Goal: Task Accomplishment & Management: Manage account settings

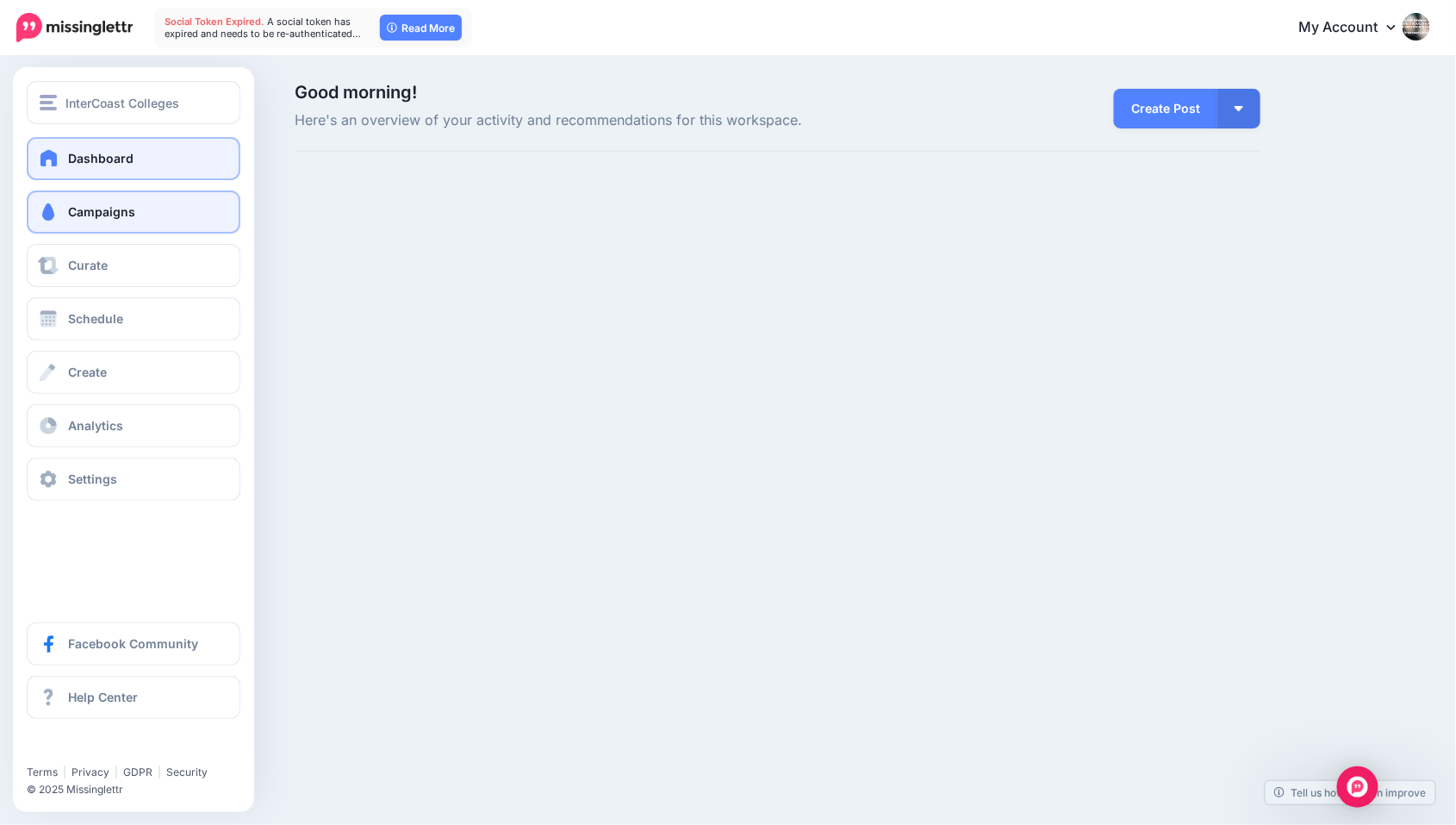
click at [93, 213] on span "Campaigns" at bounding box center [101, 211] width 67 height 15
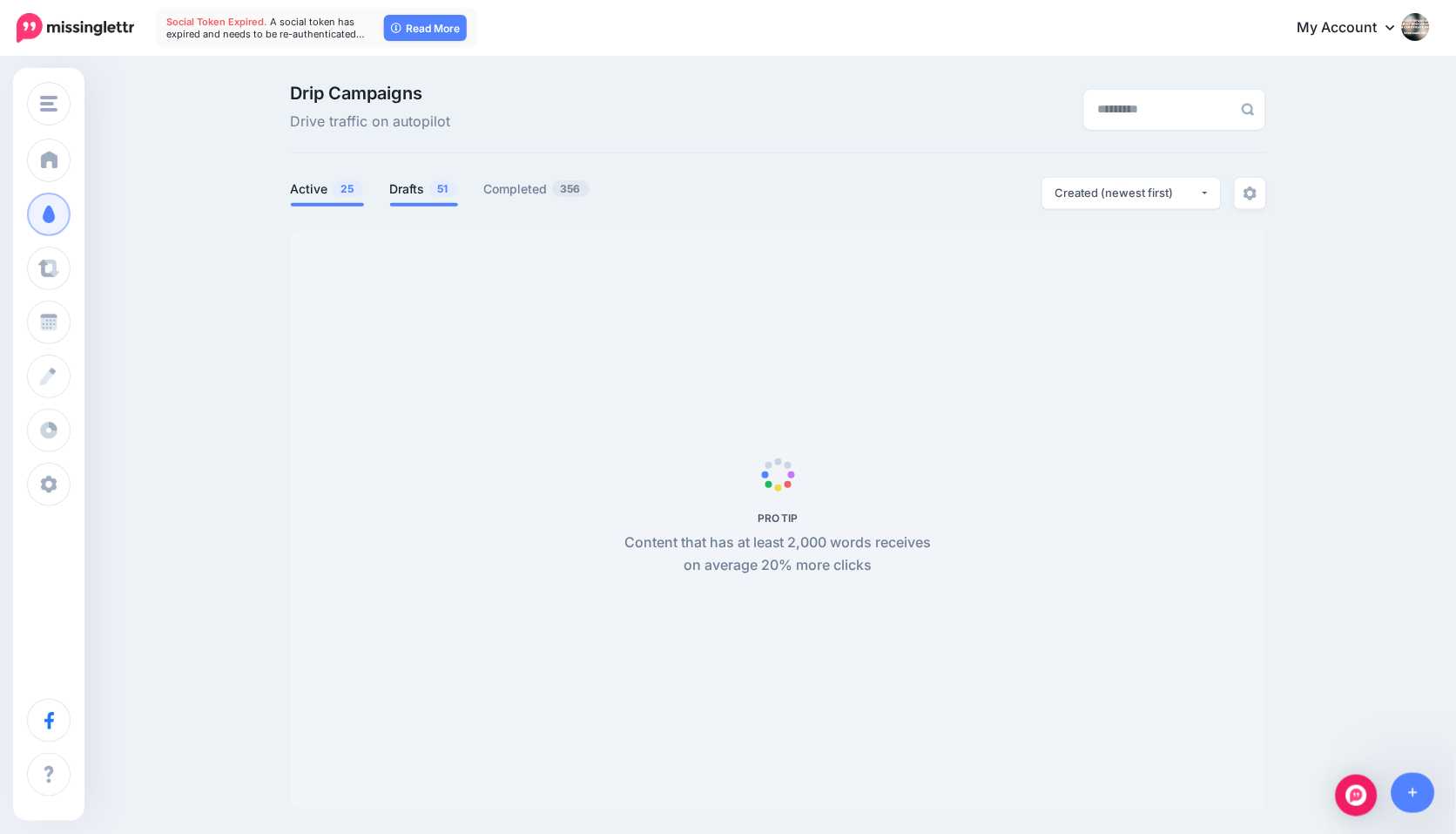
click at [426, 189] on link "Drafts 51" at bounding box center [423, 188] width 68 height 21
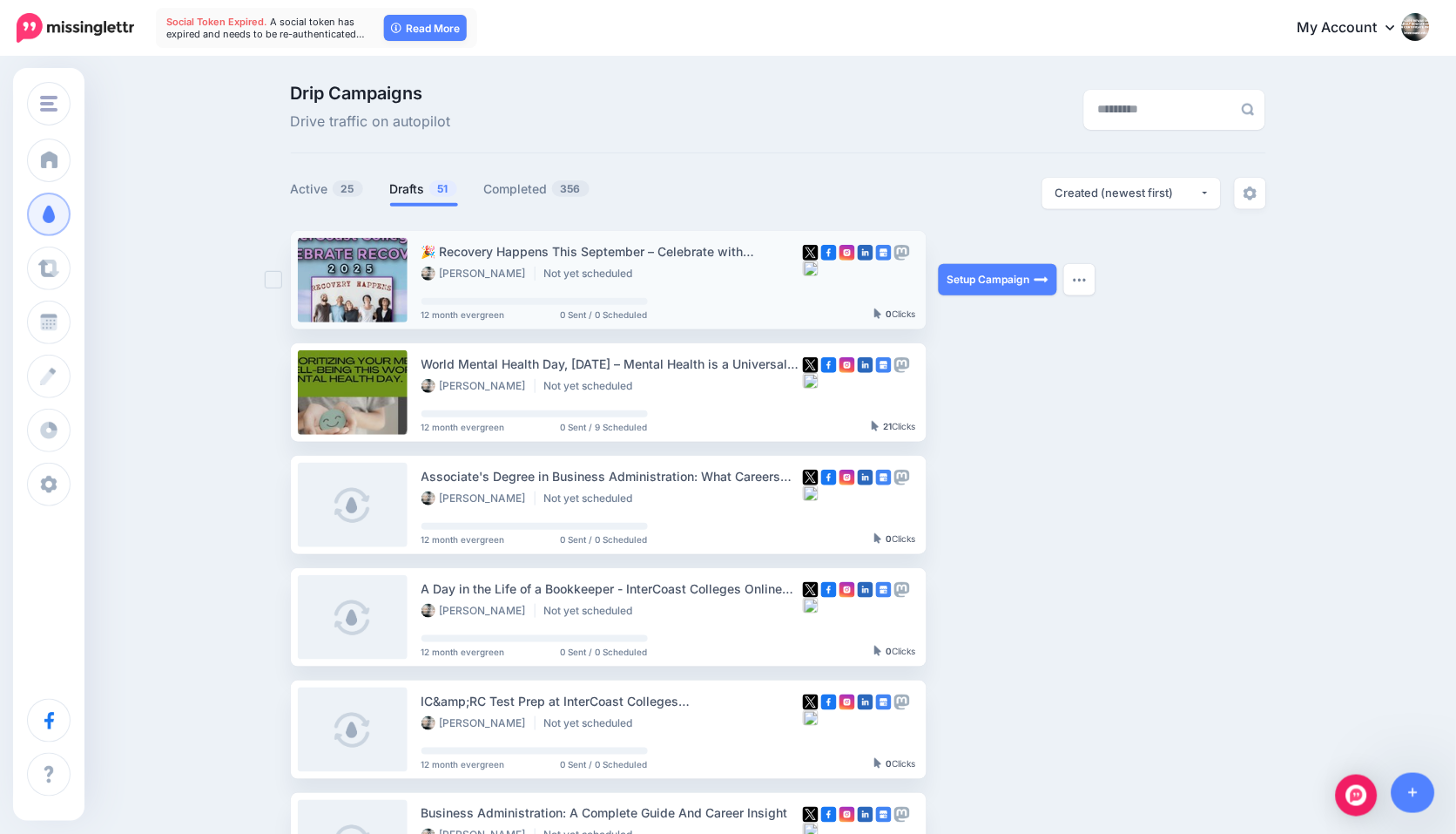
click at [454, 310] on span "12 month evergreen" at bounding box center [463, 314] width 84 height 9
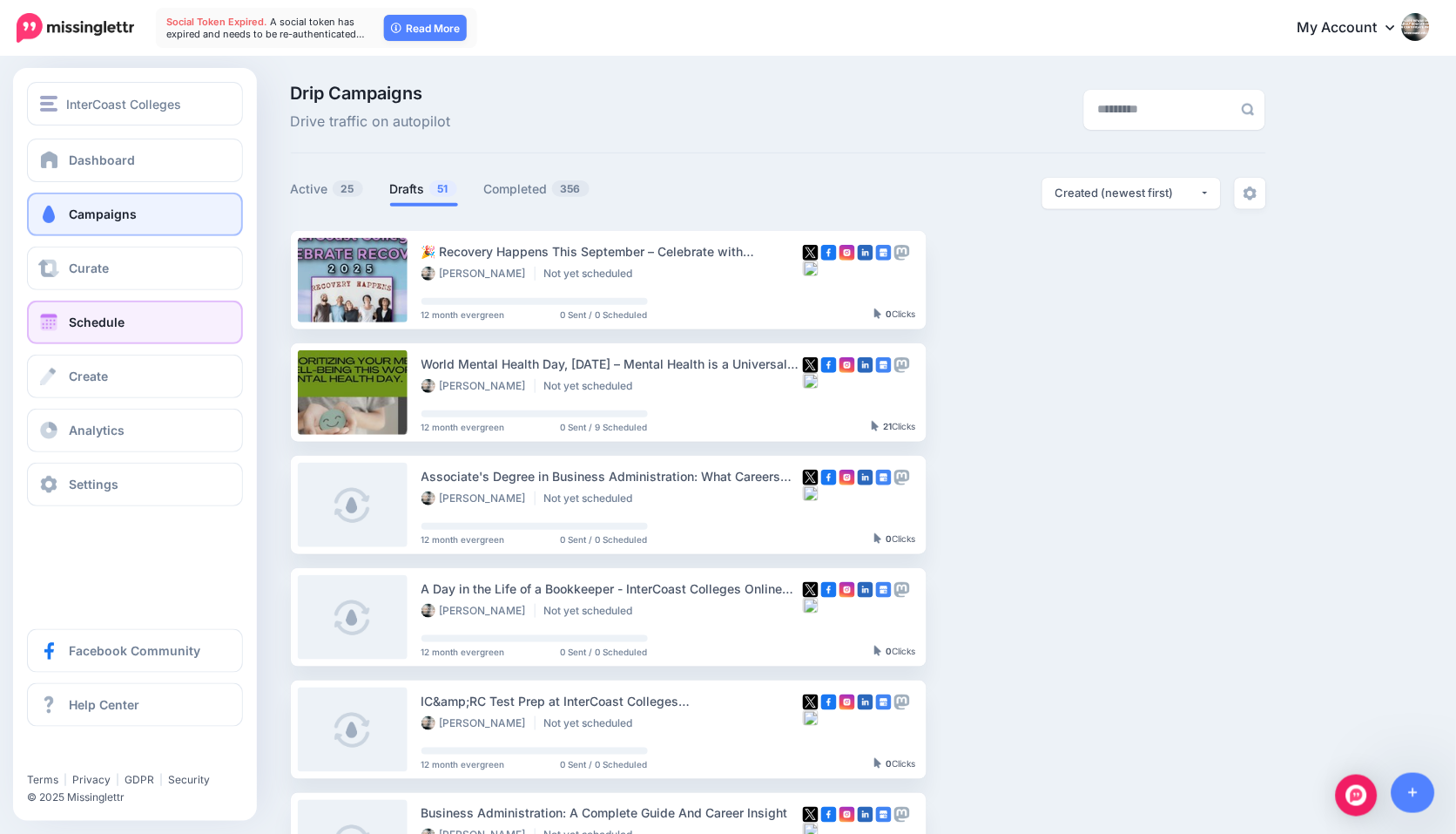
scroll to position [0, 4]
click at [94, 322] on span "Schedule" at bounding box center [96, 321] width 56 height 15
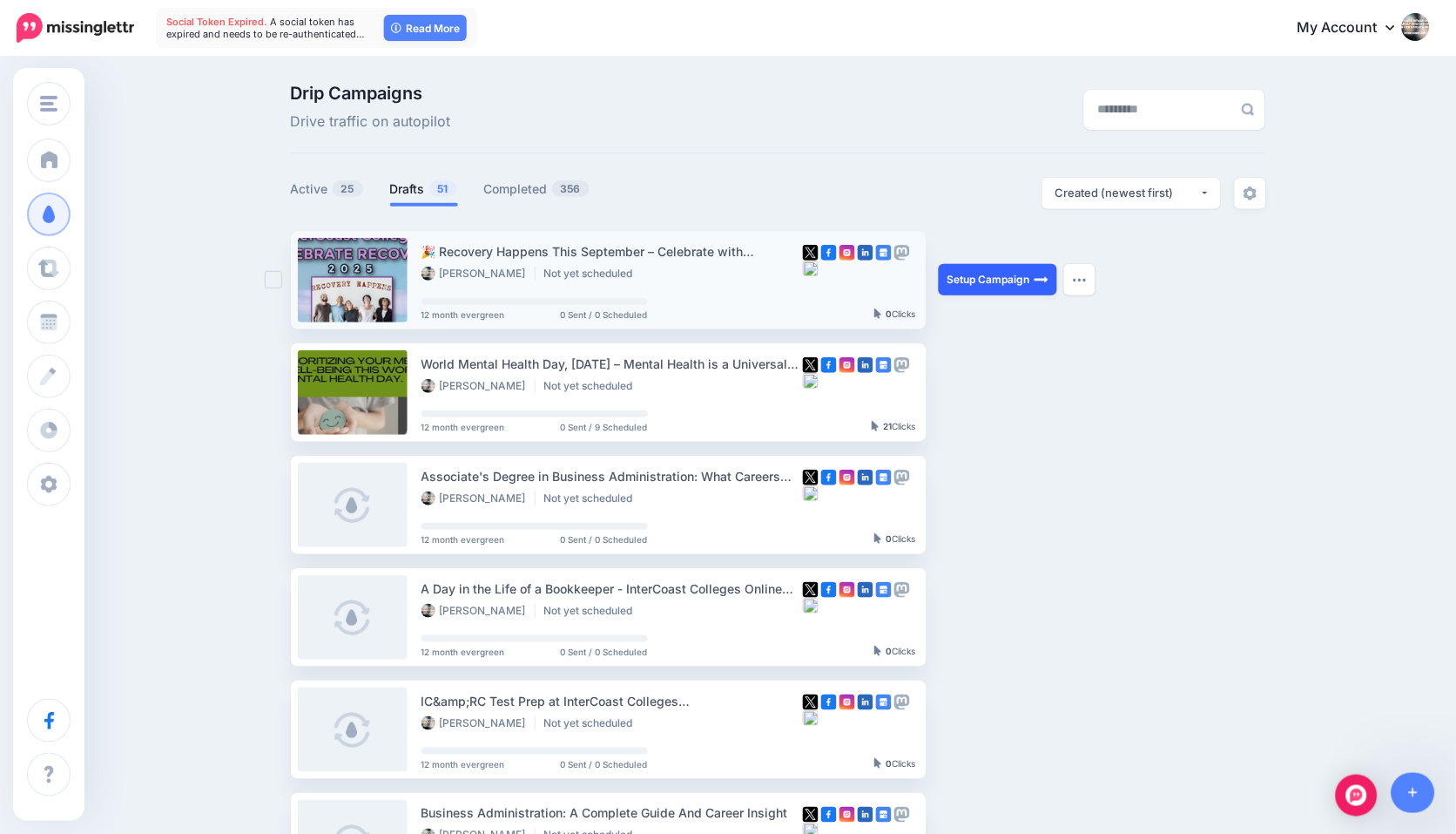
click at [1005, 276] on link "Setup Campaign" at bounding box center [998, 280] width 118 height 32
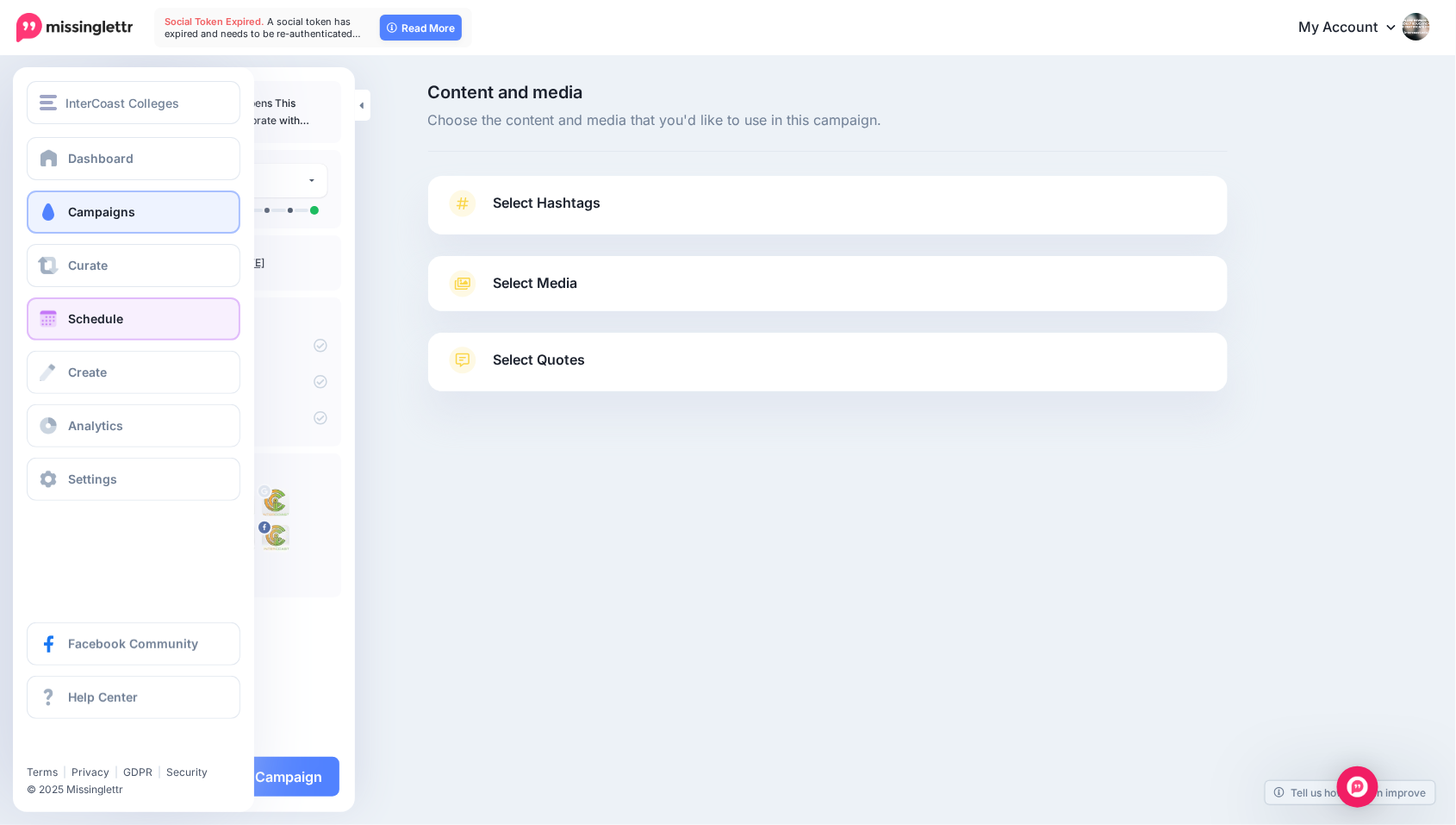
click at [90, 318] on span "Schedule" at bounding box center [95, 318] width 56 height 15
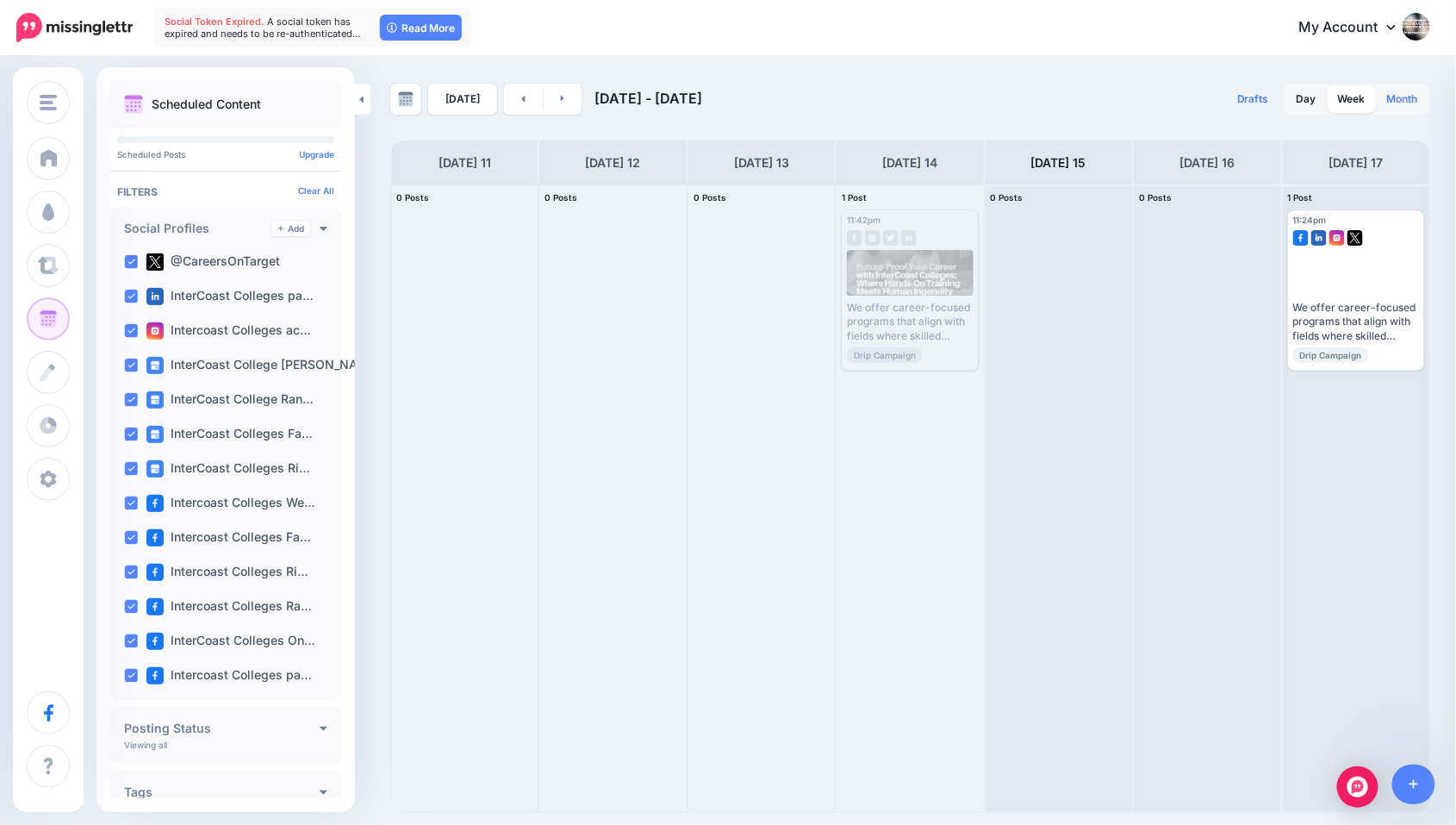
click at [1408, 98] on link "Month" at bounding box center [1402, 99] width 52 height 27
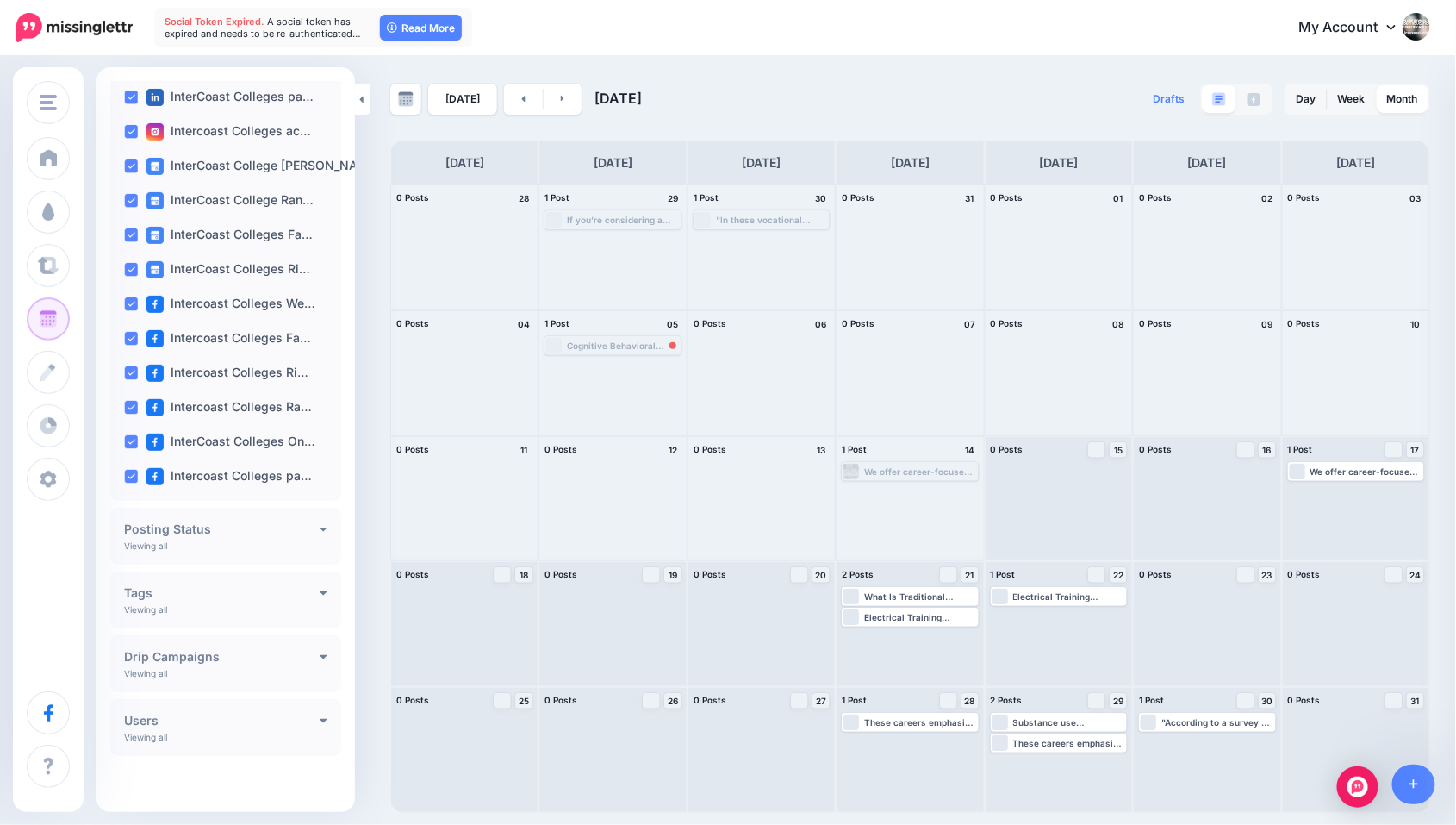
scroll to position [205, 0]
click at [319, 526] on icon at bounding box center [323, 528] width 8 height 12
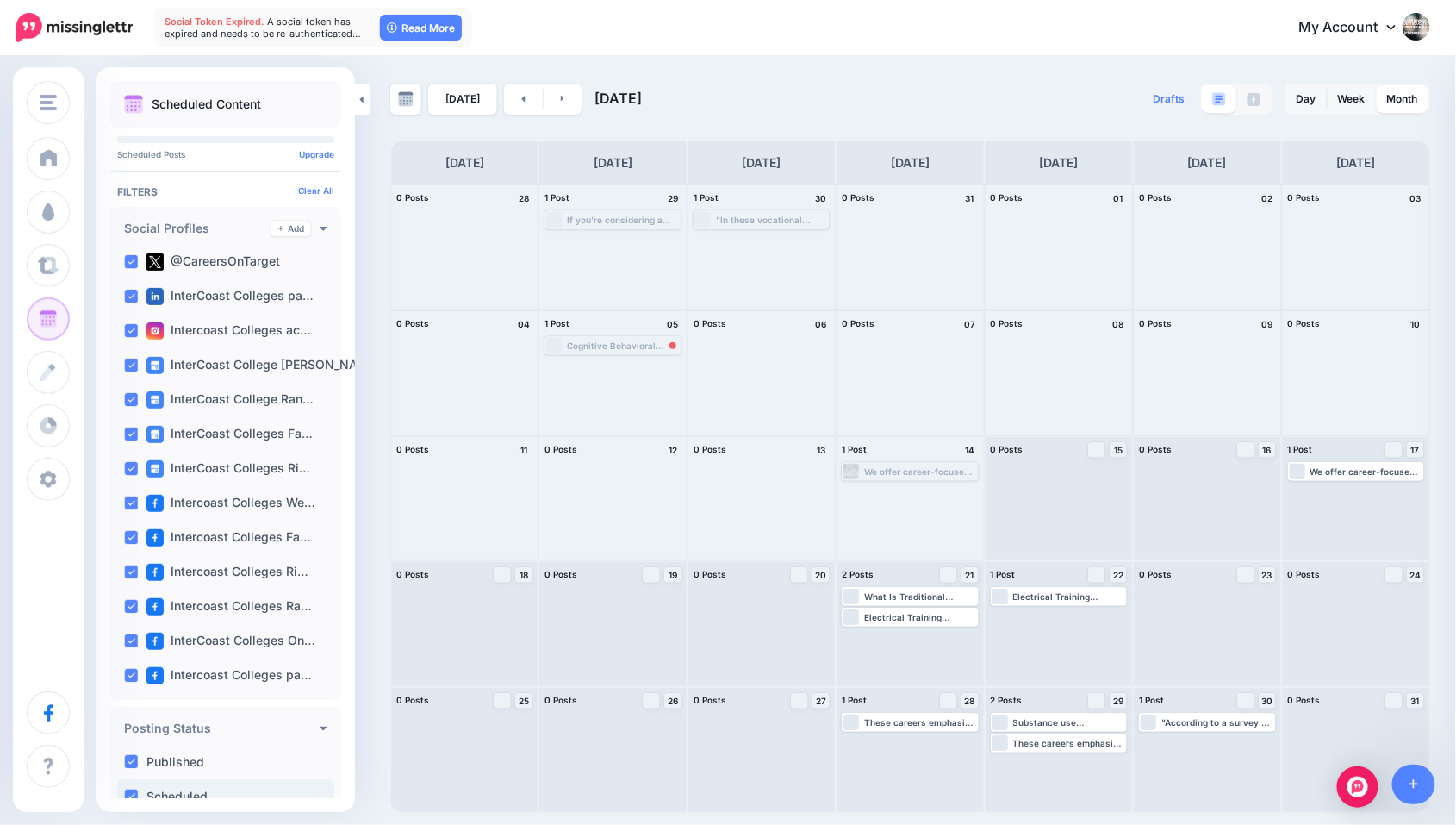
scroll to position [0, 0]
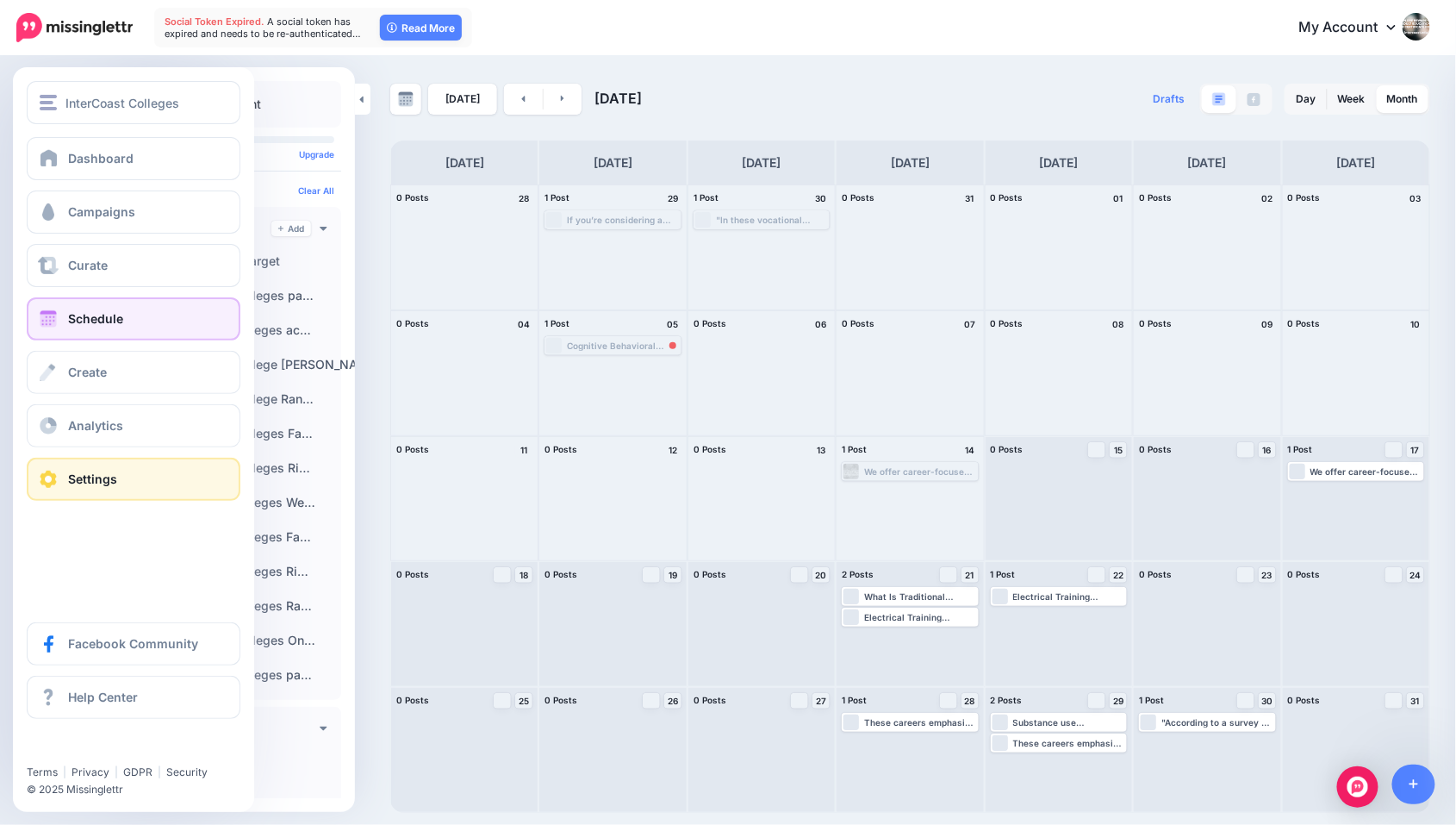
click at [90, 472] on span "Settings" at bounding box center [93, 478] width 49 height 15
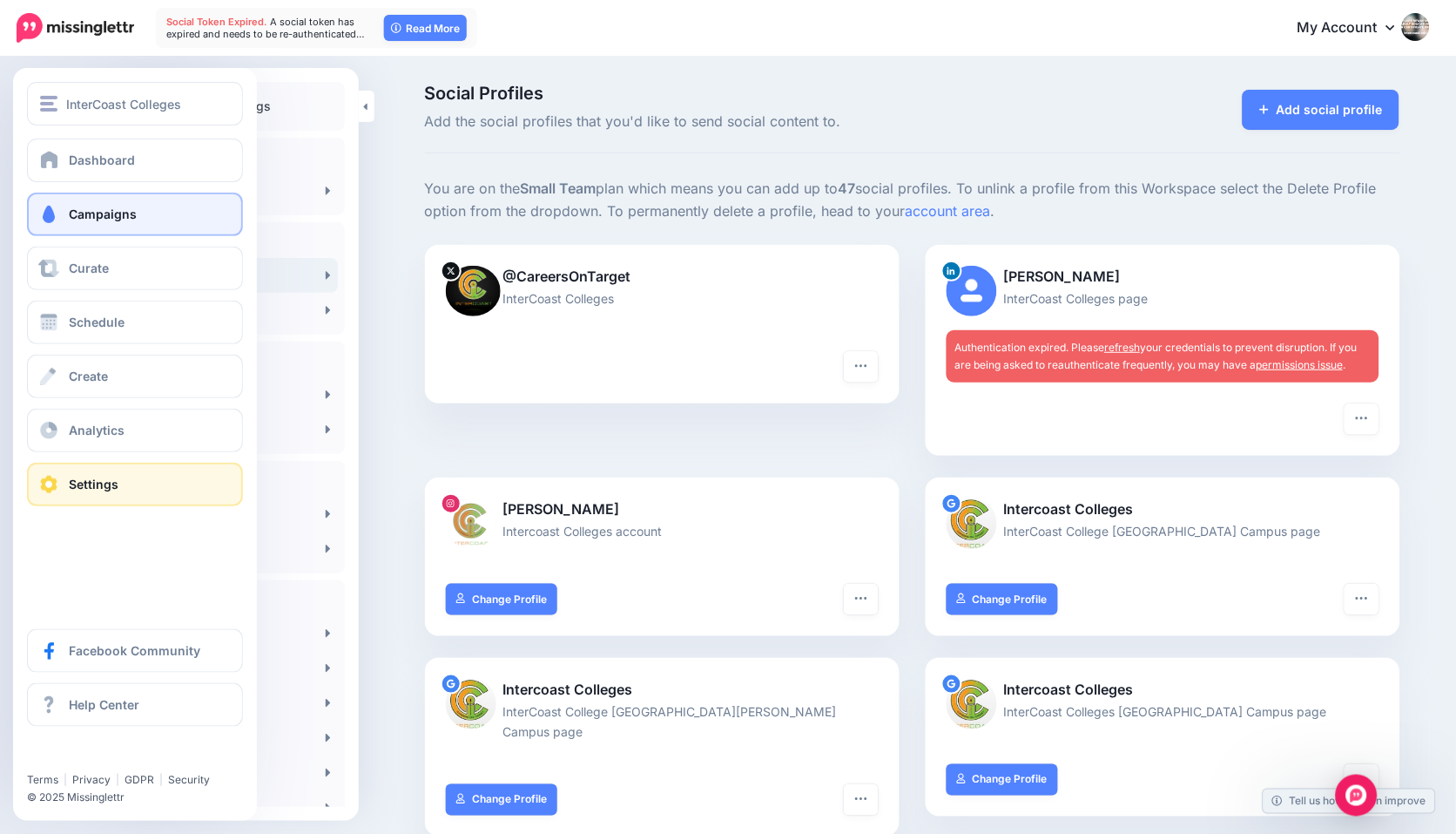
click at [97, 216] on span "Campaigns" at bounding box center [102, 214] width 68 height 15
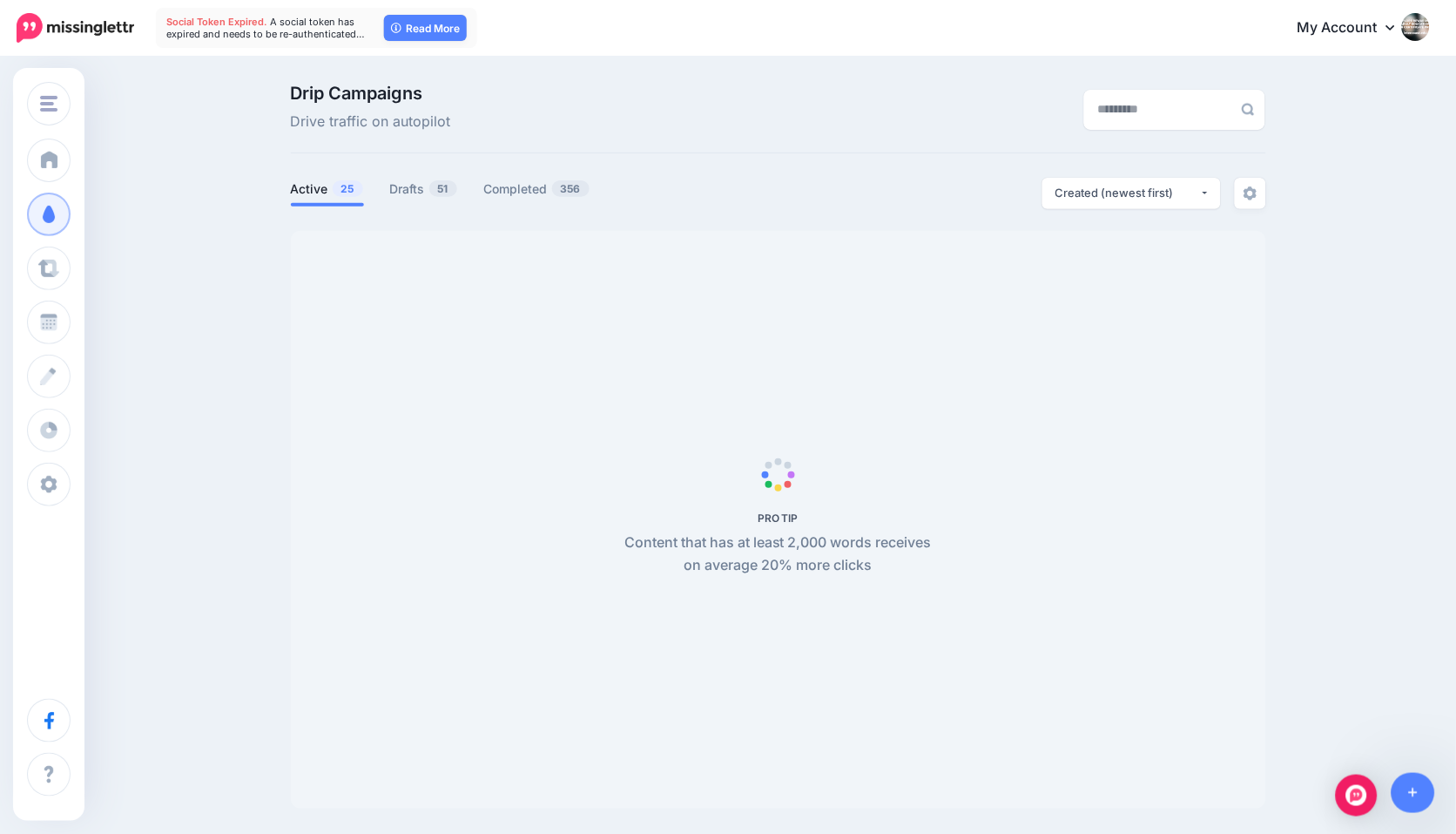
scroll to position [0, 3]
click at [427, 193] on link "Drafts 51" at bounding box center [423, 188] width 68 height 21
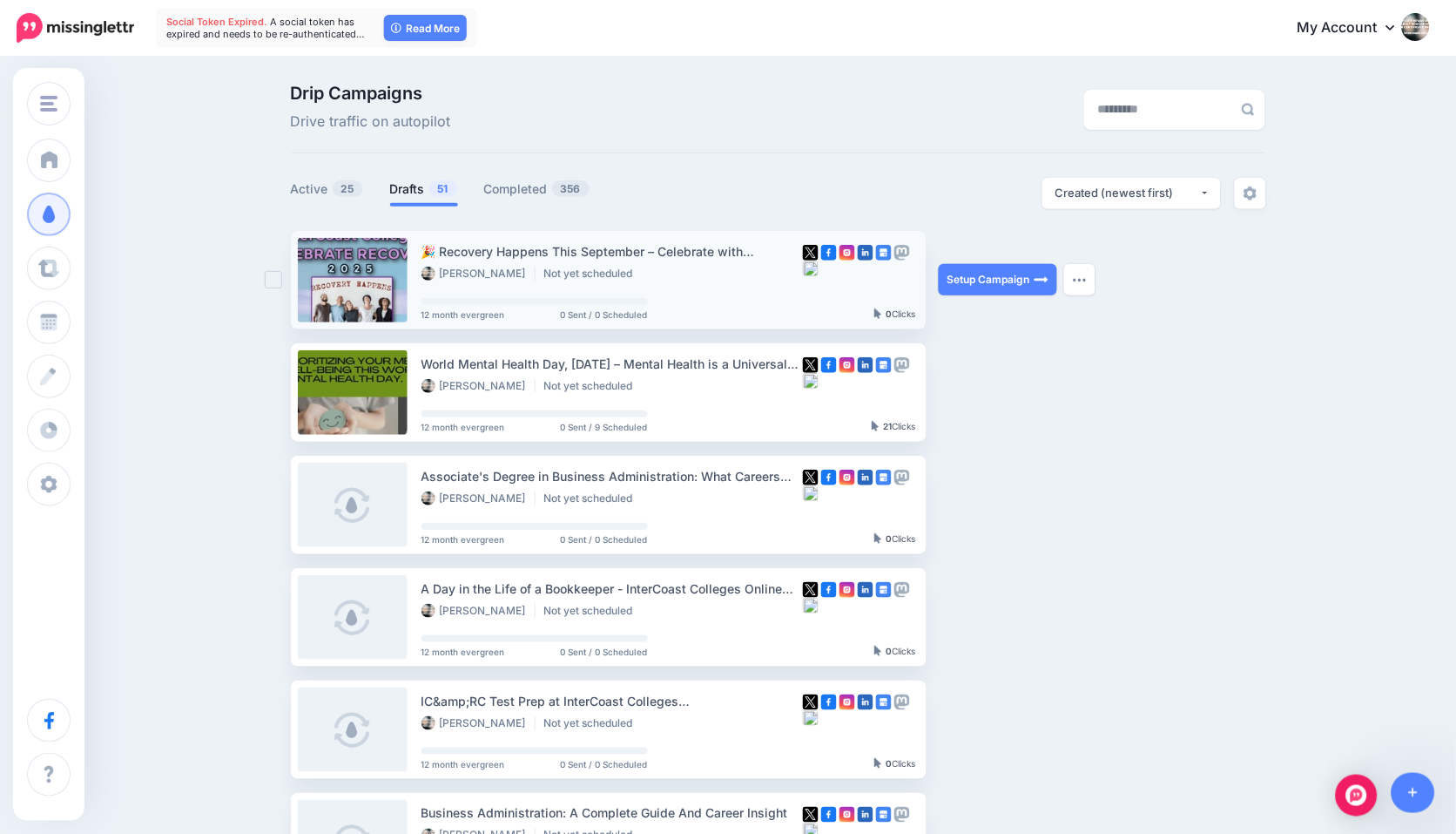
click at [455, 310] on span "12 month evergreen" at bounding box center [463, 314] width 84 height 9
click at [1087, 281] on img "button" at bounding box center [1080, 279] width 14 height 5
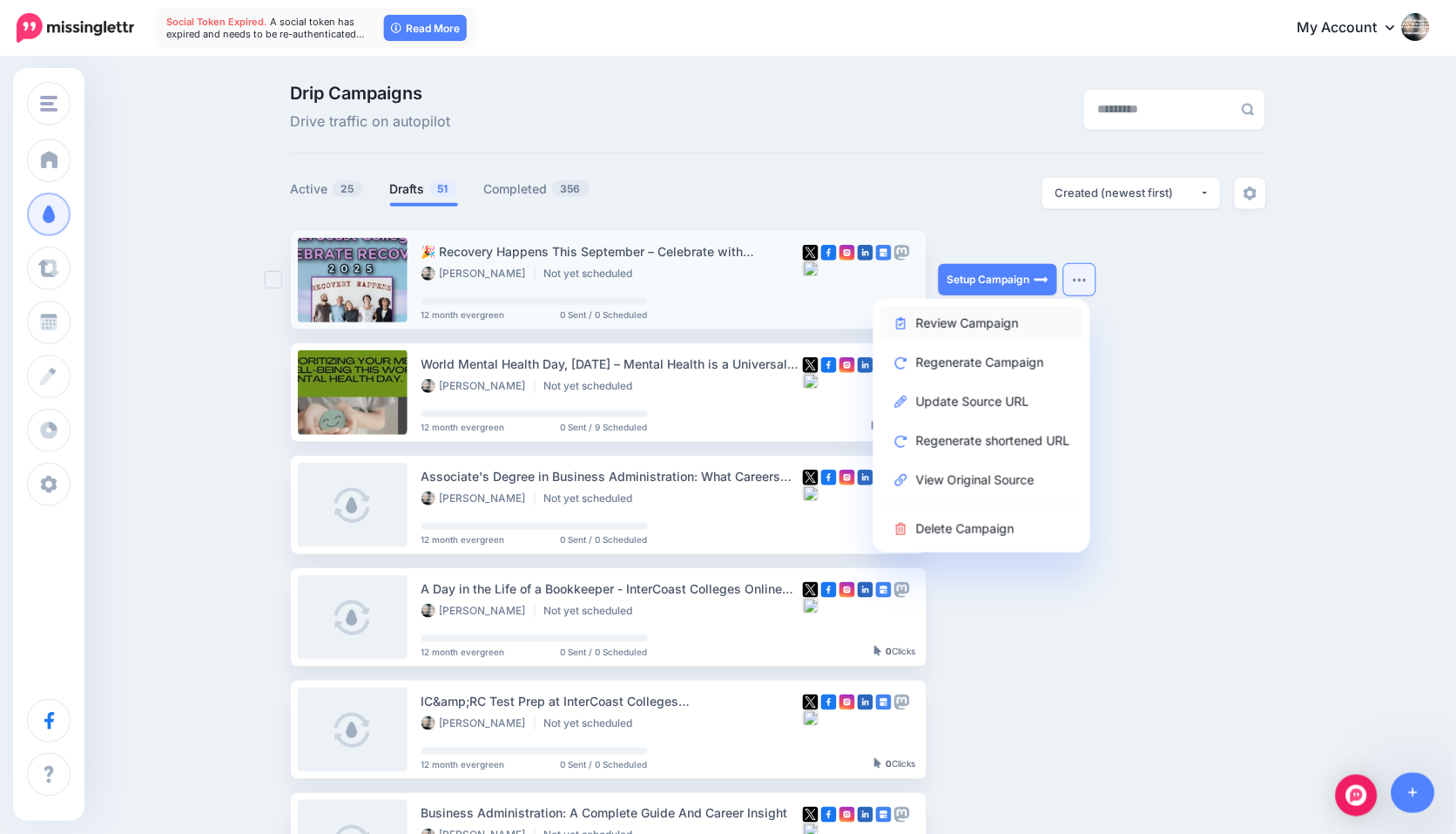
click at [1025, 322] on link "Review Campaign" at bounding box center [982, 323] width 203 height 34
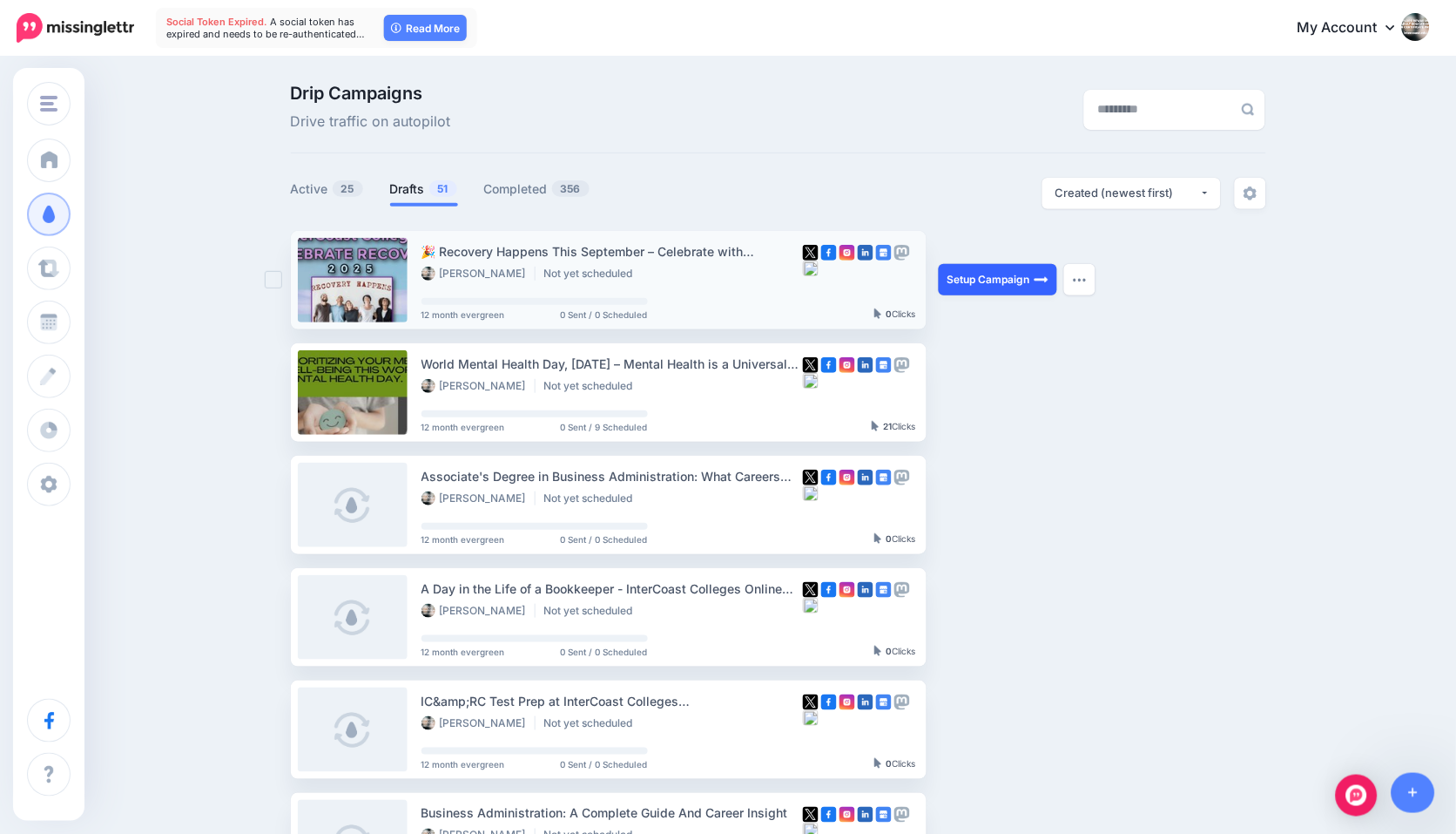
click at [1009, 281] on link "Setup Campaign" at bounding box center [998, 280] width 118 height 32
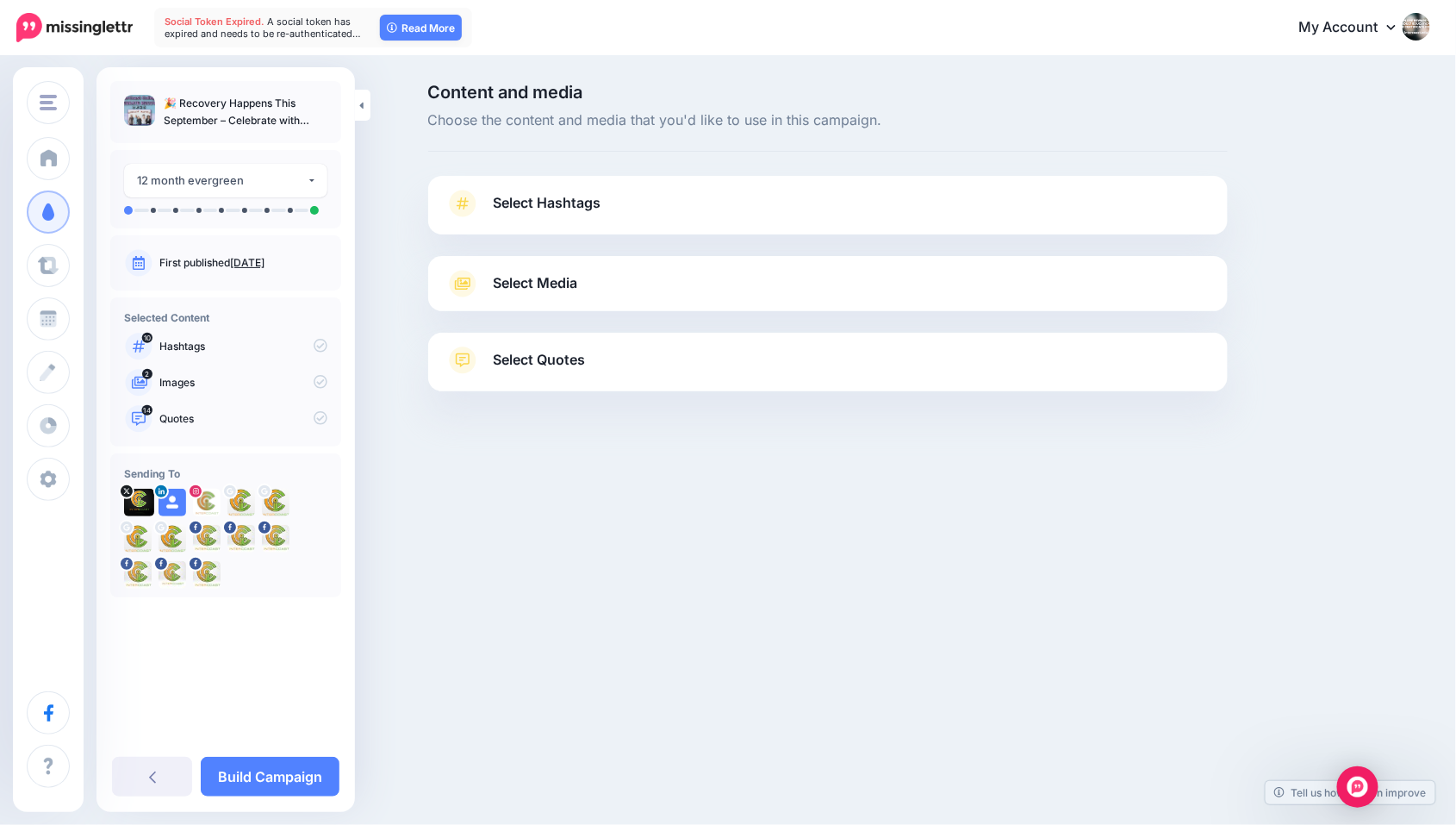
scroll to position [0, 1]
click at [137, 268] on icon at bounding box center [138, 263] width 12 height 14
click at [310, 182] on button "12 month evergreen" at bounding box center [225, 180] width 204 height 34
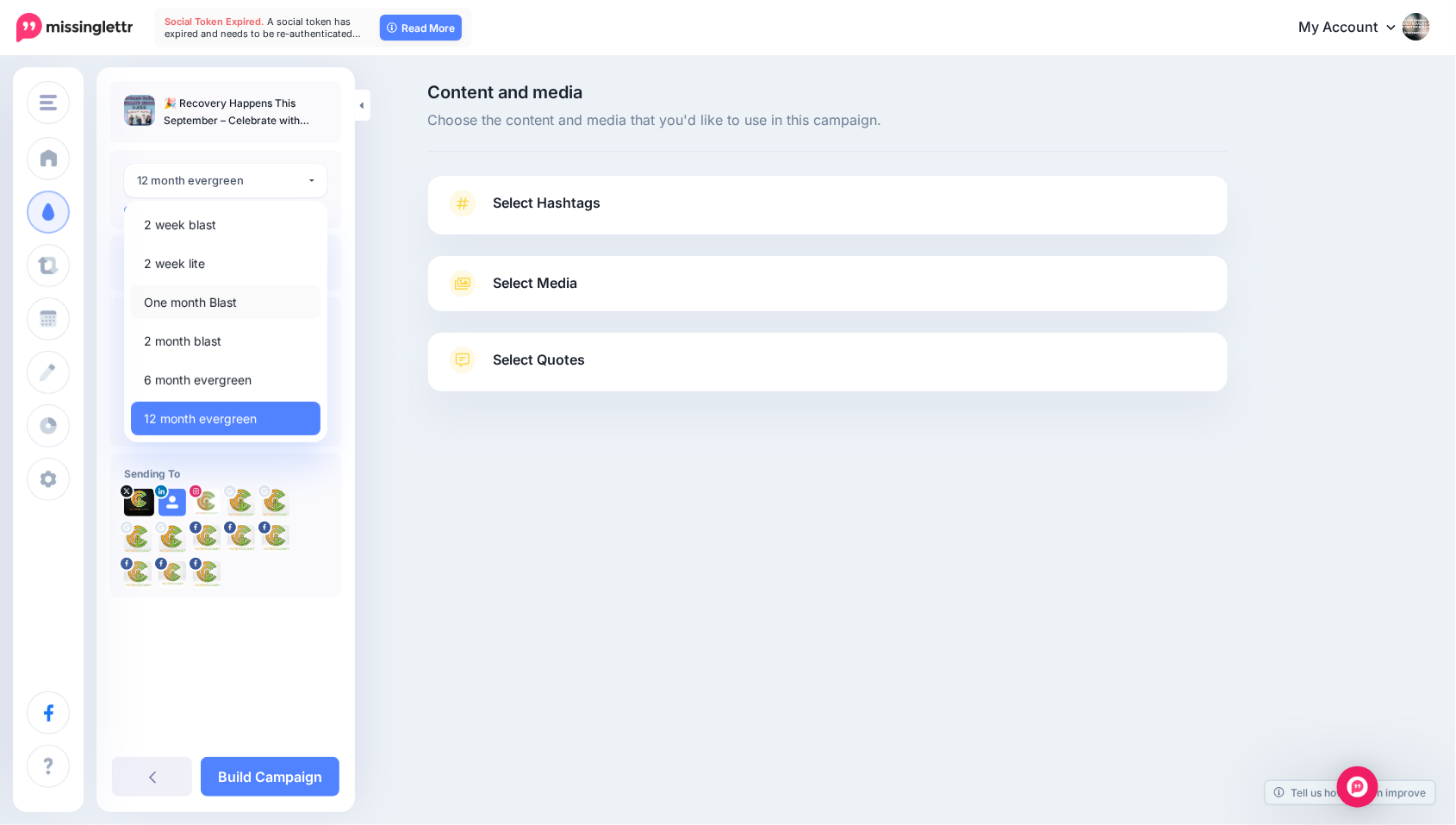
click at [192, 307] on span "One month Blast" at bounding box center [191, 302] width 93 height 20
select select "*****"
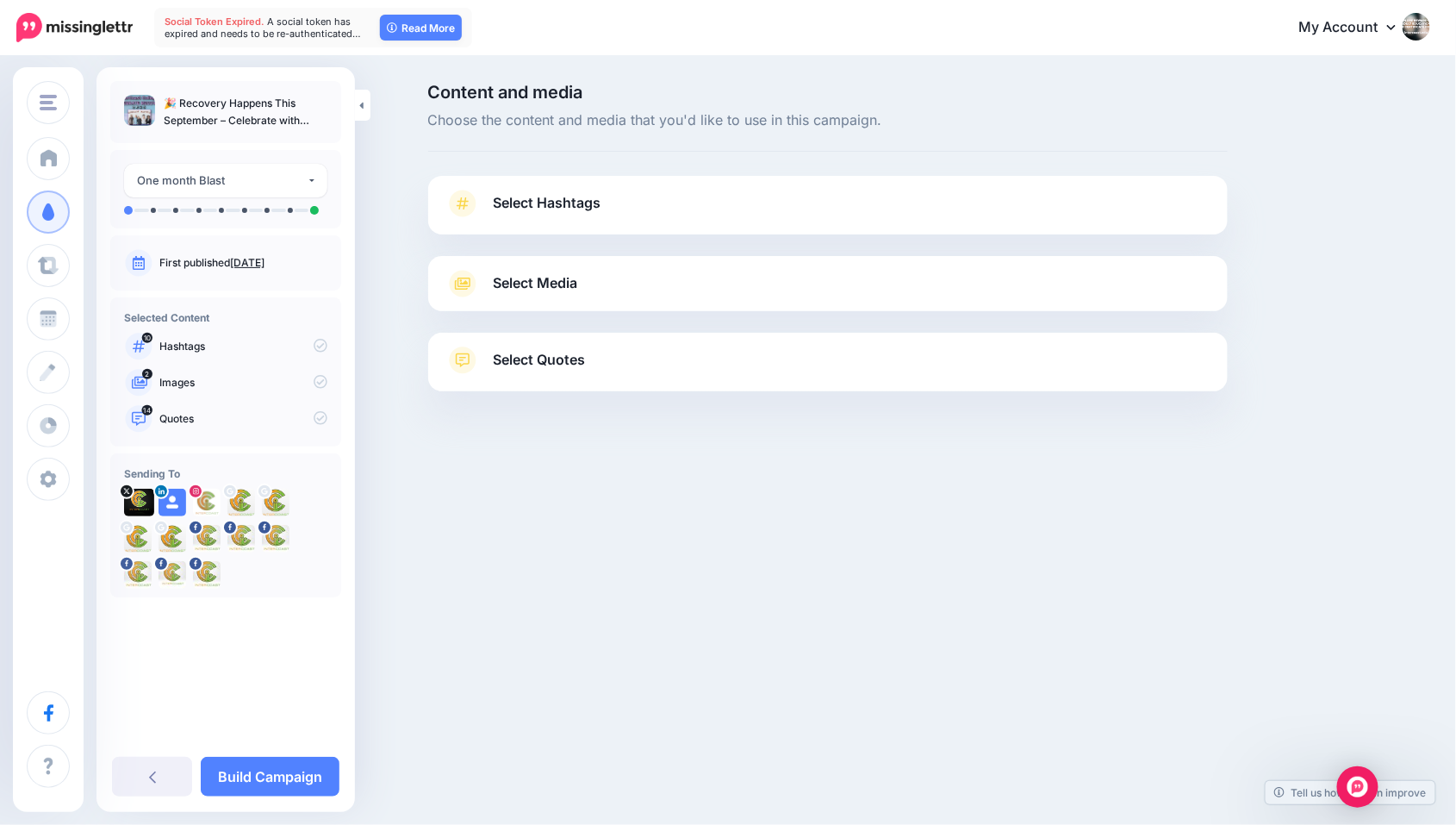
click at [253, 113] on p "🎉 Recovery Happens This September – Celebrate with InterCoast Colleges! 🎉" at bounding box center [245, 111] width 164 height 34
click at [588, 202] on span "Select Hashtags" at bounding box center [547, 203] width 108 height 23
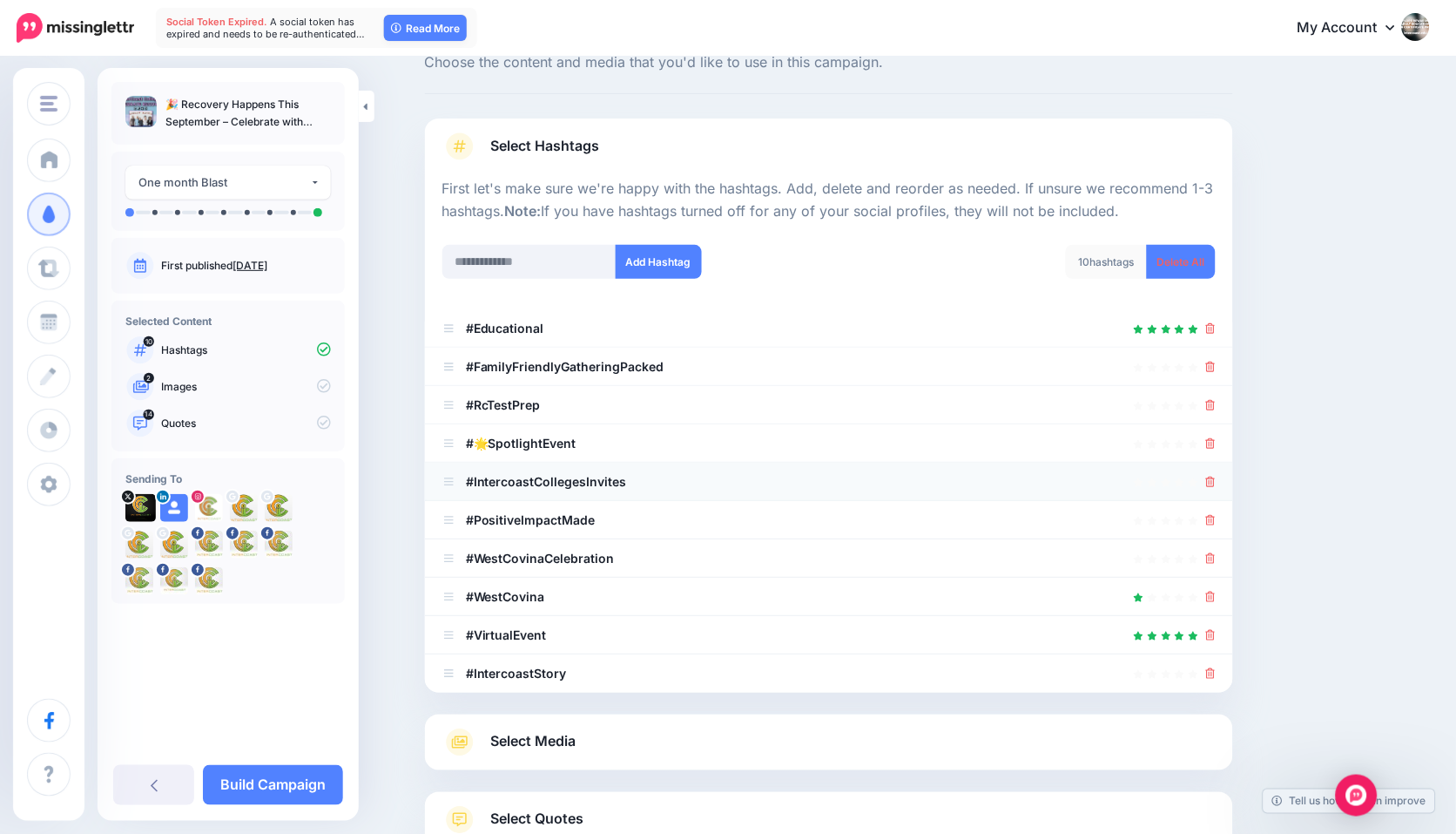
scroll to position [61, 0]
click at [264, 265] on link "Aug. 15, 2025" at bounding box center [249, 265] width 34 height 13
click at [1183, 257] on link "Delete All" at bounding box center [1181, 260] width 69 height 34
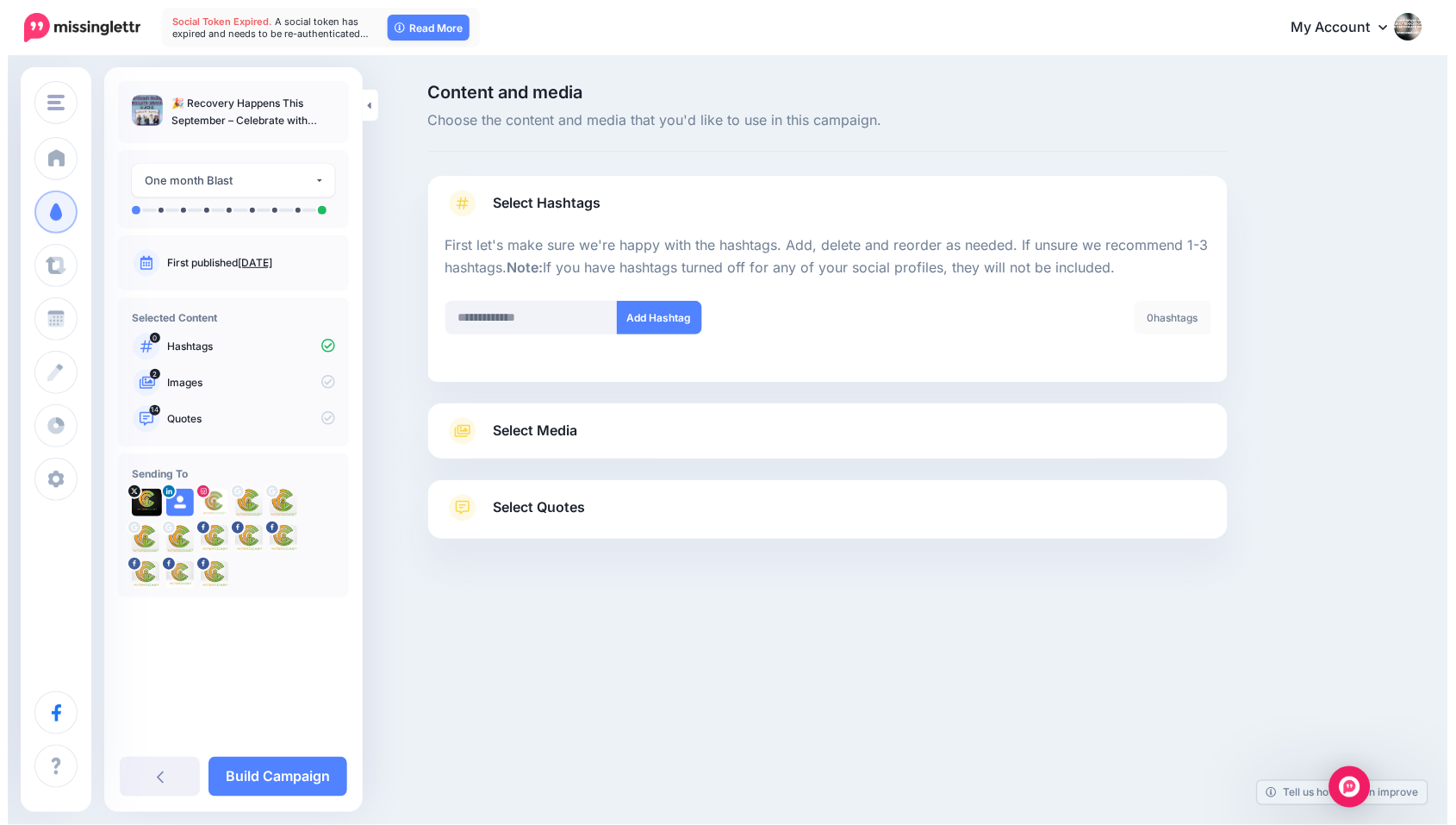
scroll to position [0, 0]
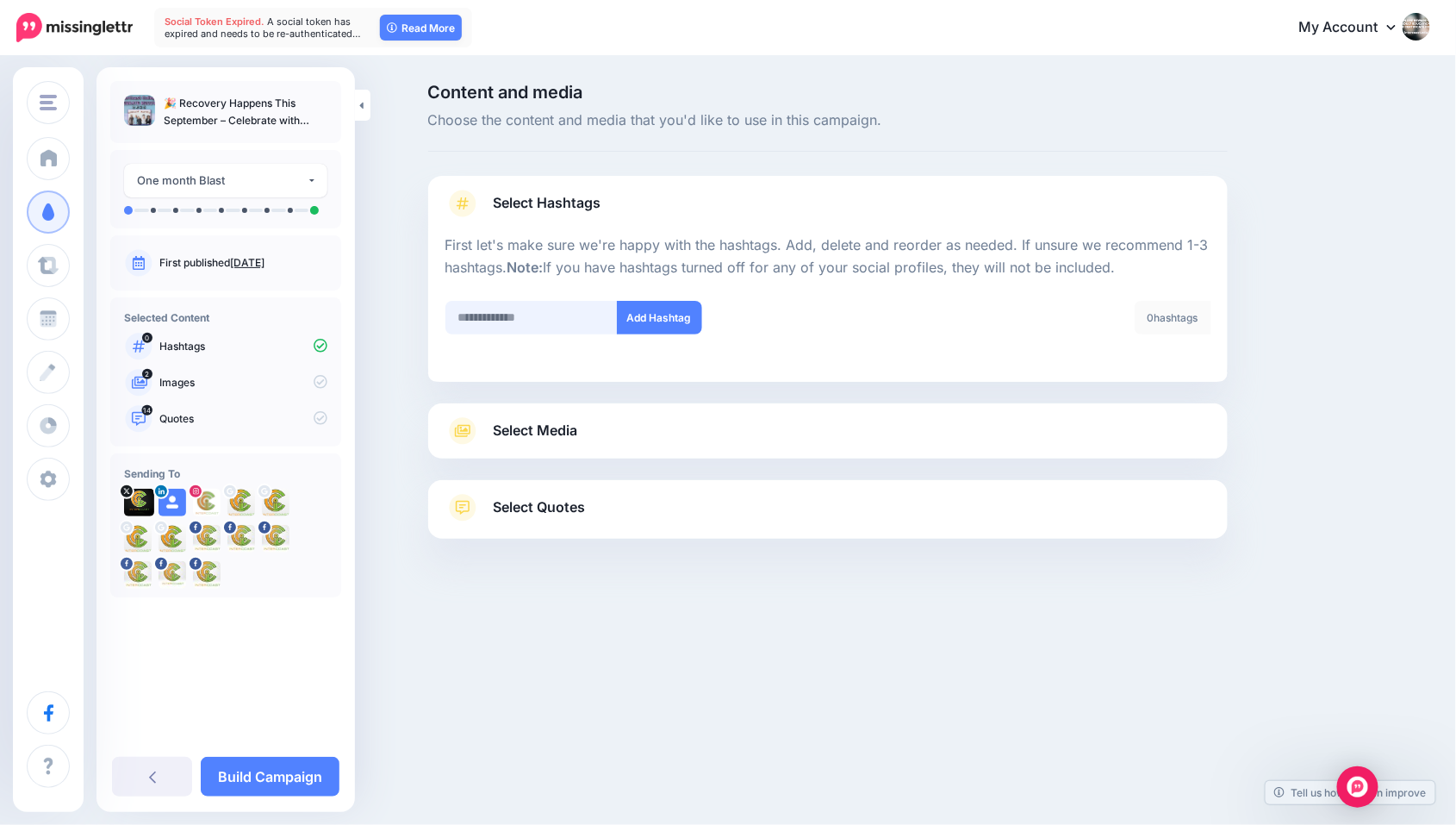
drag, startPoint x: 453, startPoint y: 318, endPoint x: 512, endPoint y: 325, distance: 59.4
click at [453, 318] on input "text" at bounding box center [531, 318] width 172 height 34
type input "**********"
click at [662, 318] on button "Add Hashtag" at bounding box center [660, 318] width 86 height 34
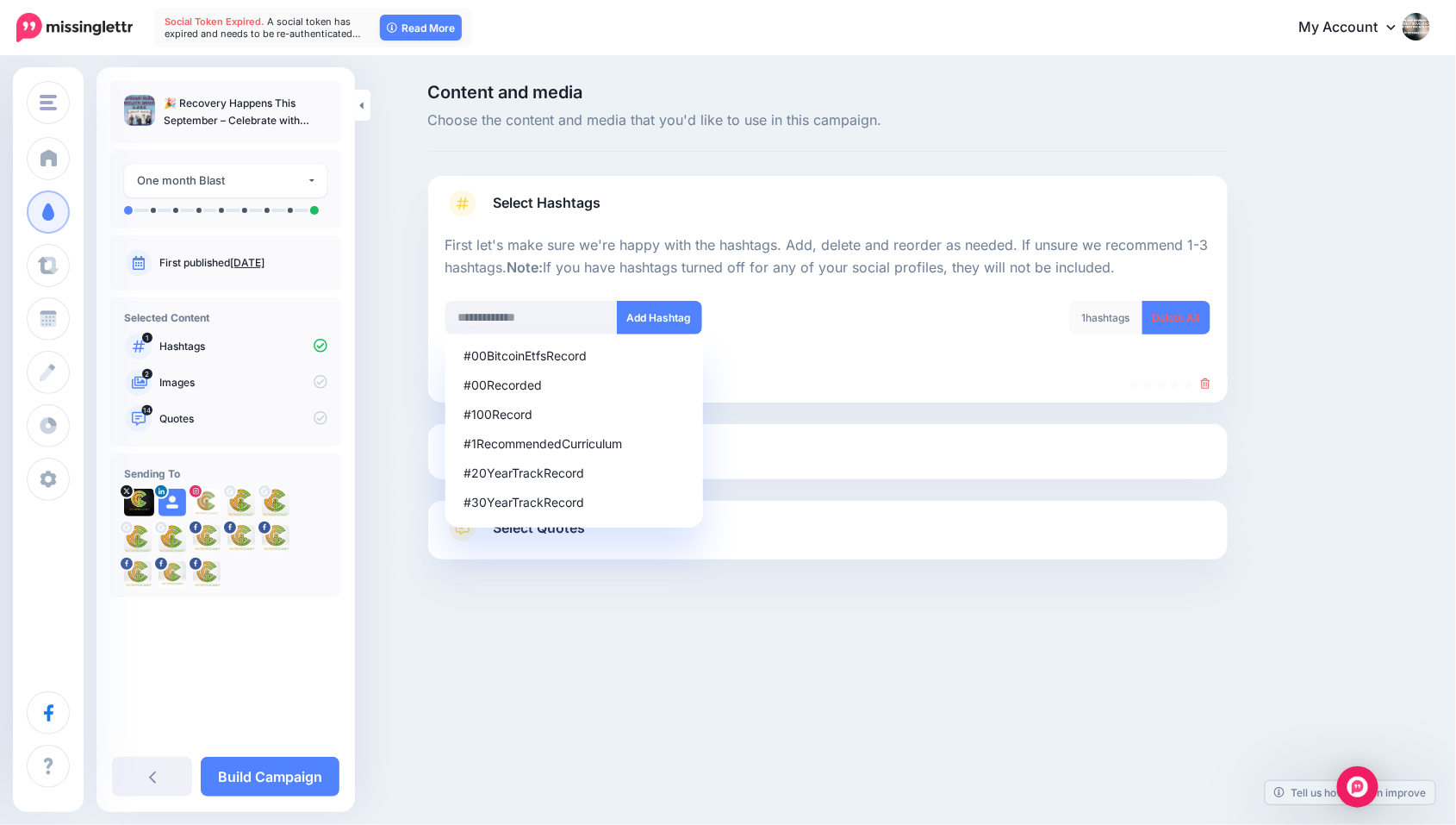
click at [494, 200] on span "Select Hashtags" at bounding box center [547, 203] width 108 height 23
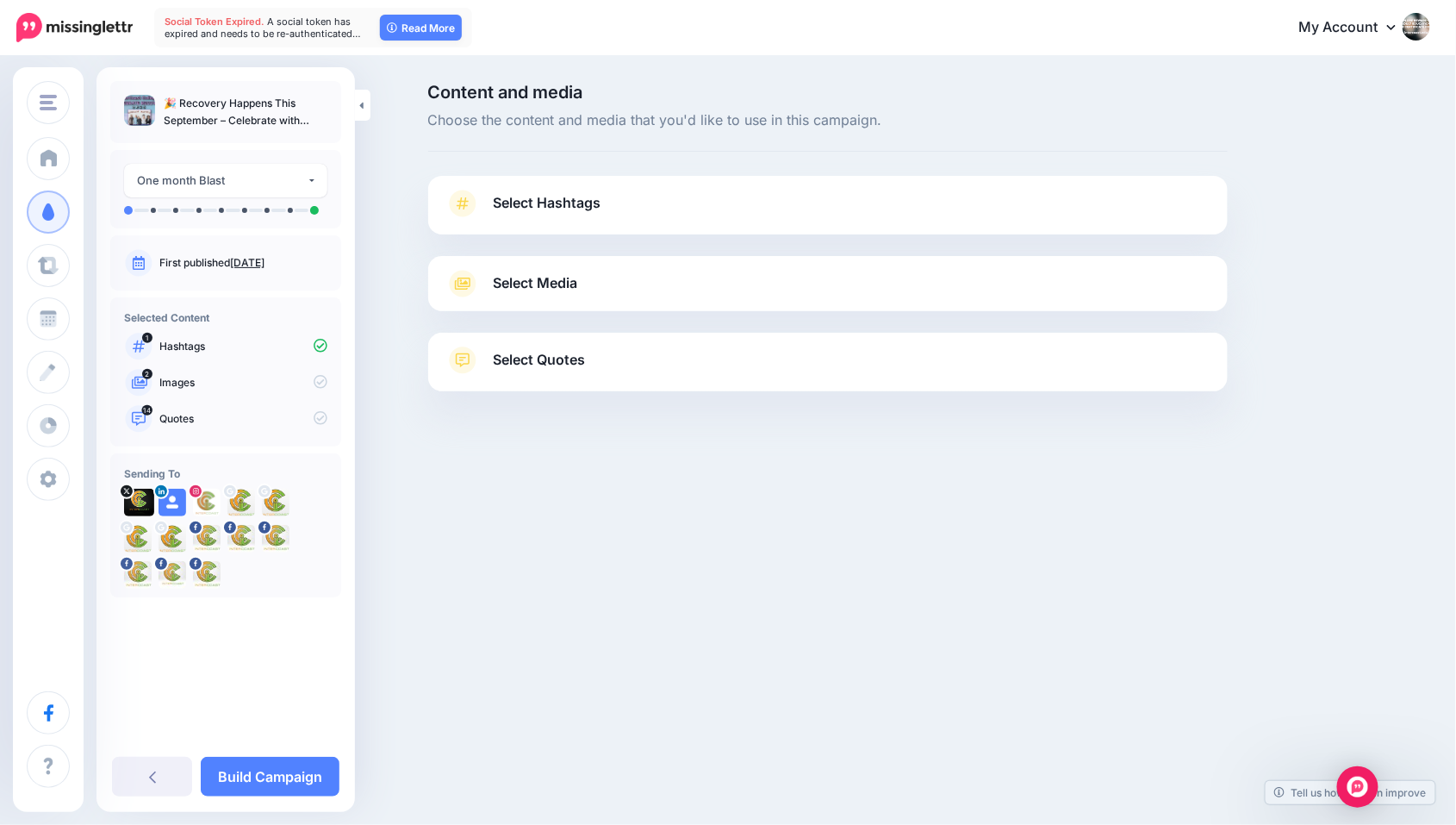
click at [504, 200] on span "Select Hashtags" at bounding box center [547, 203] width 108 height 23
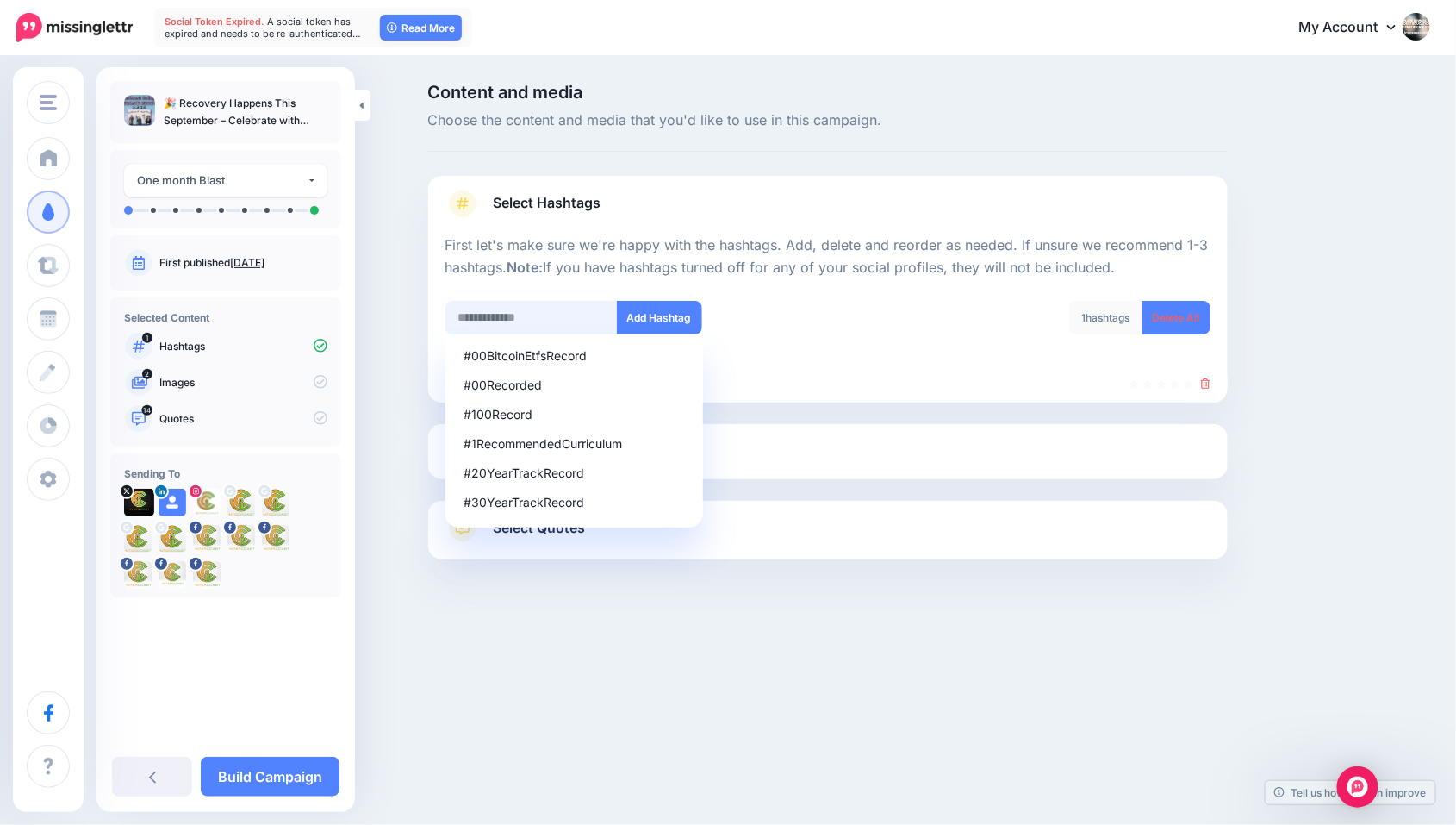
click at [463, 318] on input "text" at bounding box center [531, 318] width 172 height 34
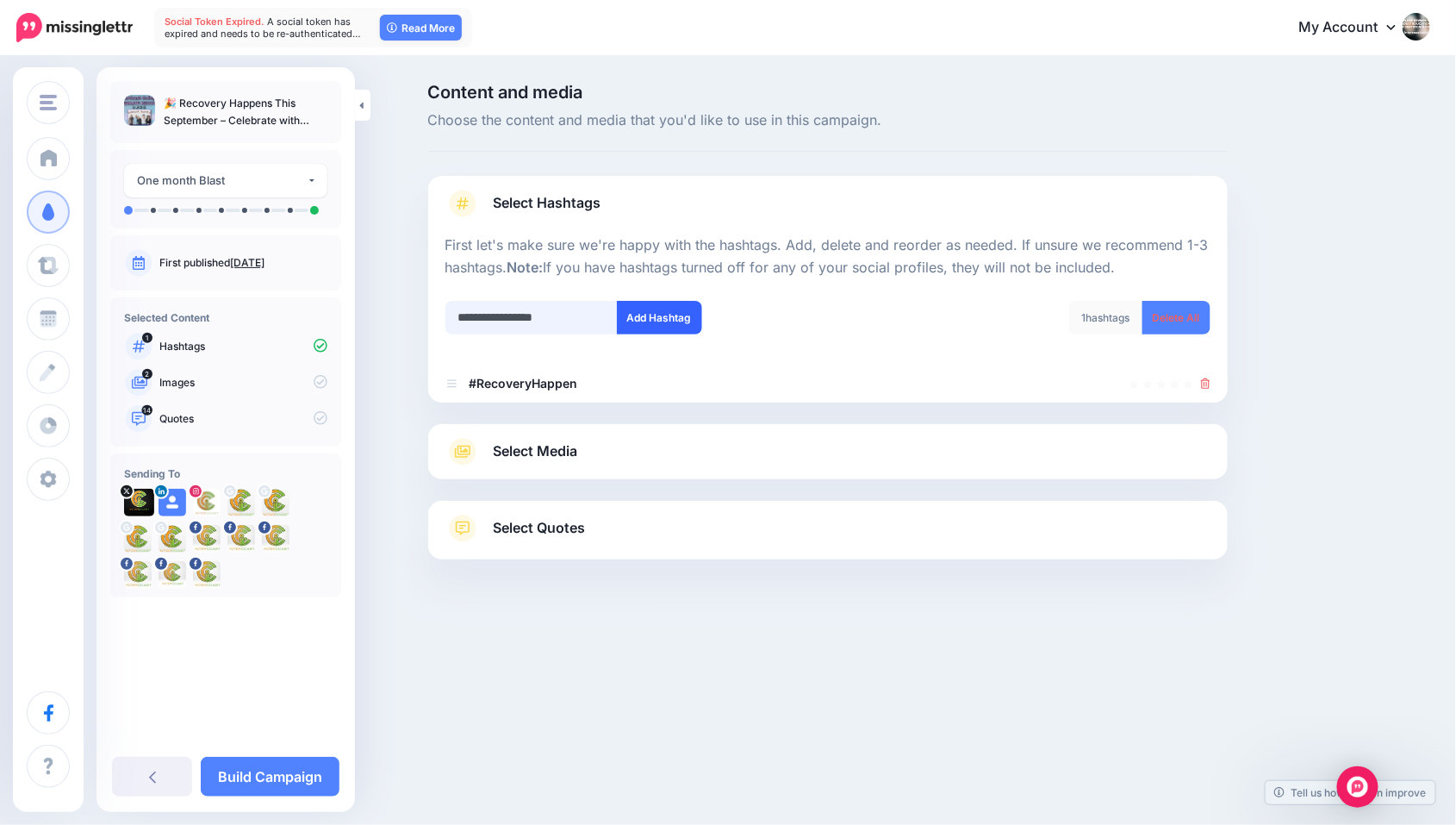
type input "**********"
click at [678, 319] on button "Add Hashtag" at bounding box center [660, 318] width 86 height 34
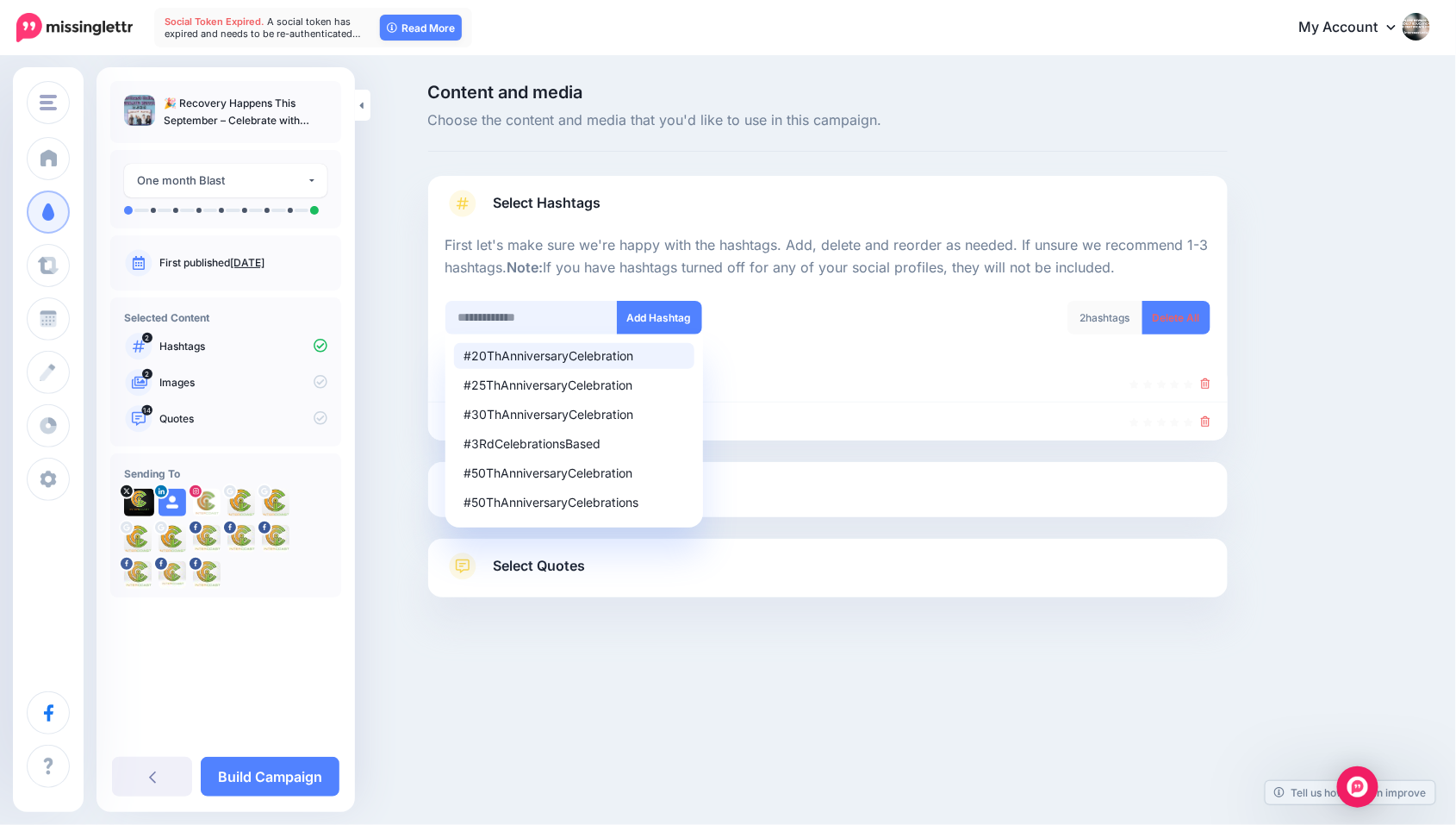
click at [462, 317] on input "text" at bounding box center [531, 318] width 172 height 34
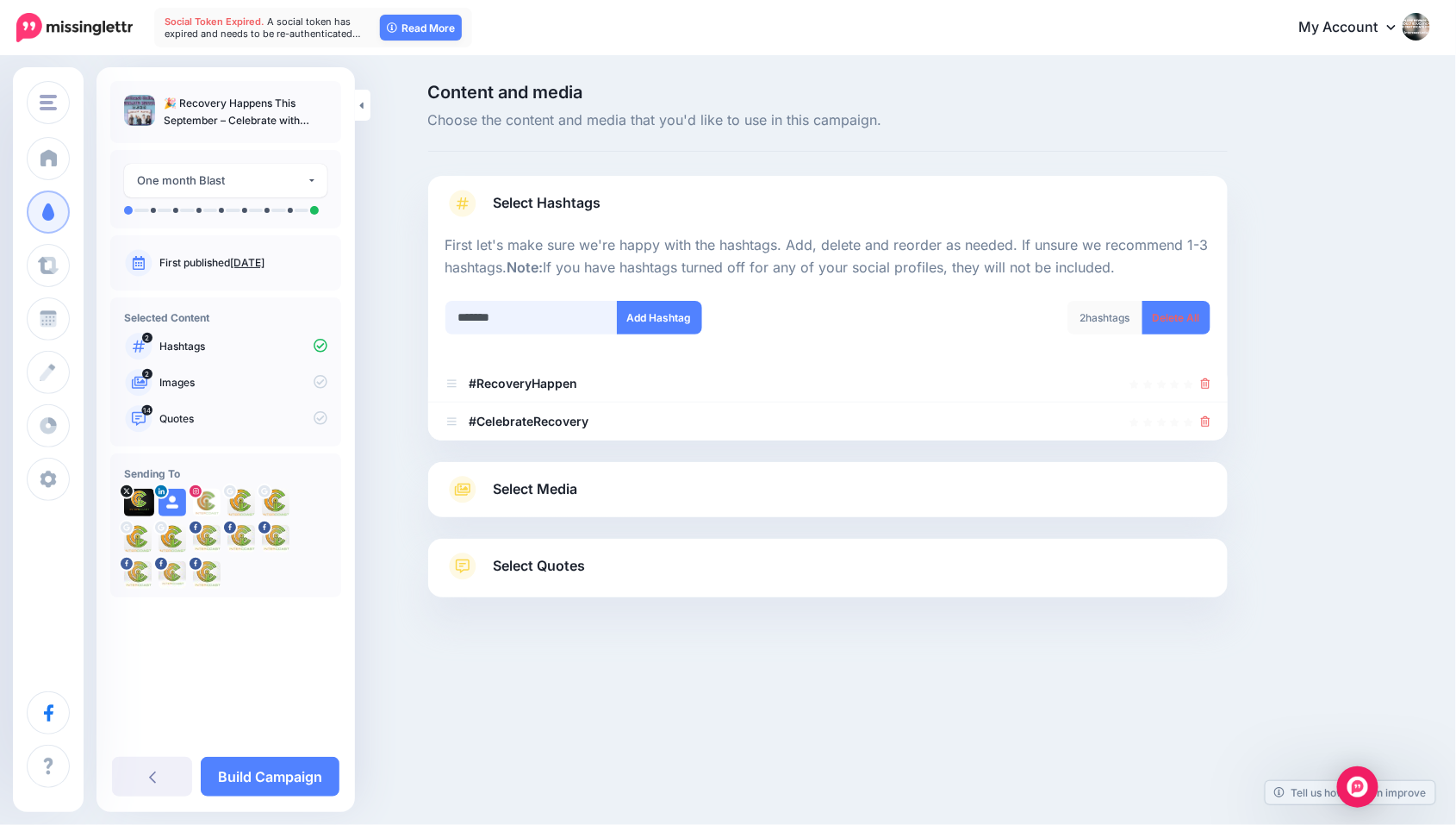
scroll to position [0, 1]
click at [507, 318] on input "*******" at bounding box center [531, 318] width 172 height 34
type input "******"
drag, startPoint x: 501, startPoint y: 319, endPoint x: 430, endPoint y: 318, distance: 71.0
click at [432, 318] on div "****** Add Hashtag" at bounding box center [630, 328] width 395 height 56
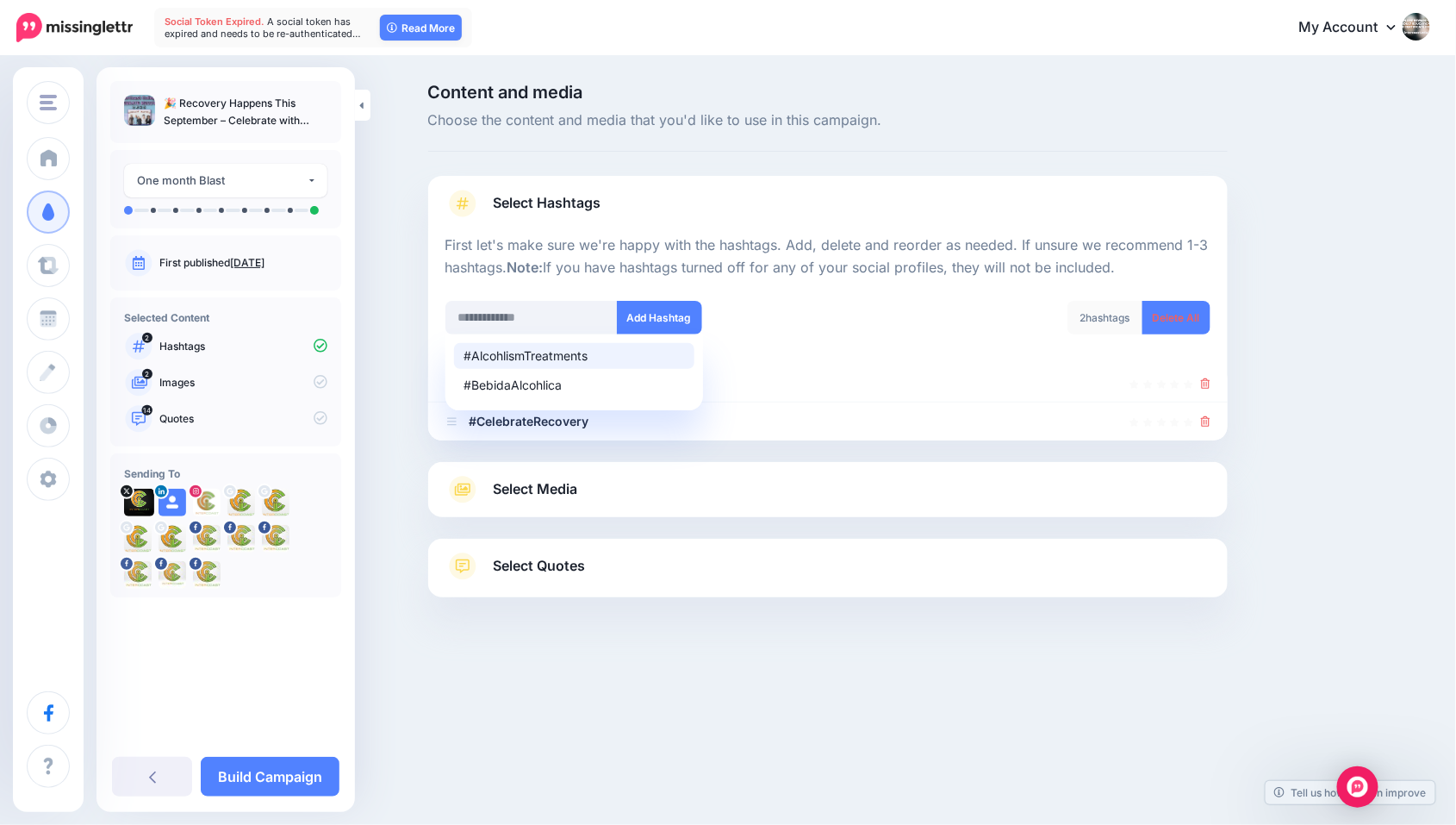
click at [561, 353] on div "#AlcohlismTreatments" at bounding box center [575, 356] width 220 height 12
type input "**********"
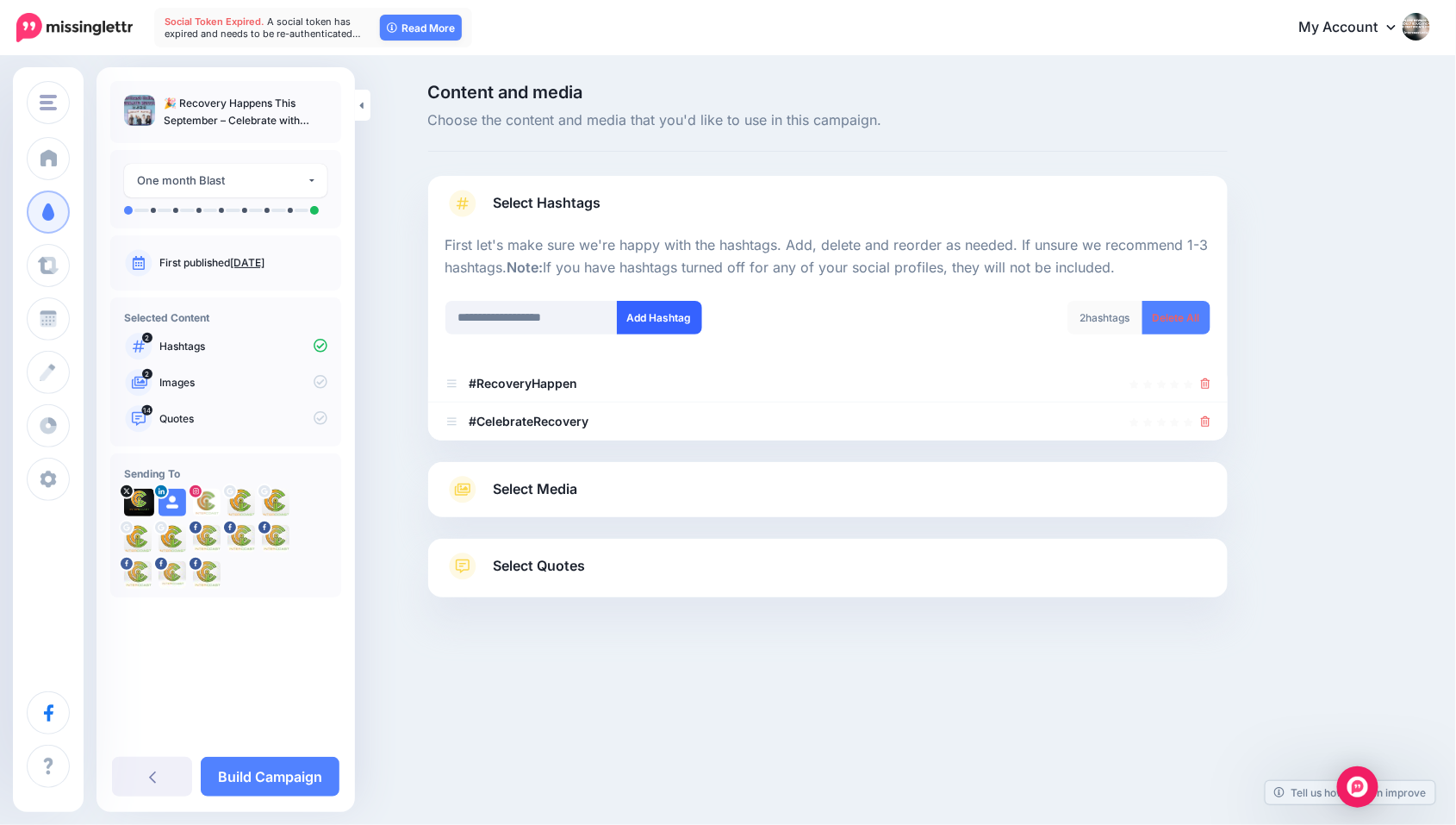
click at [663, 313] on button "Add Hashtag" at bounding box center [660, 318] width 86 height 34
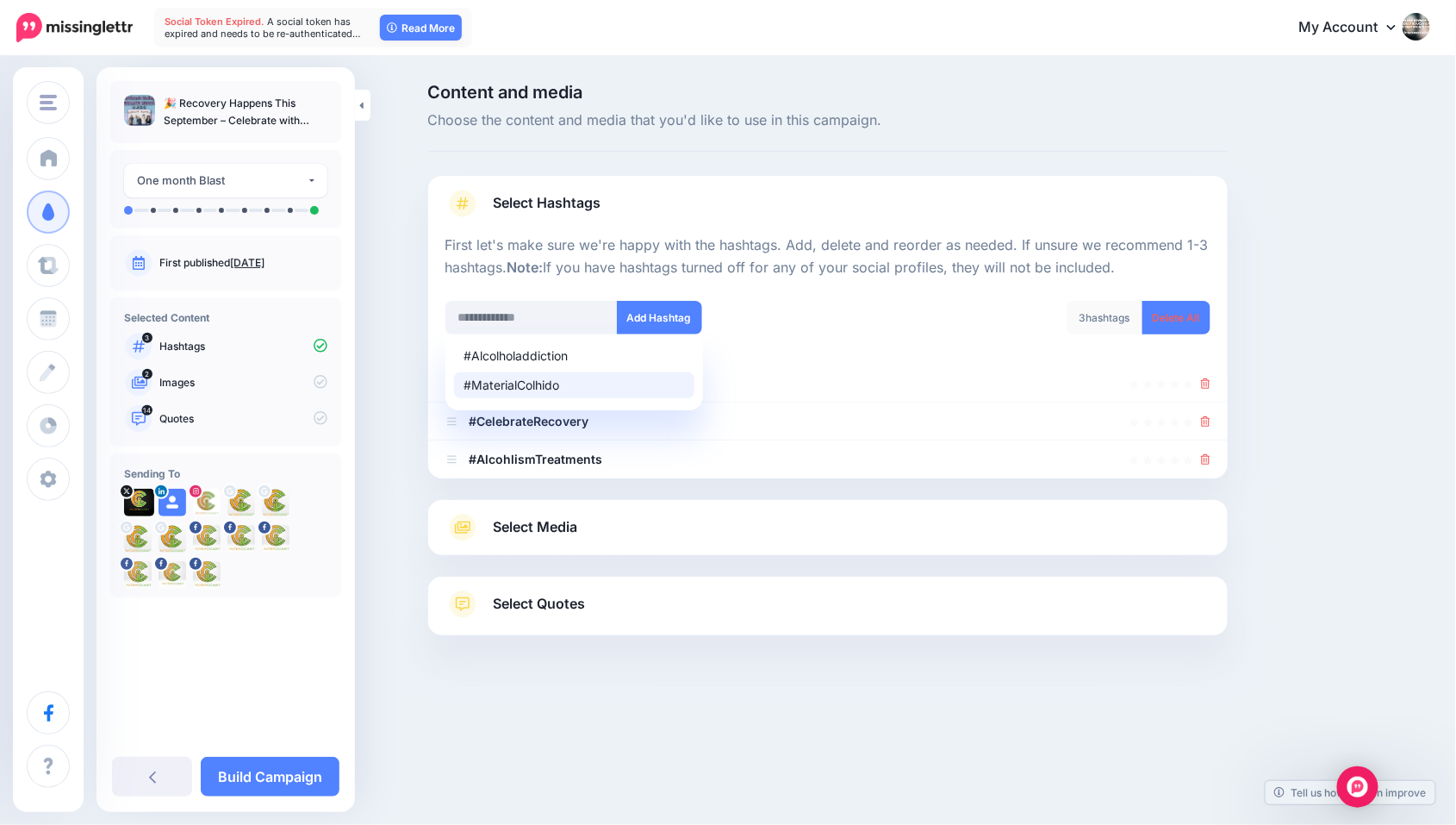
scroll to position [0, 0]
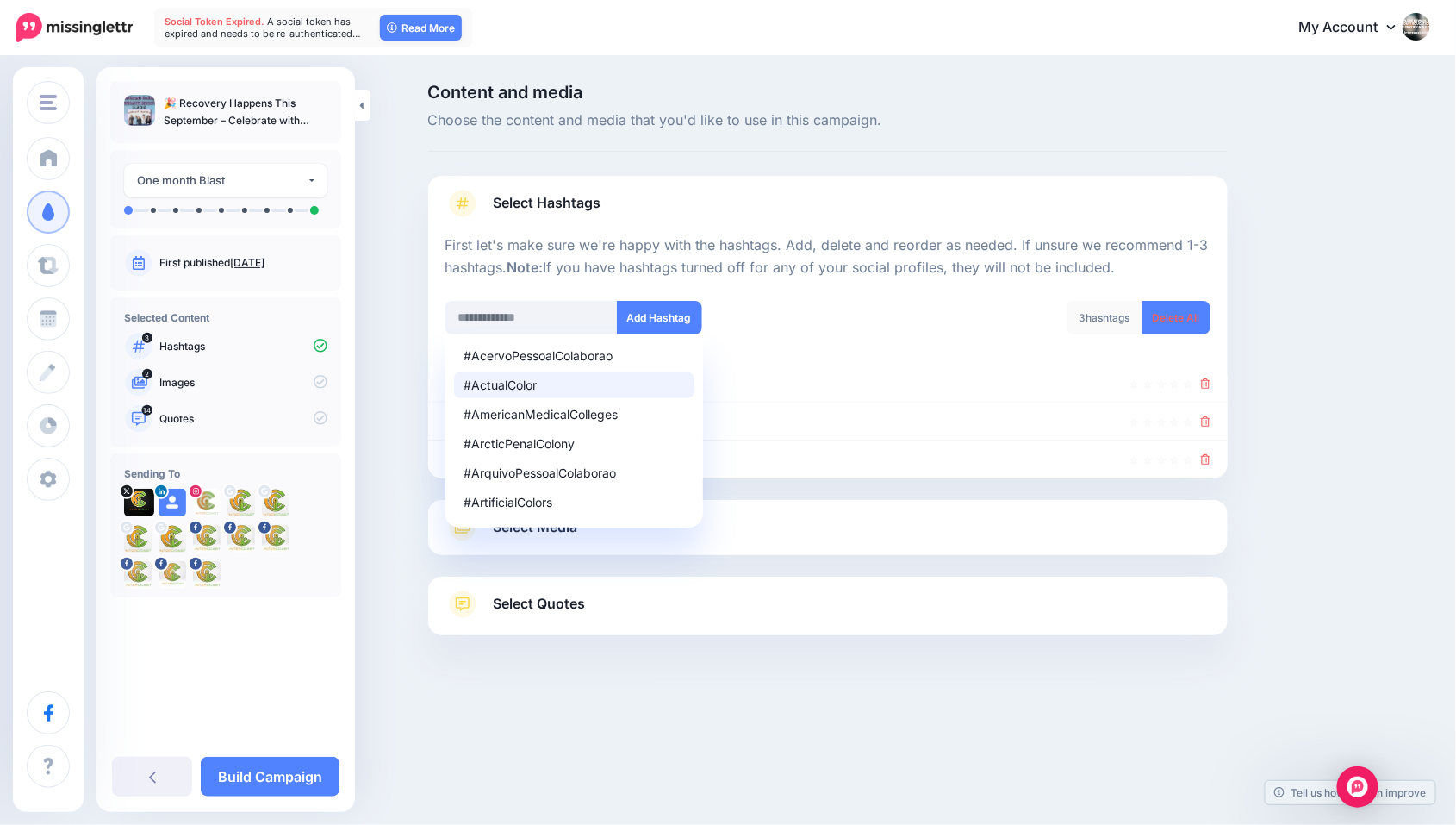
click at [786, 657] on div at bounding box center [828, 678] width 800 height 86
click at [536, 604] on span "Select Quotes" at bounding box center [540, 604] width 93 height 23
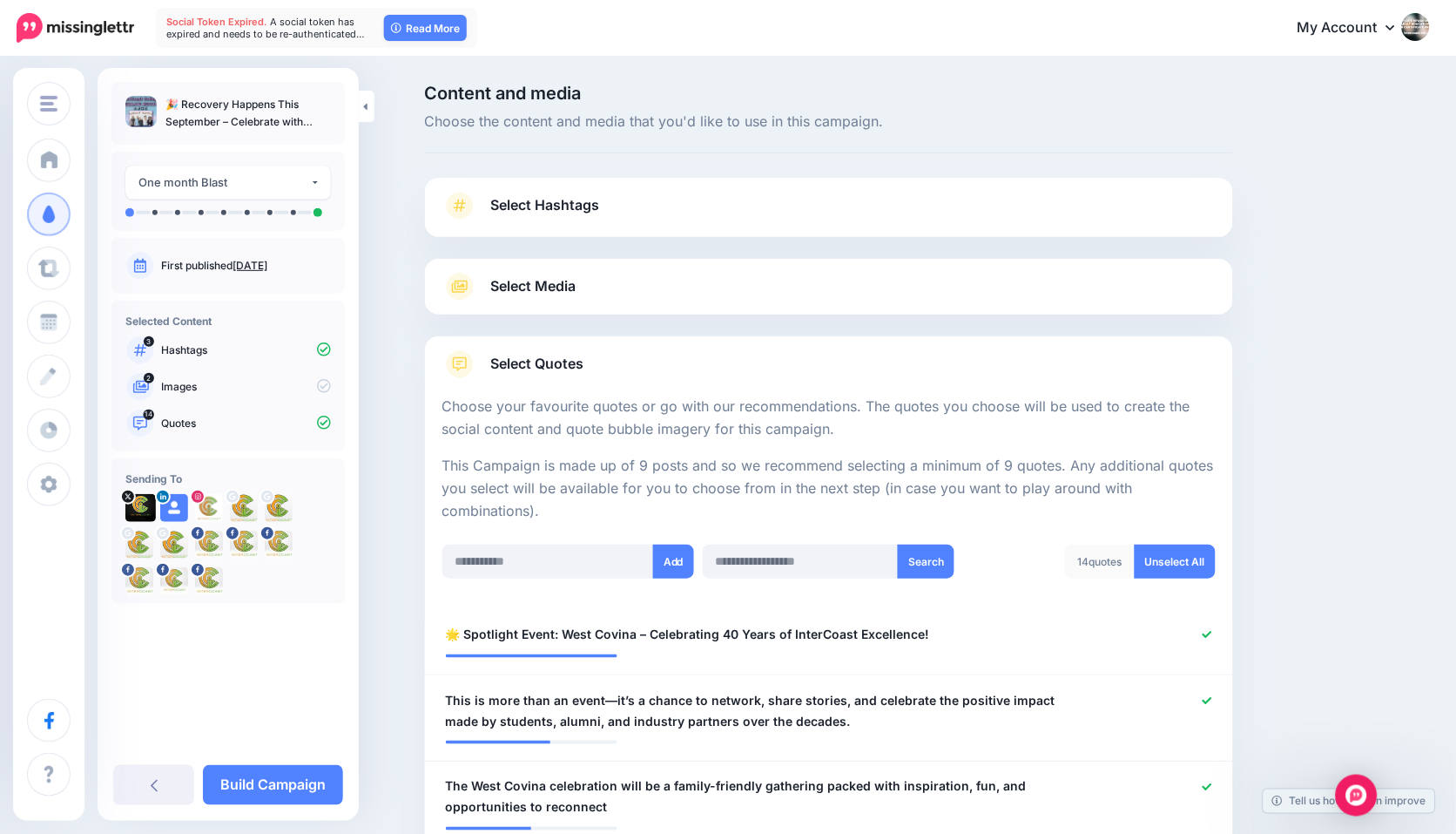
click at [583, 199] on span "Select Hashtags" at bounding box center [545, 205] width 109 height 24
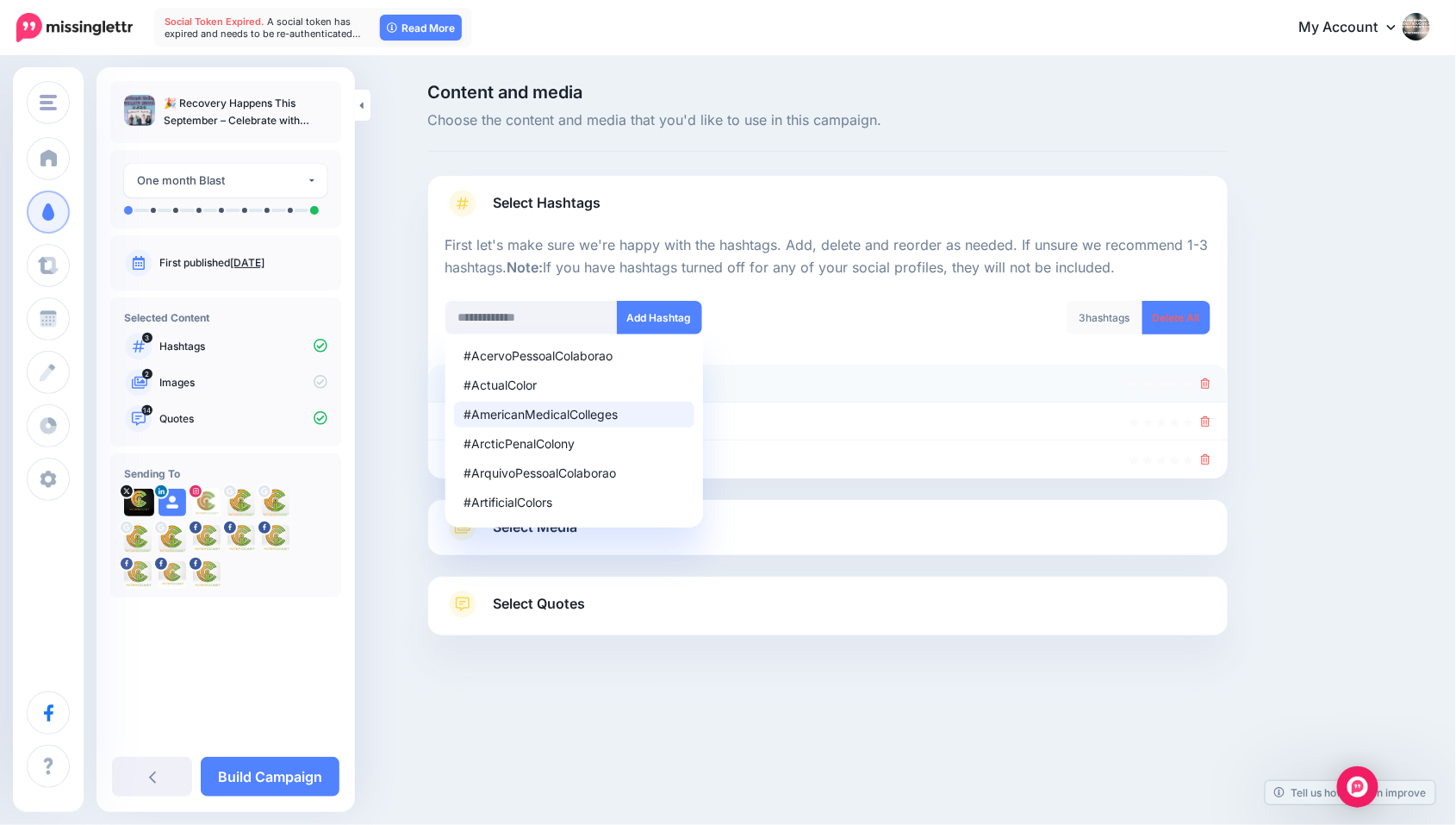
click at [1203, 381] on icon at bounding box center [1206, 383] width 10 height 11
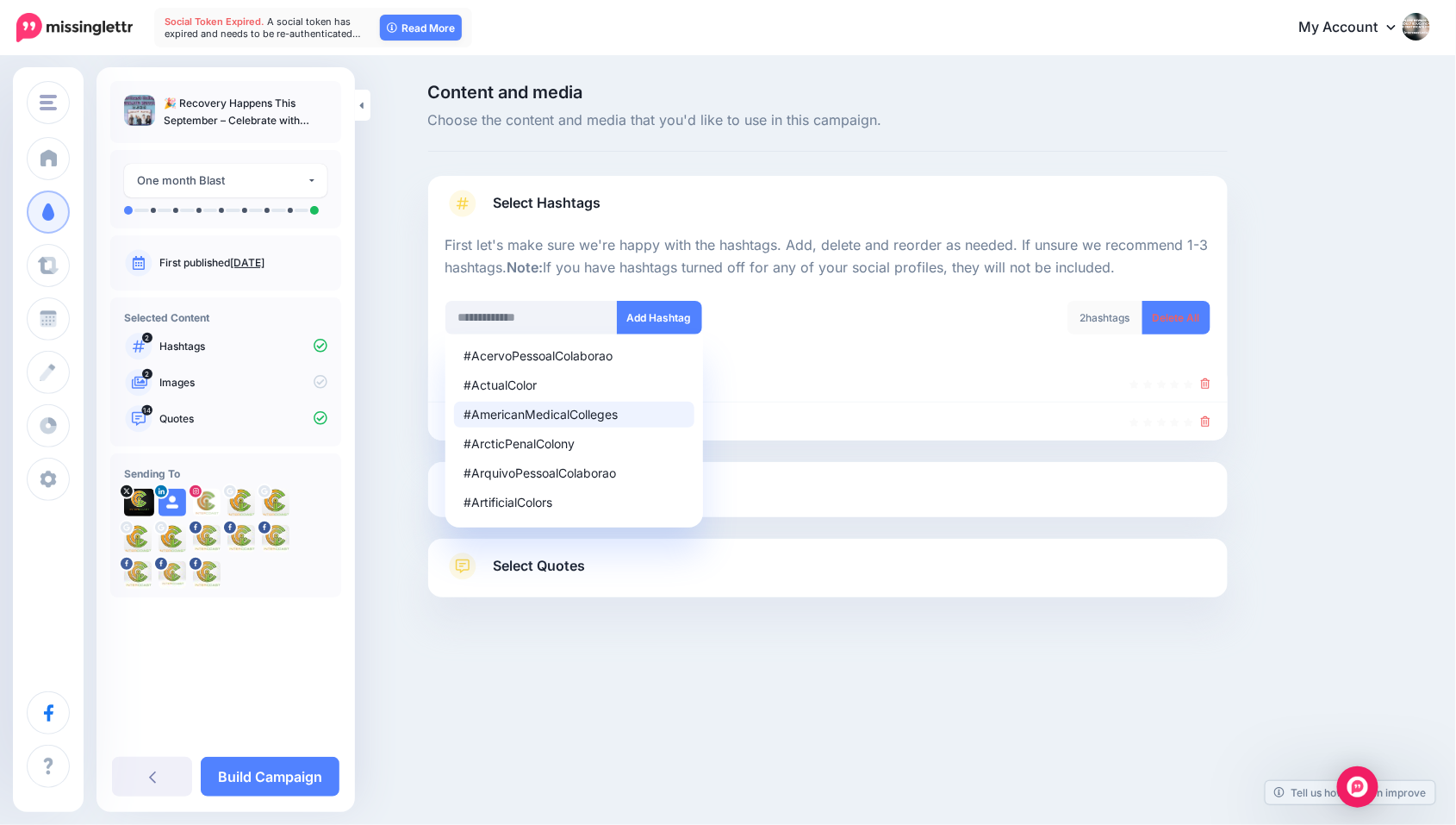
click at [1203, 381] on icon at bounding box center [1206, 383] width 10 height 11
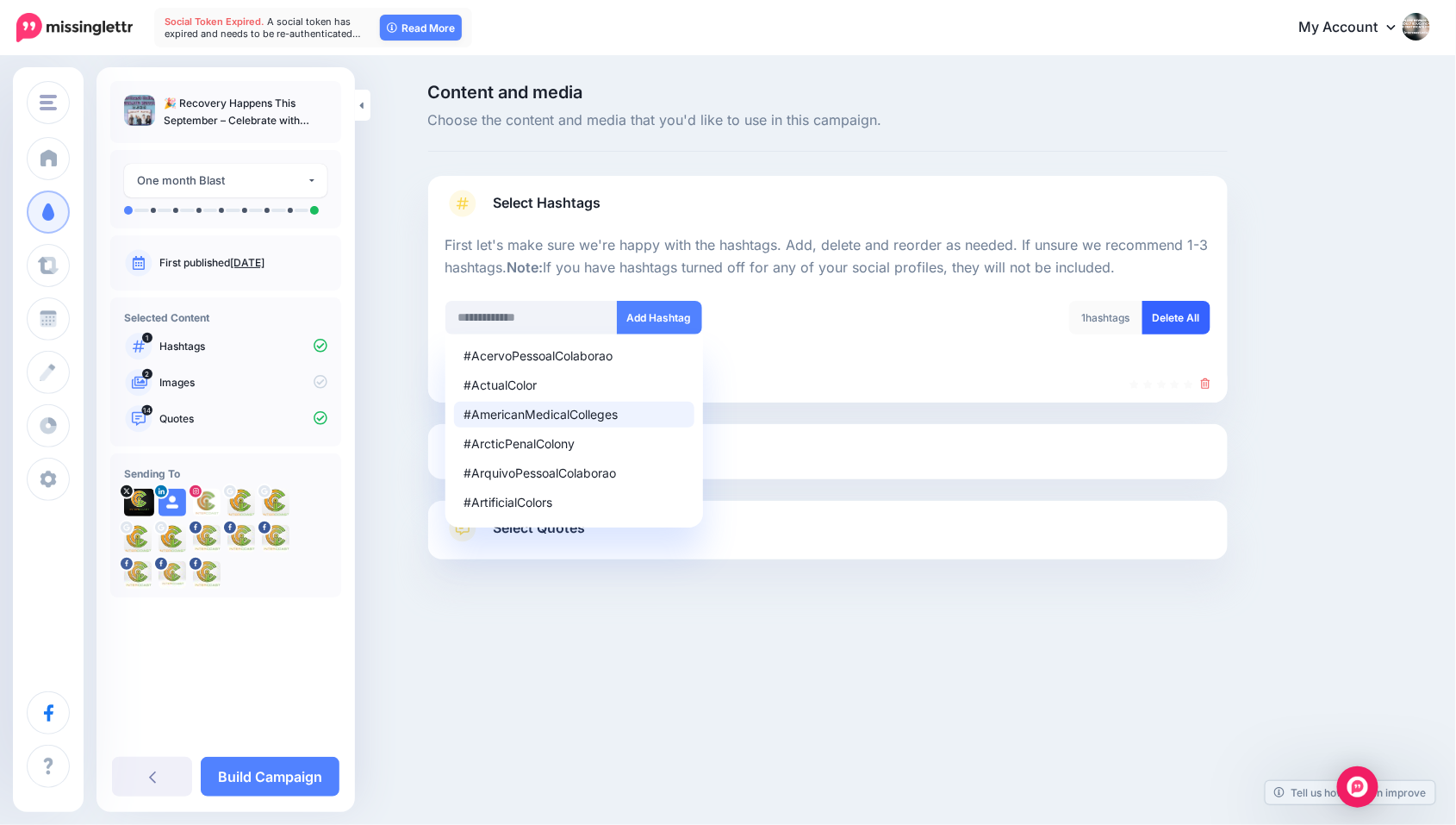
click at [1175, 313] on link "Delete All" at bounding box center [1176, 318] width 68 height 34
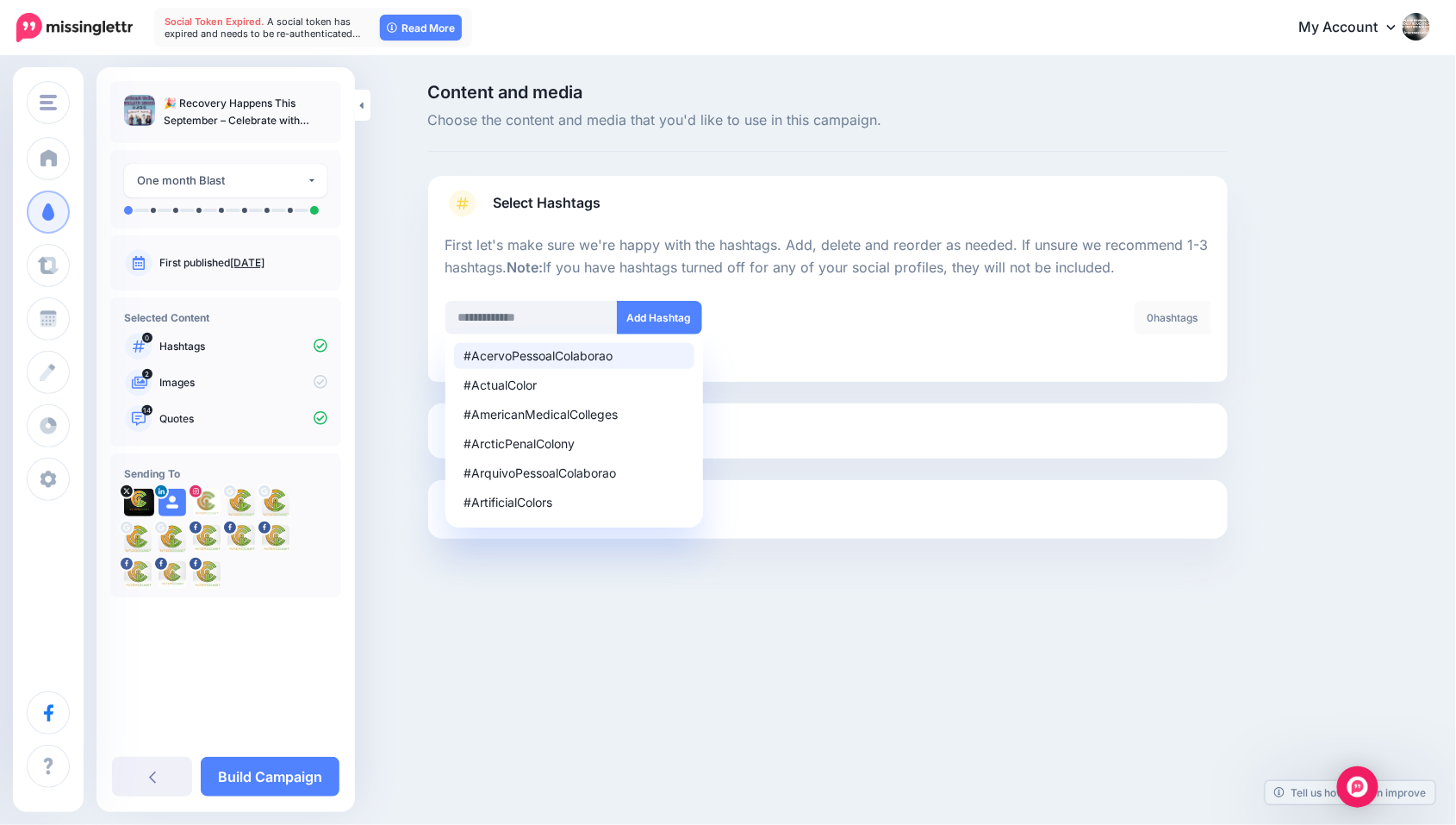
click at [451, 291] on div at bounding box center [828, 290] width 765 height 21
drag, startPoint x: 503, startPoint y: 200, endPoint x: 529, endPoint y: 202, distance: 26.1
click at [504, 200] on span "Select Hashtags" at bounding box center [547, 203] width 108 height 23
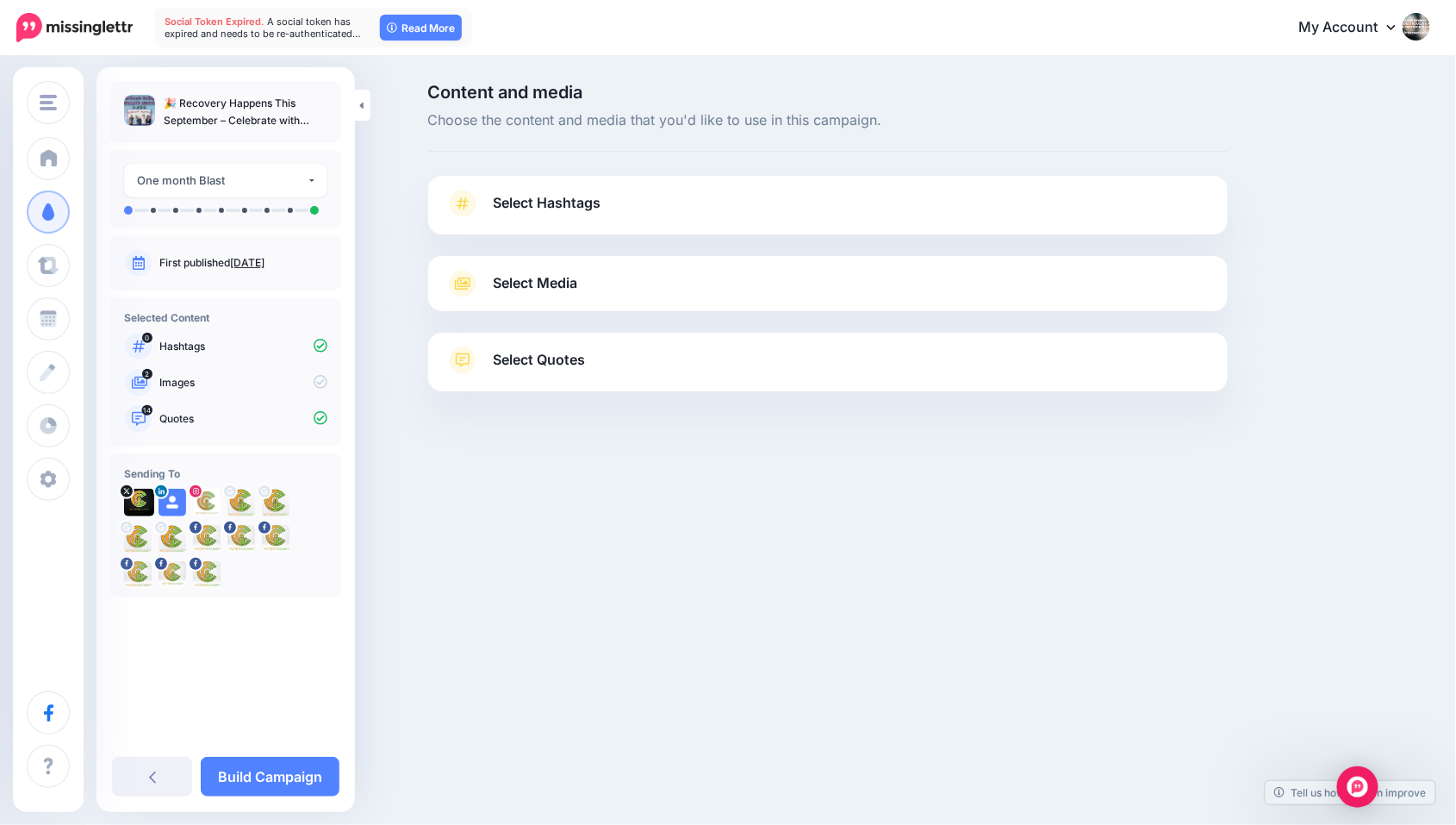
click at [588, 203] on span "Select Hashtags" at bounding box center [547, 203] width 108 height 23
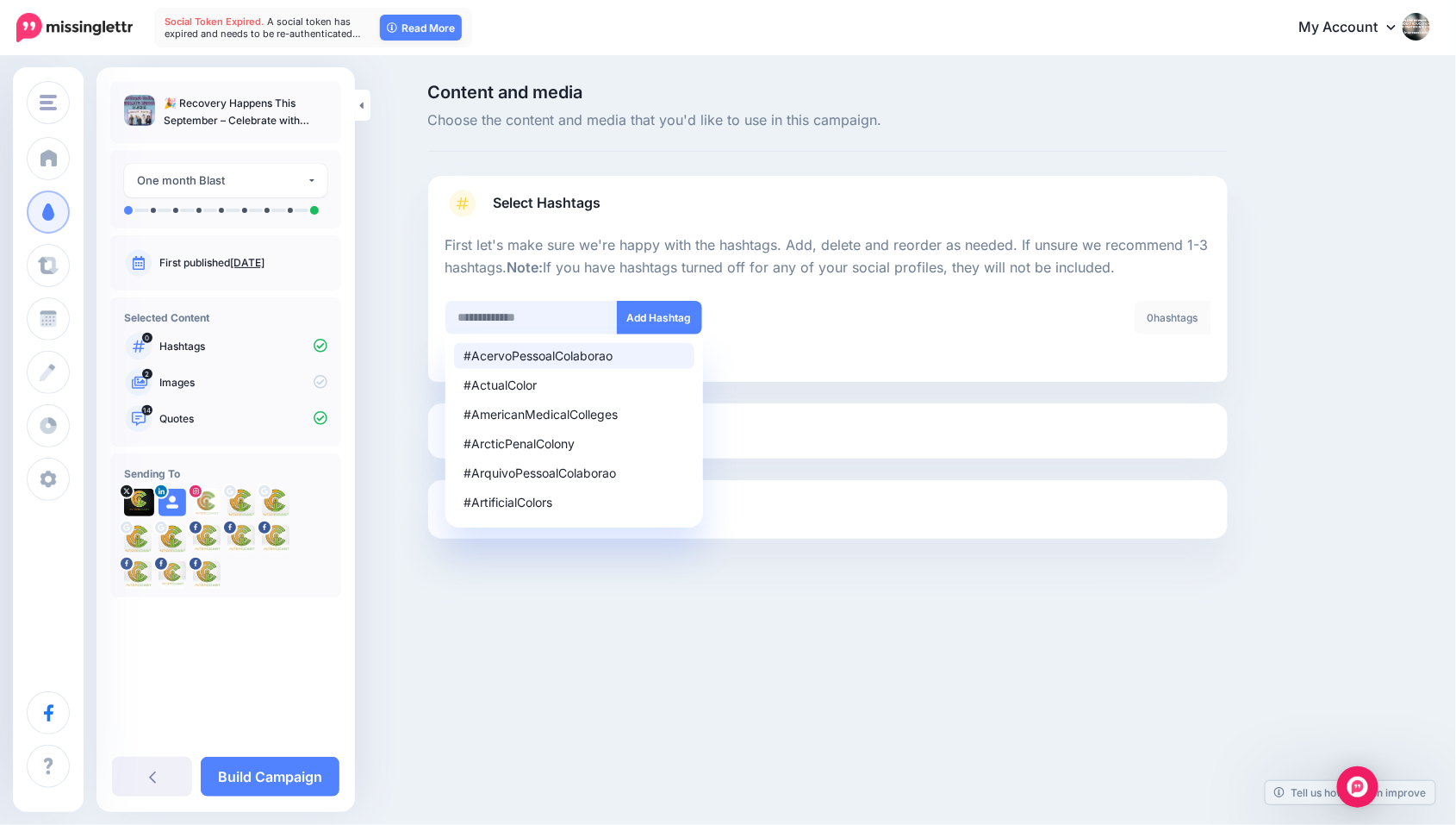
click at [467, 317] on input "text" at bounding box center [531, 318] width 172 height 34
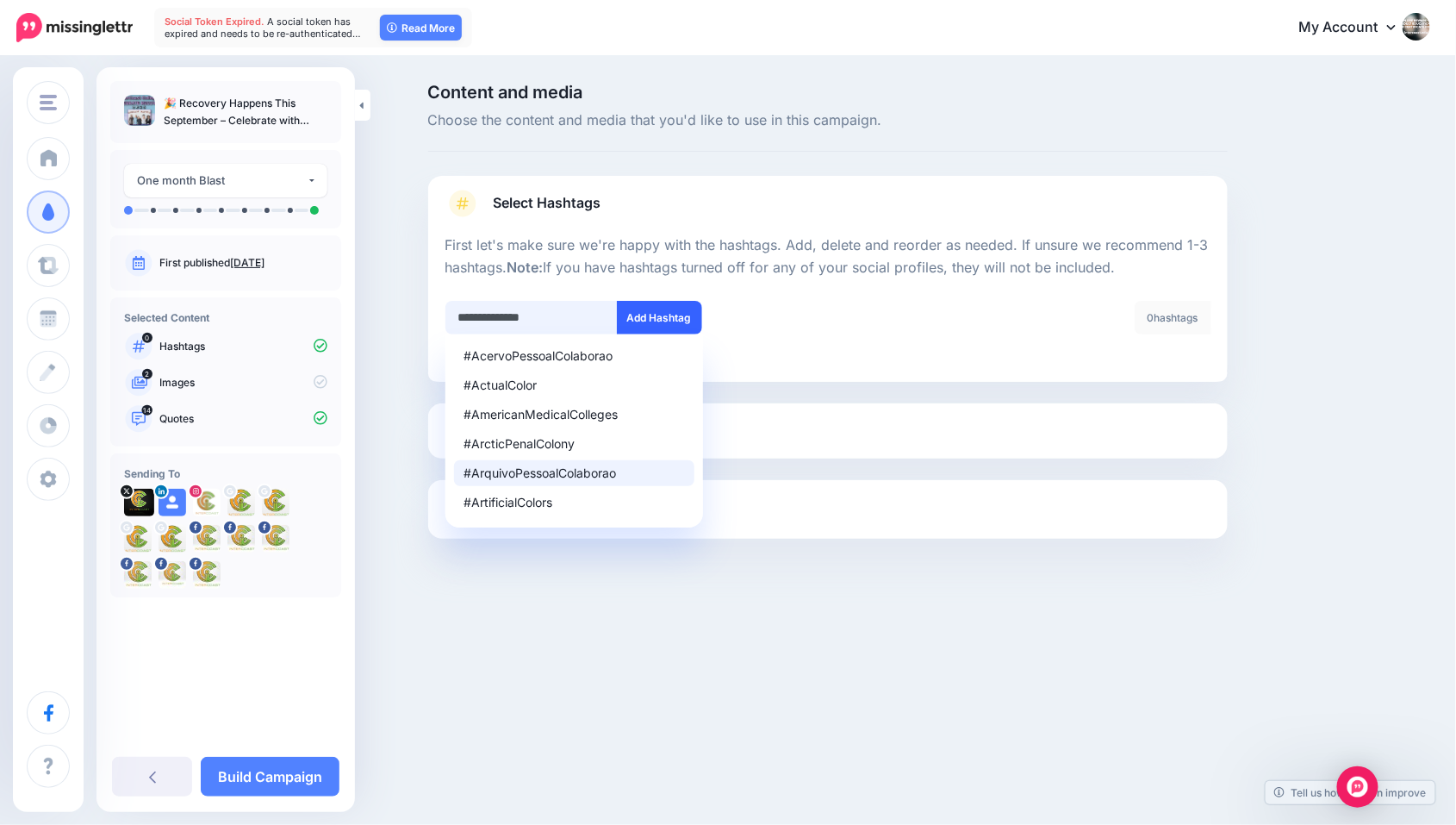
type input "**********"
click at [681, 322] on button "Add Hashtag" at bounding box center [660, 318] width 86 height 34
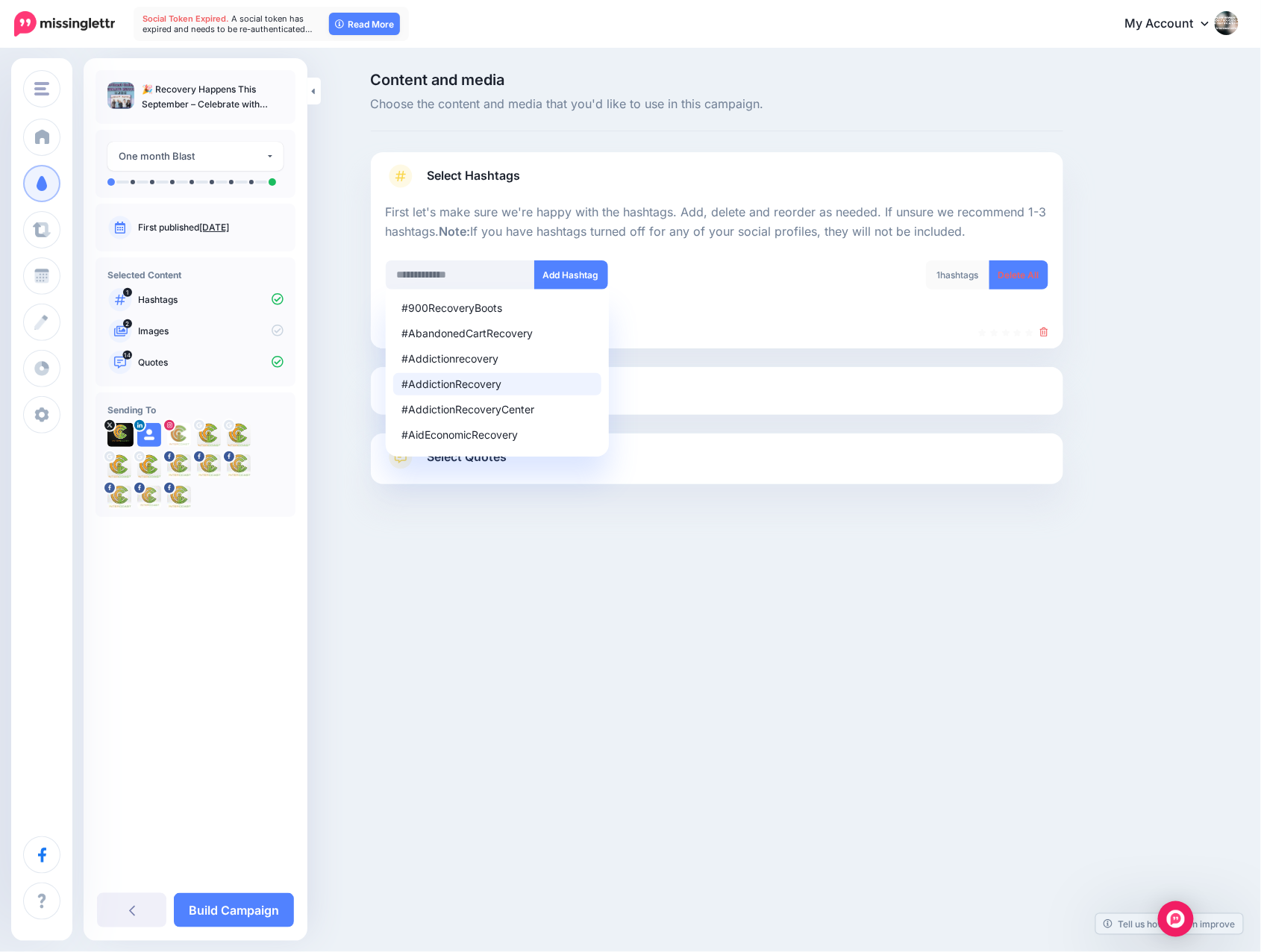
click at [463, 384] on div "#AddictionRecovery" at bounding box center [498, 384] width 191 height 10
type input "**********"
click at [599, 275] on button "Add Hashtag" at bounding box center [572, 275] width 74 height 30
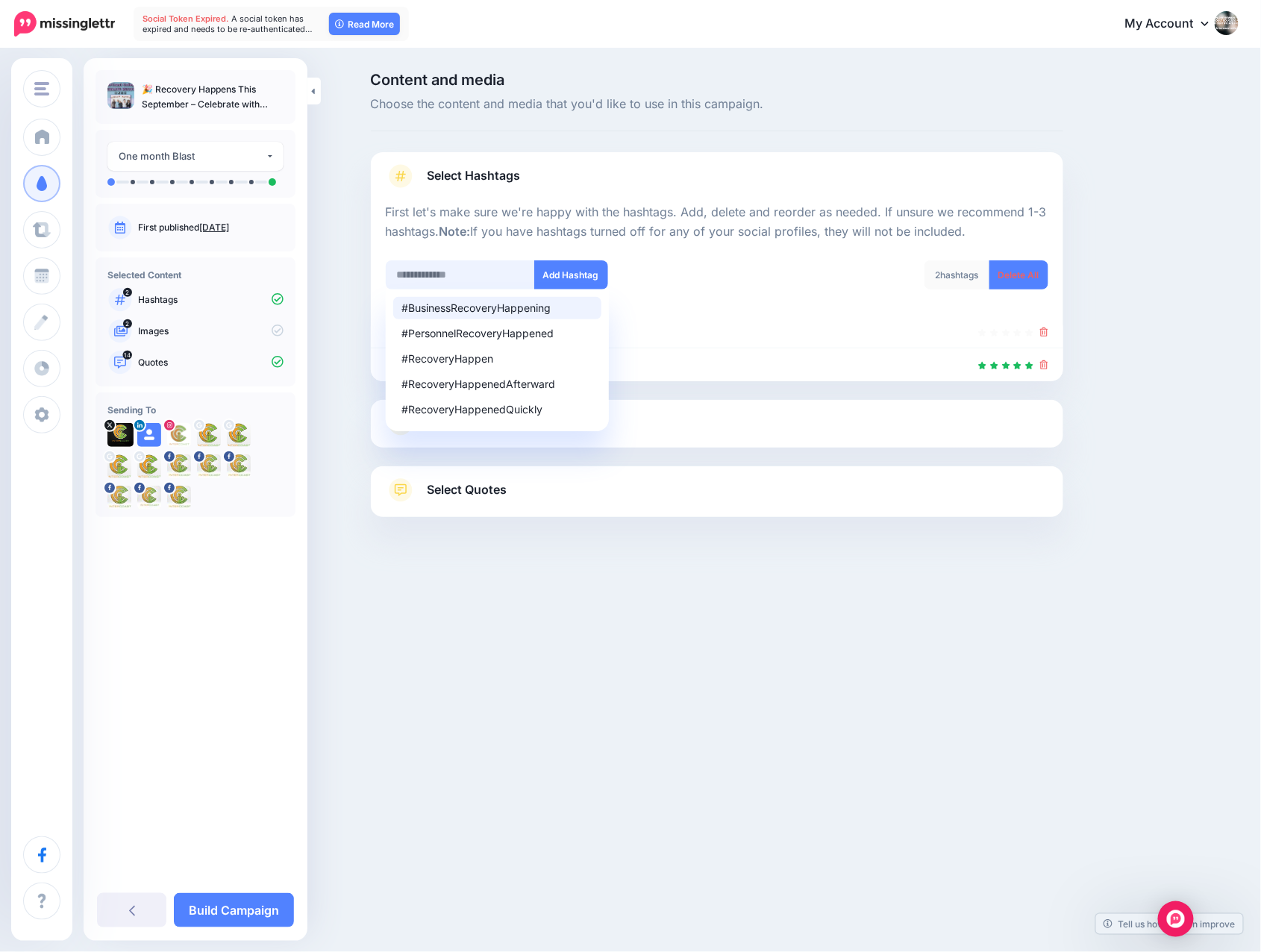
click at [399, 275] on input "text" at bounding box center [460, 275] width 149 height 30
type input "**********"
click at [581, 277] on button "Add Hashtag" at bounding box center [572, 275] width 74 height 30
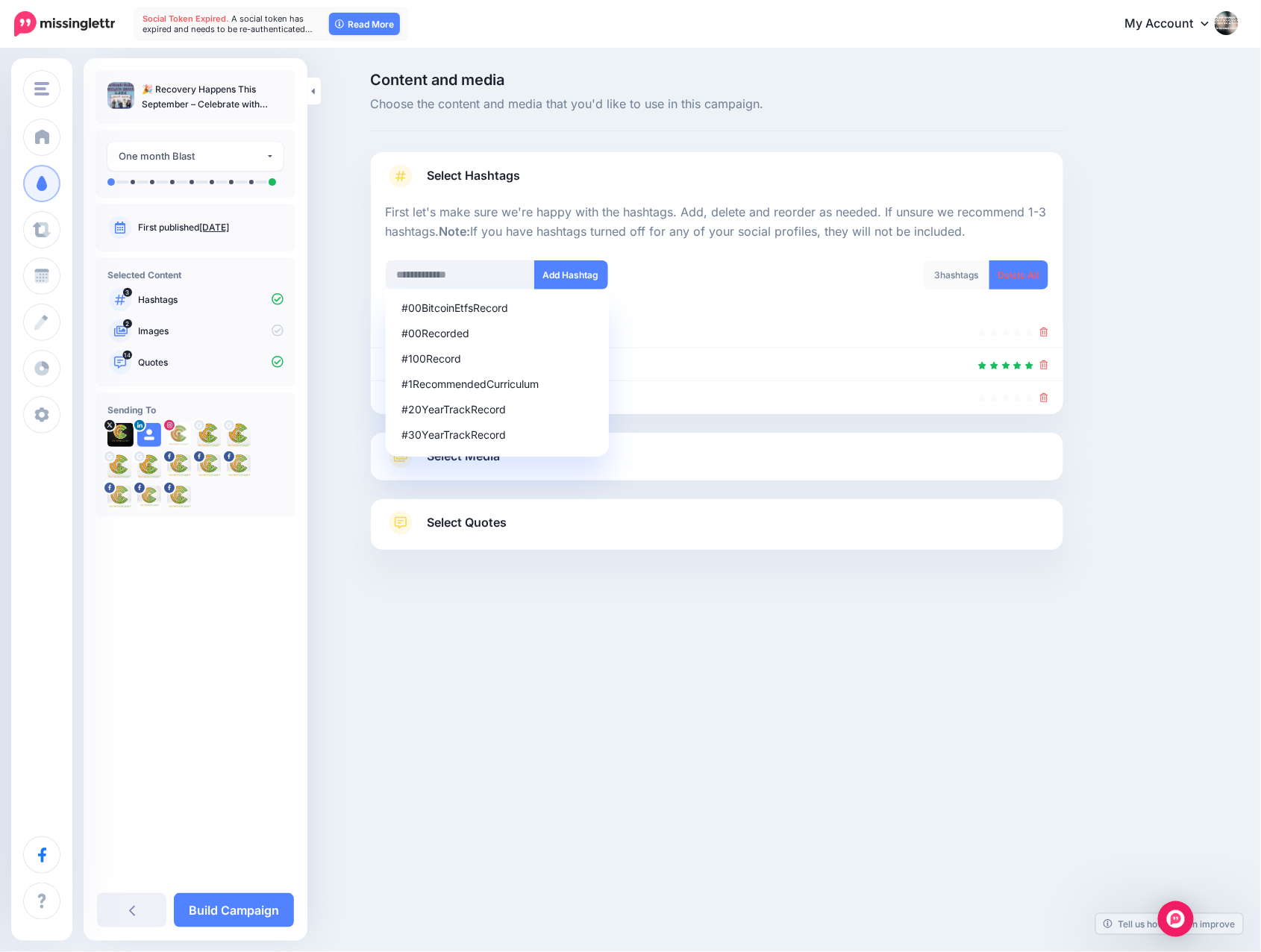
click at [468, 521] on span "Select Quotes" at bounding box center [467, 523] width 80 height 20
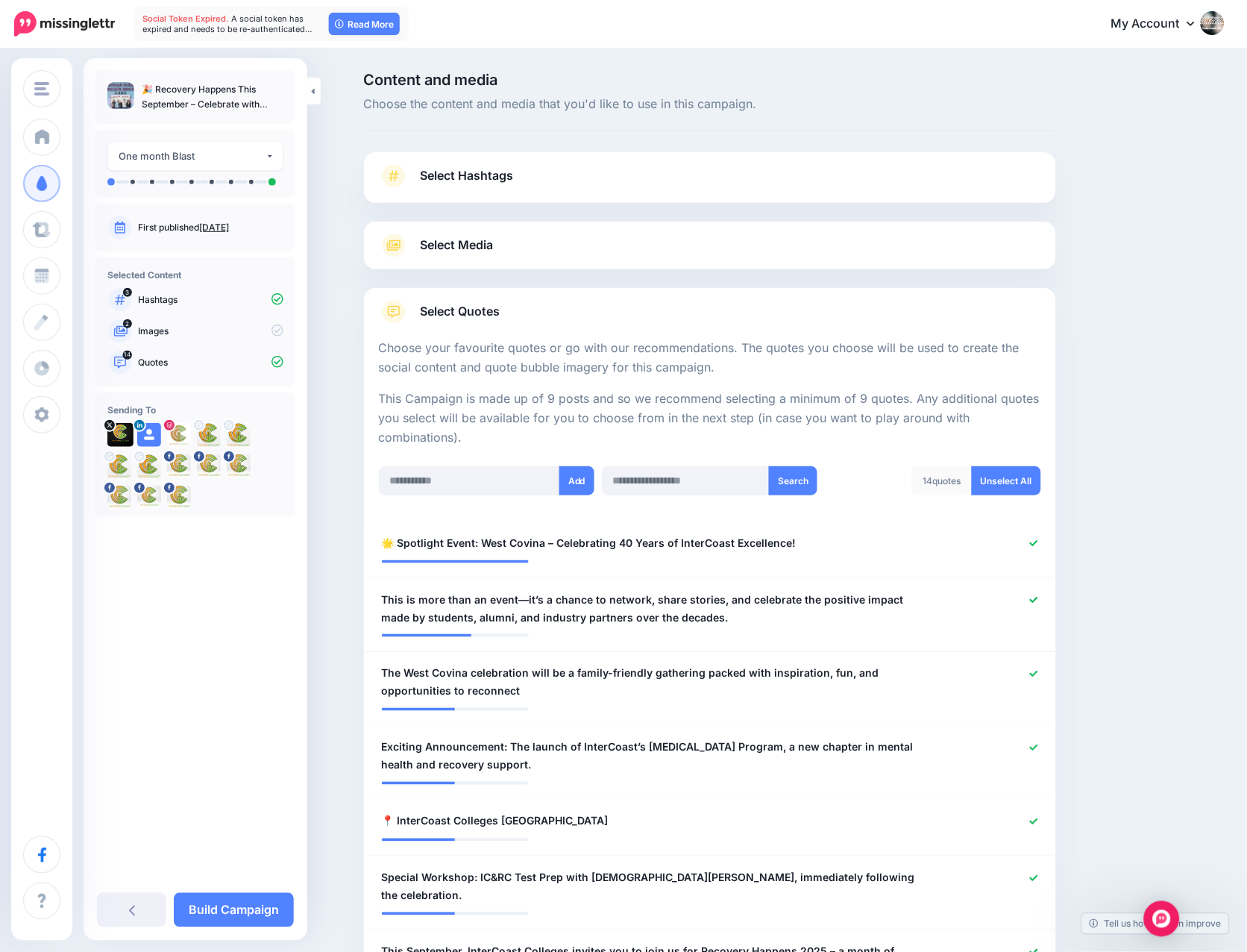
click at [399, 175] on icon at bounding box center [394, 176] width 10 height 10
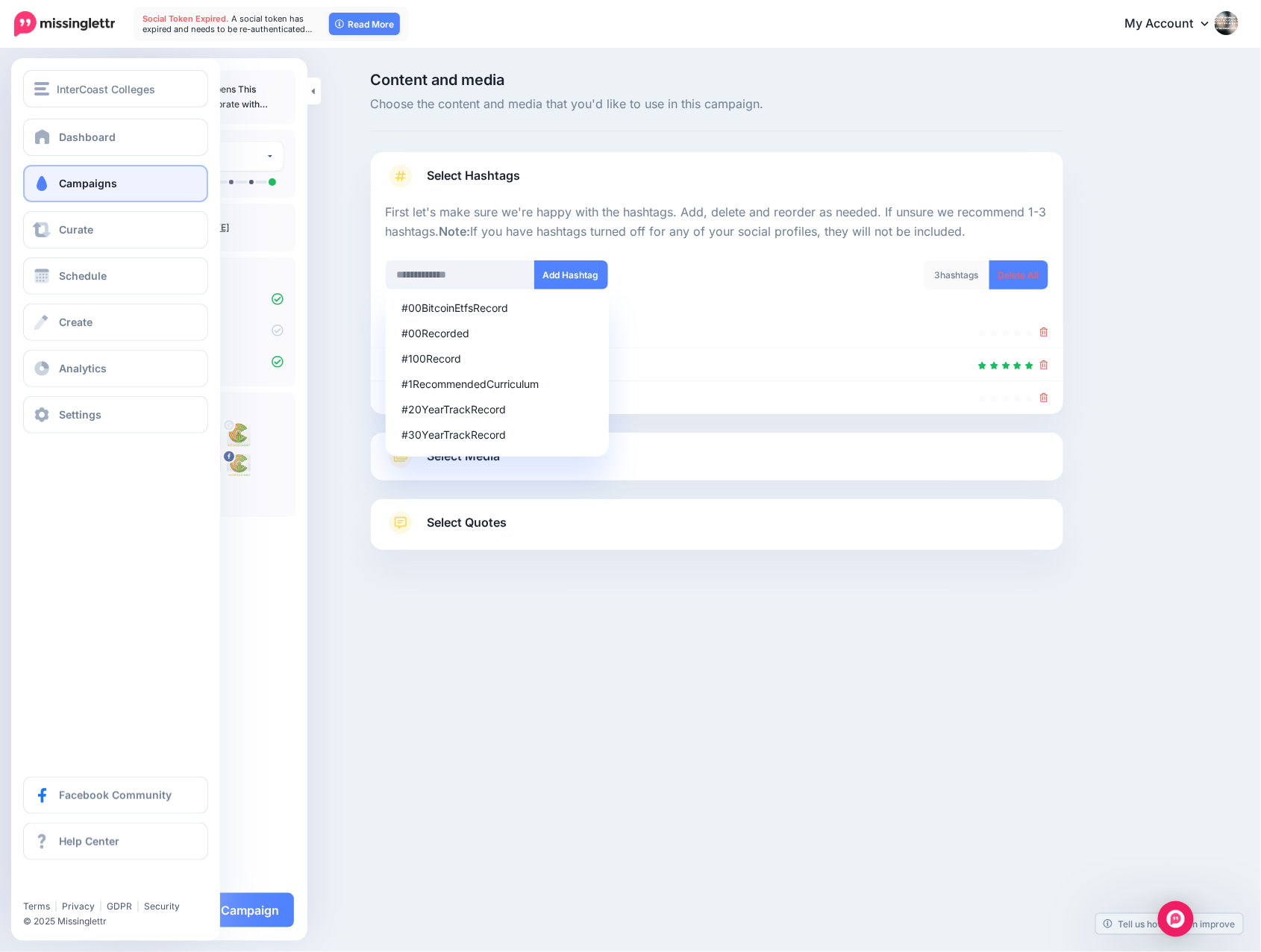
click at [81, 185] on span "Campaigns" at bounding box center [88, 183] width 58 height 13
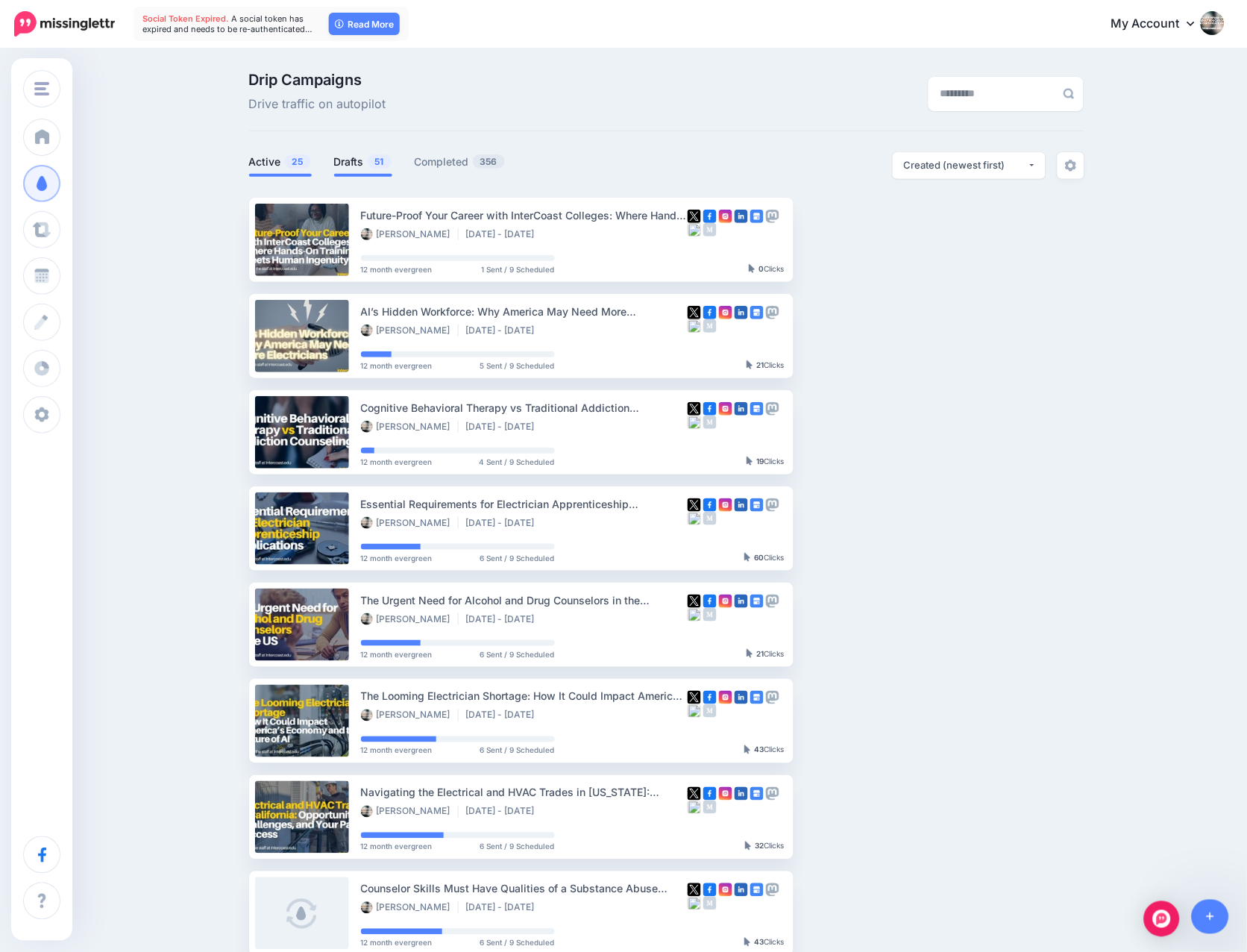
click at [364, 163] on link "Drafts 51" at bounding box center [363, 161] width 58 height 18
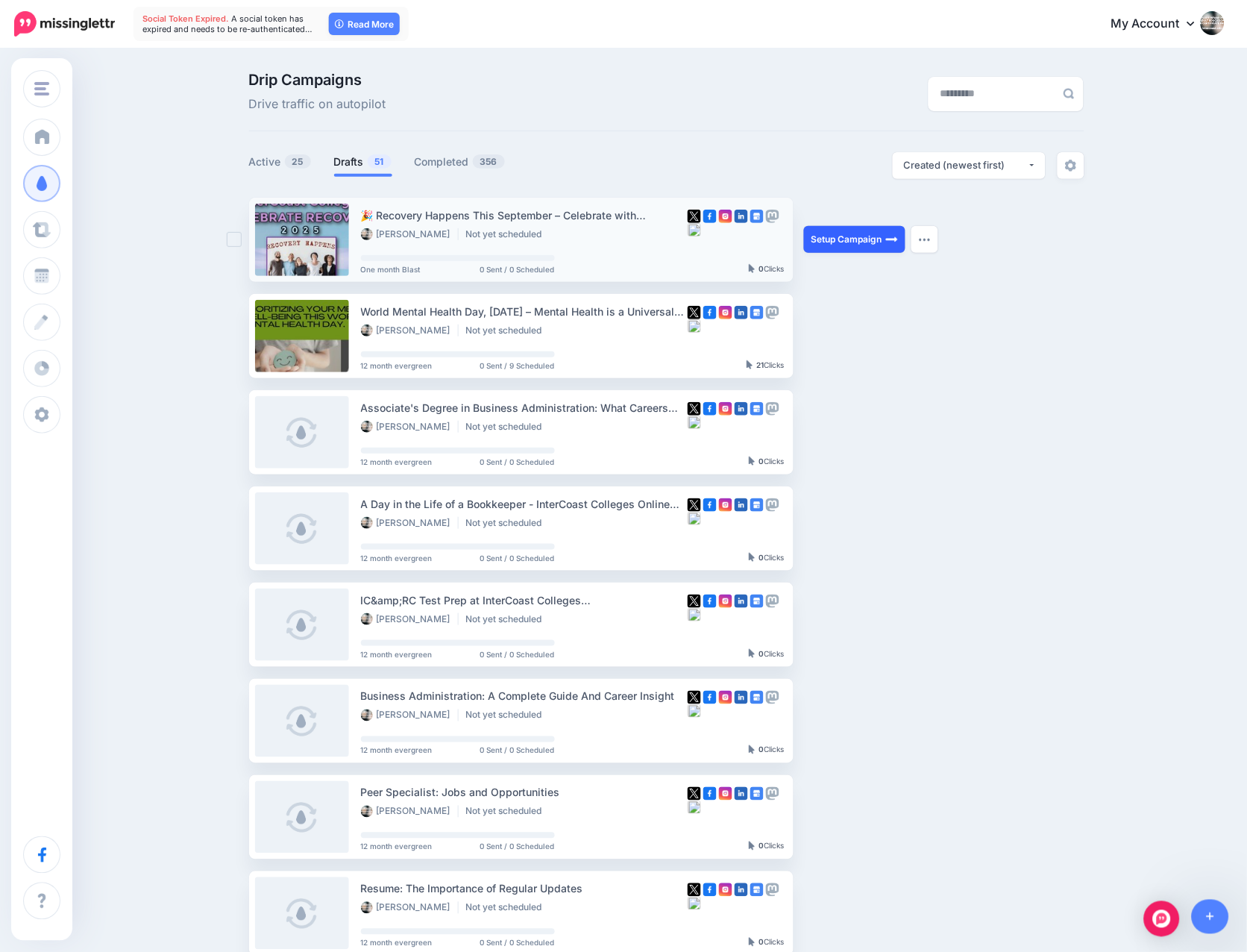
click at [857, 237] on link "Setup Campaign" at bounding box center [855, 239] width 101 height 27
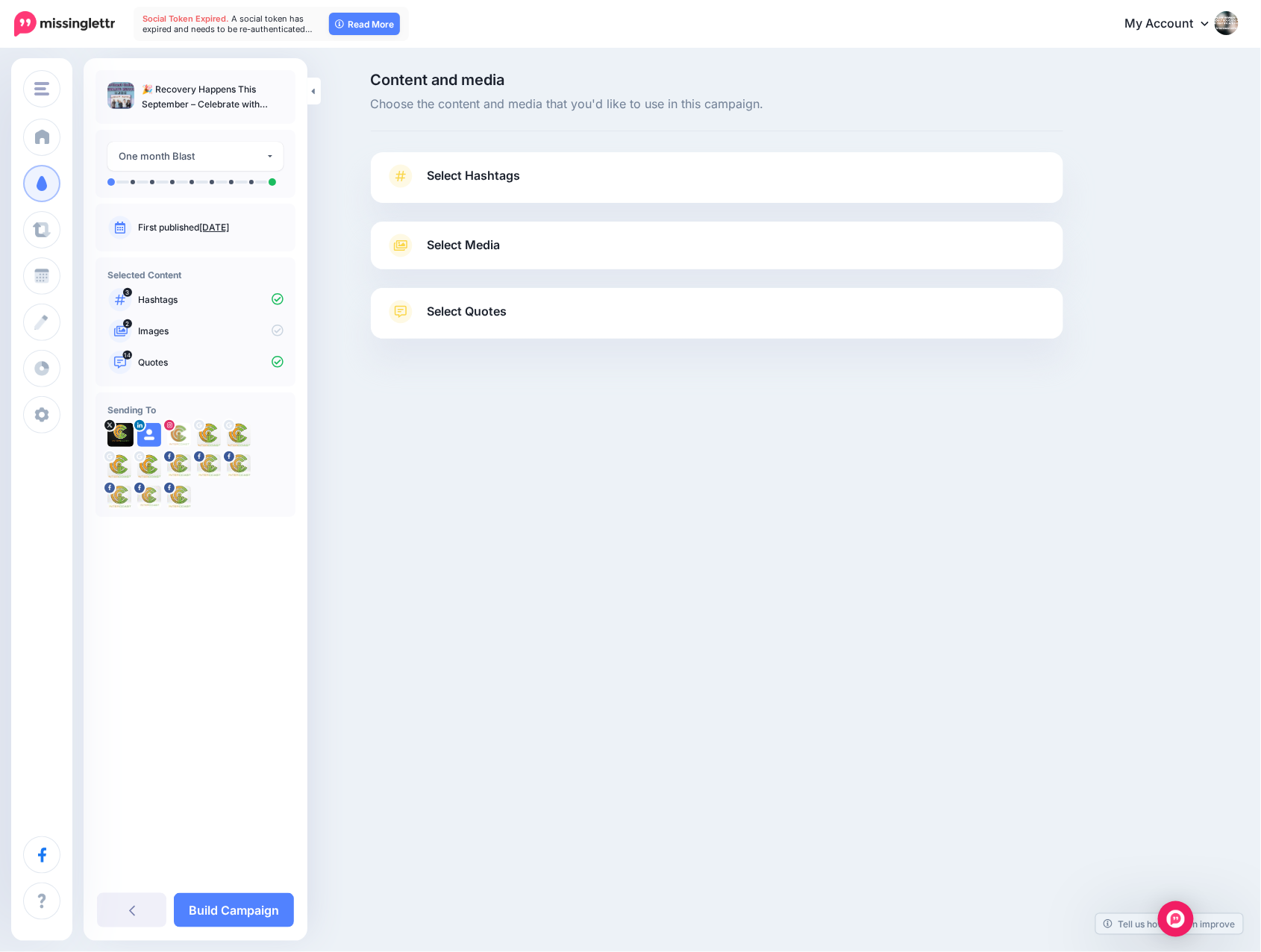
click at [482, 173] on span "Select Hashtags" at bounding box center [474, 175] width 94 height 20
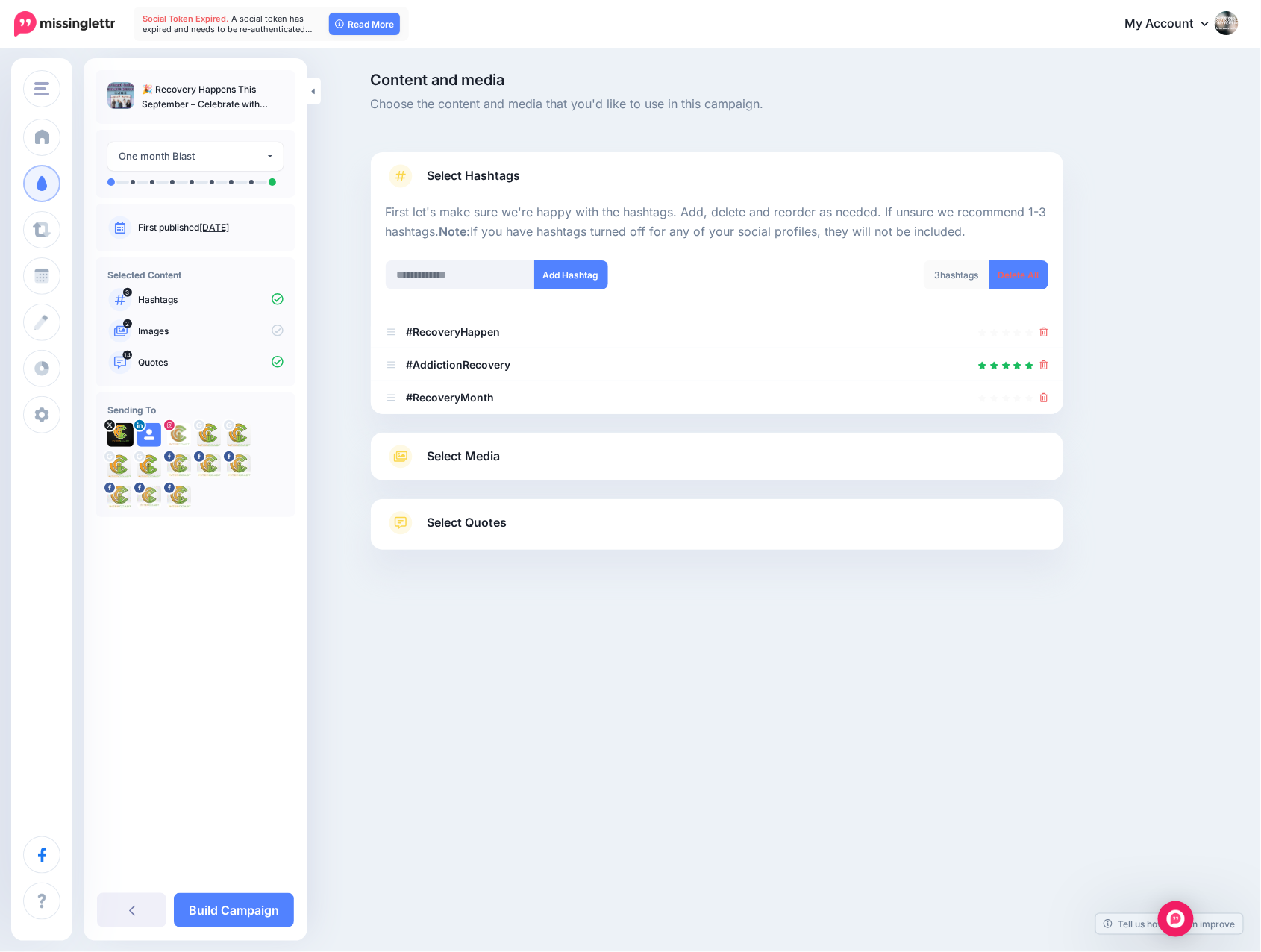
click at [491, 456] on span "Select Media" at bounding box center [464, 456] width 73 height 20
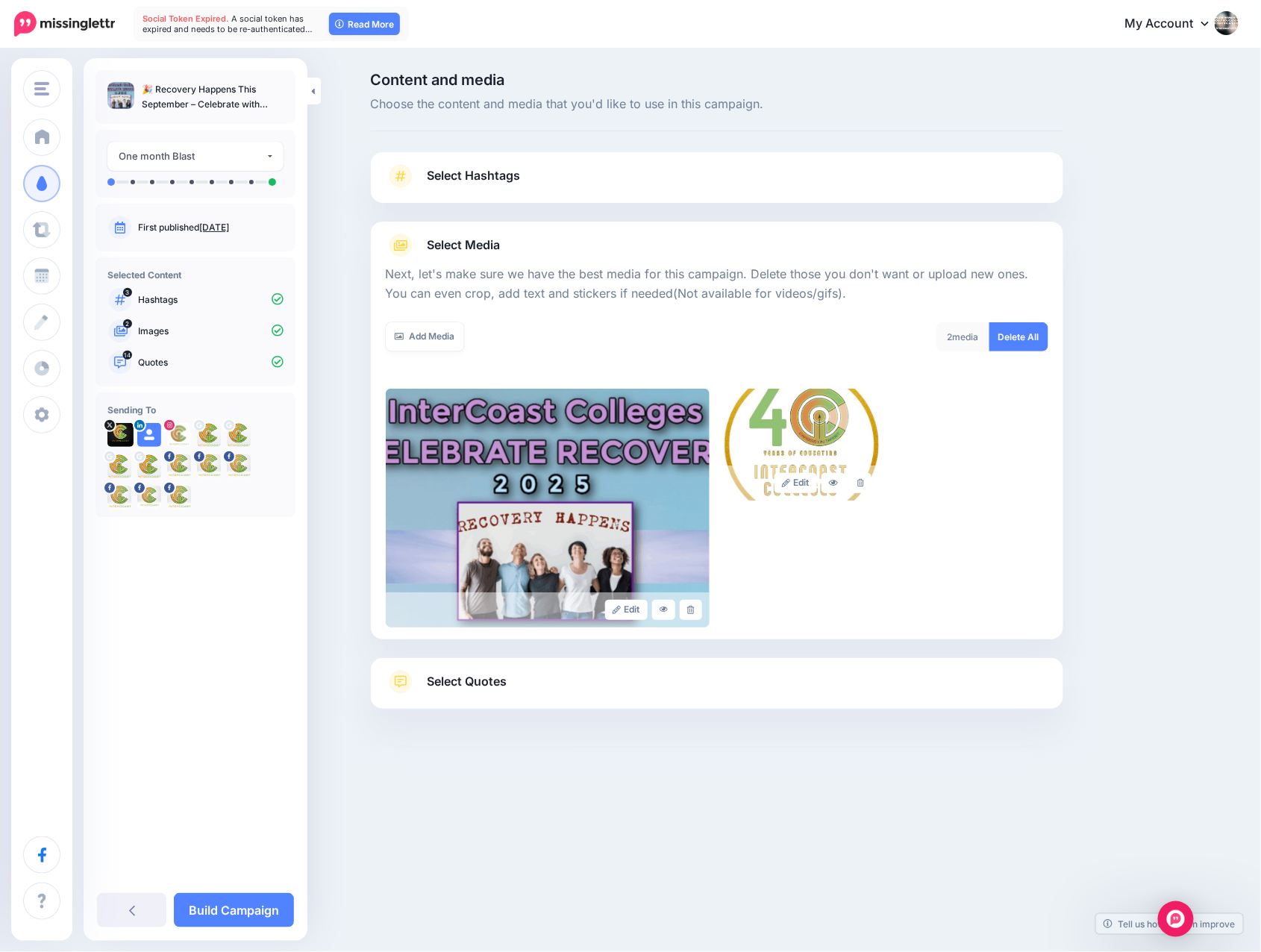
click at [476, 683] on span "Select Quotes" at bounding box center [467, 681] width 80 height 20
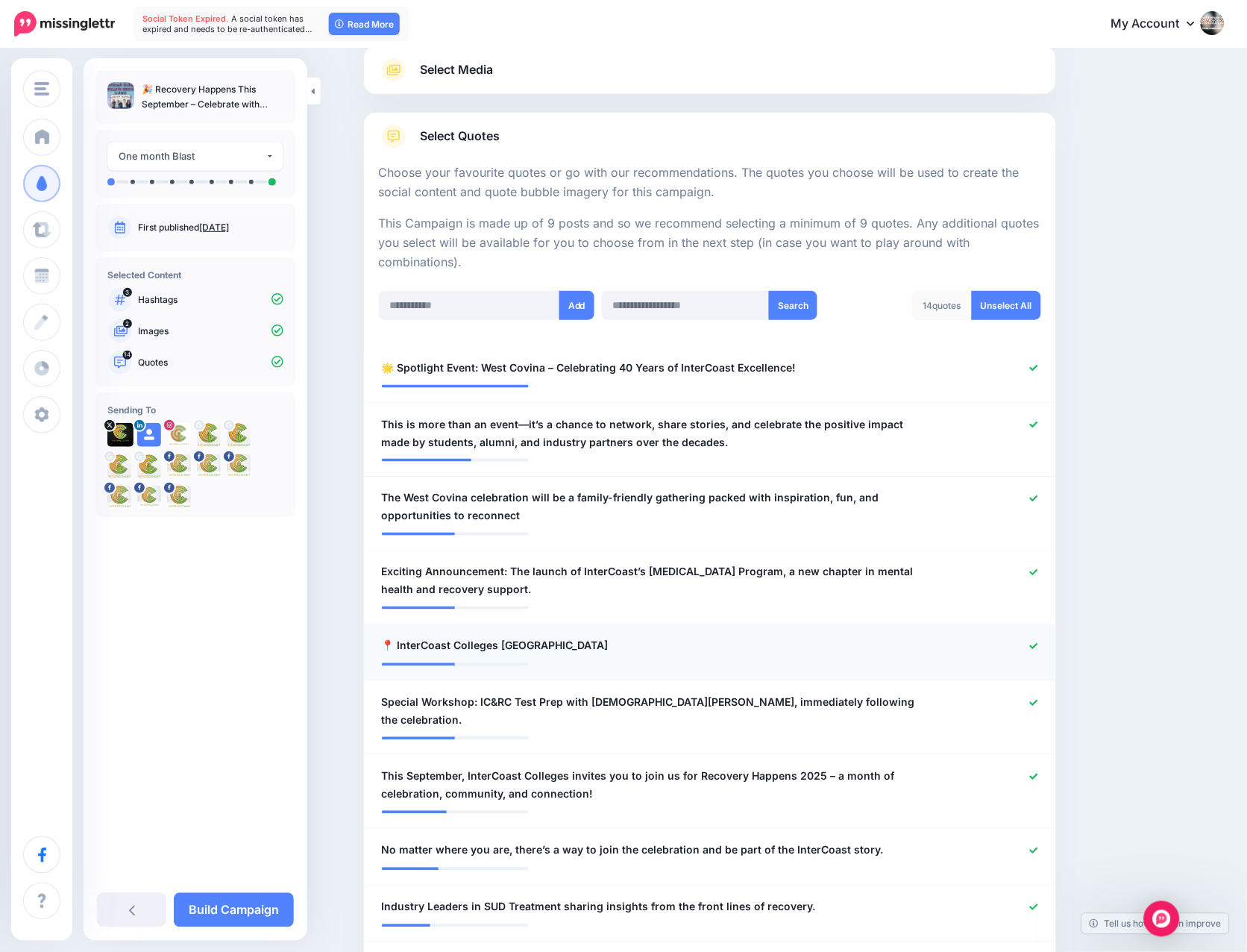
scroll to position [210, 0]
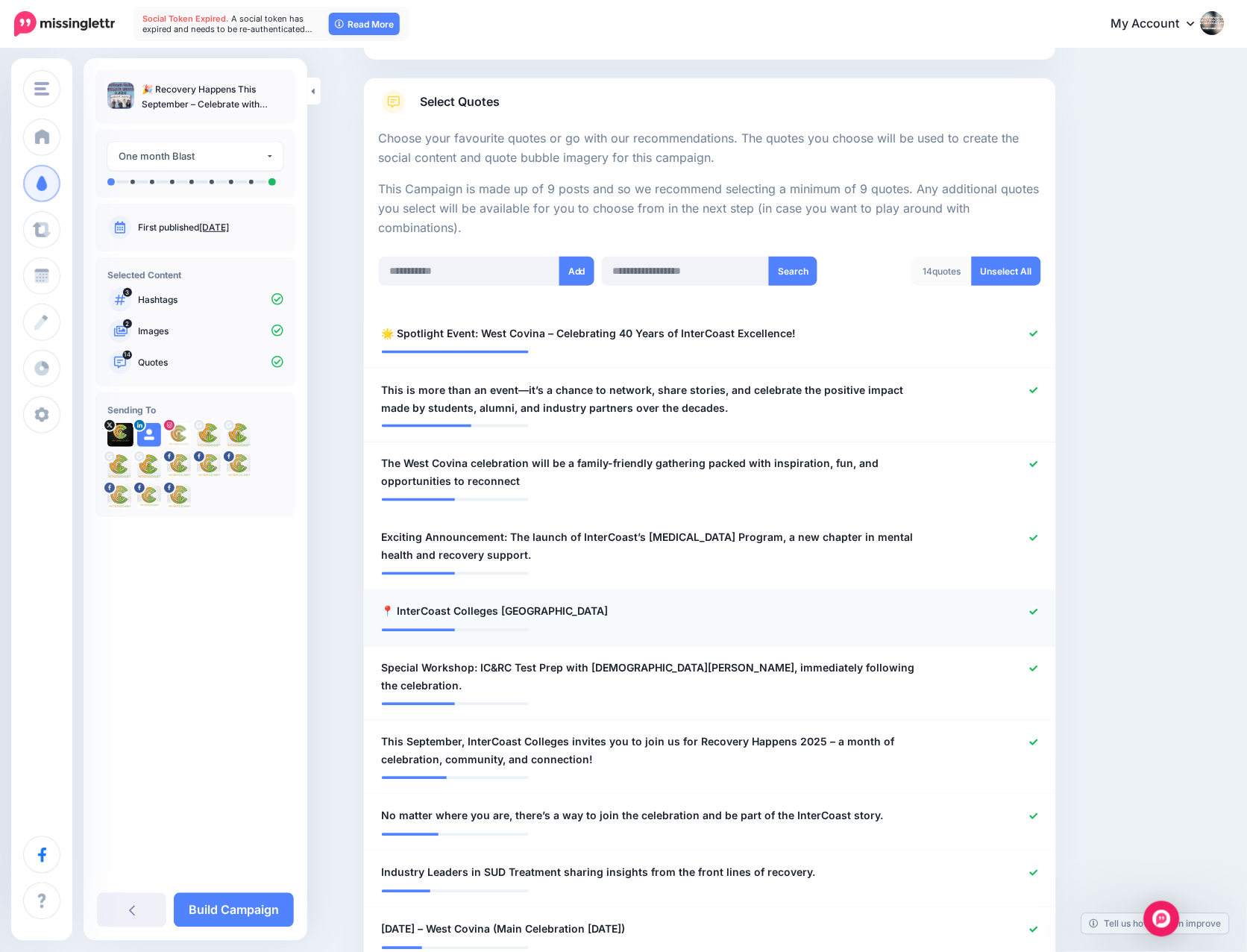
click at [1038, 608] on icon at bounding box center [1035, 612] width 8 height 8
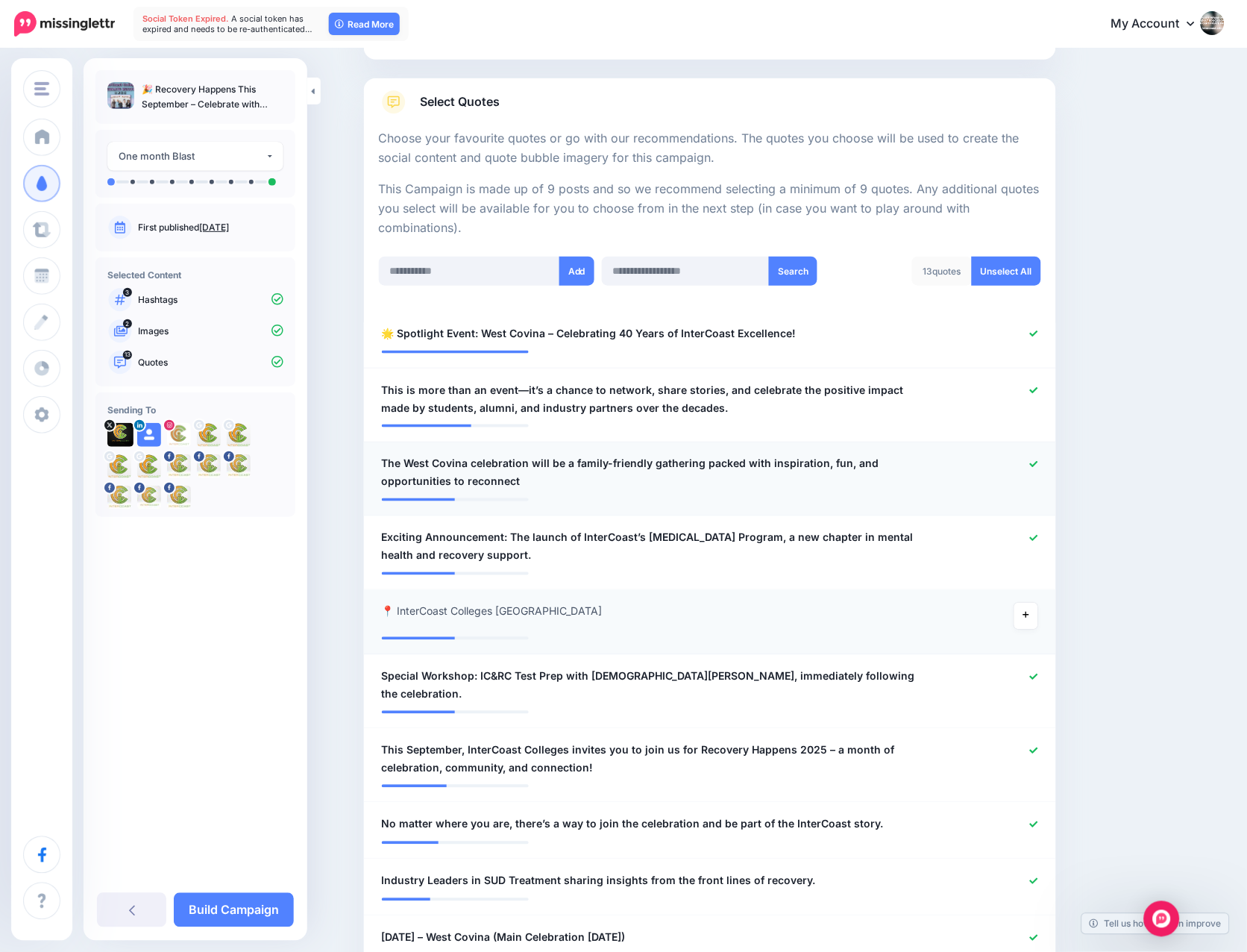
drag, startPoint x: 1038, startPoint y: 530, endPoint x: 1039, endPoint y: 508, distance: 22.0
click at [1038, 529] on div at bounding box center [992, 546] width 113 height 35
drag, startPoint x: 1038, startPoint y: 456, endPoint x: 1045, endPoint y: 395, distance: 61.4
click at [1039, 460] on icon at bounding box center [1035, 465] width 8 height 8
drag, startPoint x: 1041, startPoint y: 386, endPoint x: 1035, endPoint y: 348, distance: 38.5
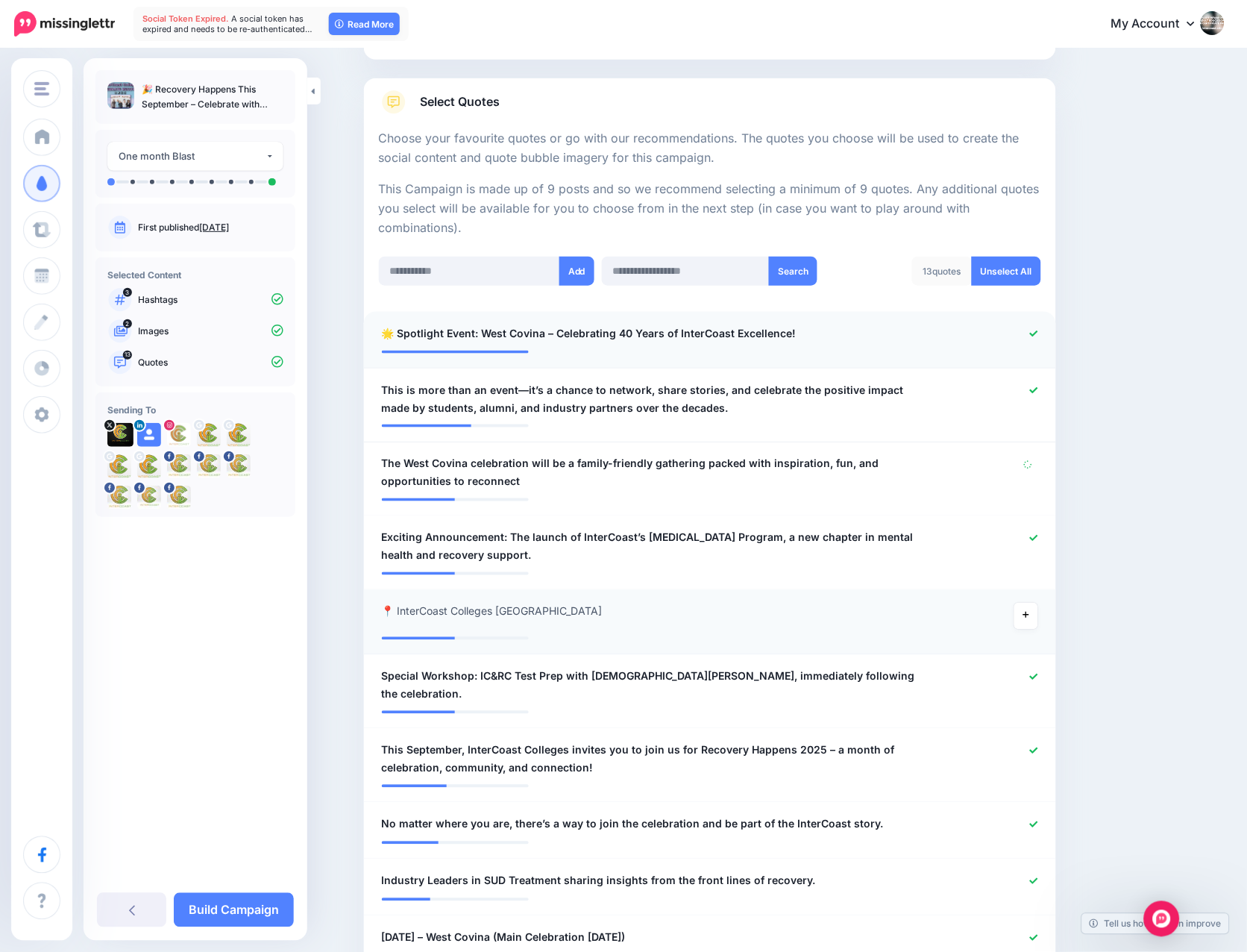
click at [1040, 381] on div at bounding box center [992, 399] width 113 height 35
drag, startPoint x: 1036, startPoint y: 325, endPoint x: 1024, endPoint y: 379, distance: 55.3
click at [1039, 334] on link at bounding box center [1035, 334] width 8 height 10
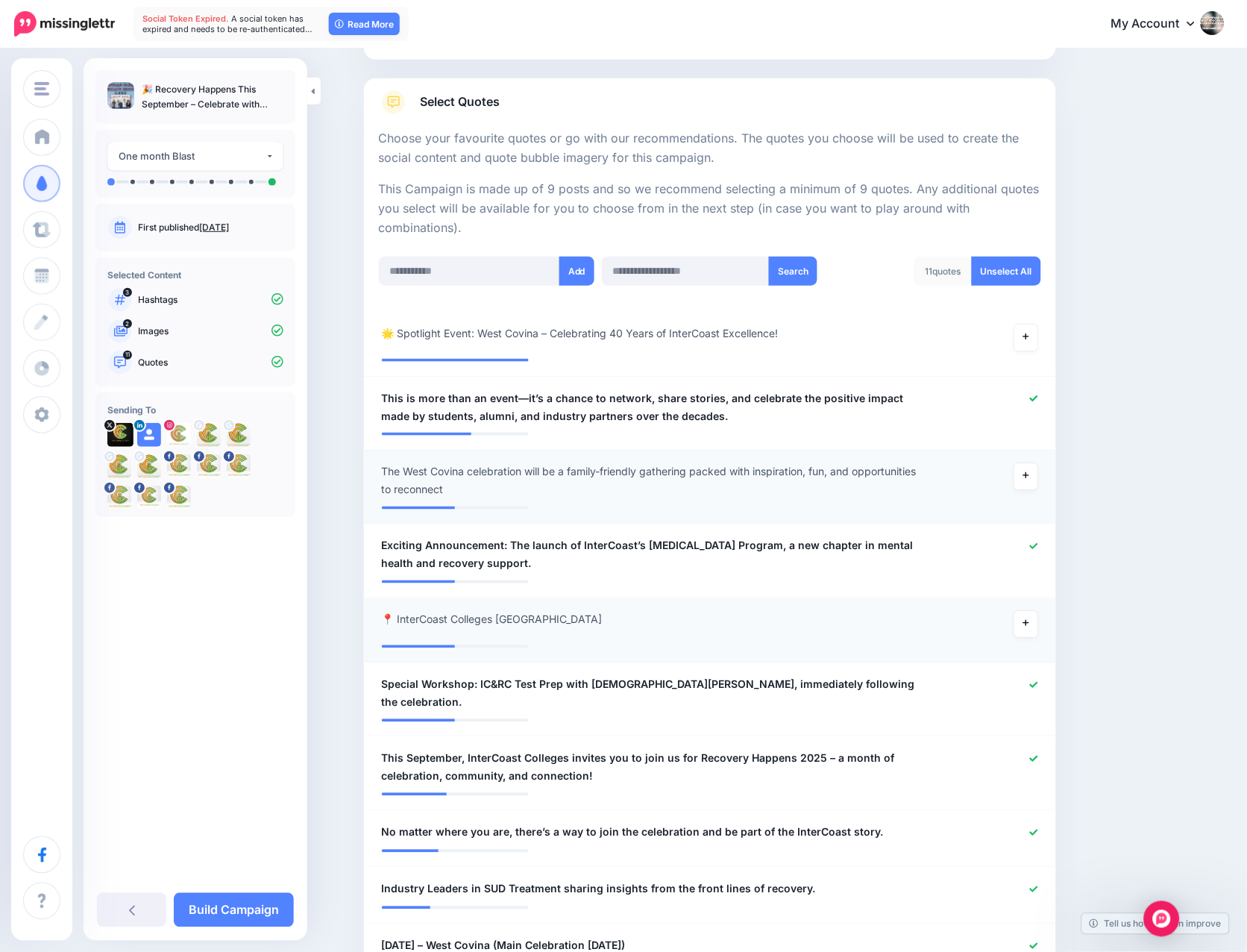
drag, startPoint x: 1039, startPoint y: 539, endPoint x: 1052, endPoint y: 465, distance: 75.1
click at [1039, 542] on icon at bounding box center [1035, 546] width 8 height 8
drag, startPoint x: 1040, startPoint y: 389, endPoint x: 1072, endPoint y: 414, distance: 40.6
click at [1041, 390] on div at bounding box center [992, 407] width 113 height 35
click at [1029, 335] on icon at bounding box center [1026, 337] width 6 height 8
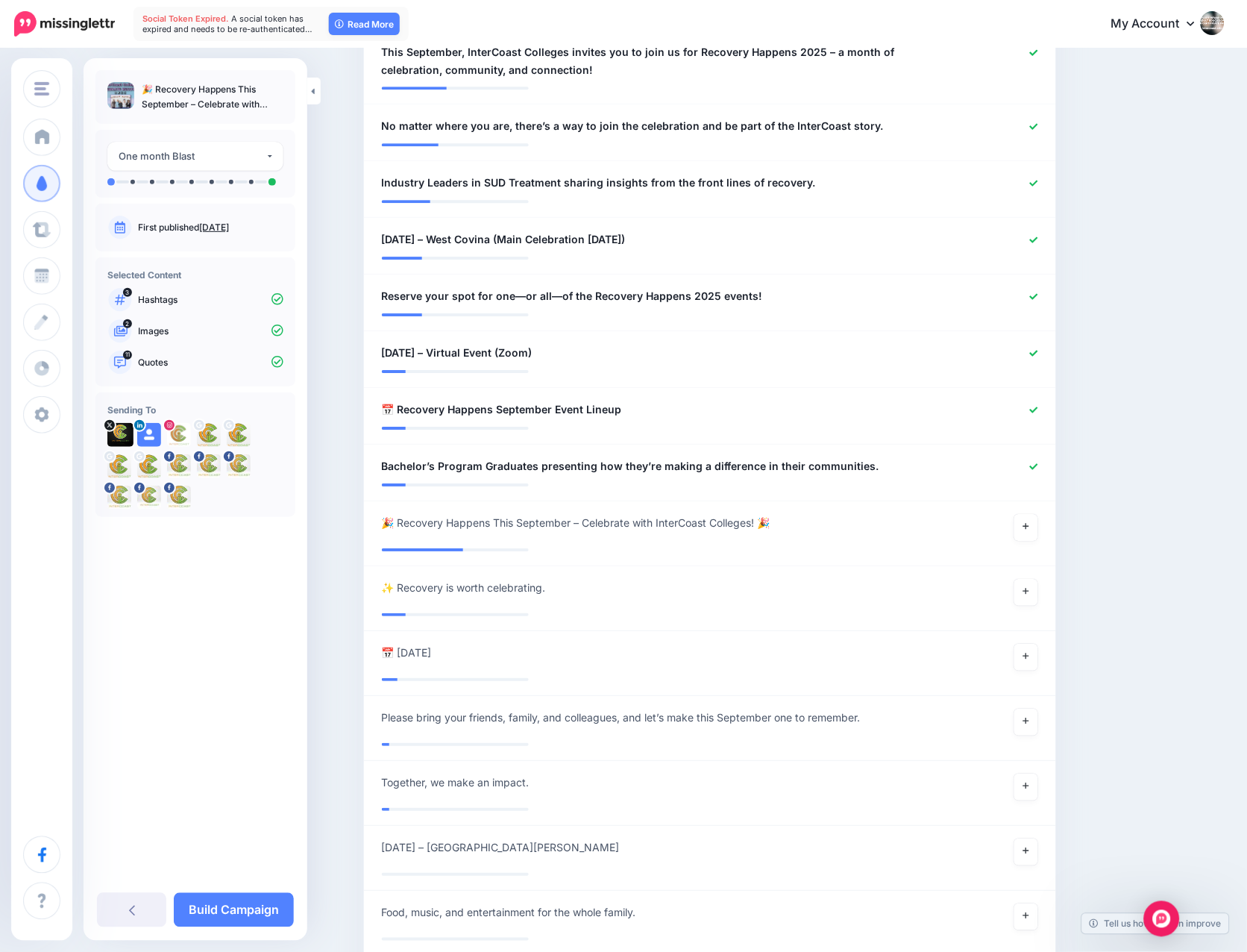
scroll to position [910, 2]
click at [250, 911] on link "Build Campaign" at bounding box center [234, 910] width 120 height 35
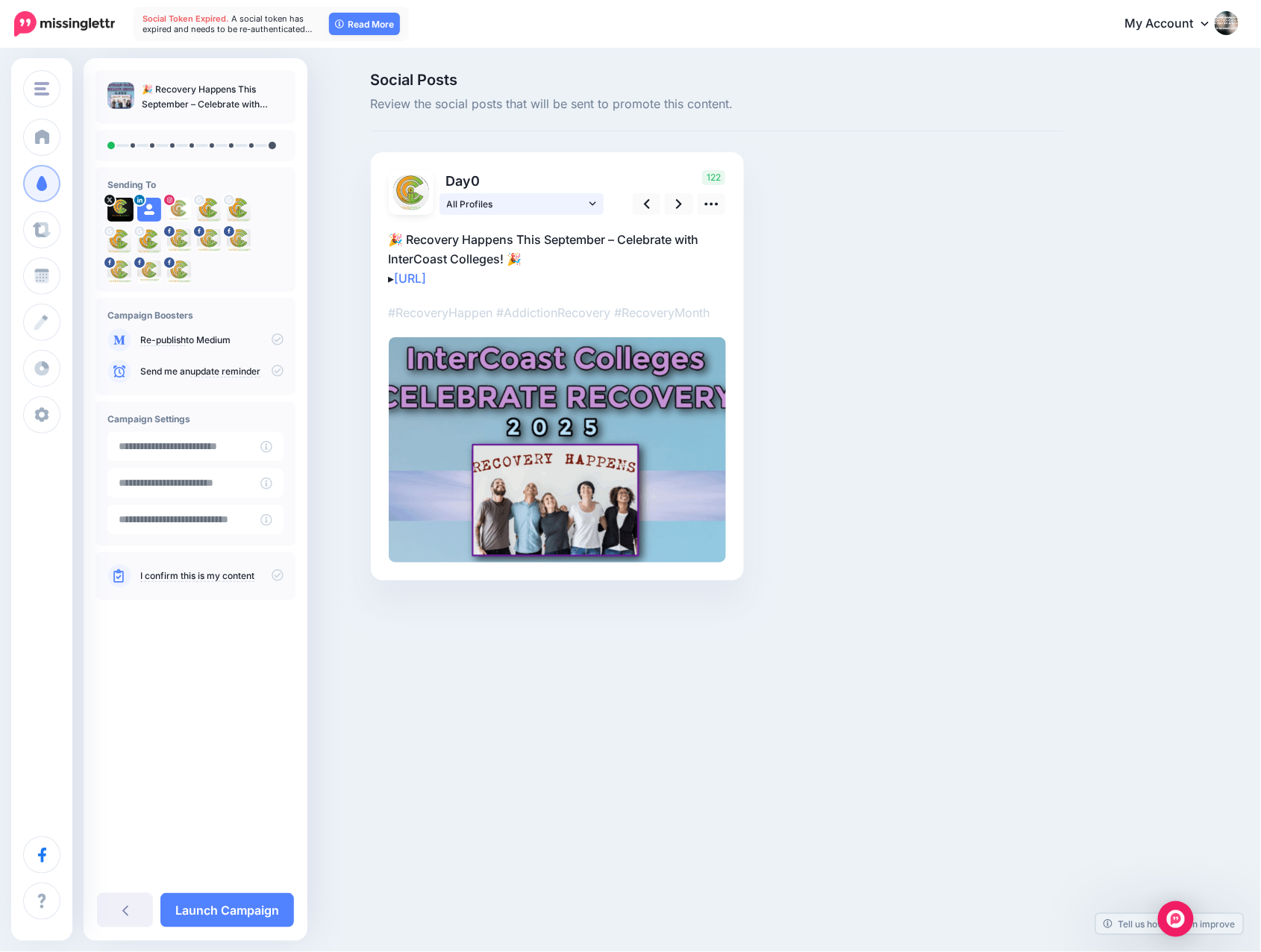
click at [591, 202] on icon at bounding box center [593, 203] width 7 height 10
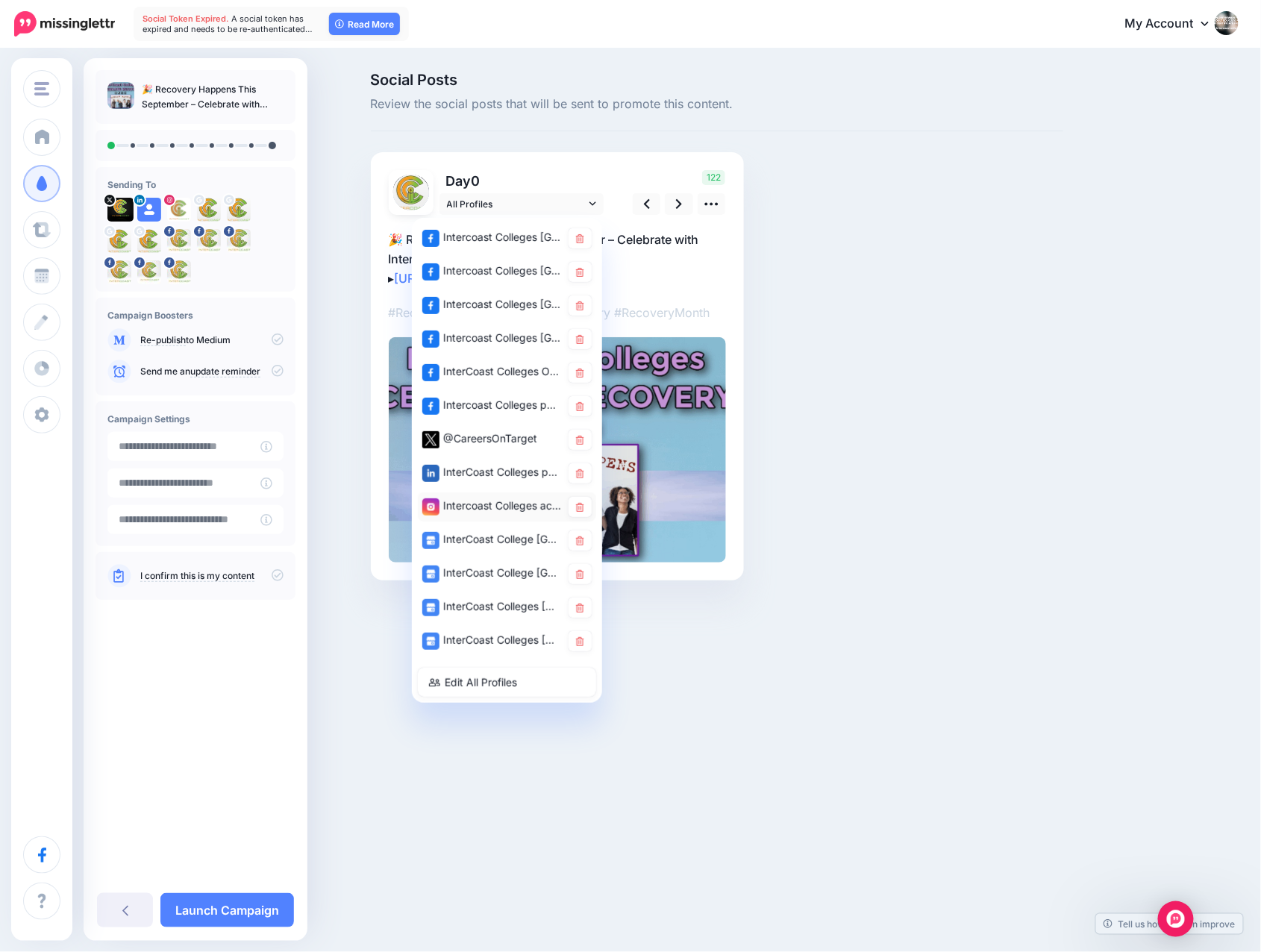
click at [477, 500] on div "Intercoast Colleges account" at bounding box center [492, 506] width 139 height 19
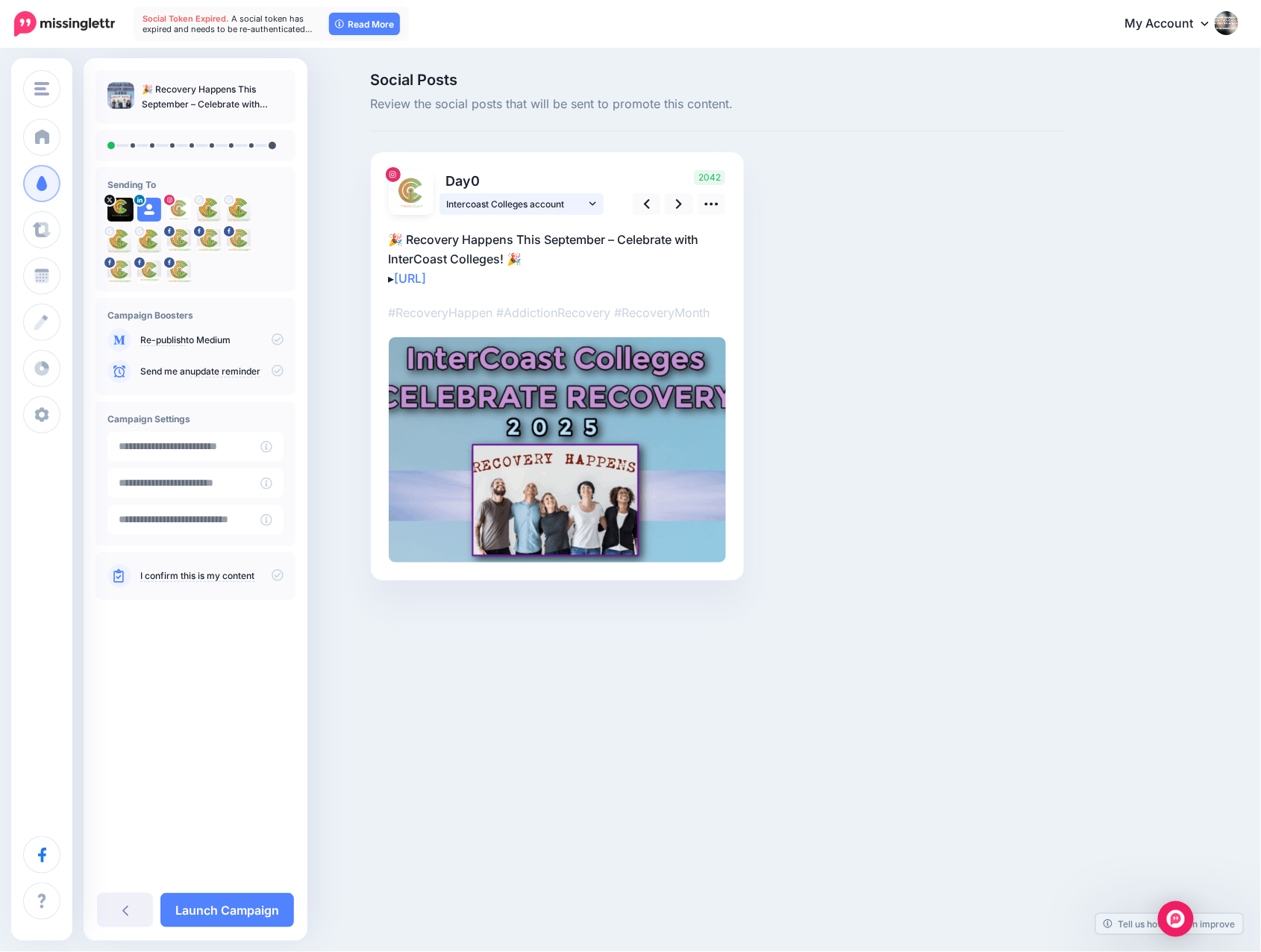
click at [590, 202] on icon at bounding box center [593, 203] width 7 height 10
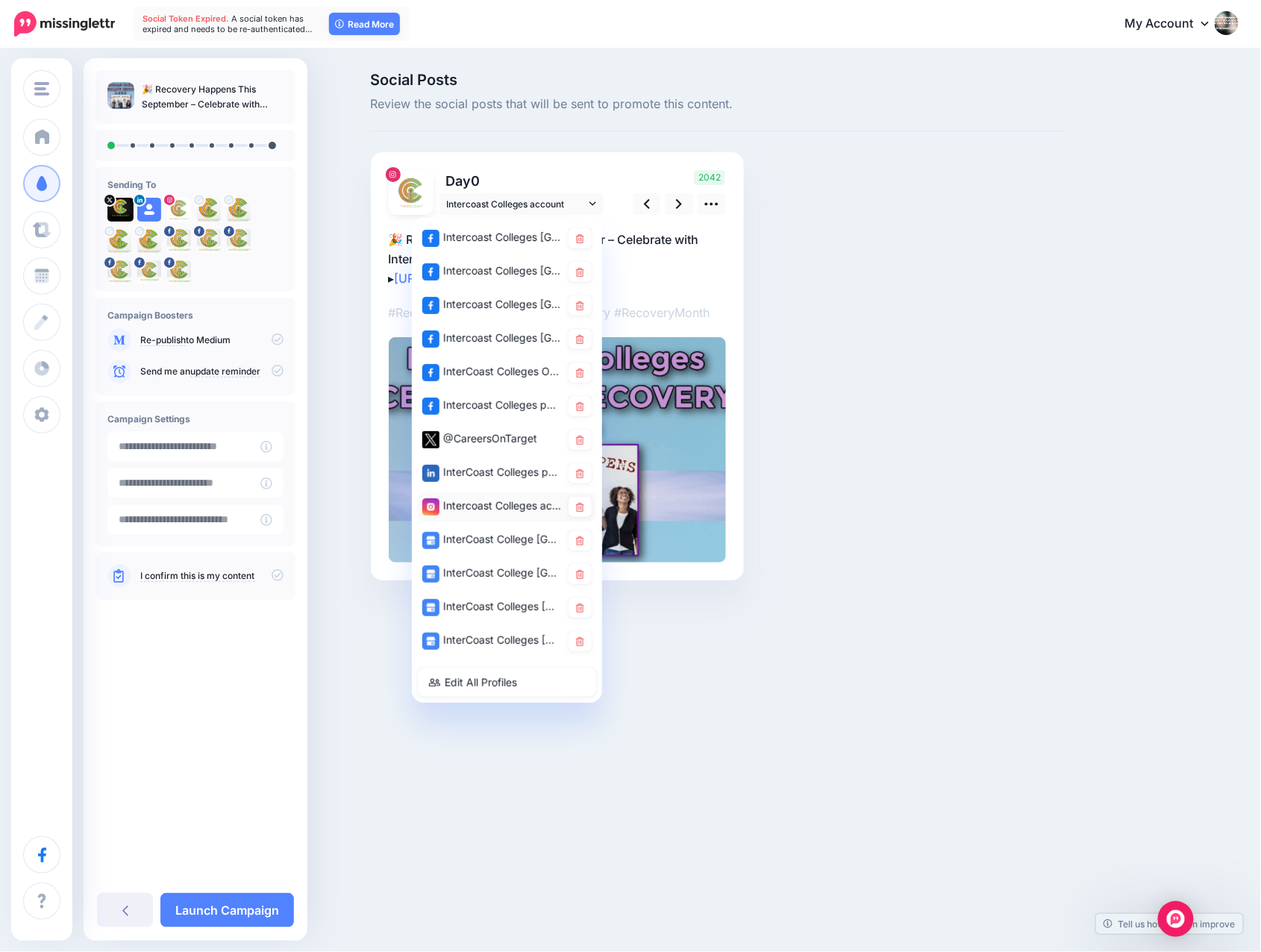
click at [473, 502] on div "Intercoast Colleges account" at bounding box center [492, 506] width 139 height 19
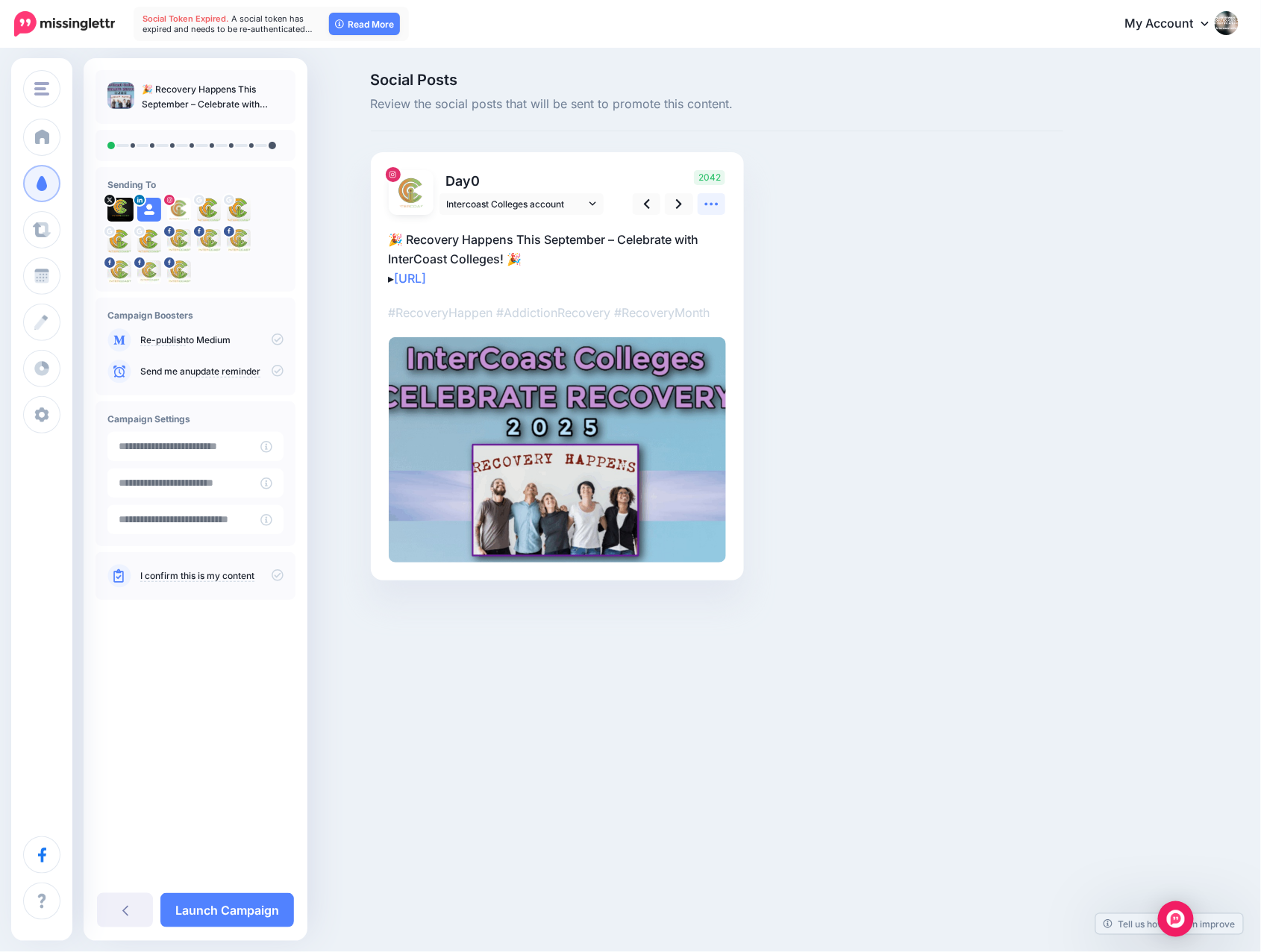
click at [709, 200] on icon at bounding box center [711, 204] width 16 height 16
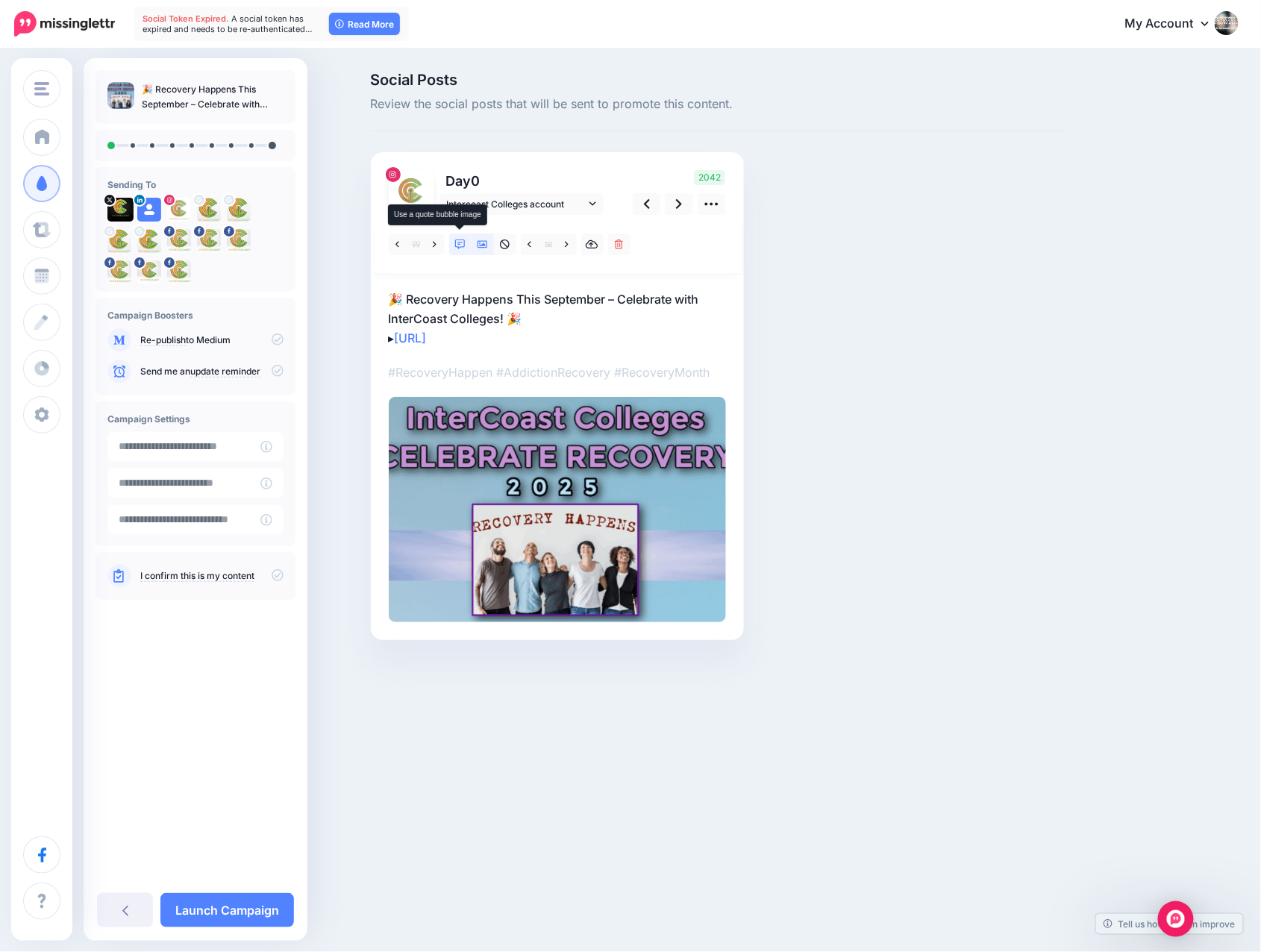
click at [460, 240] on icon at bounding box center [461, 245] width 10 height 10
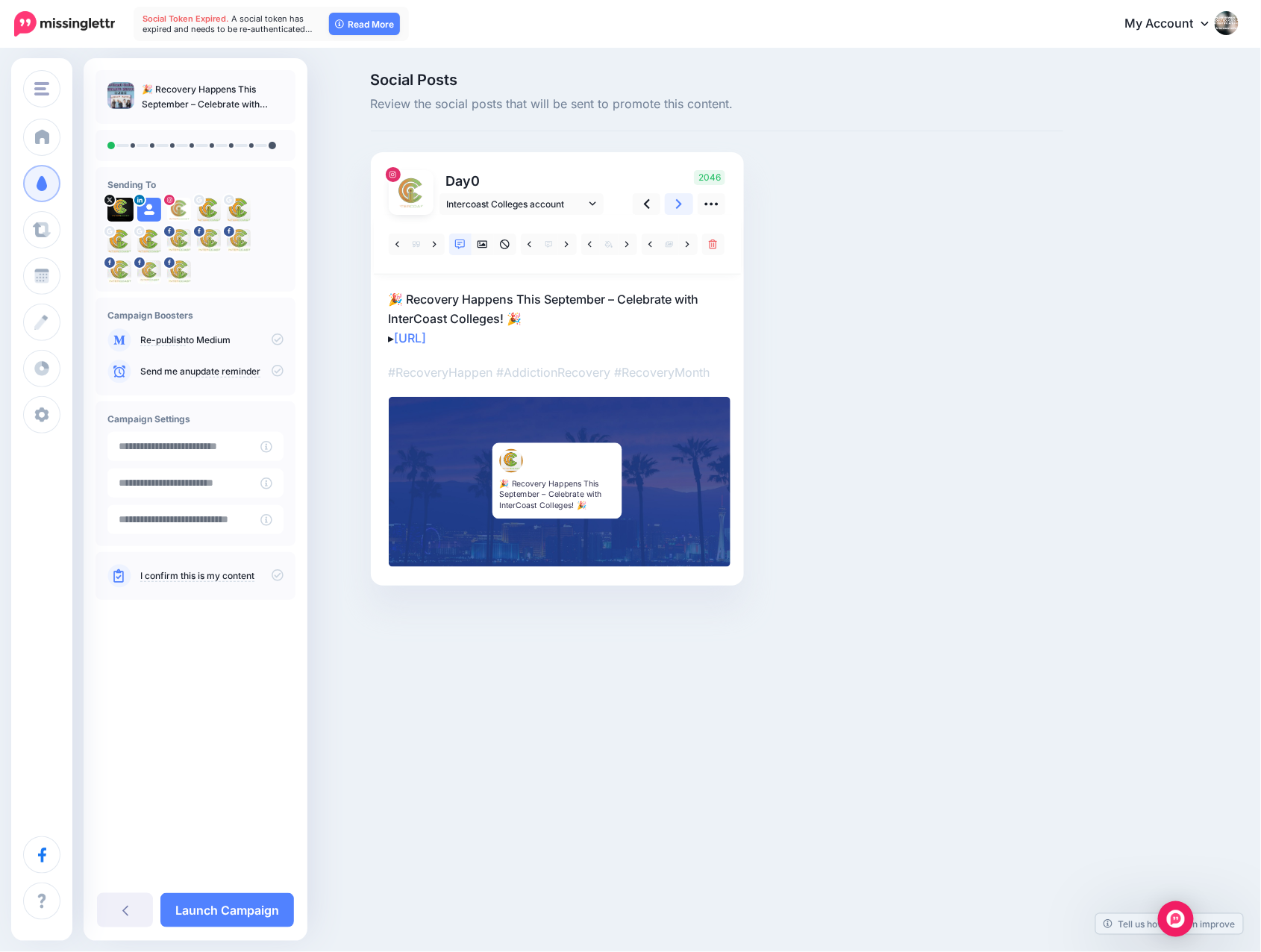
click at [678, 202] on icon at bounding box center [679, 204] width 6 height 16
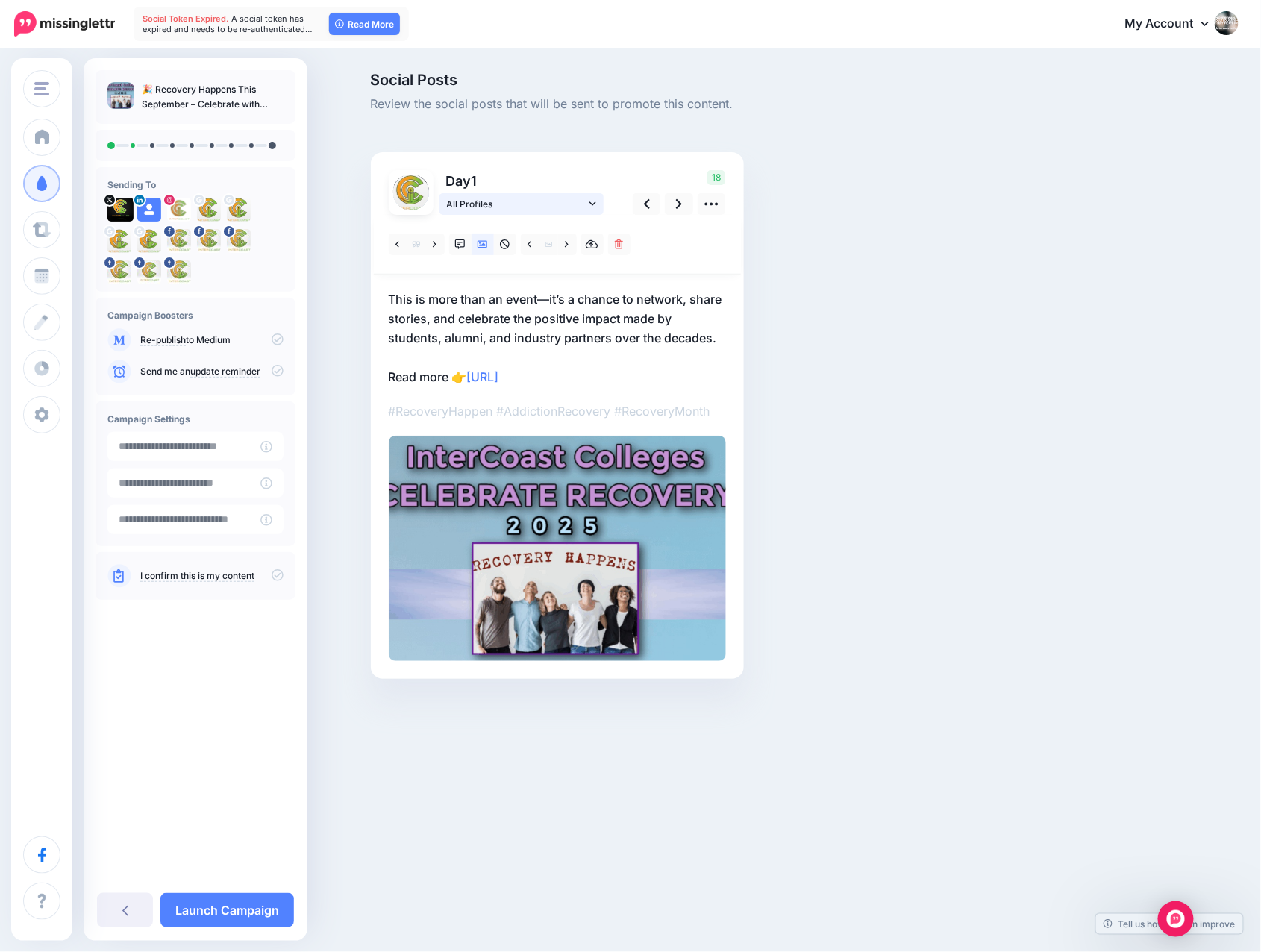
click at [591, 202] on icon at bounding box center [593, 203] width 7 height 10
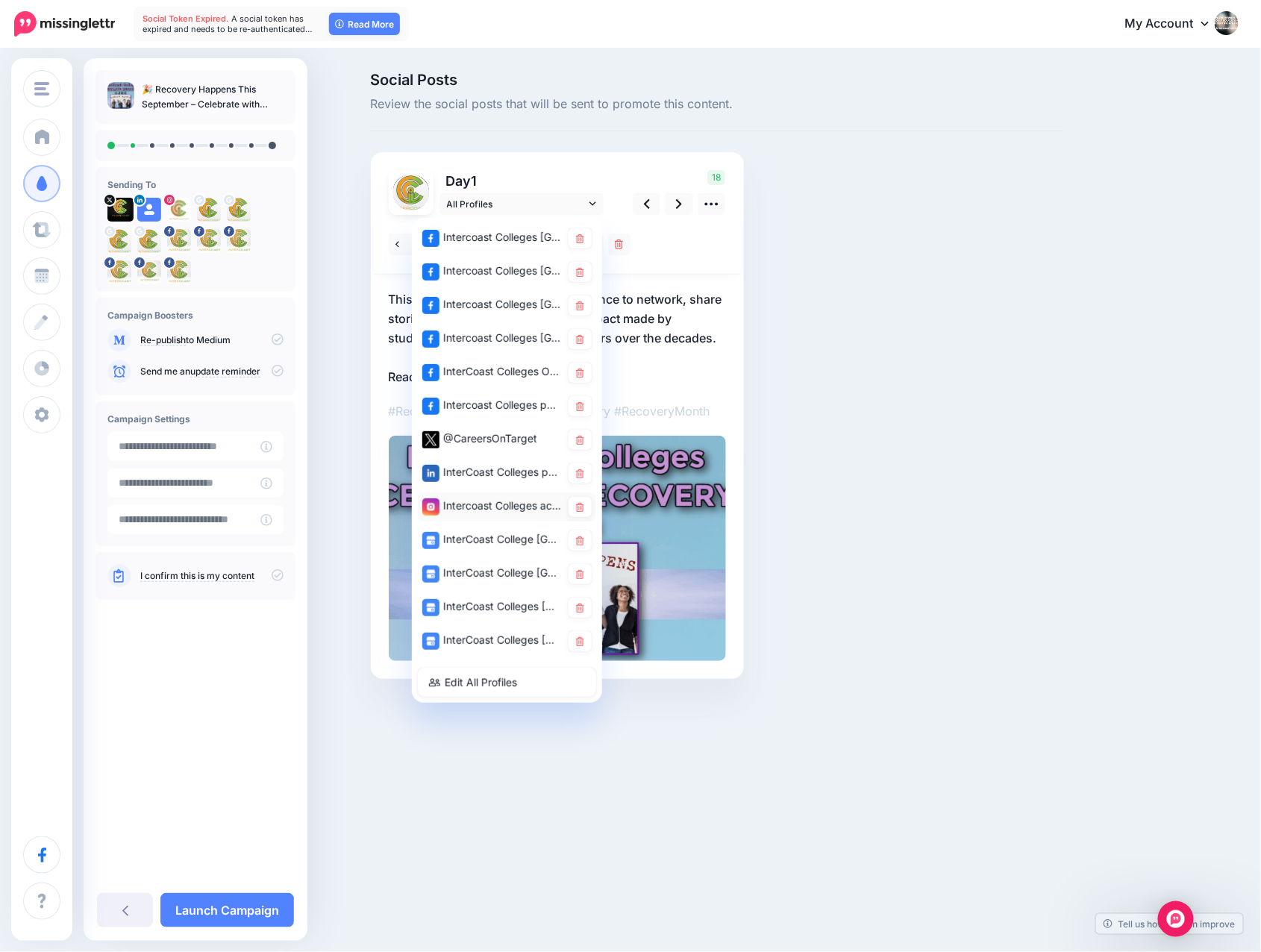
click at [480, 503] on div "Intercoast Colleges account" at bounding box center [492, 506] width 139 height 19
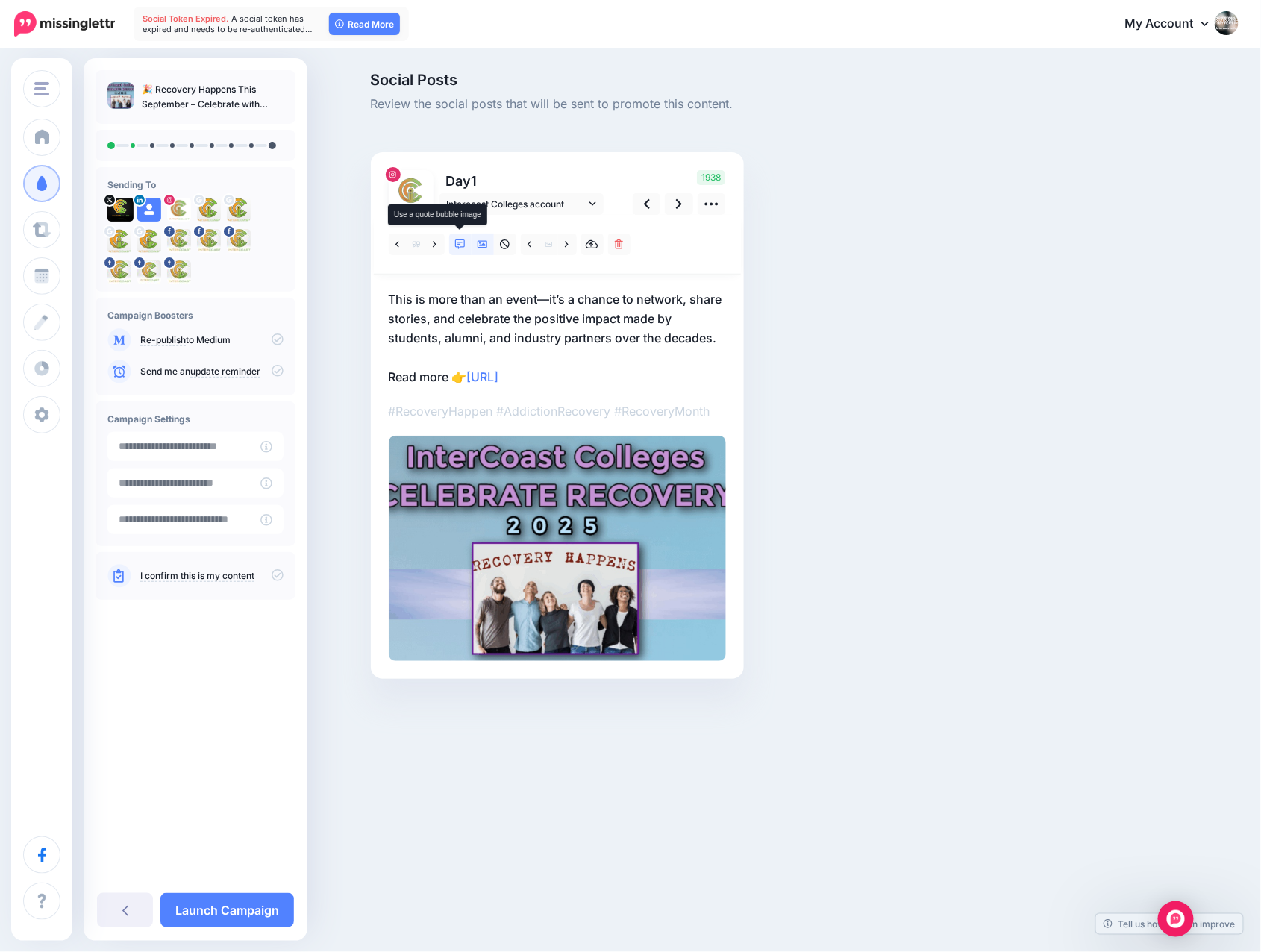
click at [458, 241] on icon at bounding box center [461, 245] width 10 height 10
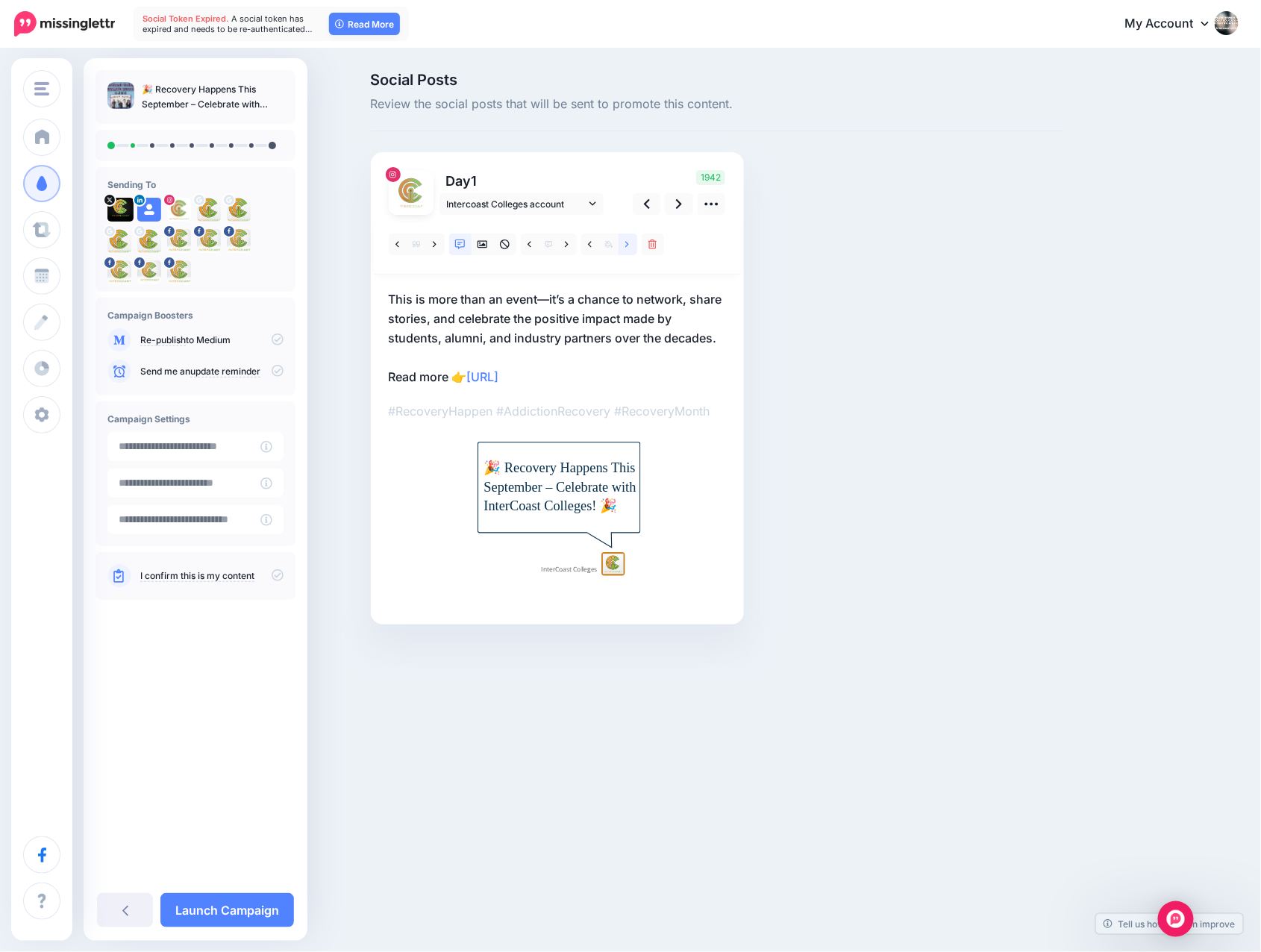
click at [626, 243] on icon at bounding box center [627, 244] width 3 height 6
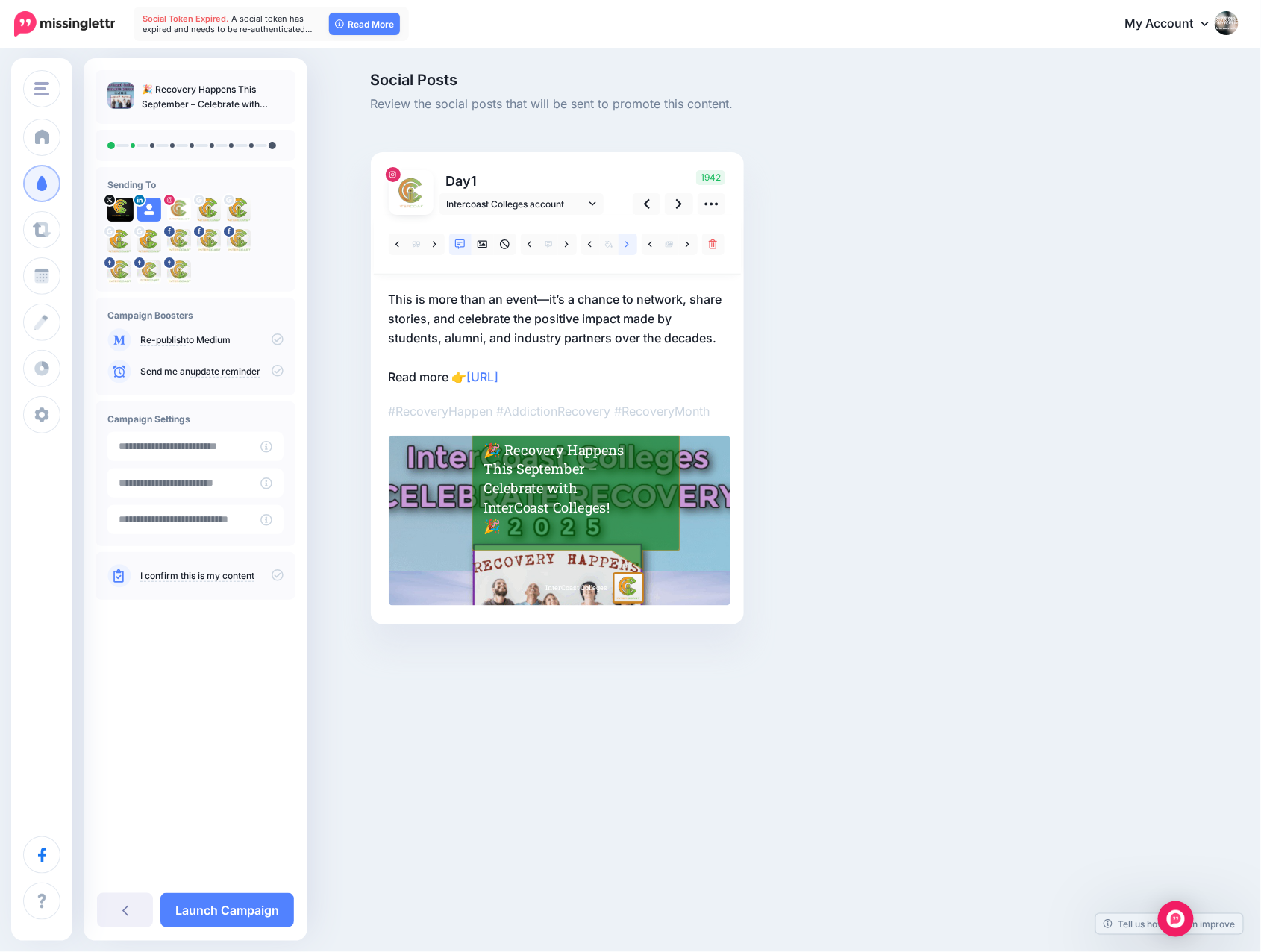
click at [626, 243] on icon at bounding box center [627, 244] width 3 height 6
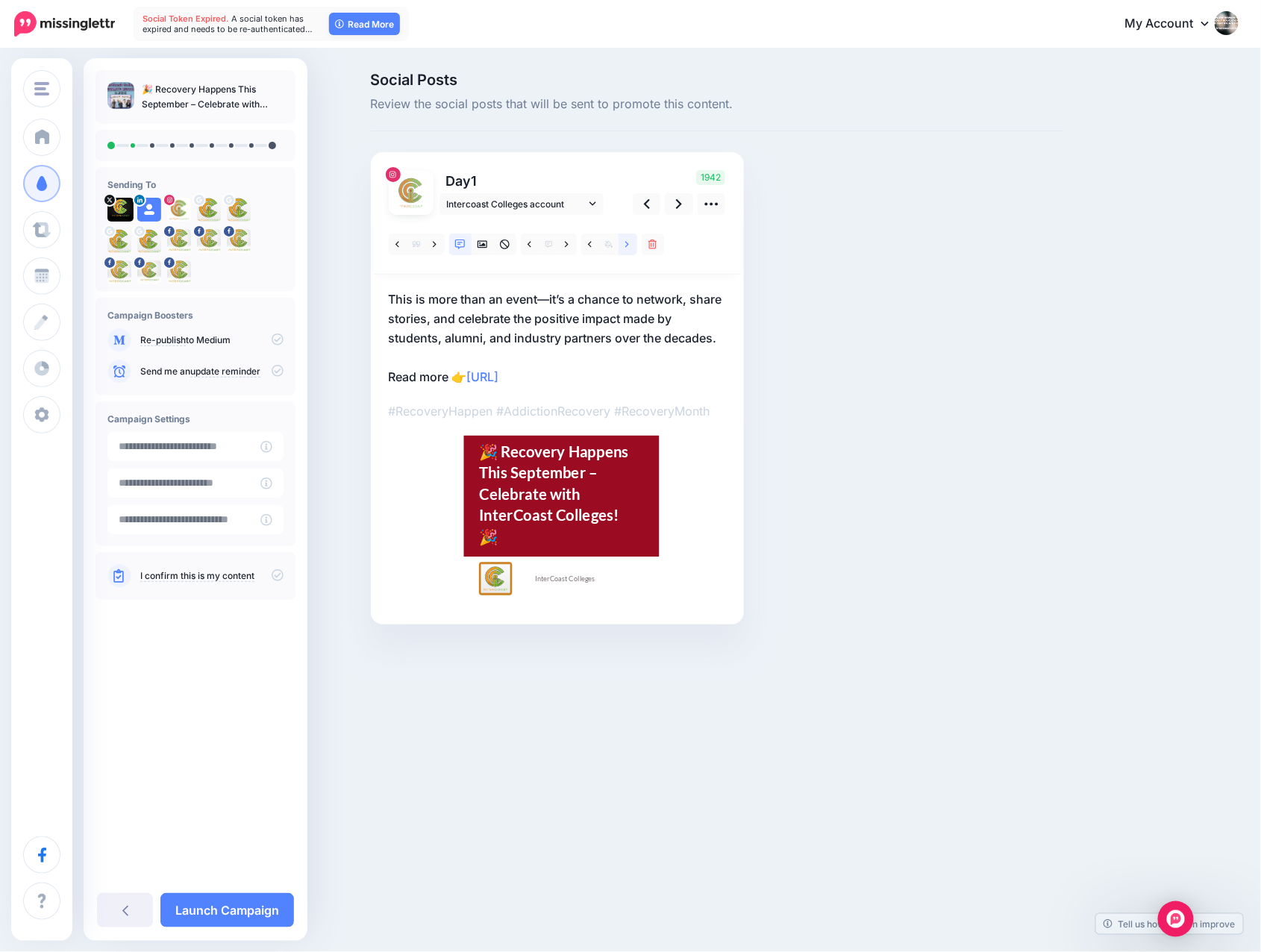
click at [625, 244] on icon at bounding box center [627, 245] width 3 height 10
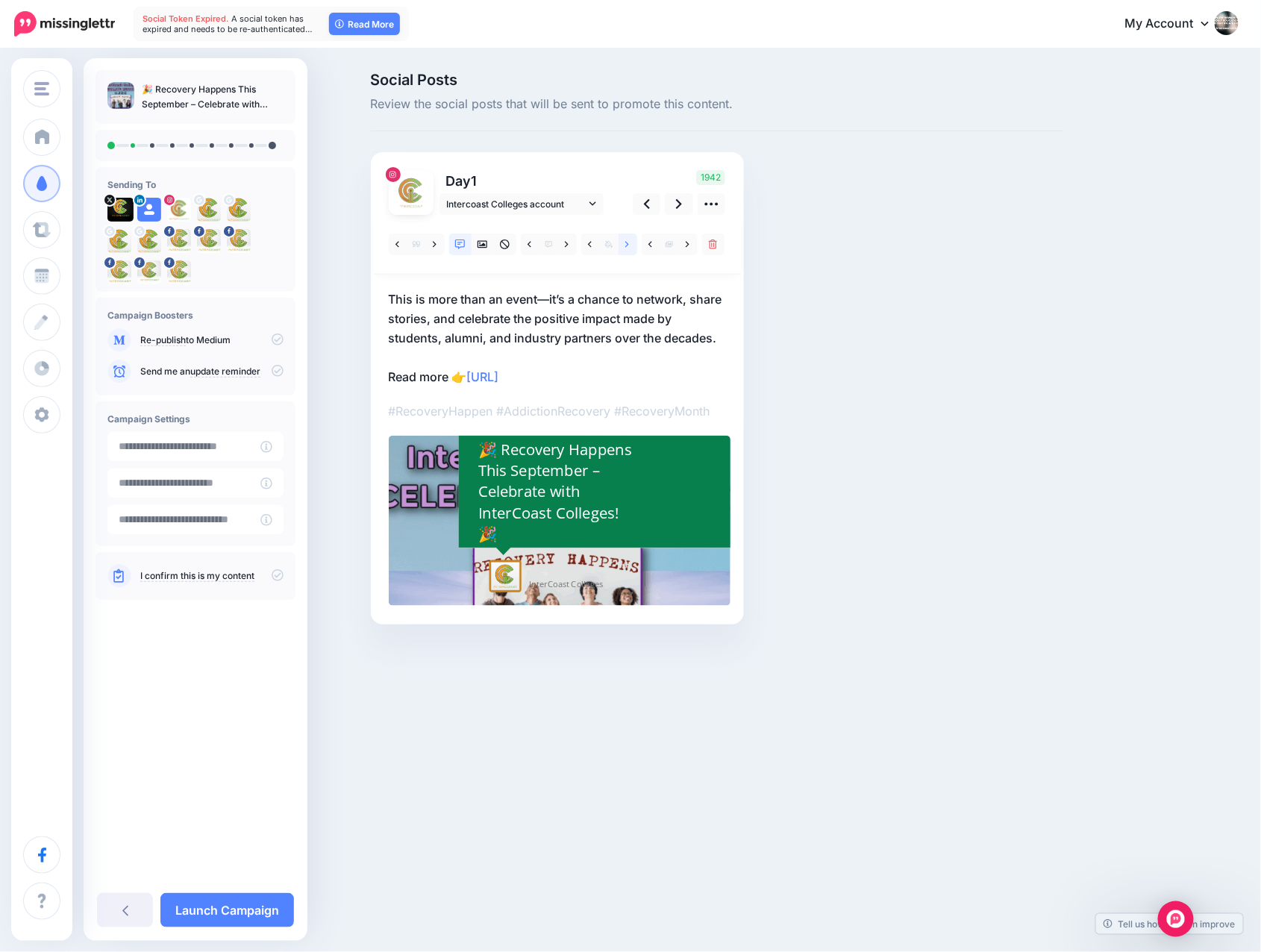
click at [625, 244] on icon at bounding box center [627, 245] width 3 height 10
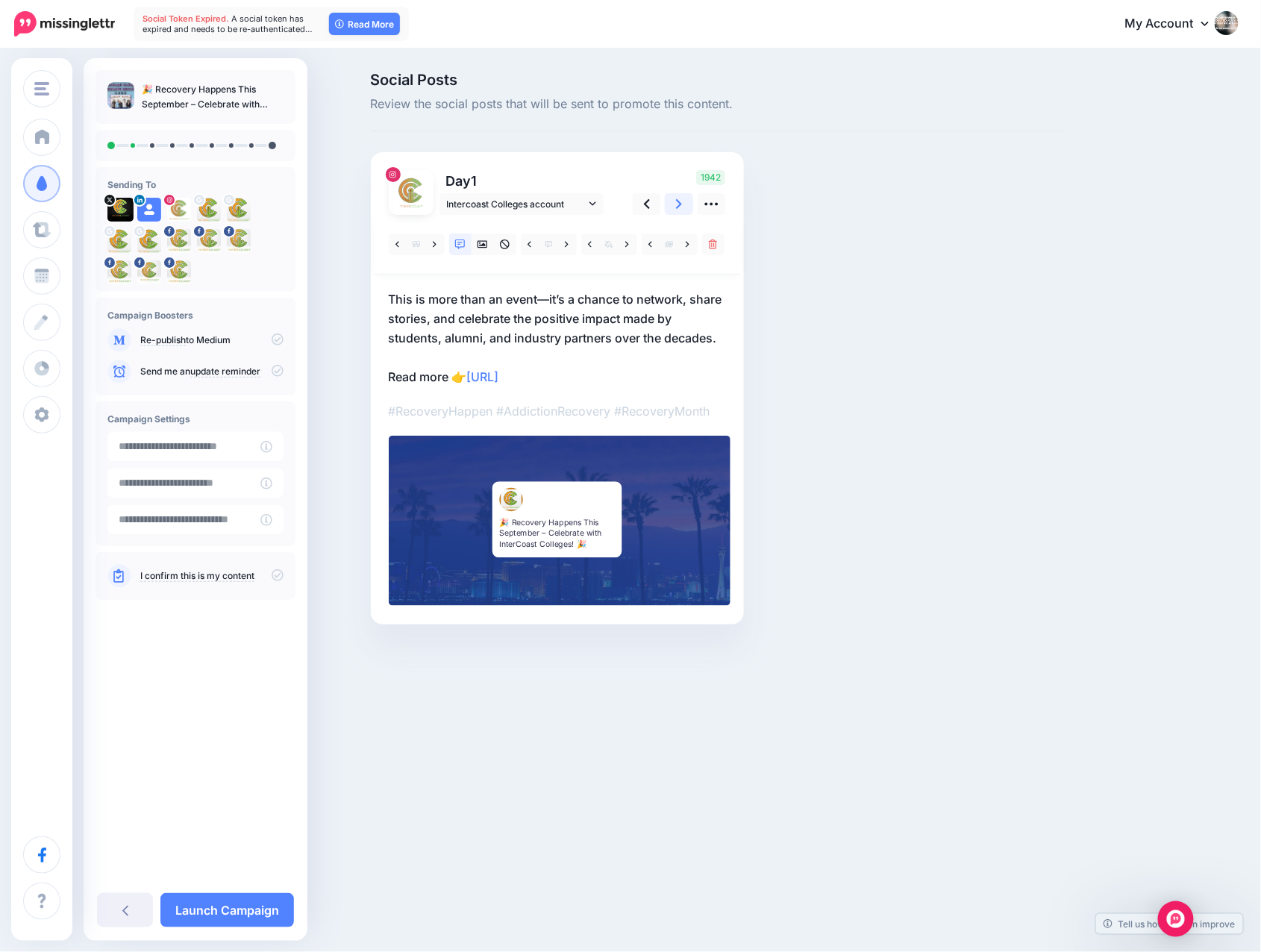
click at [680, 205] on icon at bounding box center [679, 204] width 6 height 10
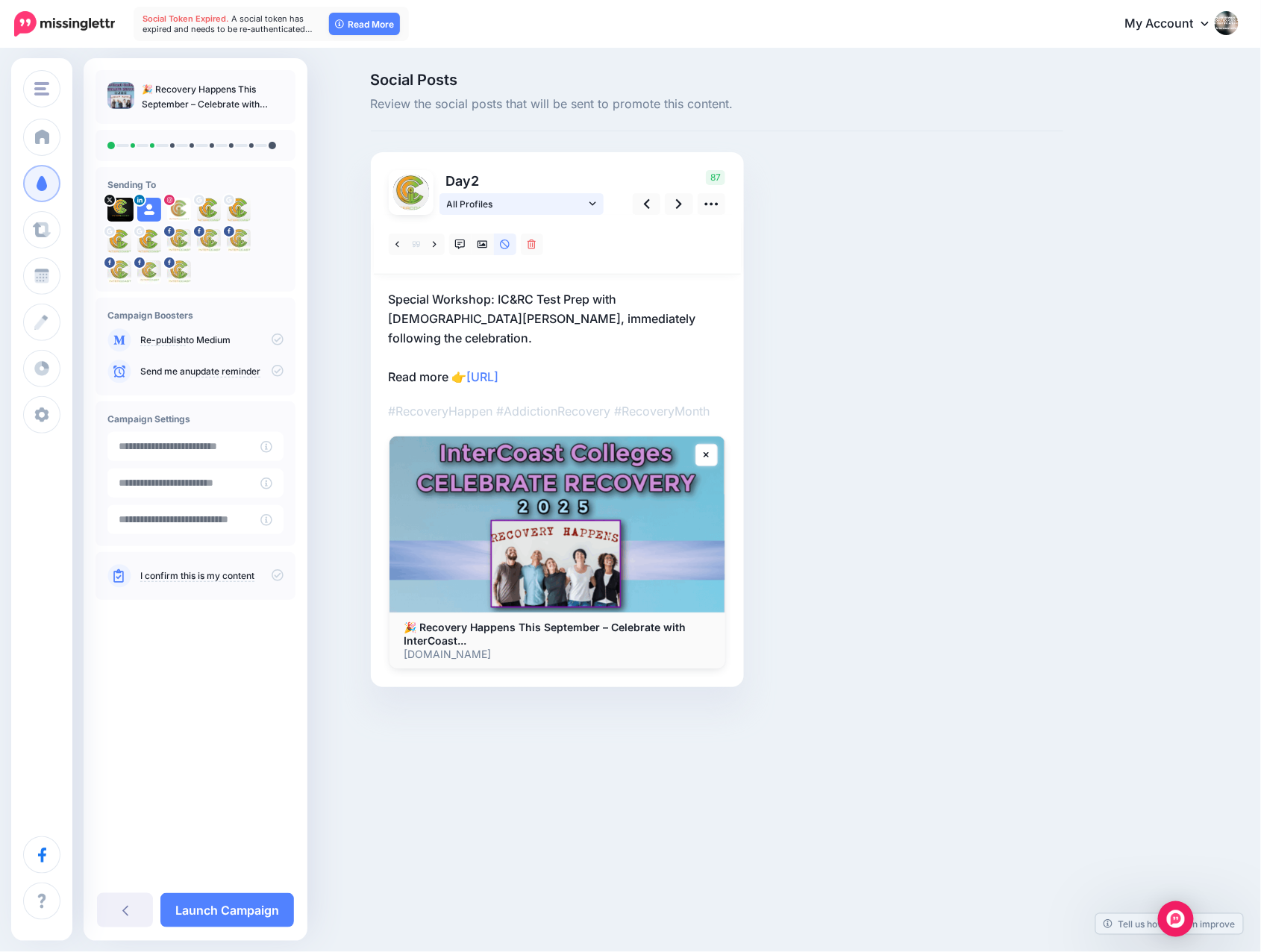
click at [590, 202] on icon at bounding box center [593, 203] width 7 height 10
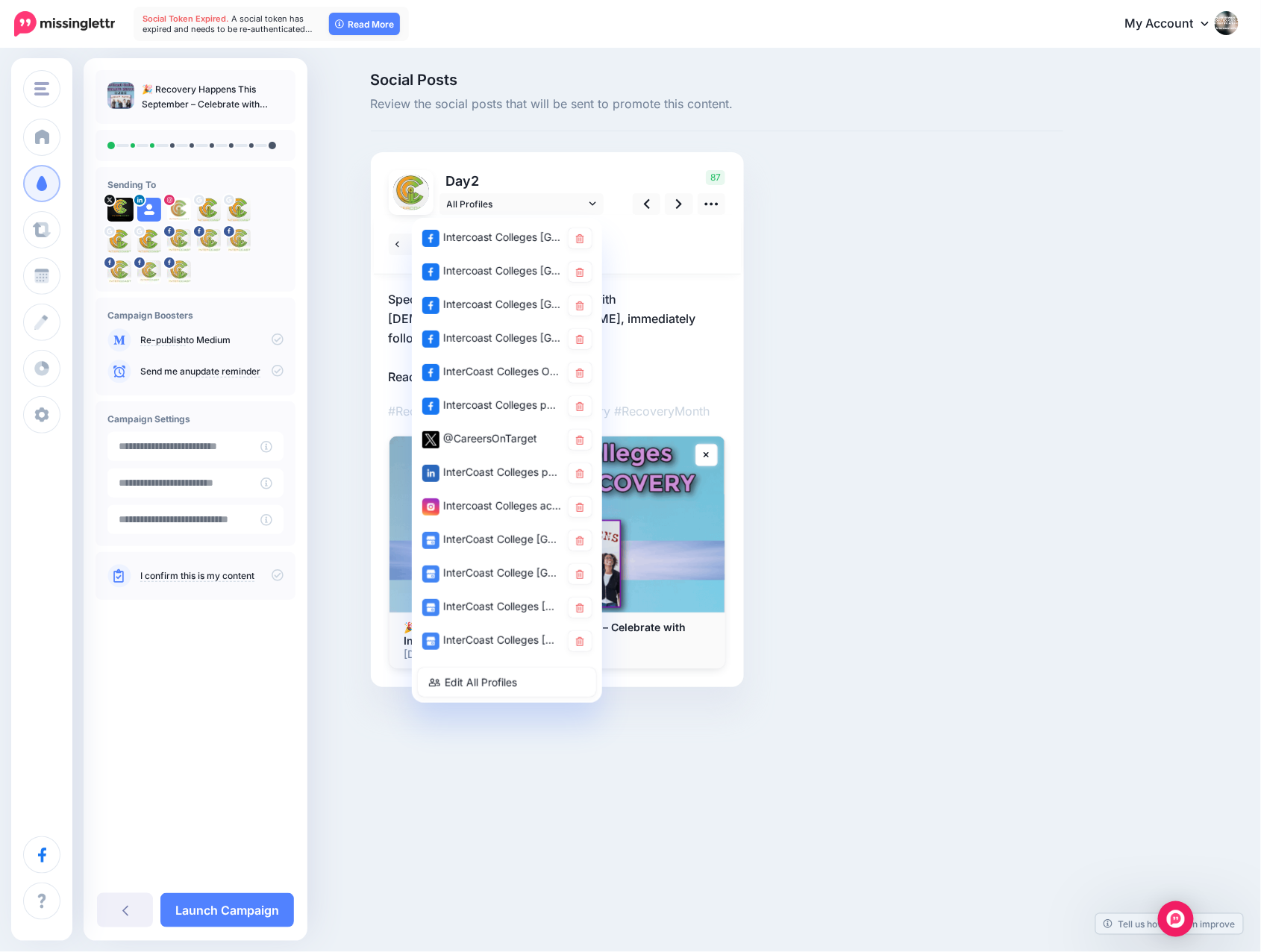
drag, startPoint x: 481, startPoint y: 506, endPoint x: 989, endPoint y: 417, distance: 515.7
click at [989, 417] on div "Social Posts Review the social posts that will be sent to promote this content." at bounding box center [717, 402] width 715 height 659
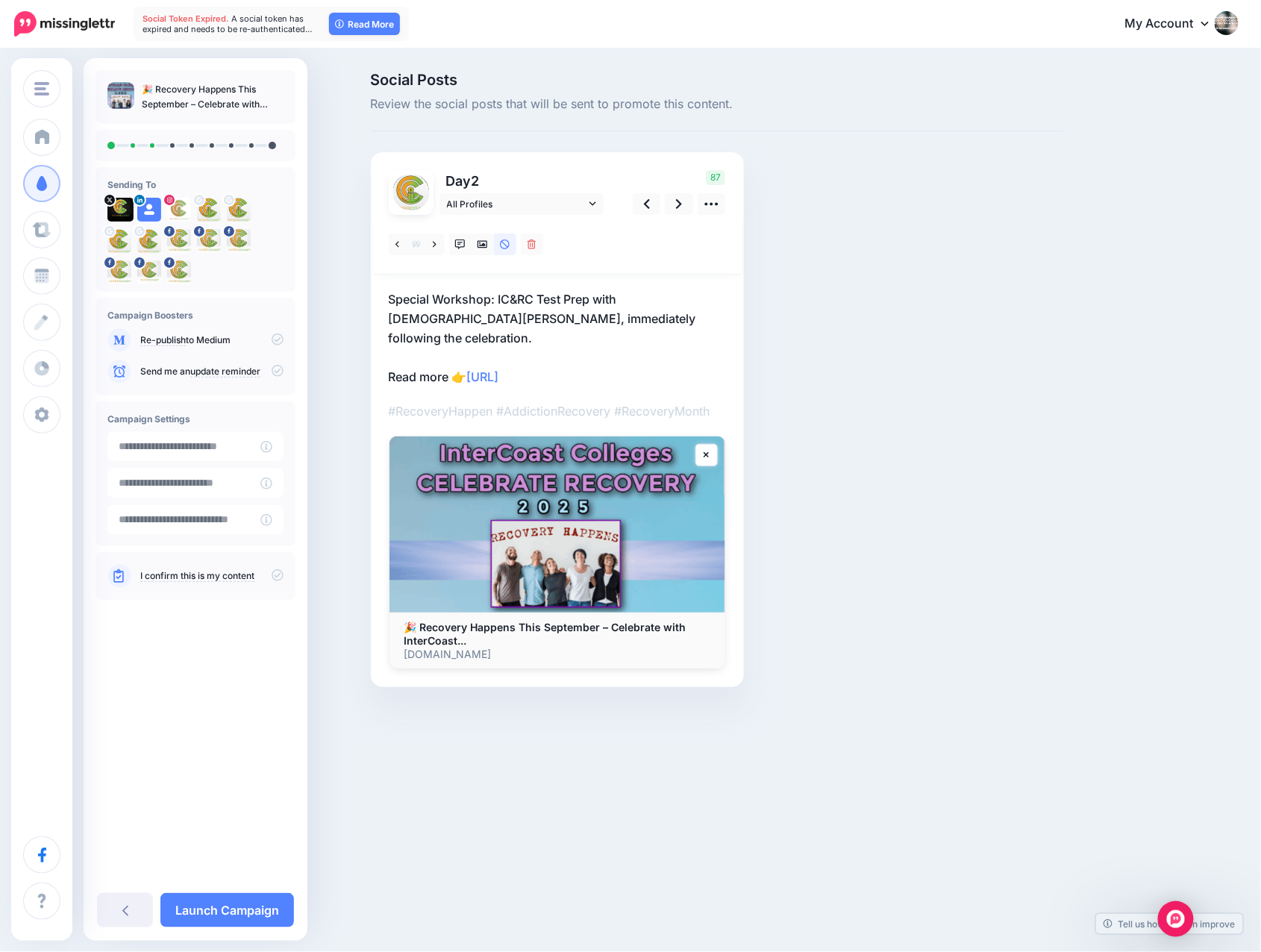
click at [974, 396] on div "Social Posts Review the social posts that will be sent to promote this content." at bounding box center [717, 402] width 715 height 659
click at [591, 202] on icon at bounding box center [593, 203] width 7 height 10
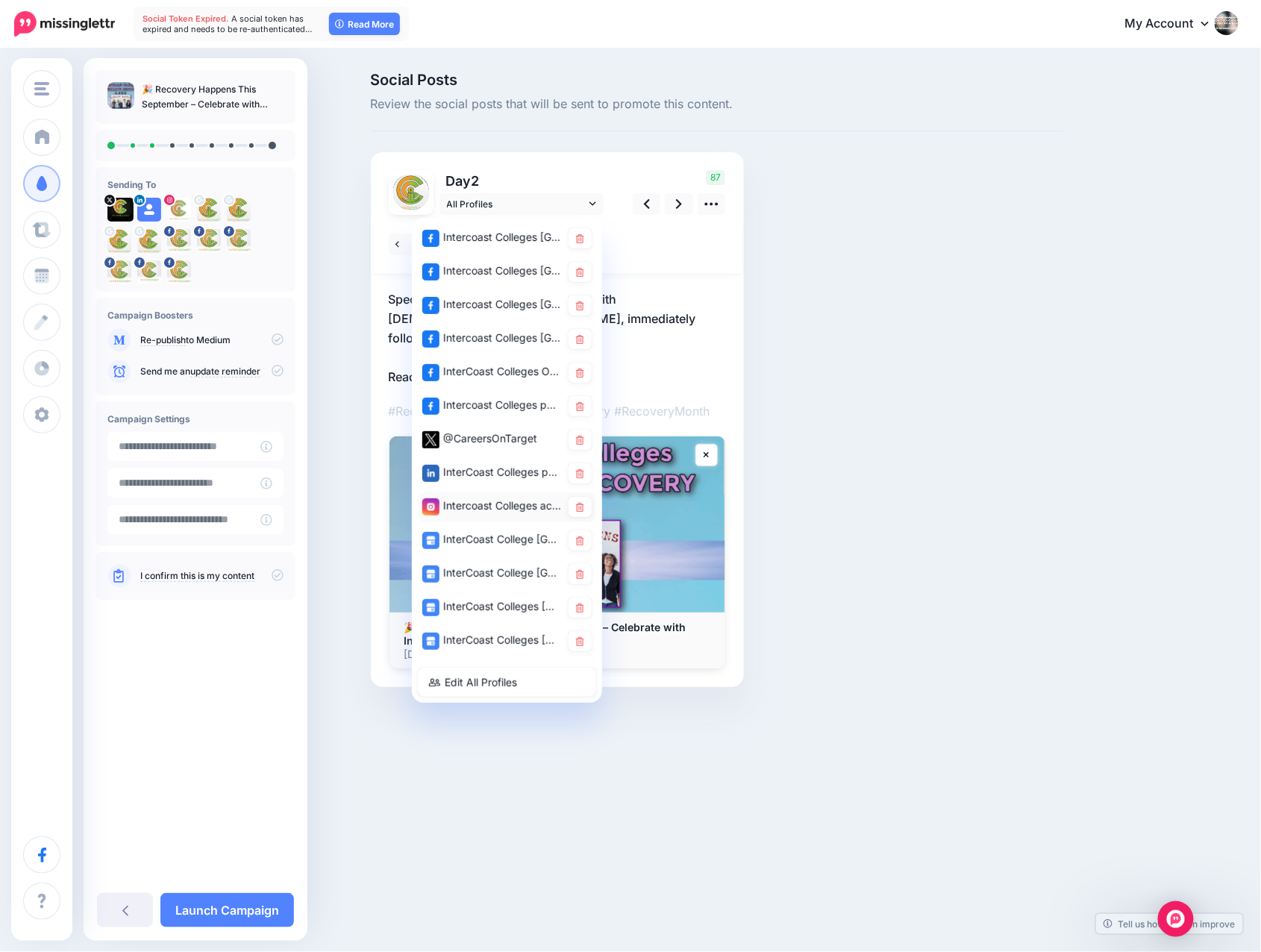
click at [470, 502] on div "Intercoast Colleges account" at bounding box center [492, 506] width 139 height 19
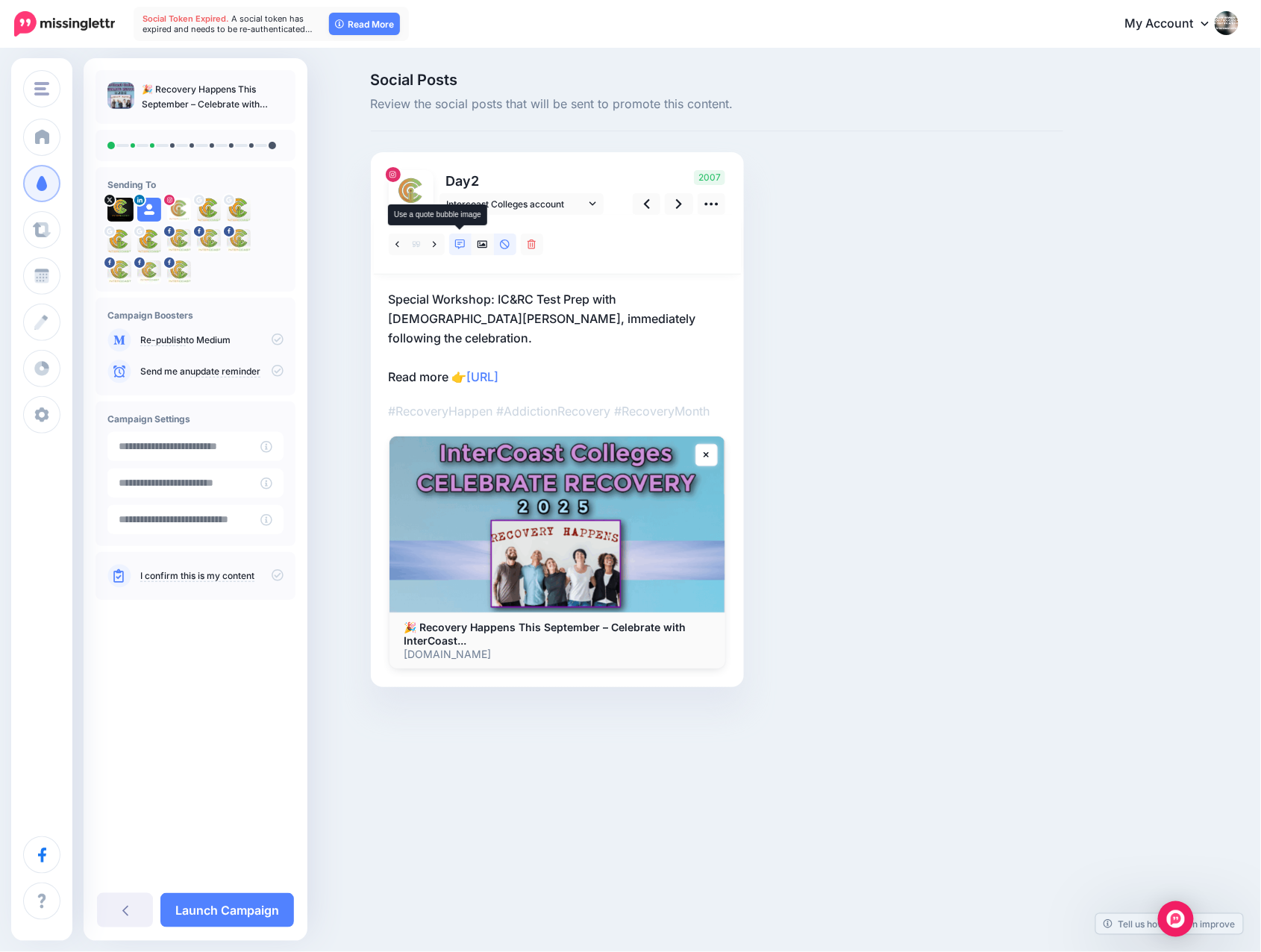
click at [456, 241] on icon at bounding box center [461, 245] width 10 height 10
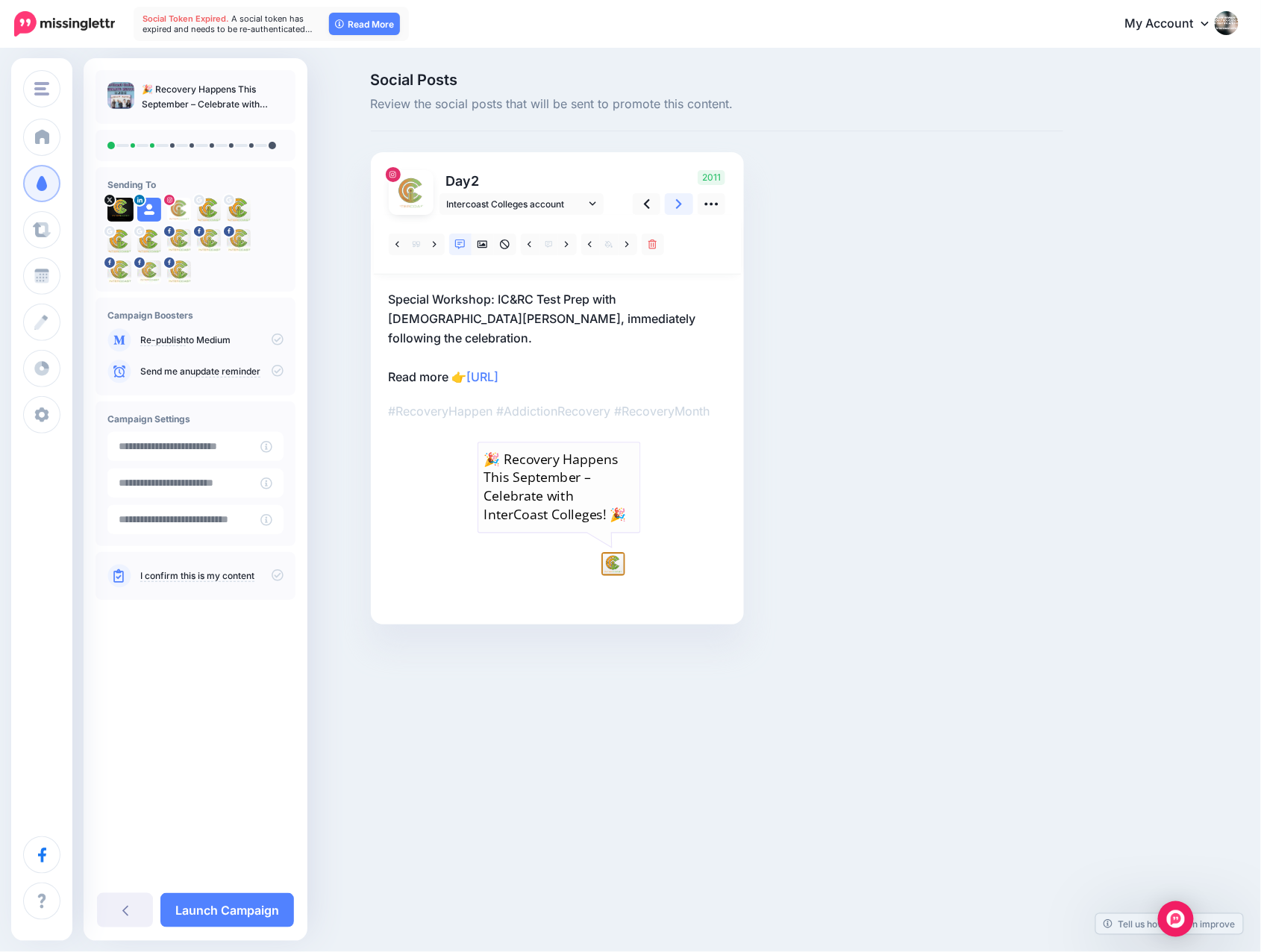
click at [681, 201] on icon at bounding box center [679, 204] width 6 height 16
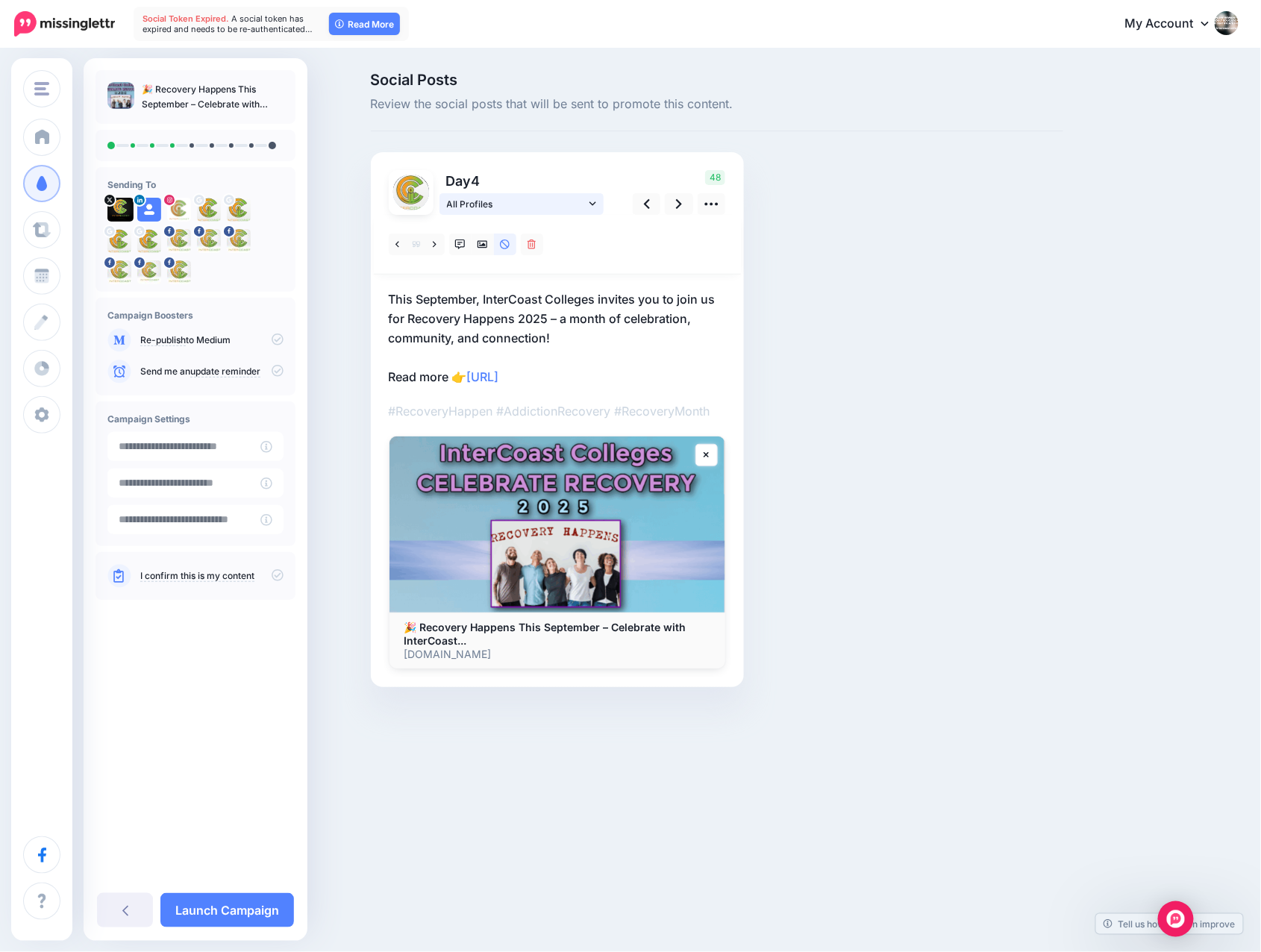
click at [591, 202] on icon at bounding box center [593, 203] width 7 height 10
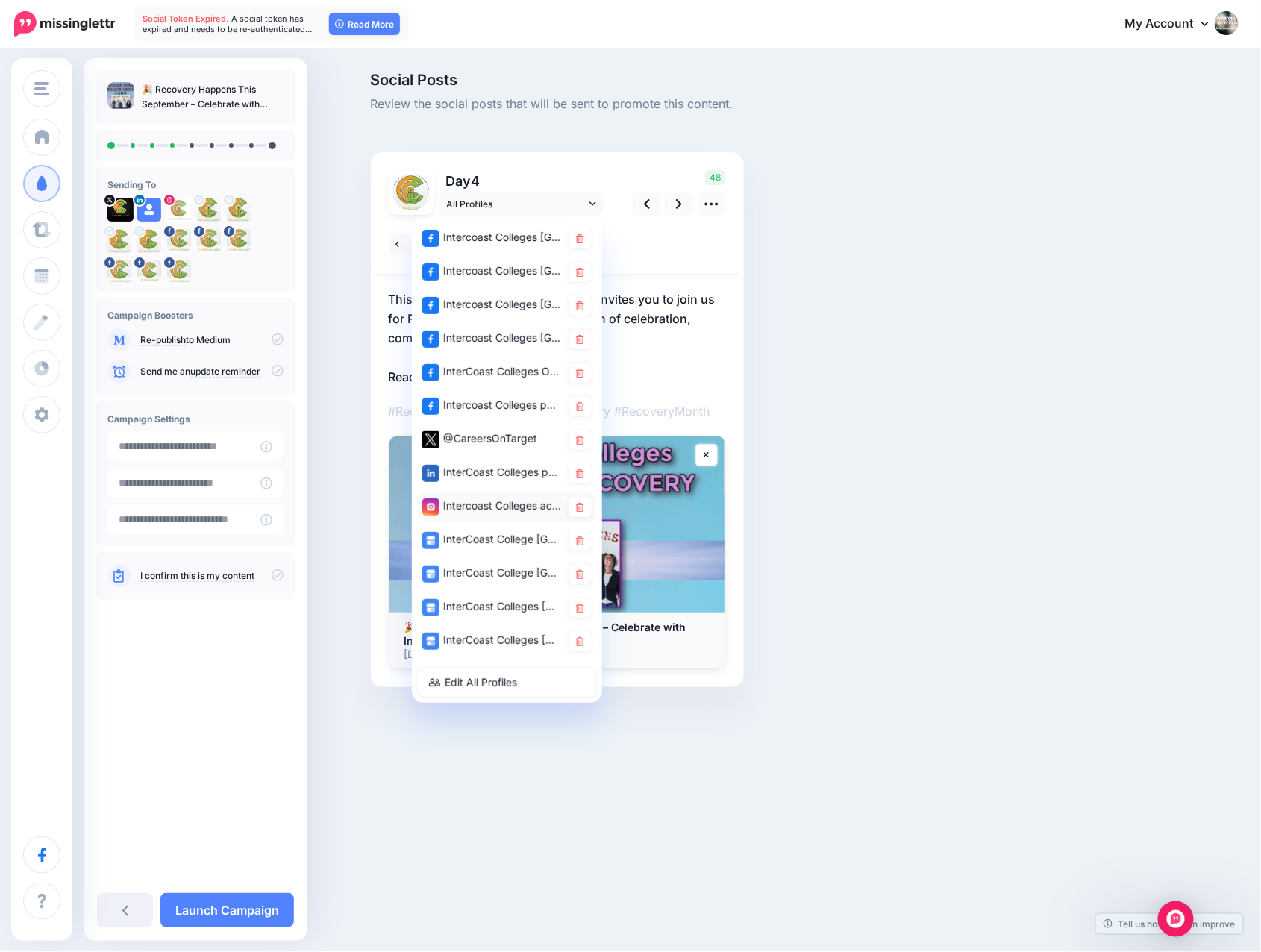
click at [460, 498] on div "Intercoast Colleges account" at bounding box center [492, 506] width 139 height 19
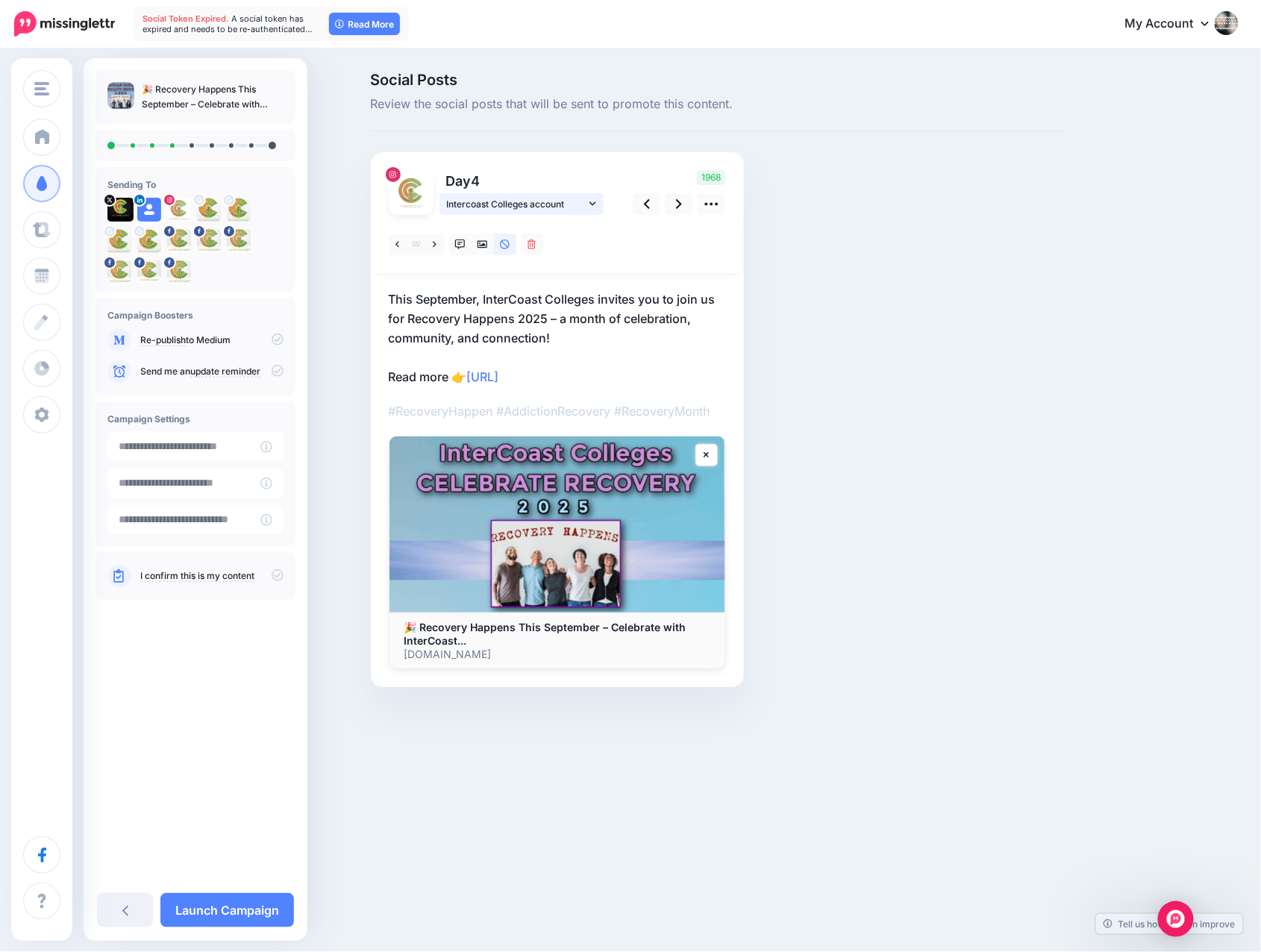
click at [590, 202] on icon at bounding box center [593, 203] width 7 height 10
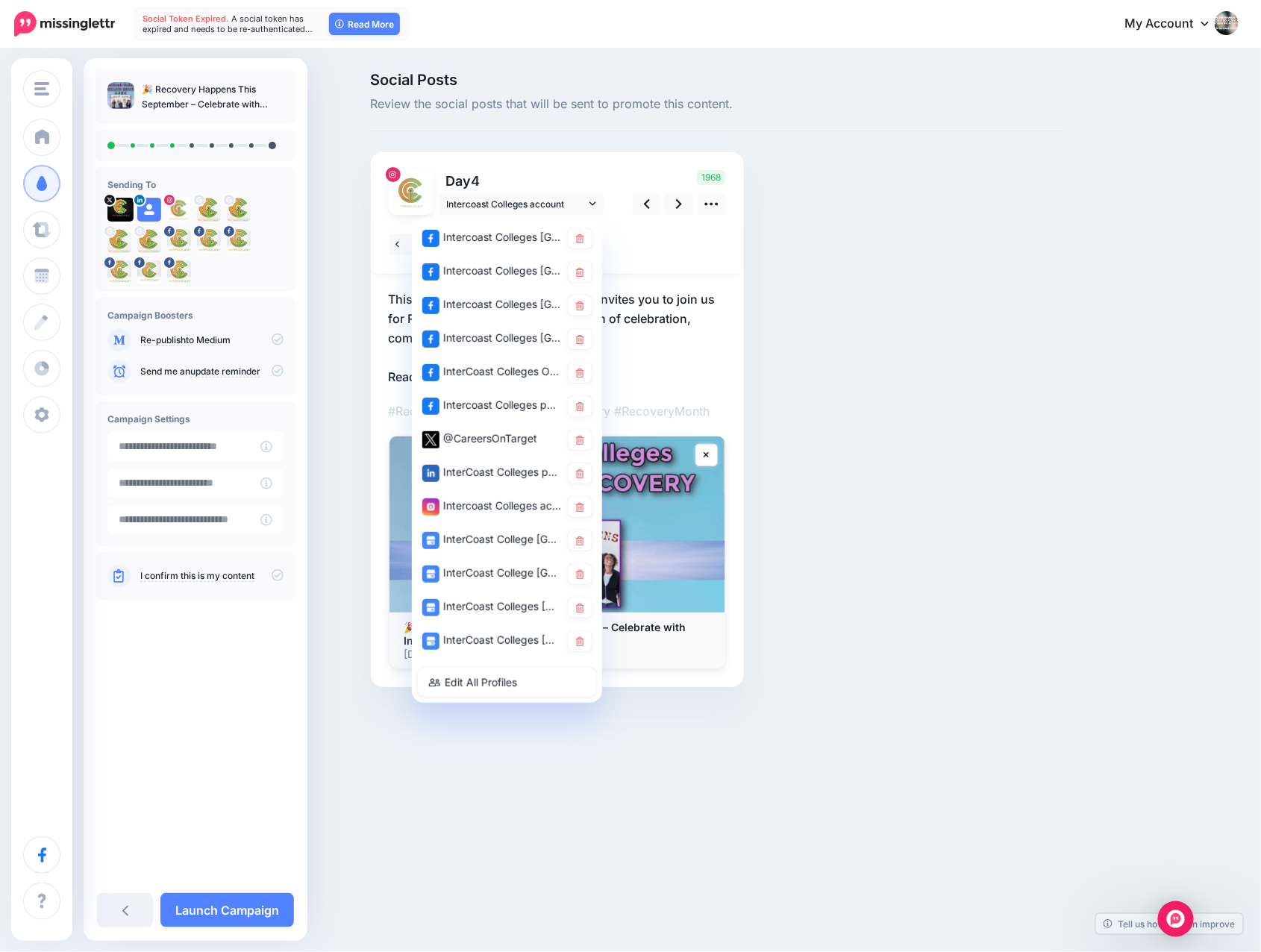
drag, startPoint x: 466, startPoint y: 503, endPoint x: 487, endPoint y: 503, distance: 21.0
click at [466, 503] on div "Intercoast Colleges account" at bounding box center [492, 506] width 139 height 19
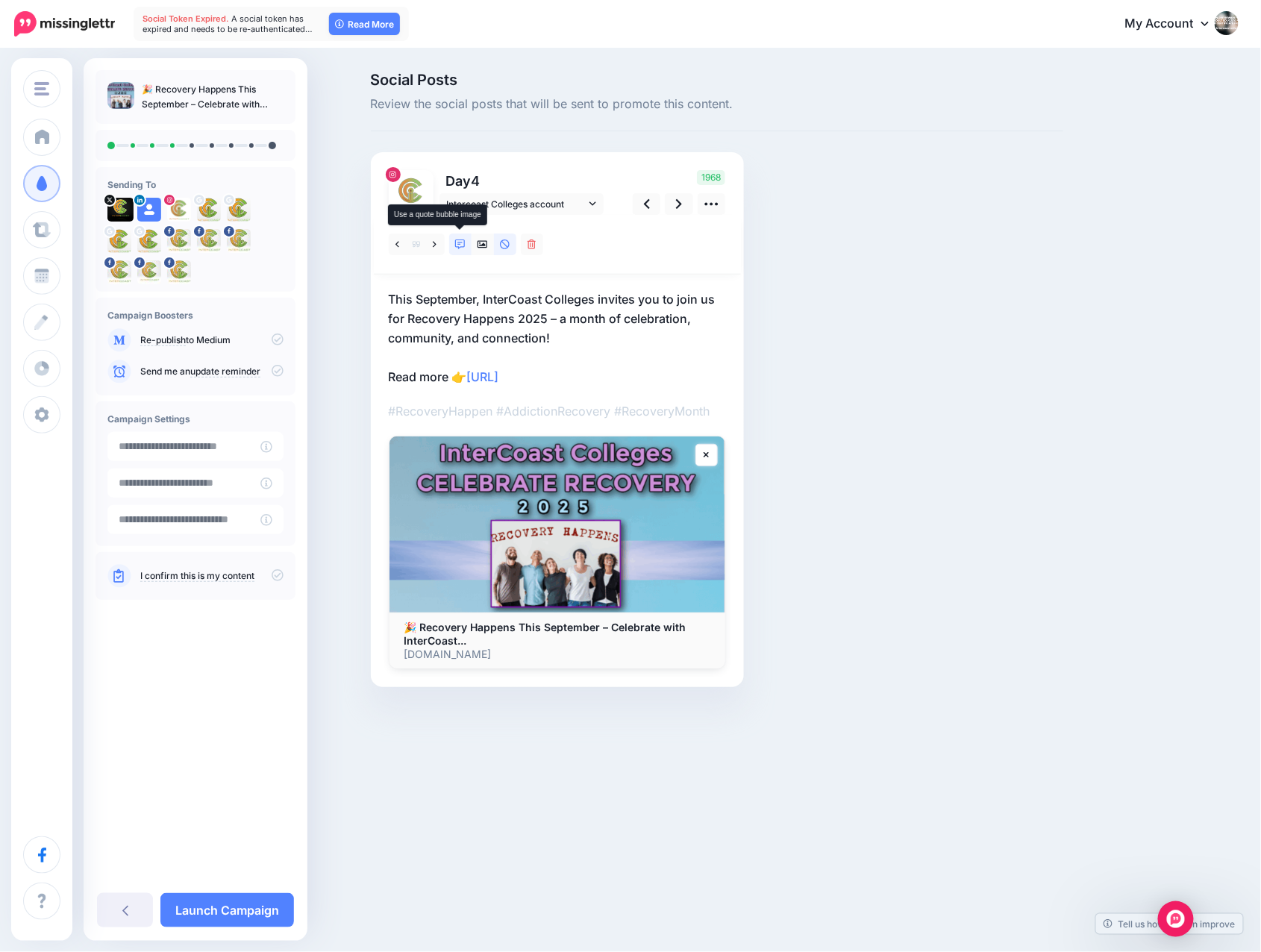
click at [456, 242] on icon at bounding box center [461, 245] width 10 height 10
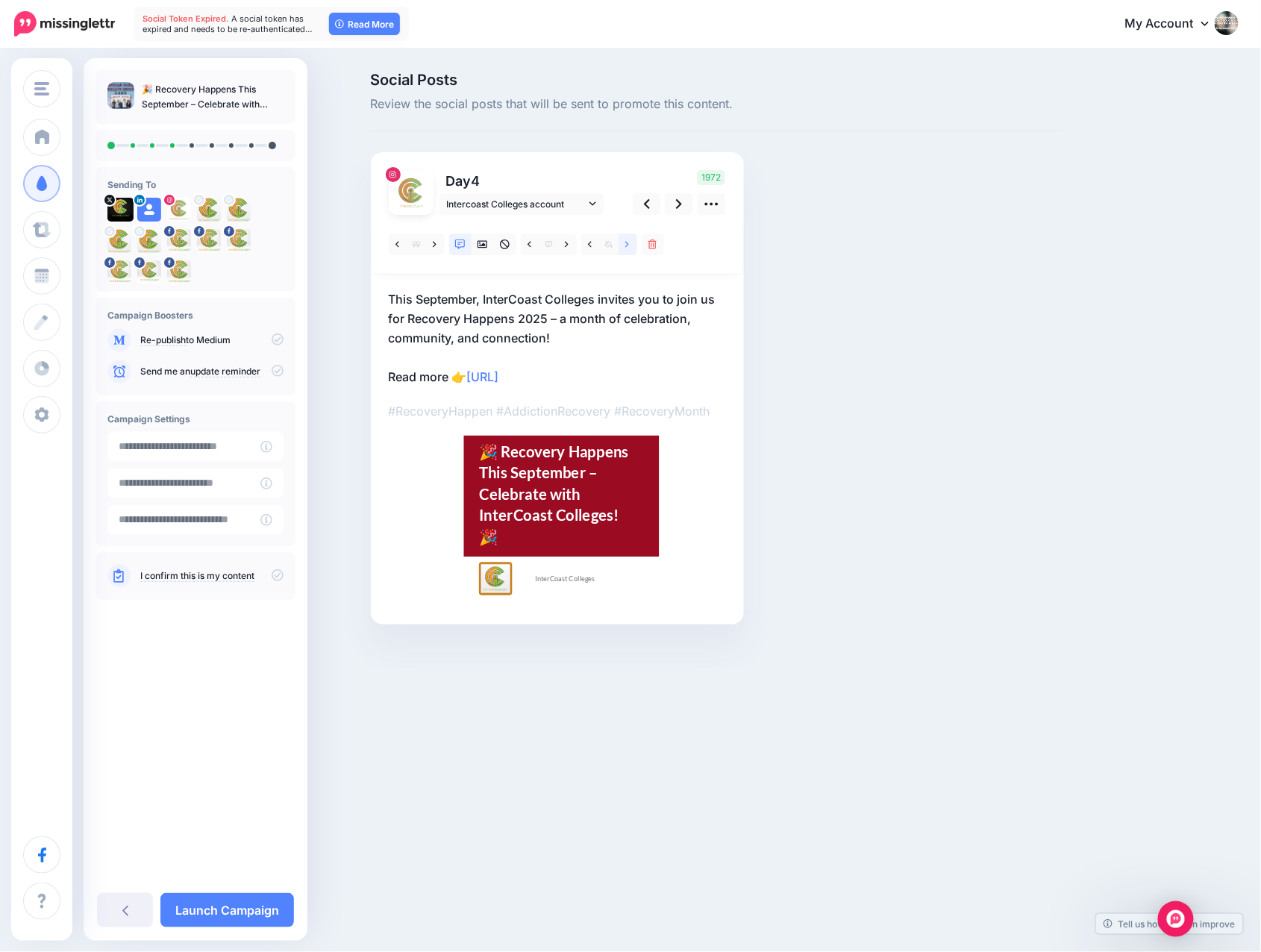
scroll to position [-7, 0]
click at [628, 250] on icon at bounding box center [627, 245] width 3 height 10
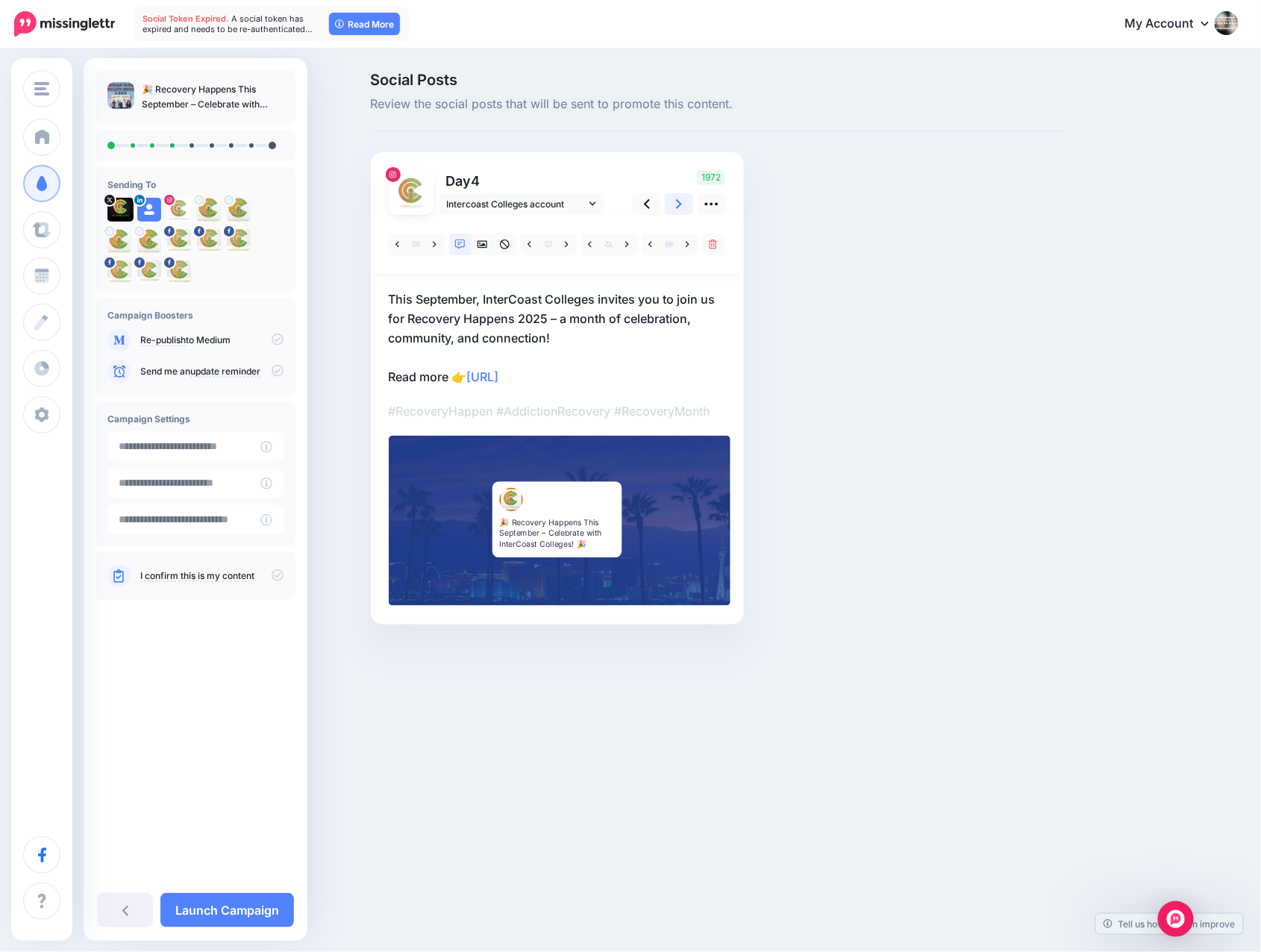
click at [679, 205] on icon at bounding box center [679, 204] width 6 height 10
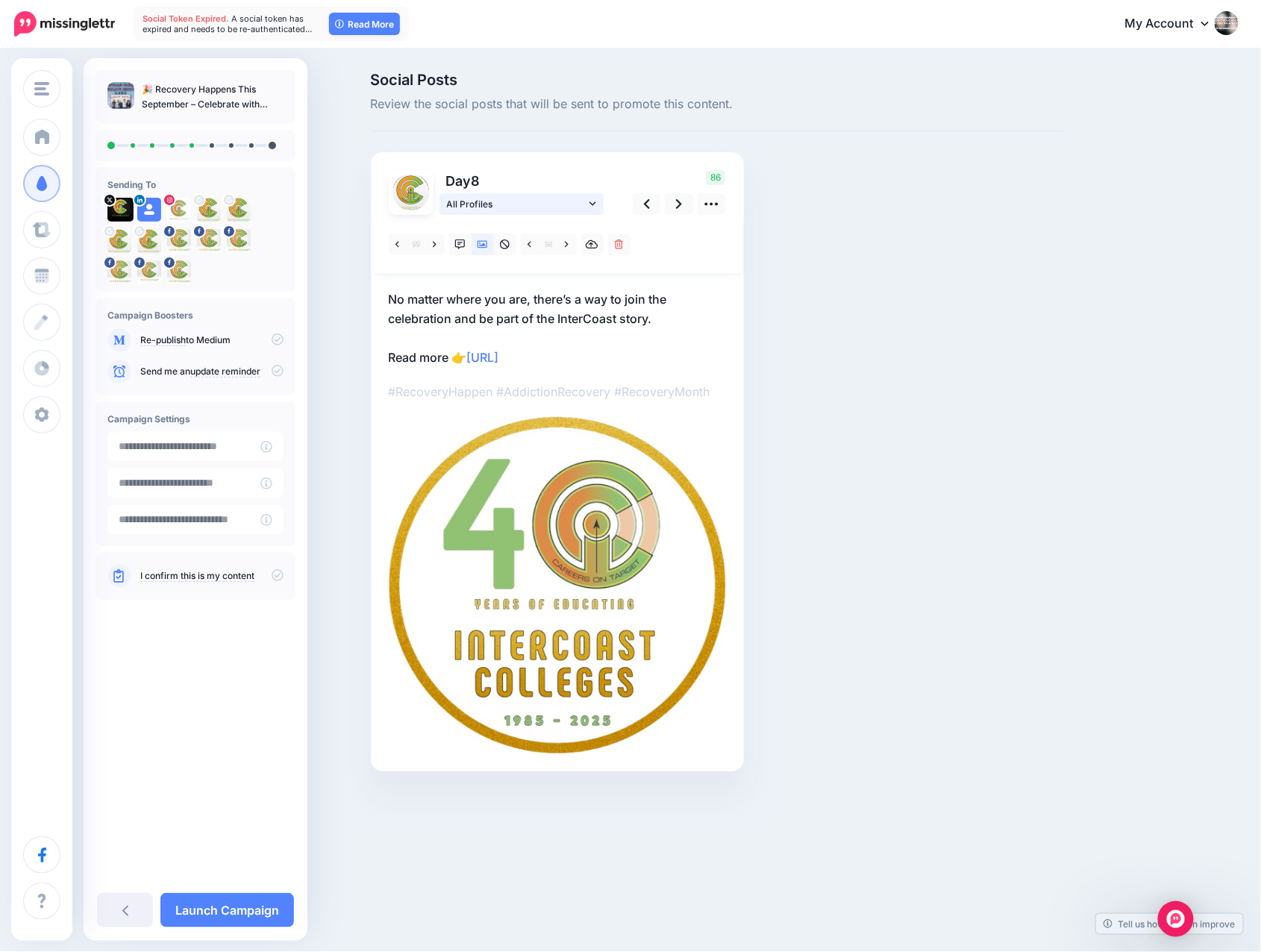
click at [591, 201] on icon at bounding box center [593, 203] width 7 height 10
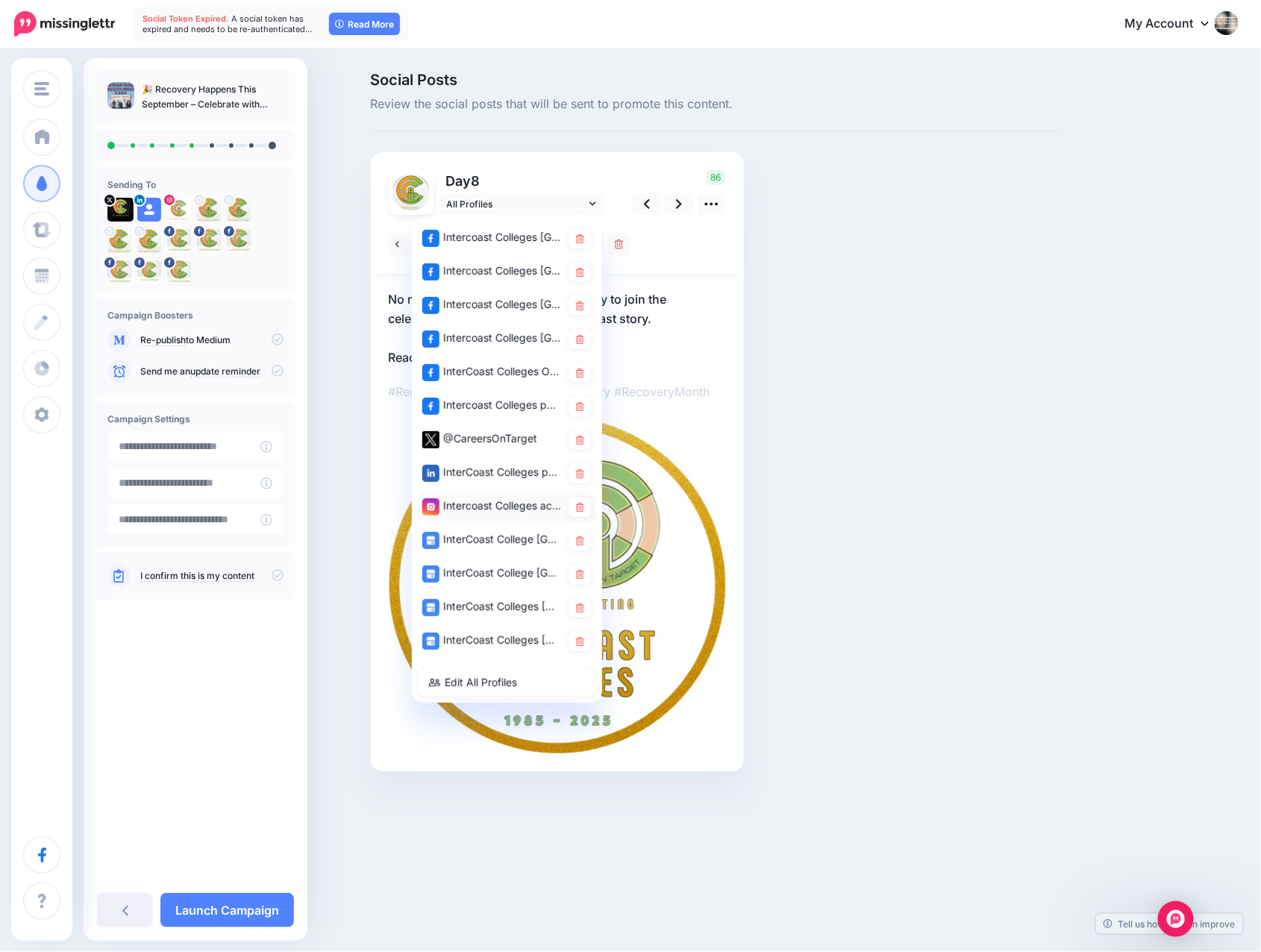
click at [468, 504] on div "Intercoast Colleges account" at bounding box center [492, 506] width 139 height 19
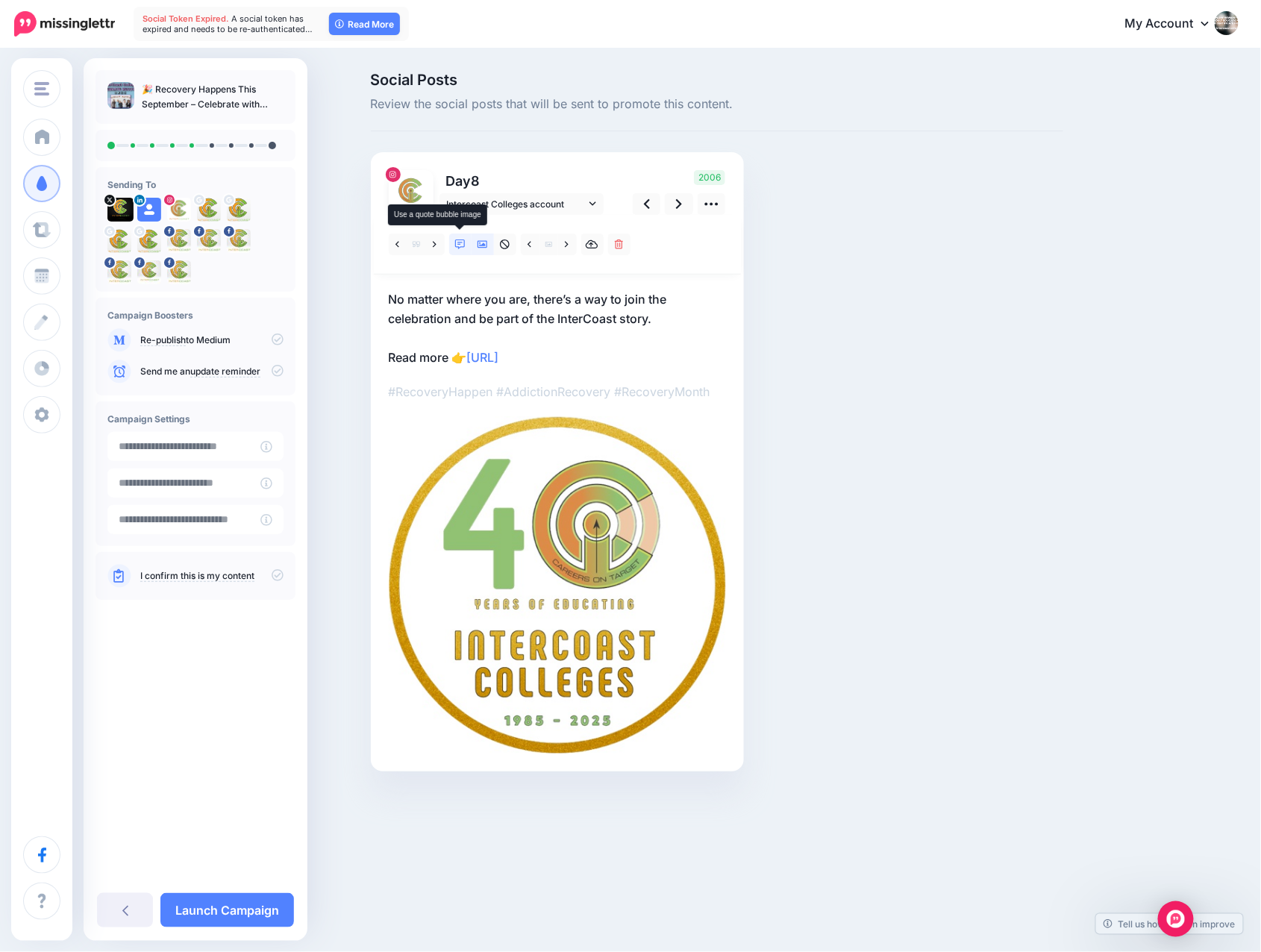
click at [455, 240] on icon at bounding box center [461, 245] width 10 height 10
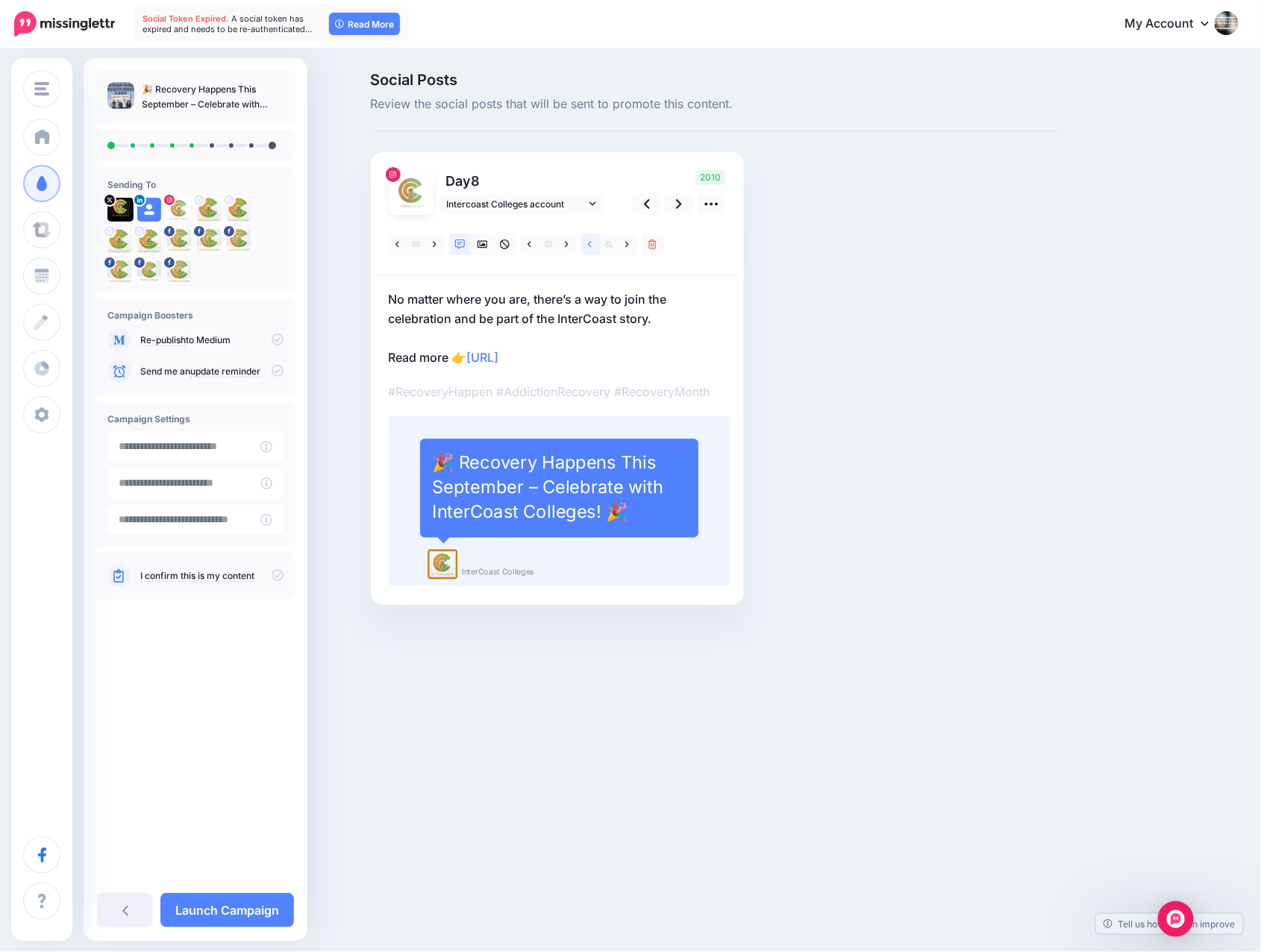
click at [588, 245] on icon at bounding box center [590, 245] width 3 height 10
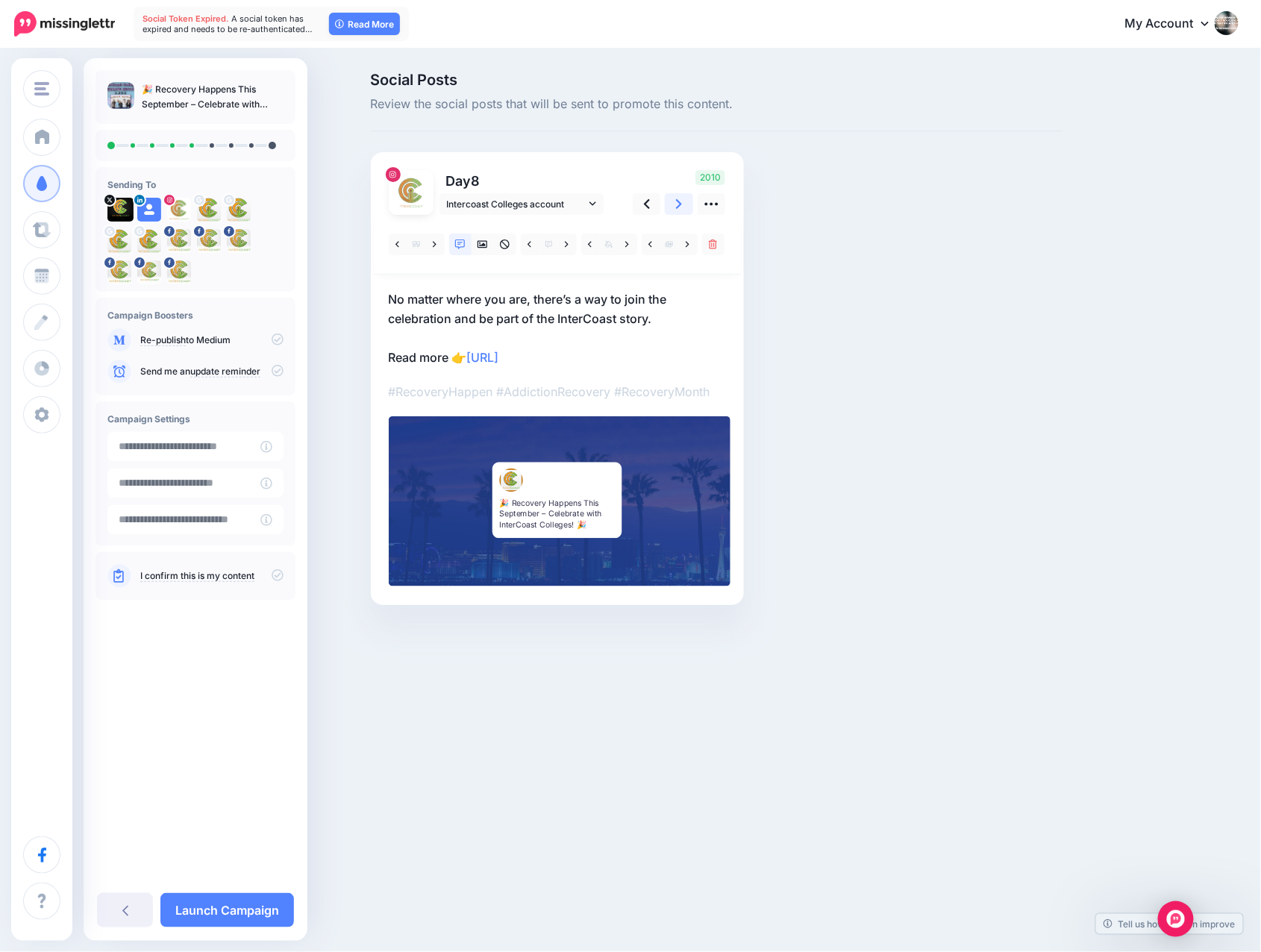
click at [679, 207] on icon at bounding box center [679, 204] width 6 height 10
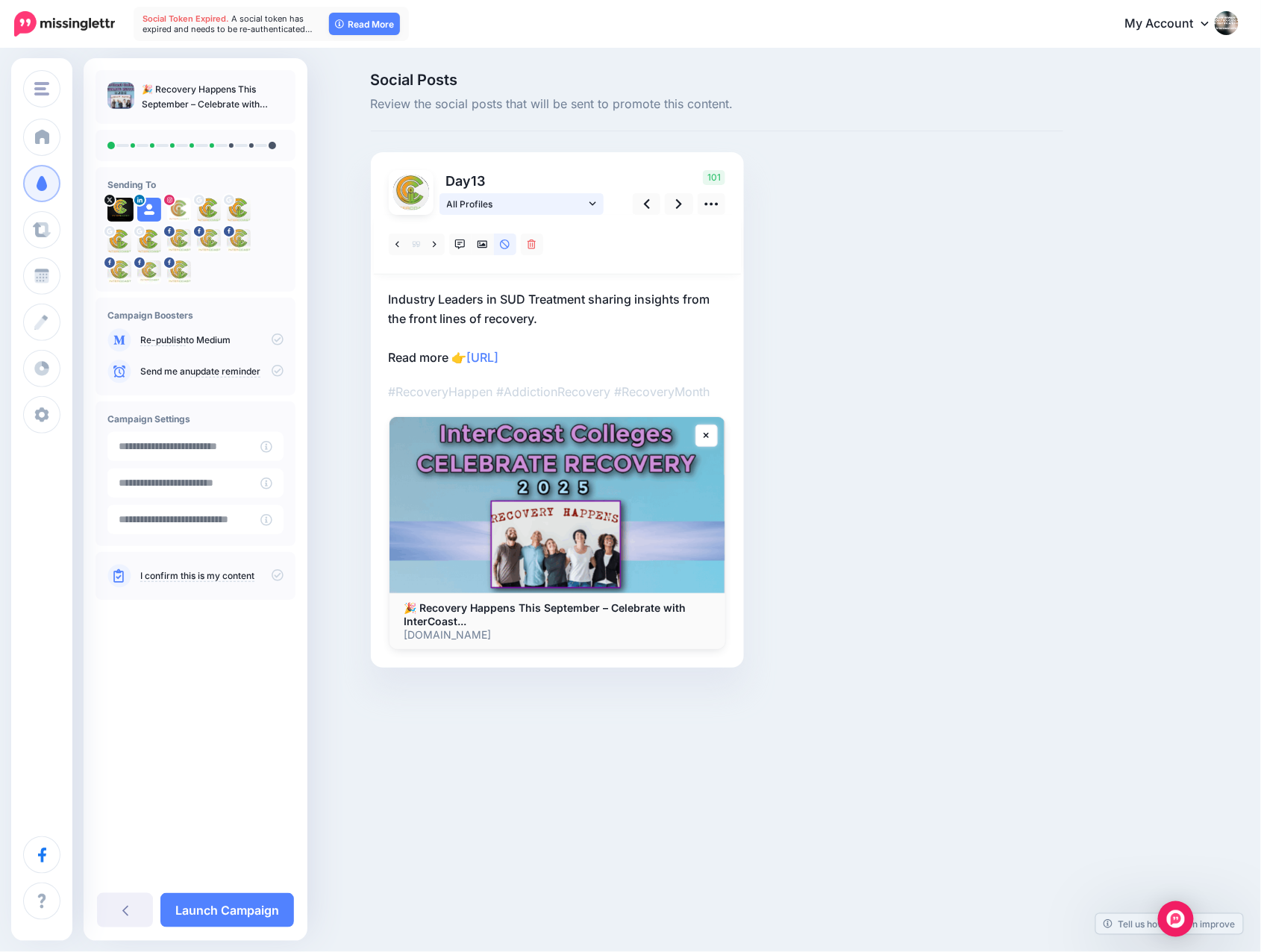
click at [590, 202] on icon at bounding box center [593, 203] width 7 height 10
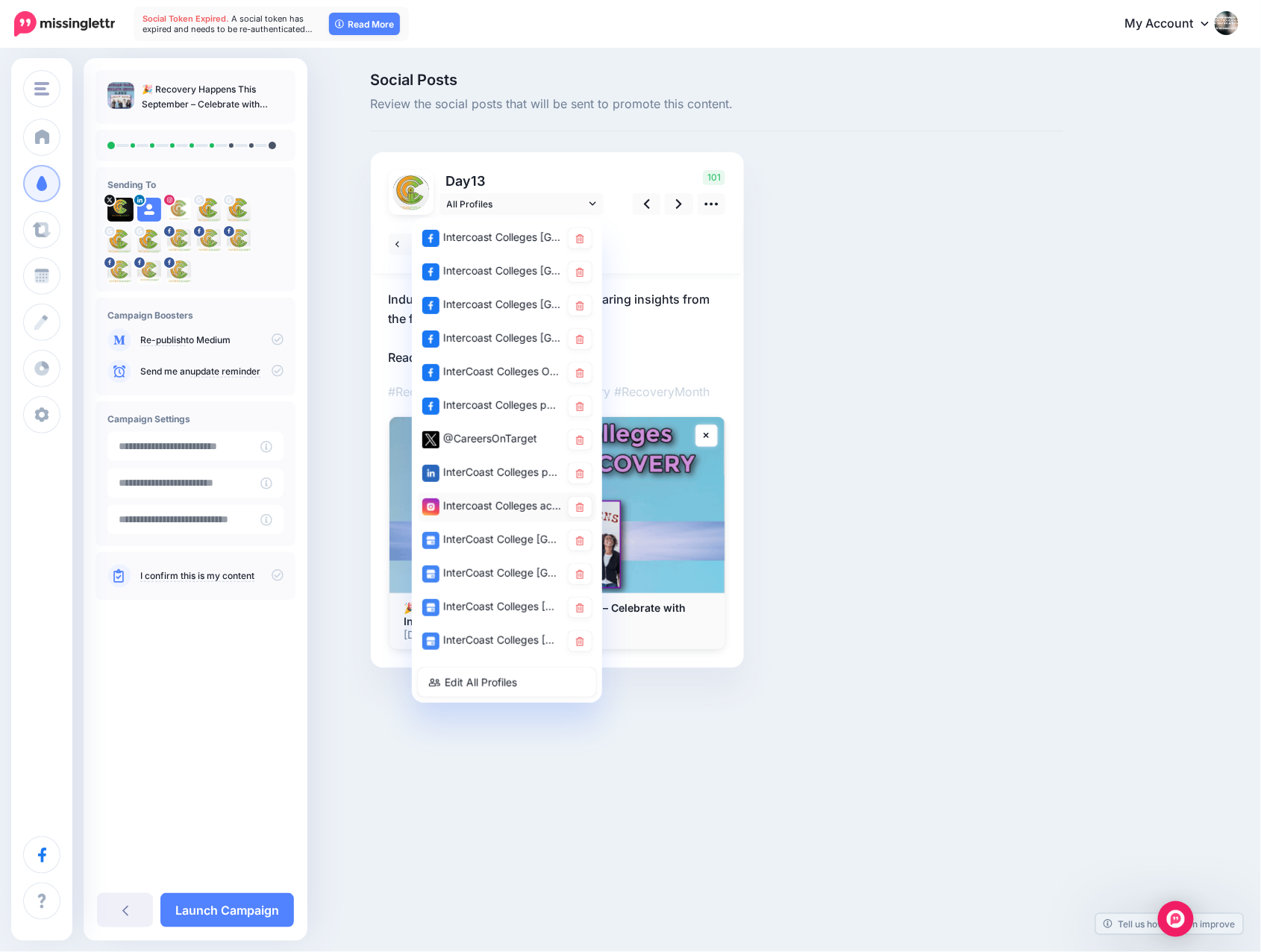
click at [492, 507] on div "Intercoast Colleges account" at bounding box center [492, 506] width 139 height 19
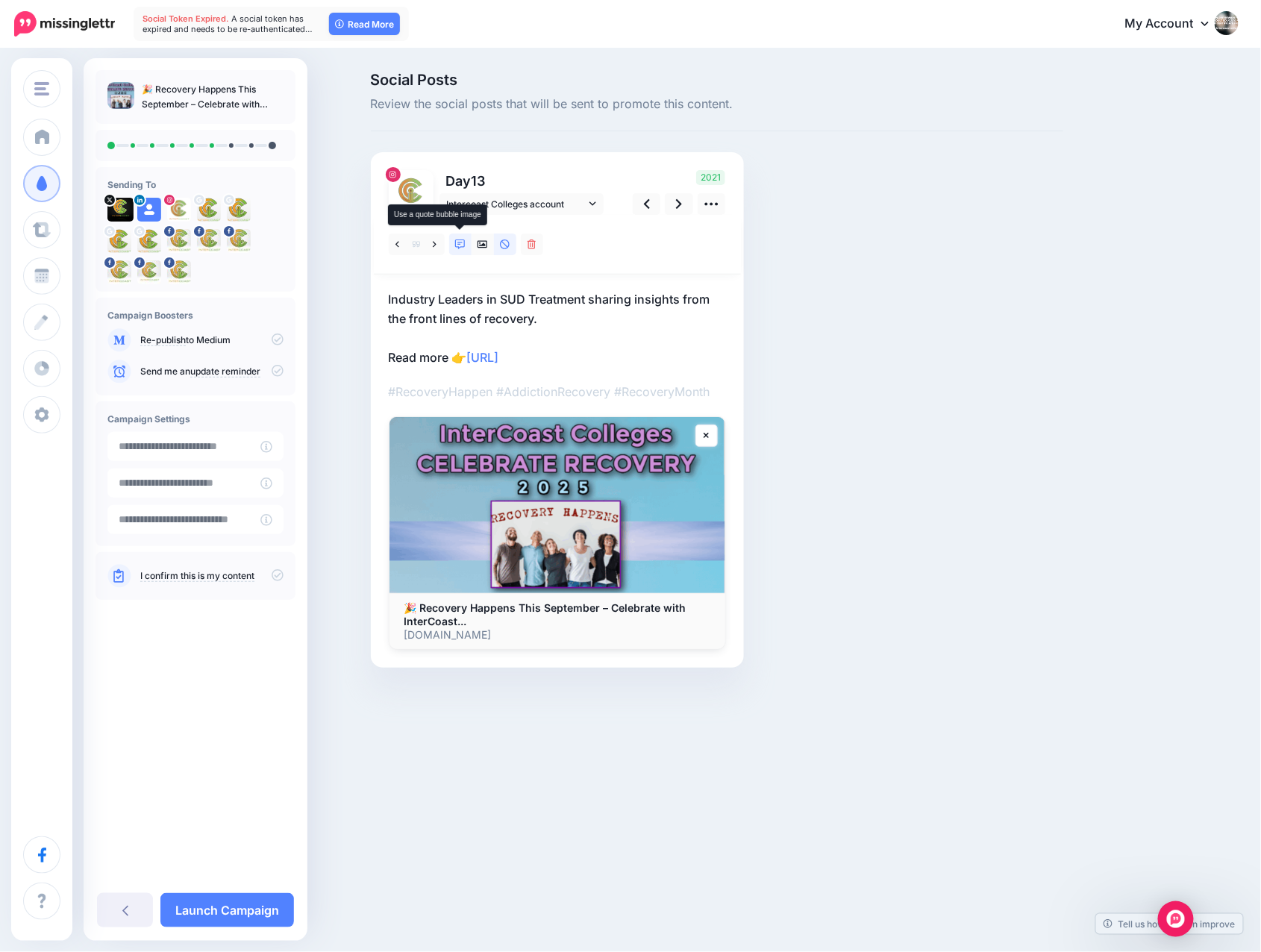
click at [460, 242] on icon at bounding box center [461, 245] width 10 height 10
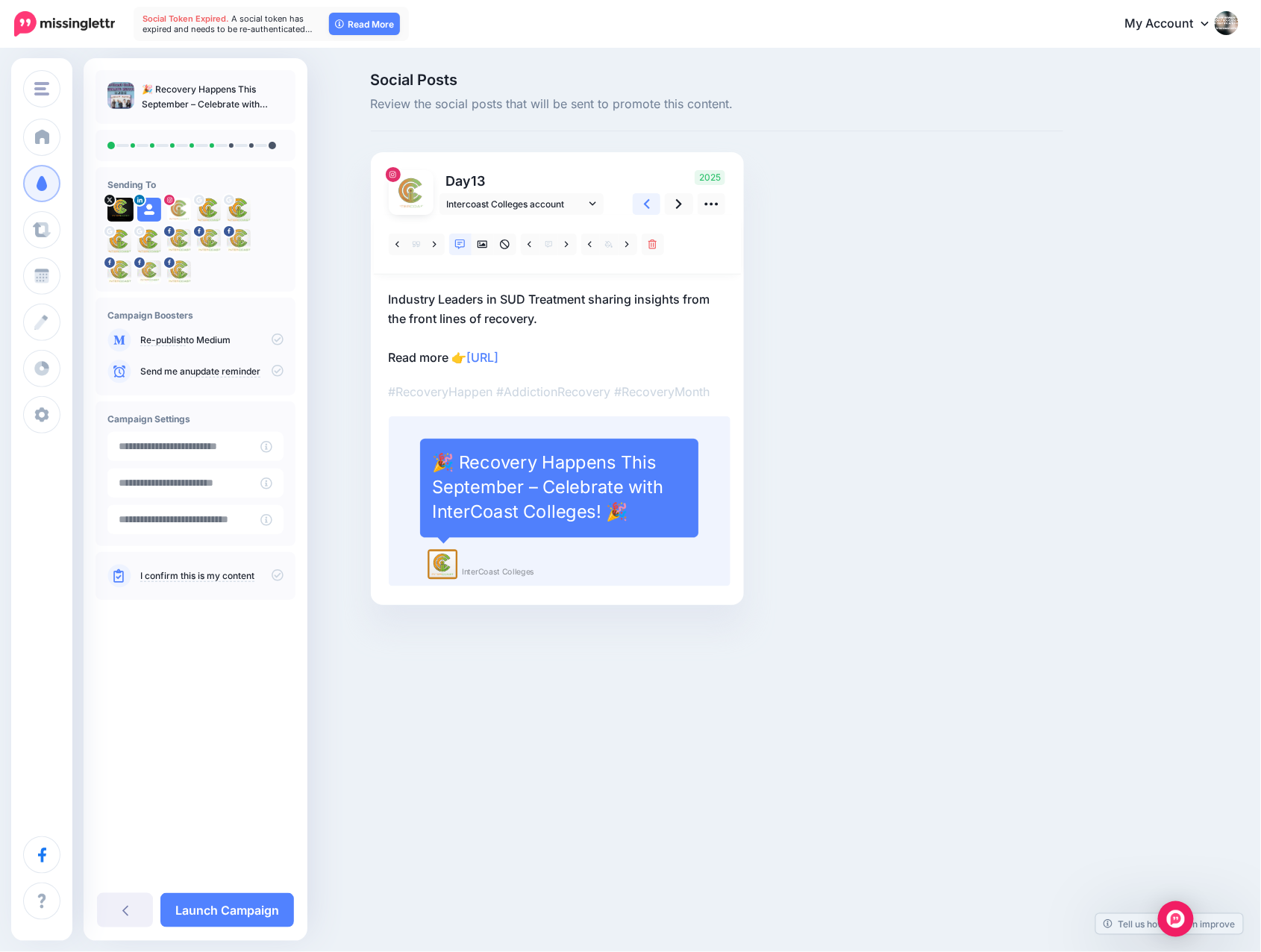
click at [649, 204] on icon at bounding box center [647, 204] width 6 height 16
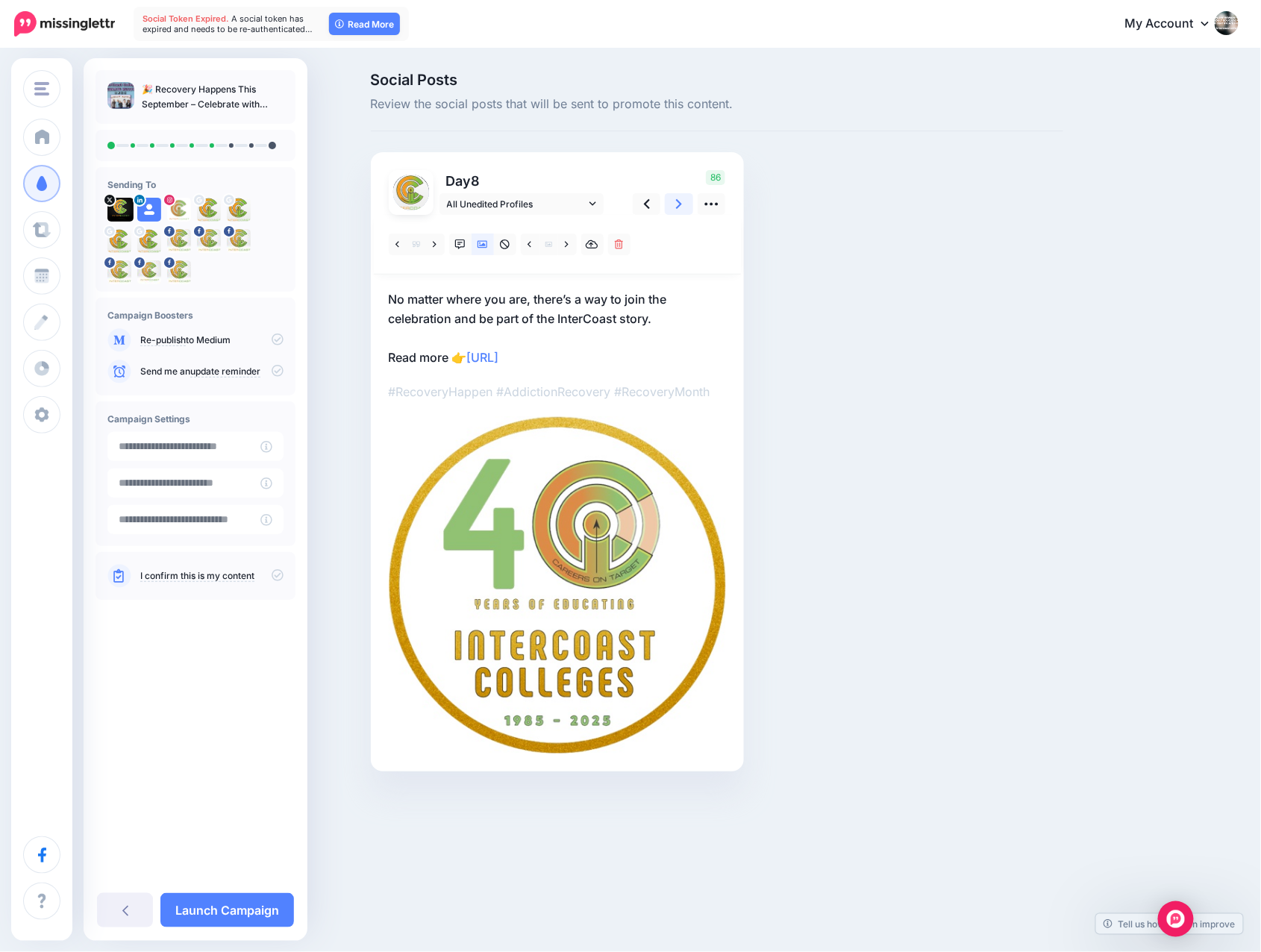
click at [677, 202] on icon at bounding box center [679, 204] width 6 height 16
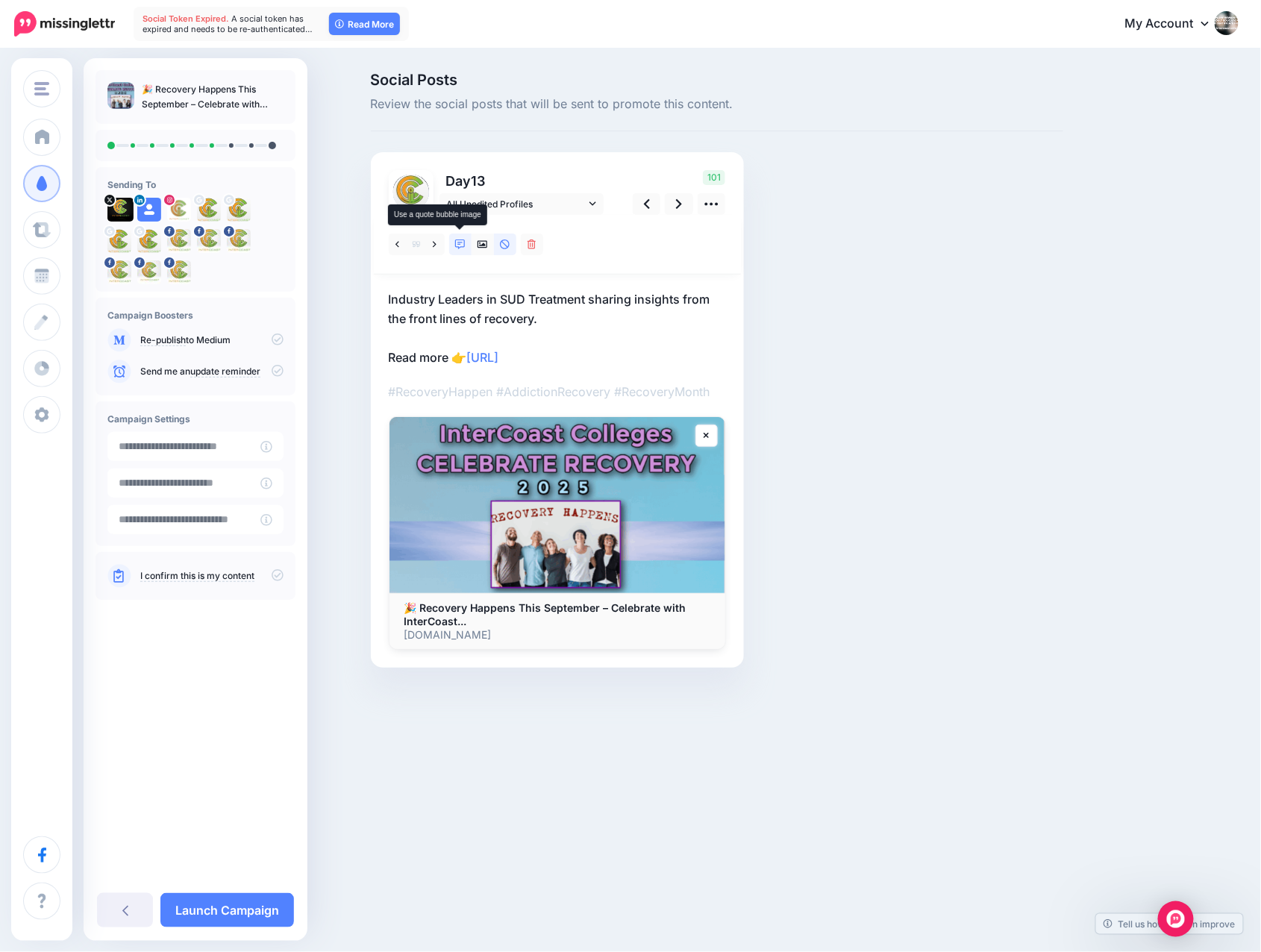
click at [460, 240] on icon at bounding box center [461, 245] width 10 height 10
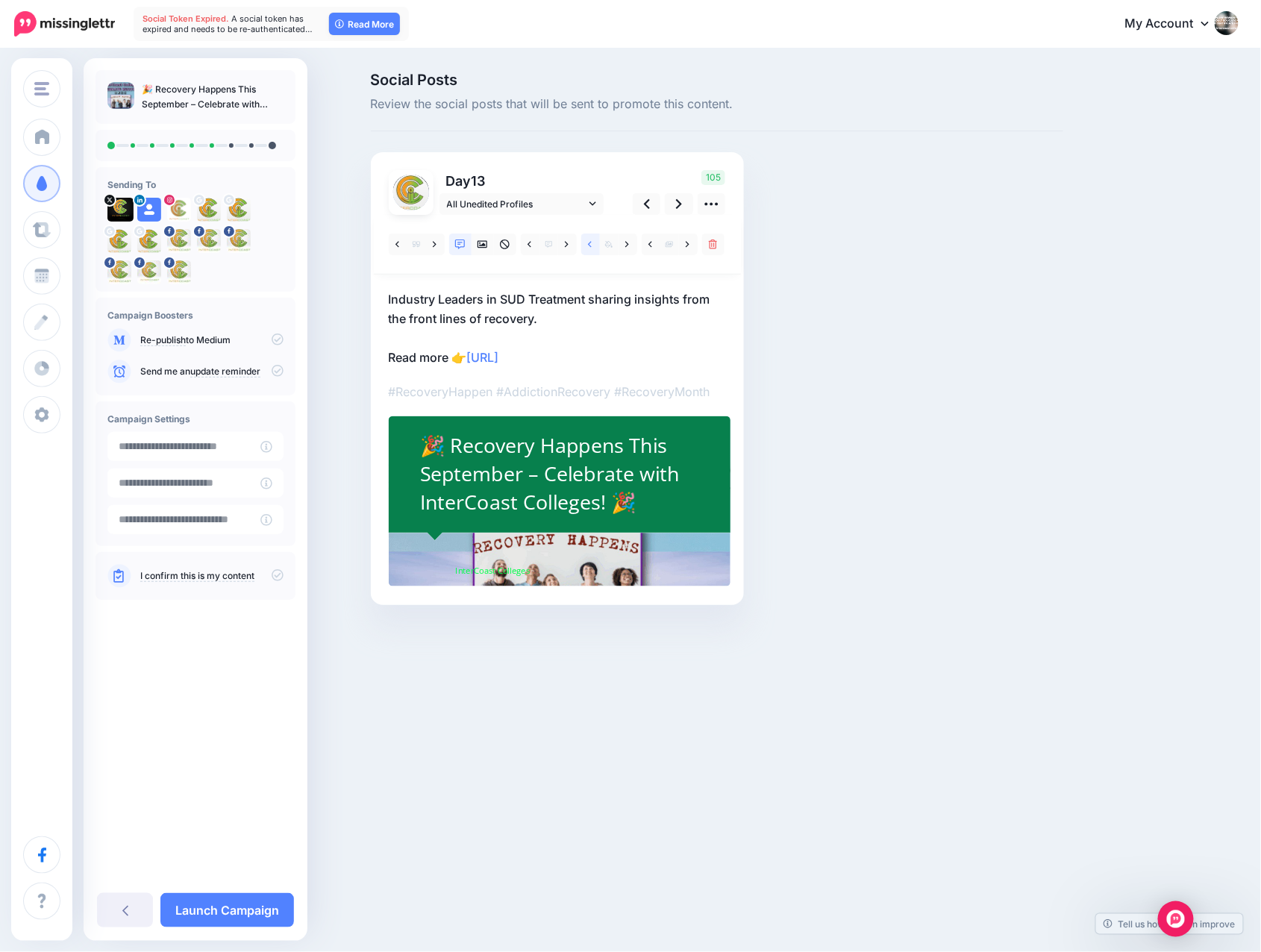
click at [587, 241] on link at bounding box center [590, 245] width 19 height 22
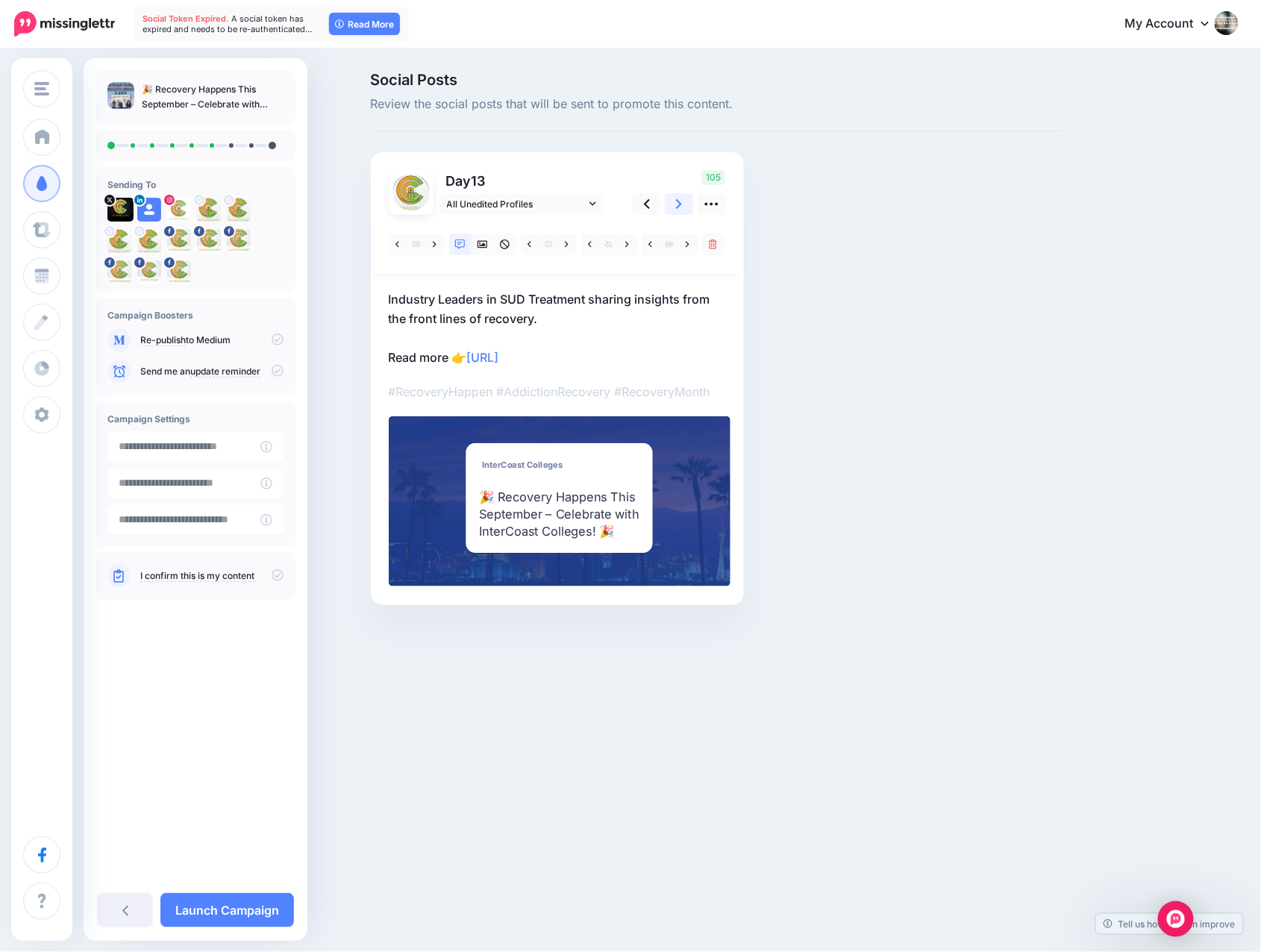
click at [677, 202] on icon at bounding box center [679, 204] width 6 height 16
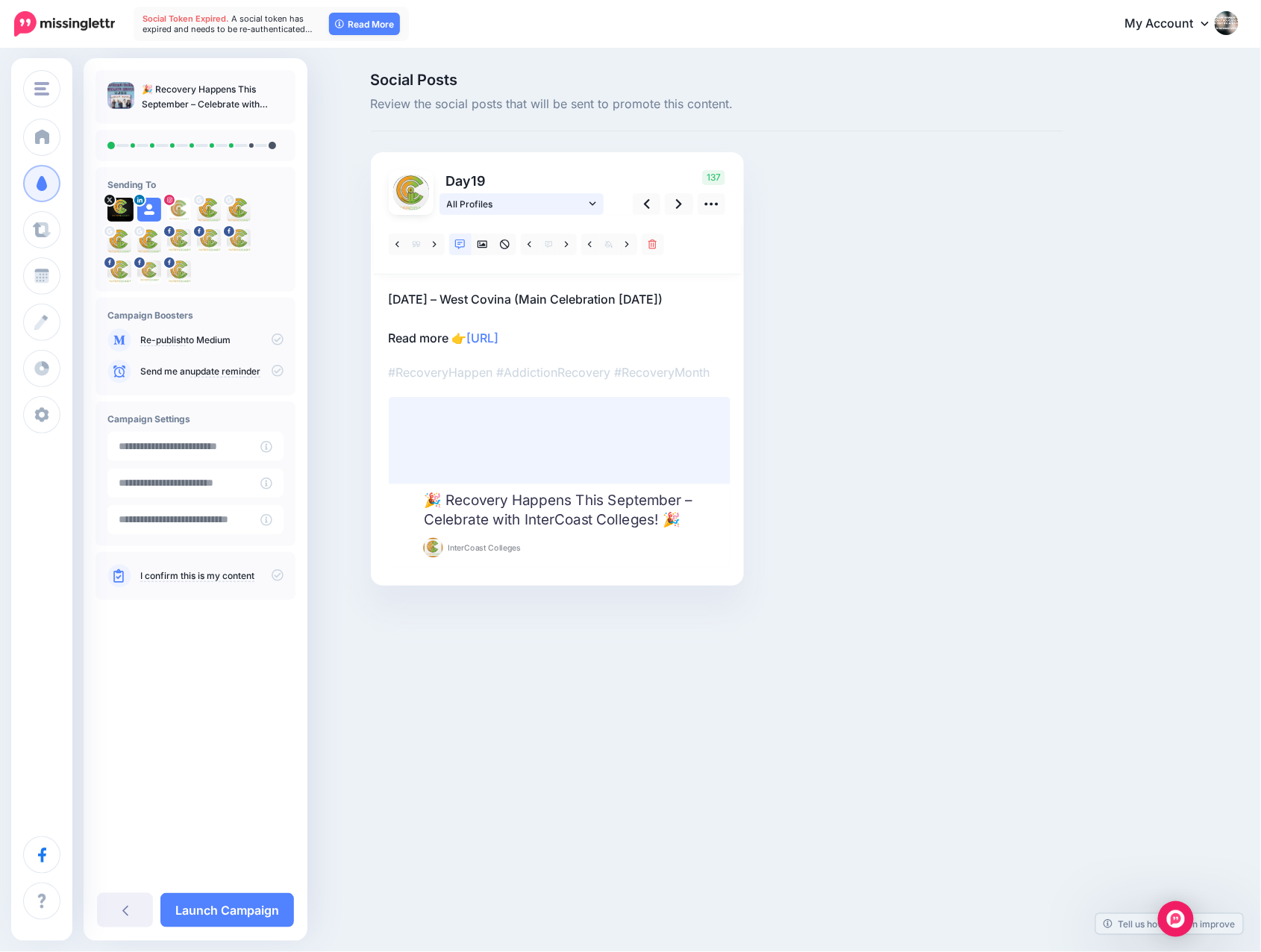
click at [590, 204] on icon at bounding box center [593, 203] width 7 height 10
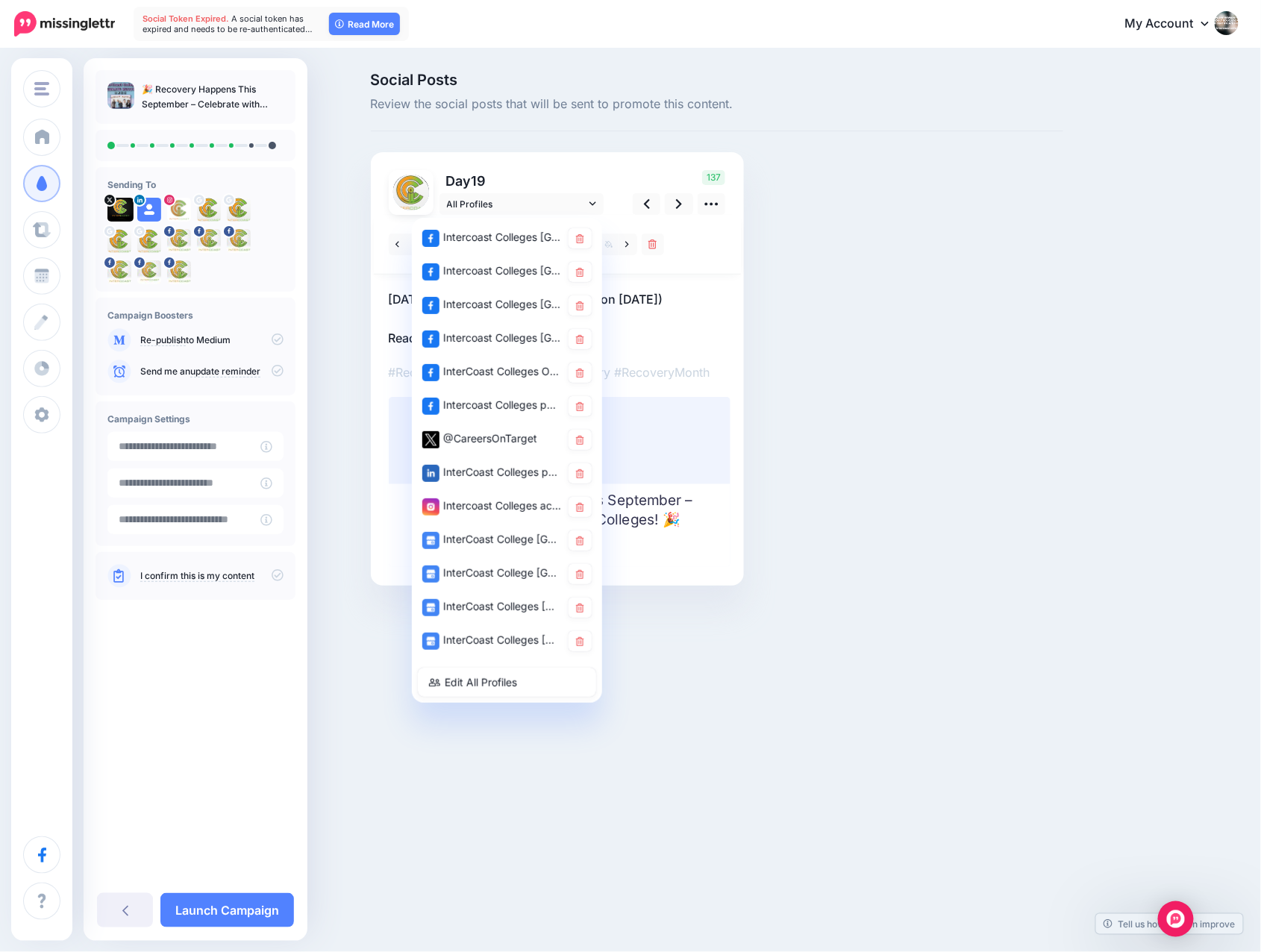
click at [847, 257] on div "Social Posts Review the social posts that will be sent to promote this content." at bounding box center [717, 352] width 715 height 558
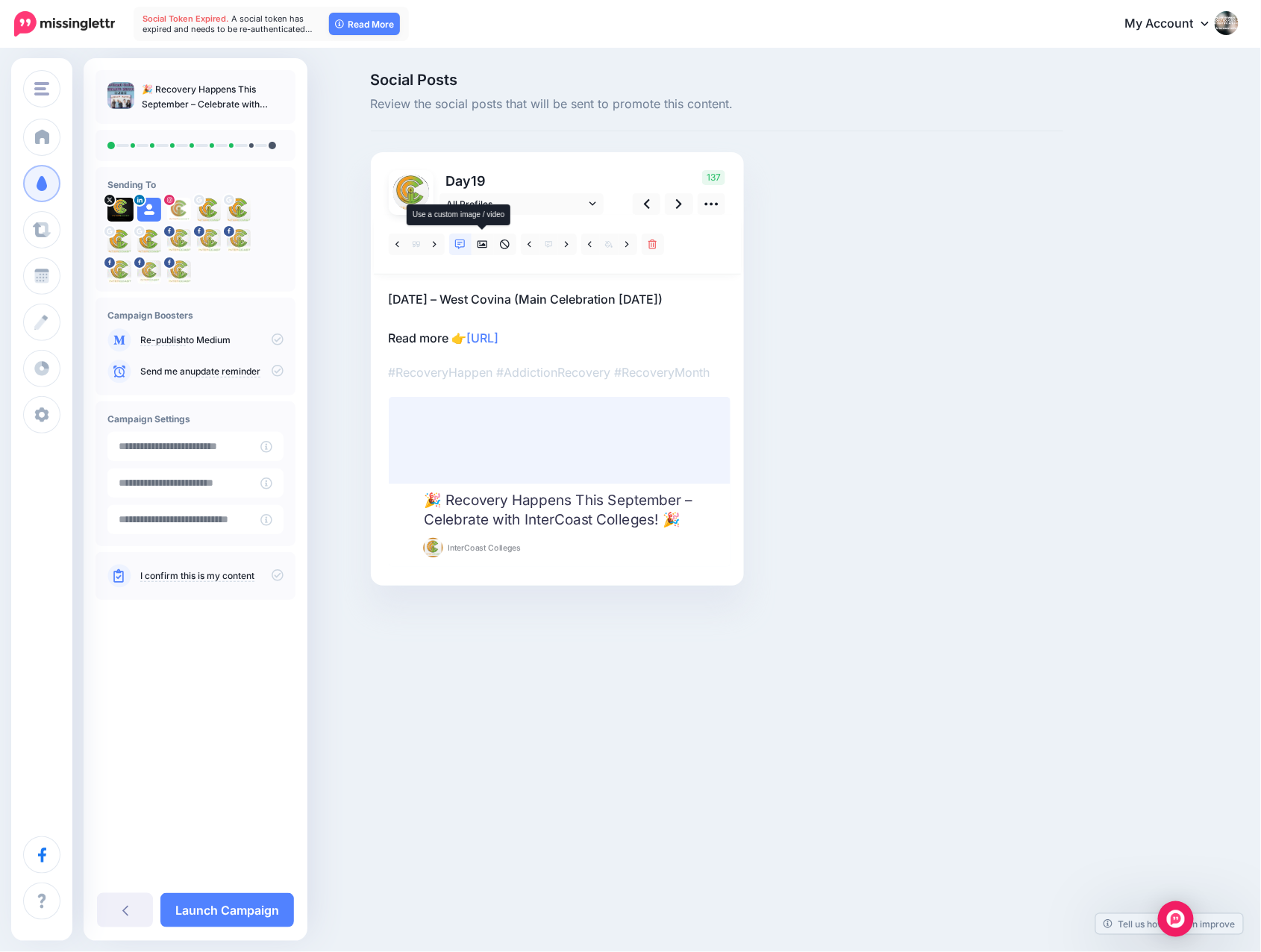
drag, startPoint x: 482, startPoint y: 243, endPoint x: 560, endPoint y: 266, distance: 81.3
click at [482, 243] on icon at bounding box center [482, 245] width 10 height 10
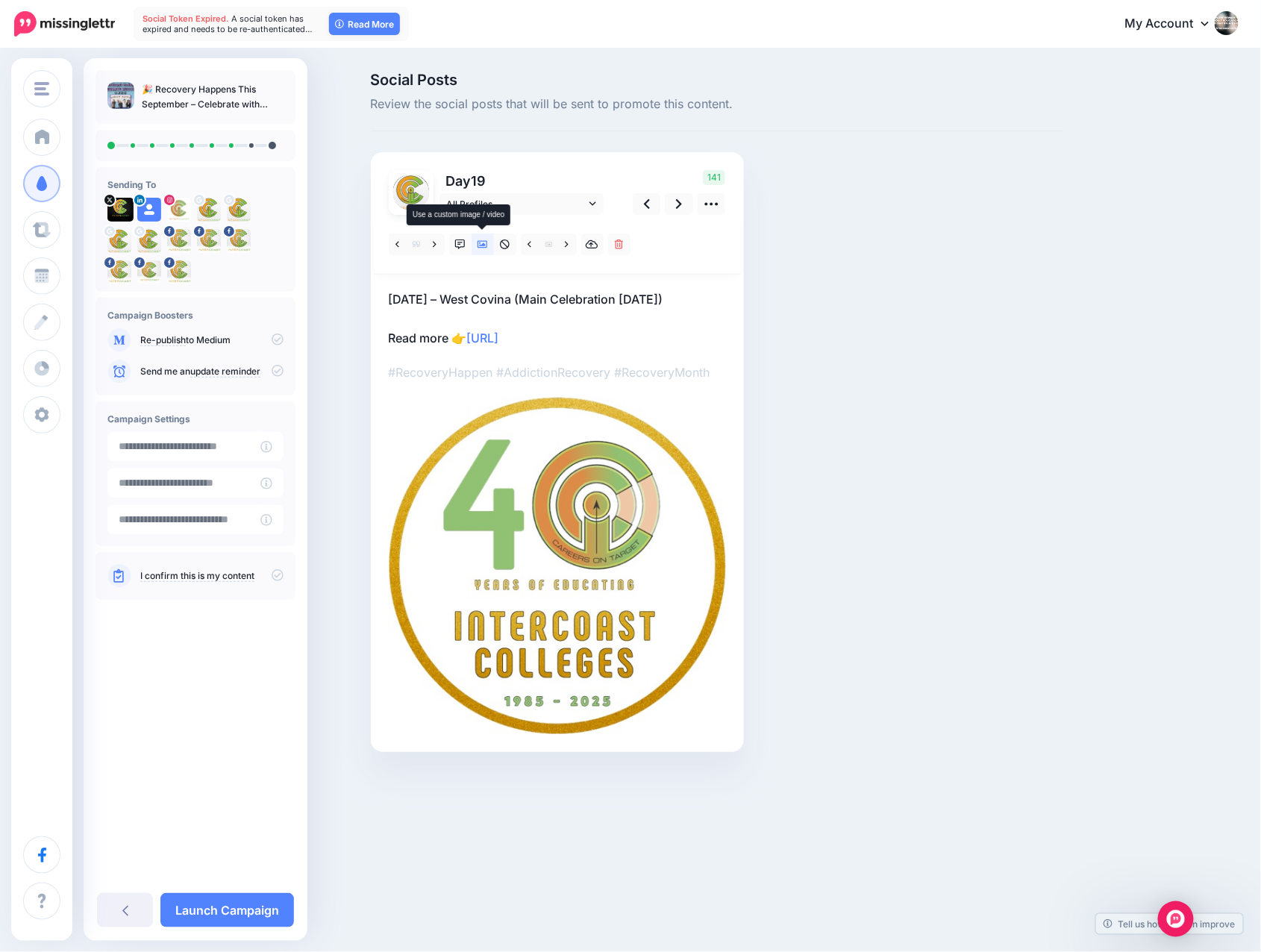
click at [478, 244] on icon at bounding box center [482, 245] width 10 height 10
click at [568, 245] on icon at bounding box center [567, 244] width 3 height 6
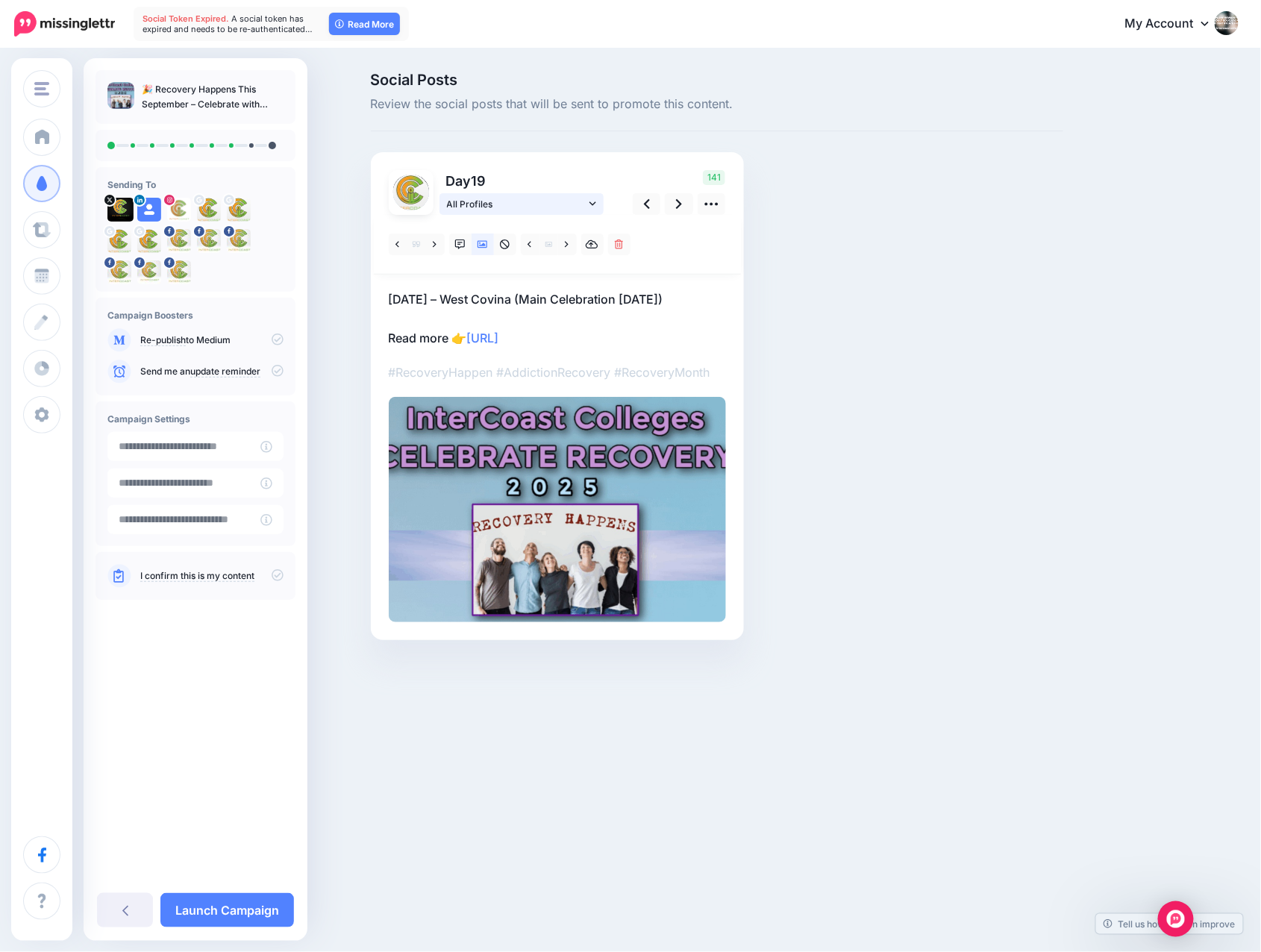
click at [591, 204] on icon at bounding box center [593, 203] width 7 height 3
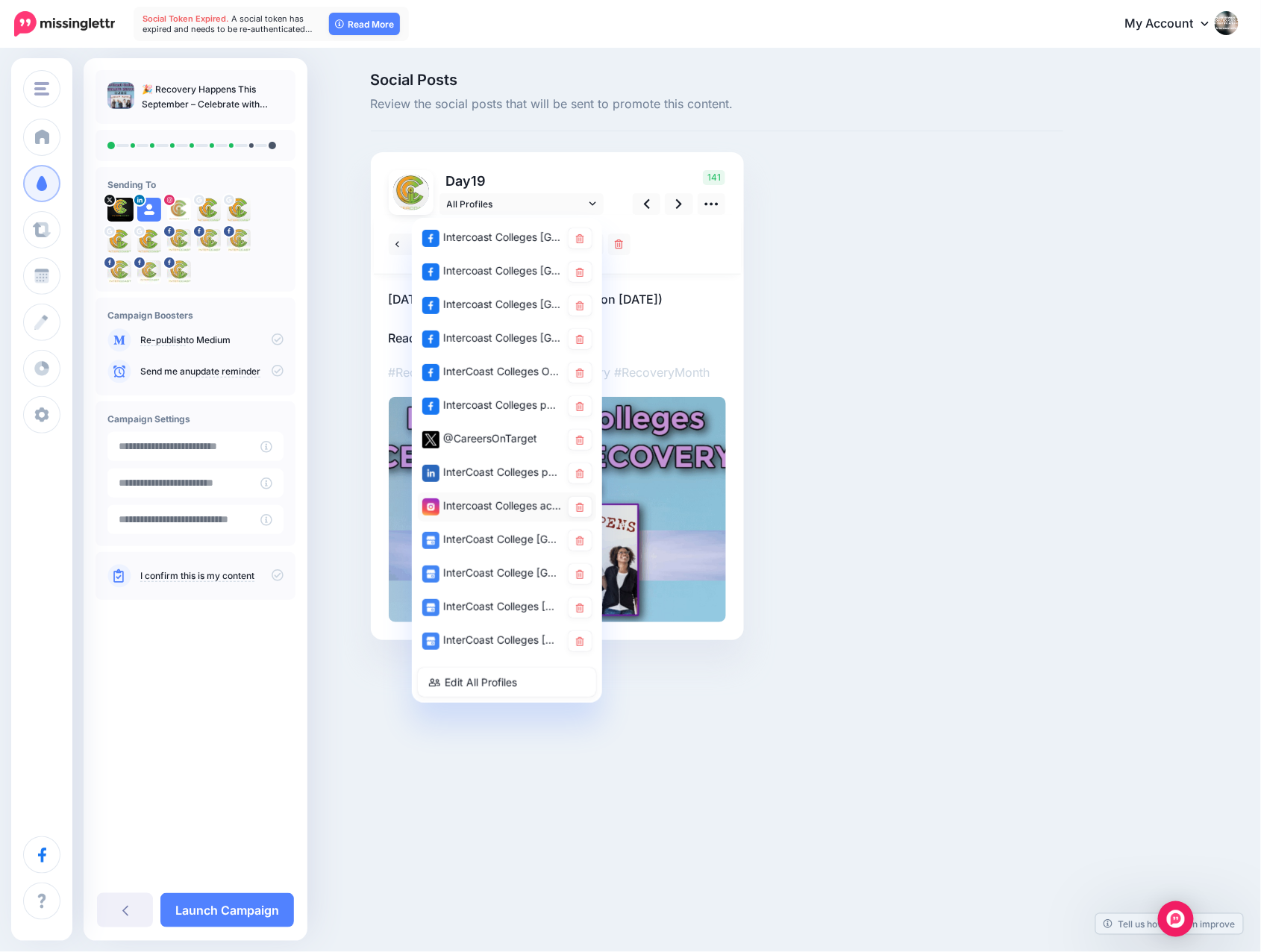
click at [470, 504] on div "Intercoast Colleges account" at bounding box center [492, 506] width 139 height 19
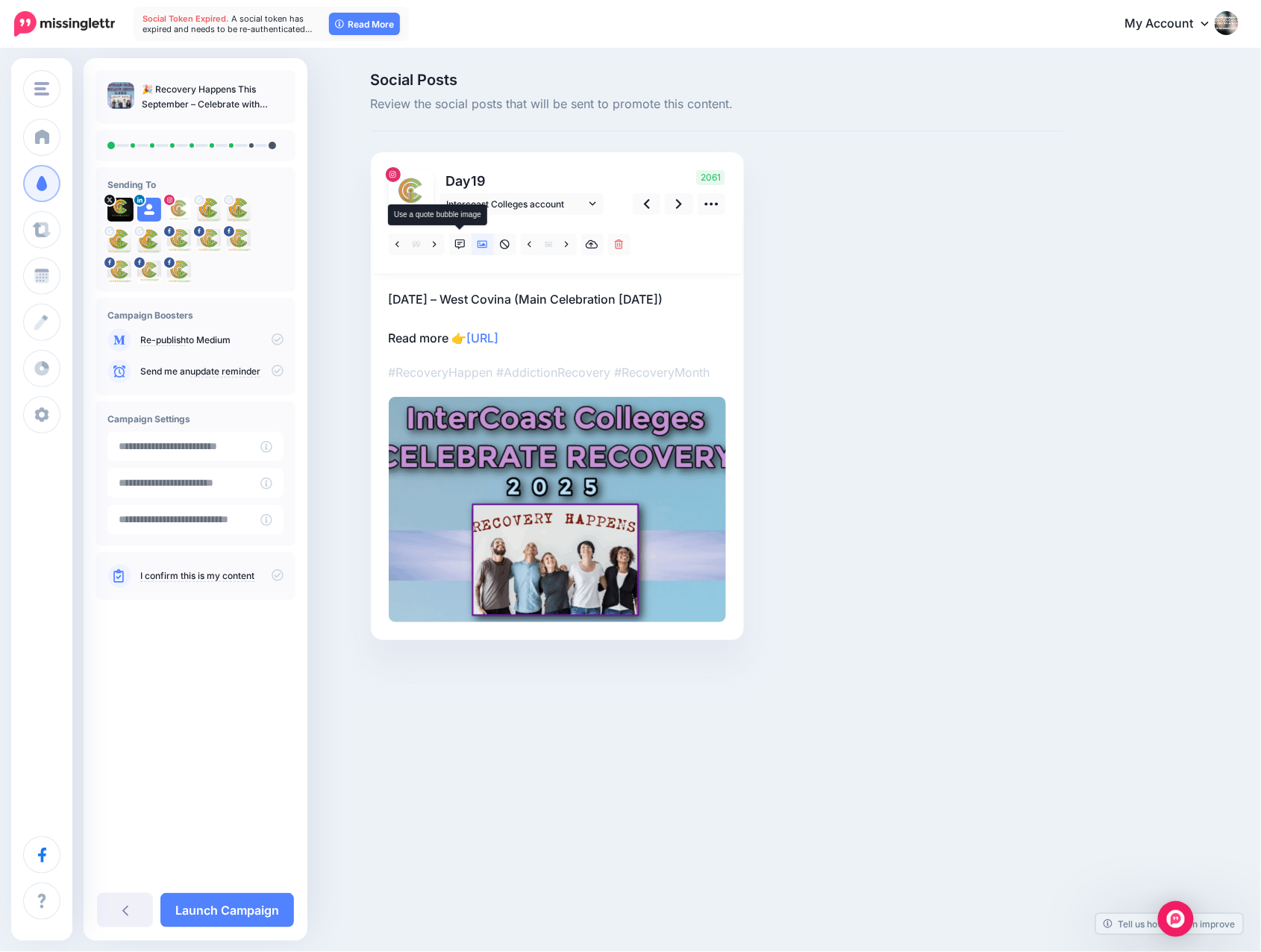
drag, startPoint x: 460, startPoint y: 241, endPoint x: 473, endPoint y: 268, distance: 30.0
click at [460, 241] on icon at bounding box center [461, 245] width 10 height 10
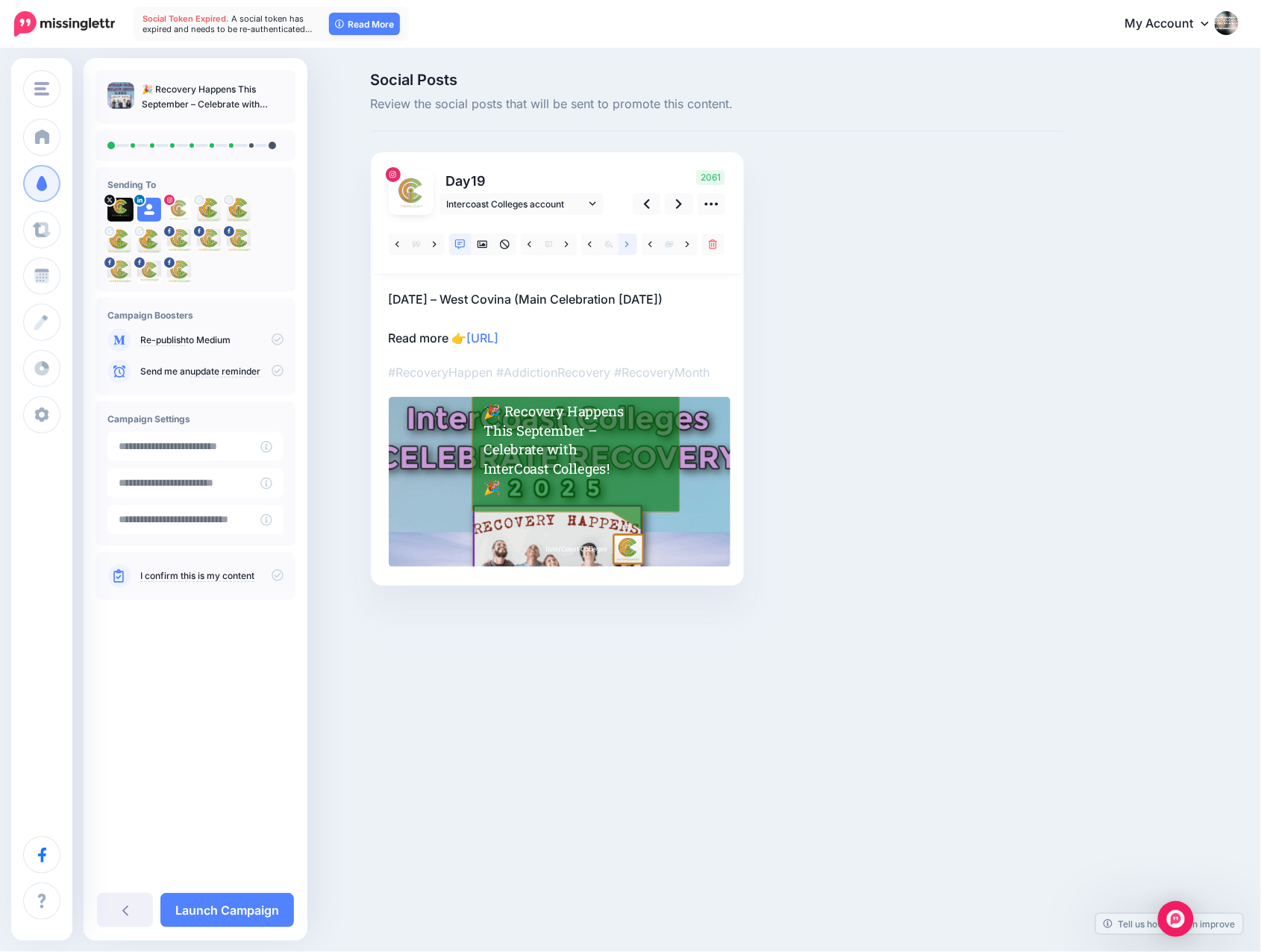
click at [625, 245] on icon at bounding box center [627, 245] width 3 height 10
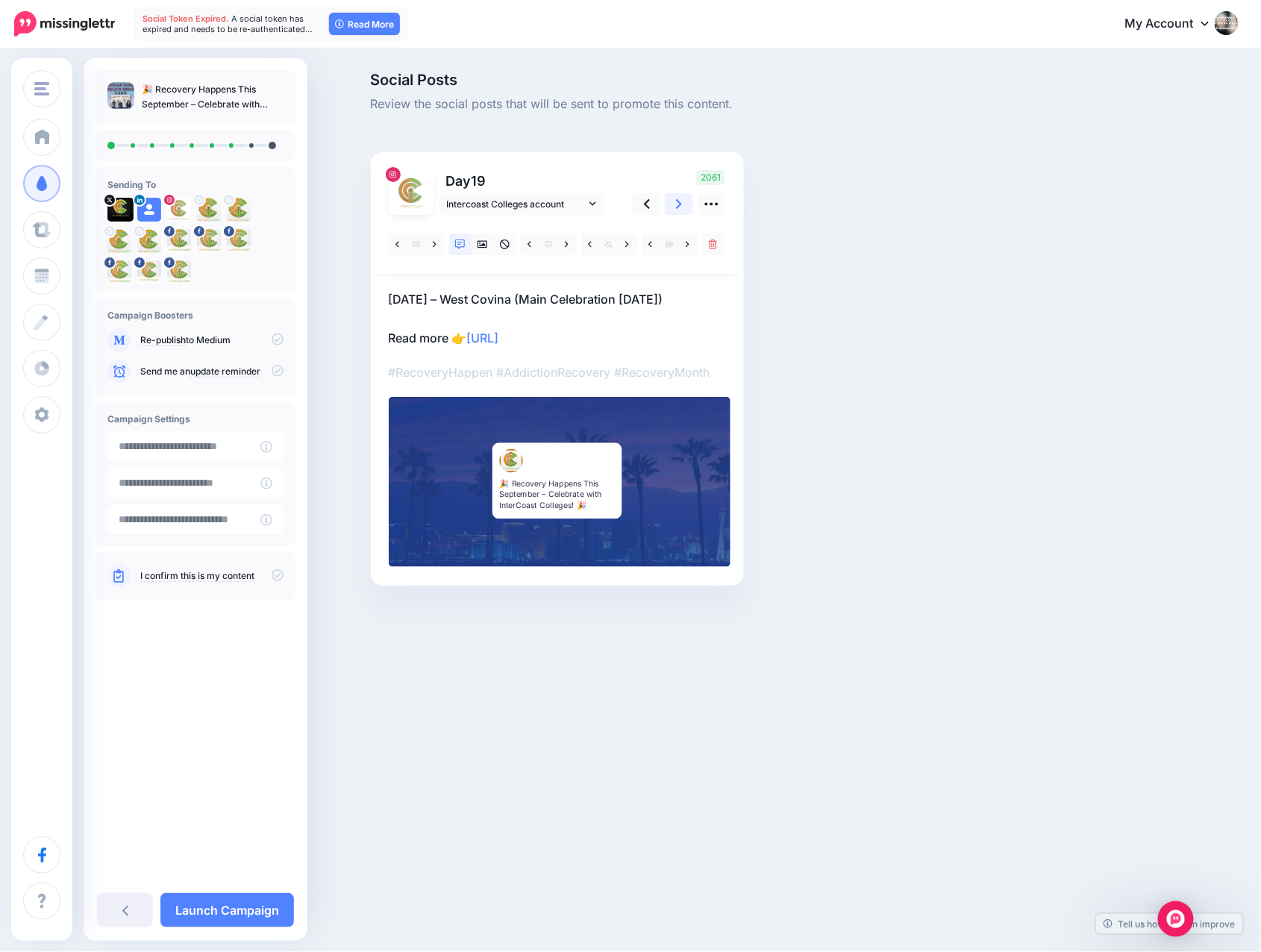
click at [679, 204] on icon at bounding box center [679, 204] width 6 height 16
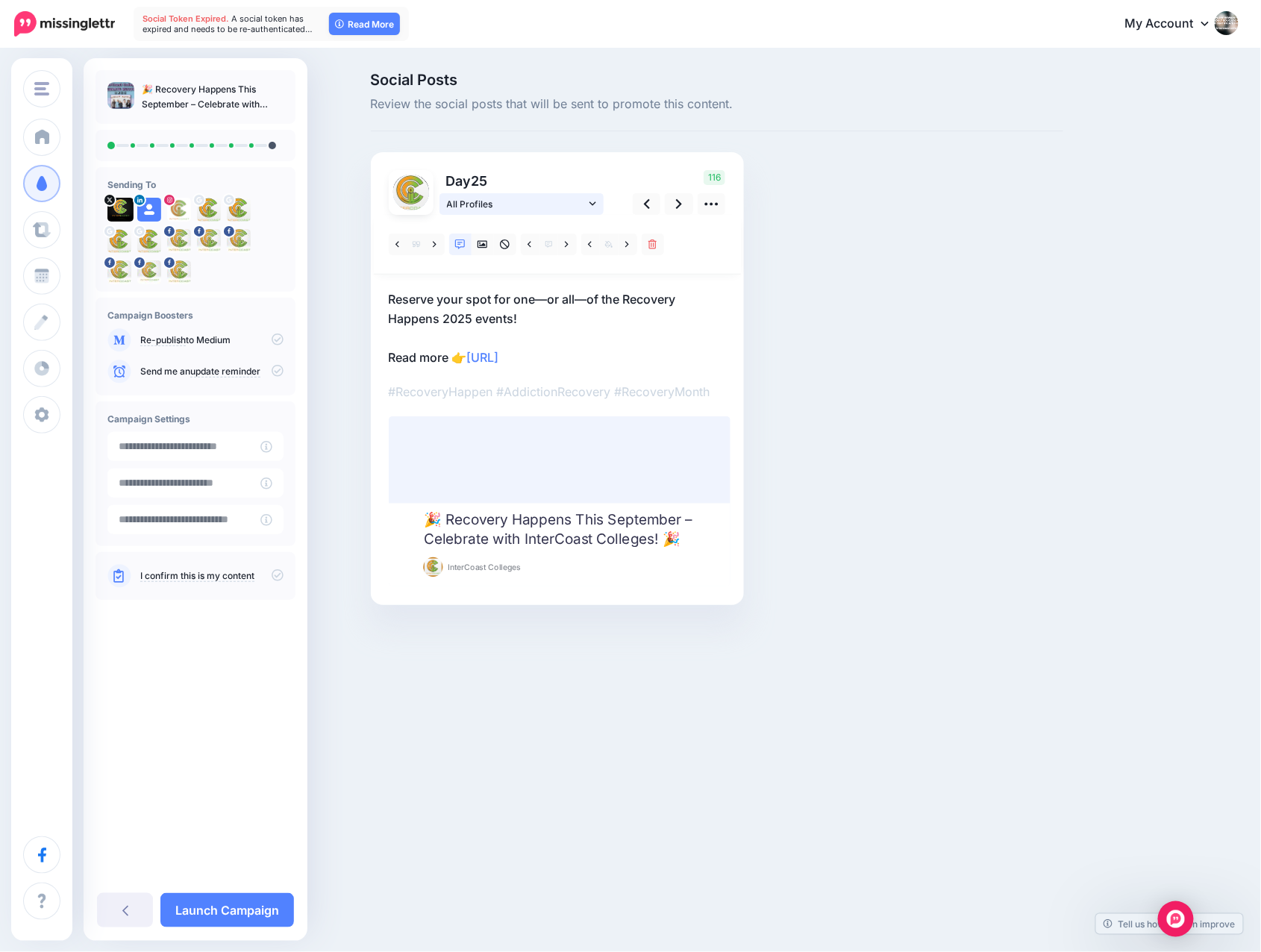
click at [590, 202] on icon at bounding box center [593, 203] width 7 height 3
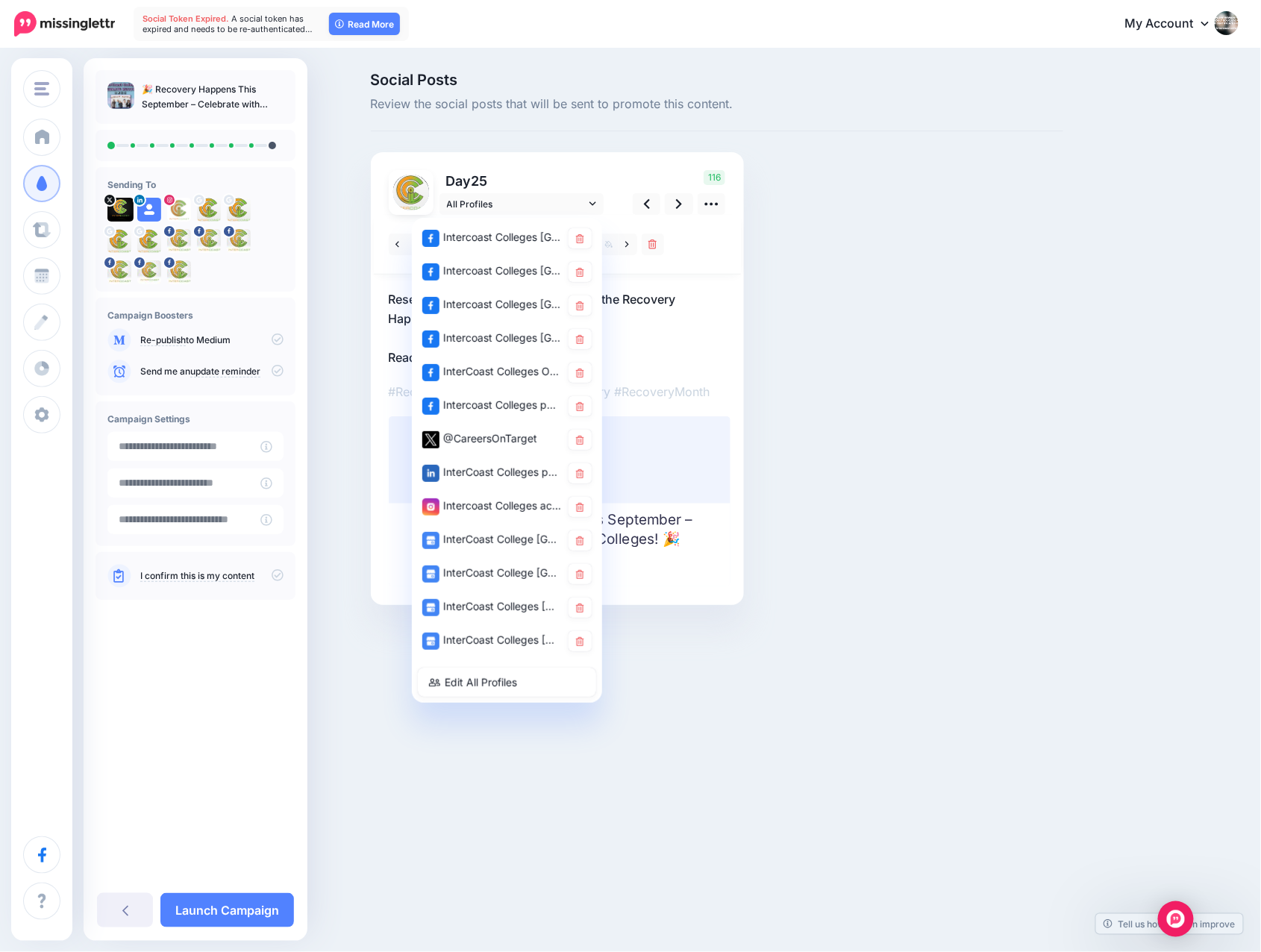
click at [788, 291] on div "Social Posts Review the social posts that will be sent to promote this content." at bounding box center [717, 361] width 715 height 578
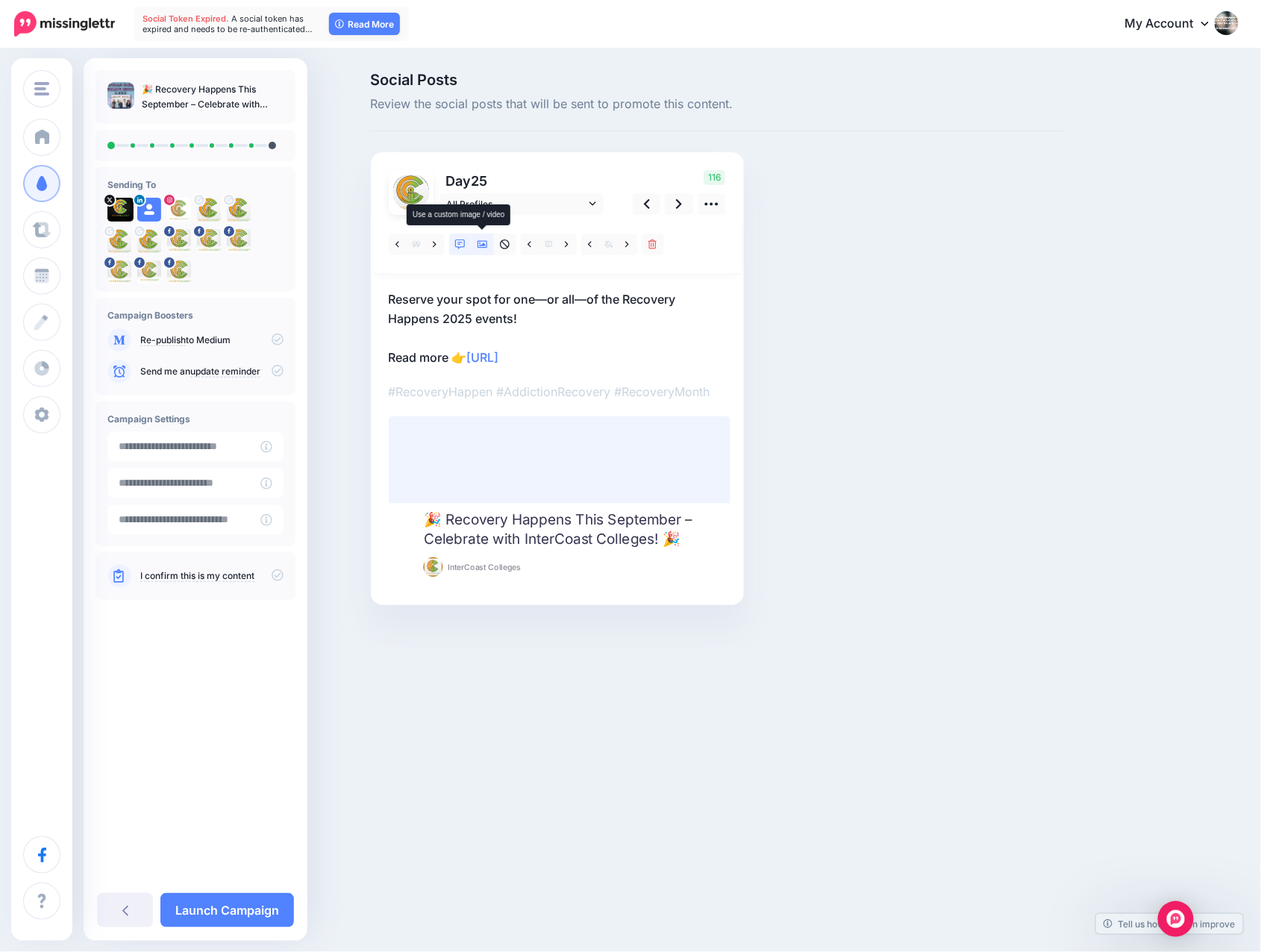
click at [481, 244] on icon at bounding box center [482, 245] width 10 height 10
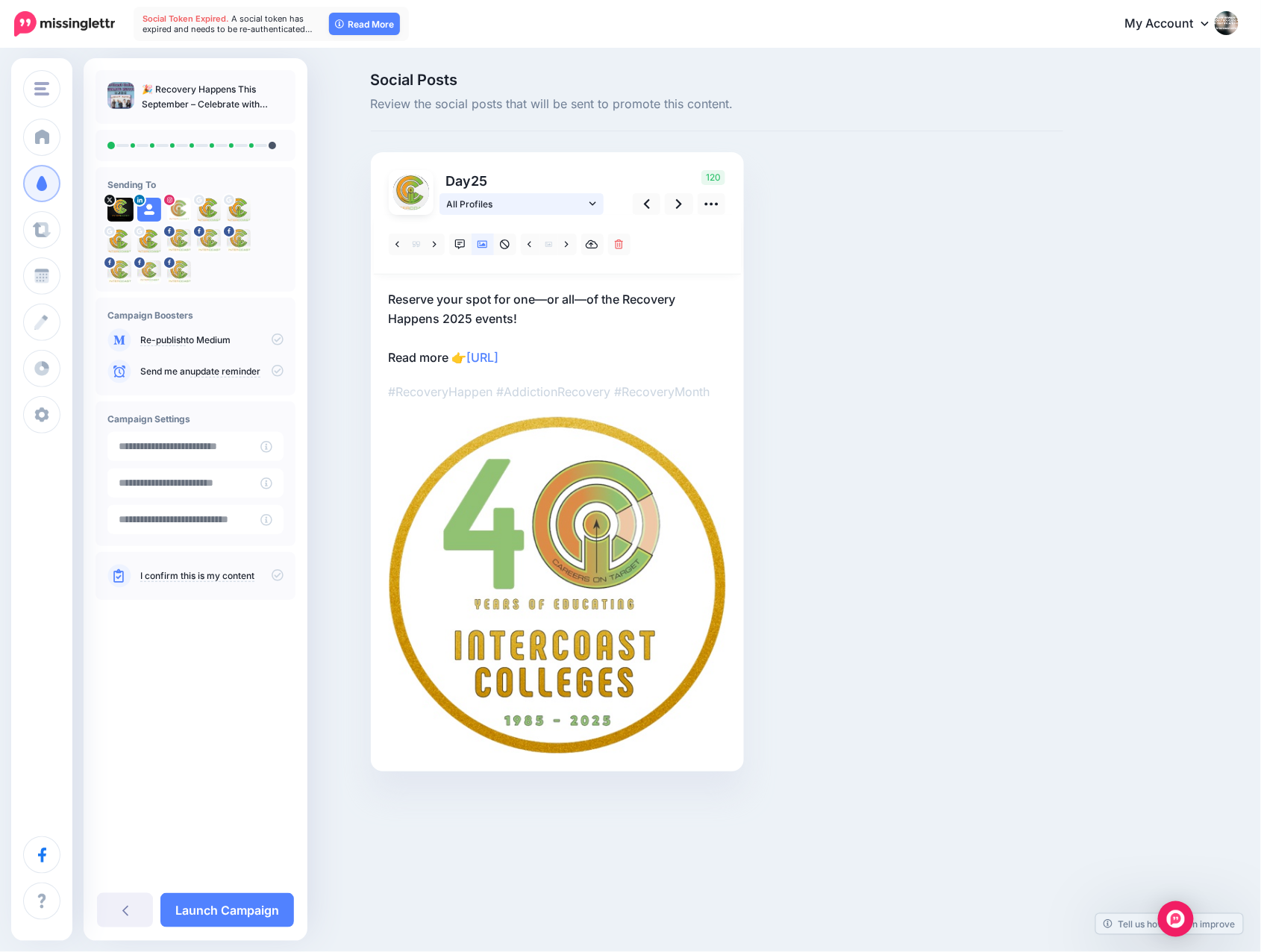
click at [591, 203] on icon at bounding box center [593, 203] width 7 height 10
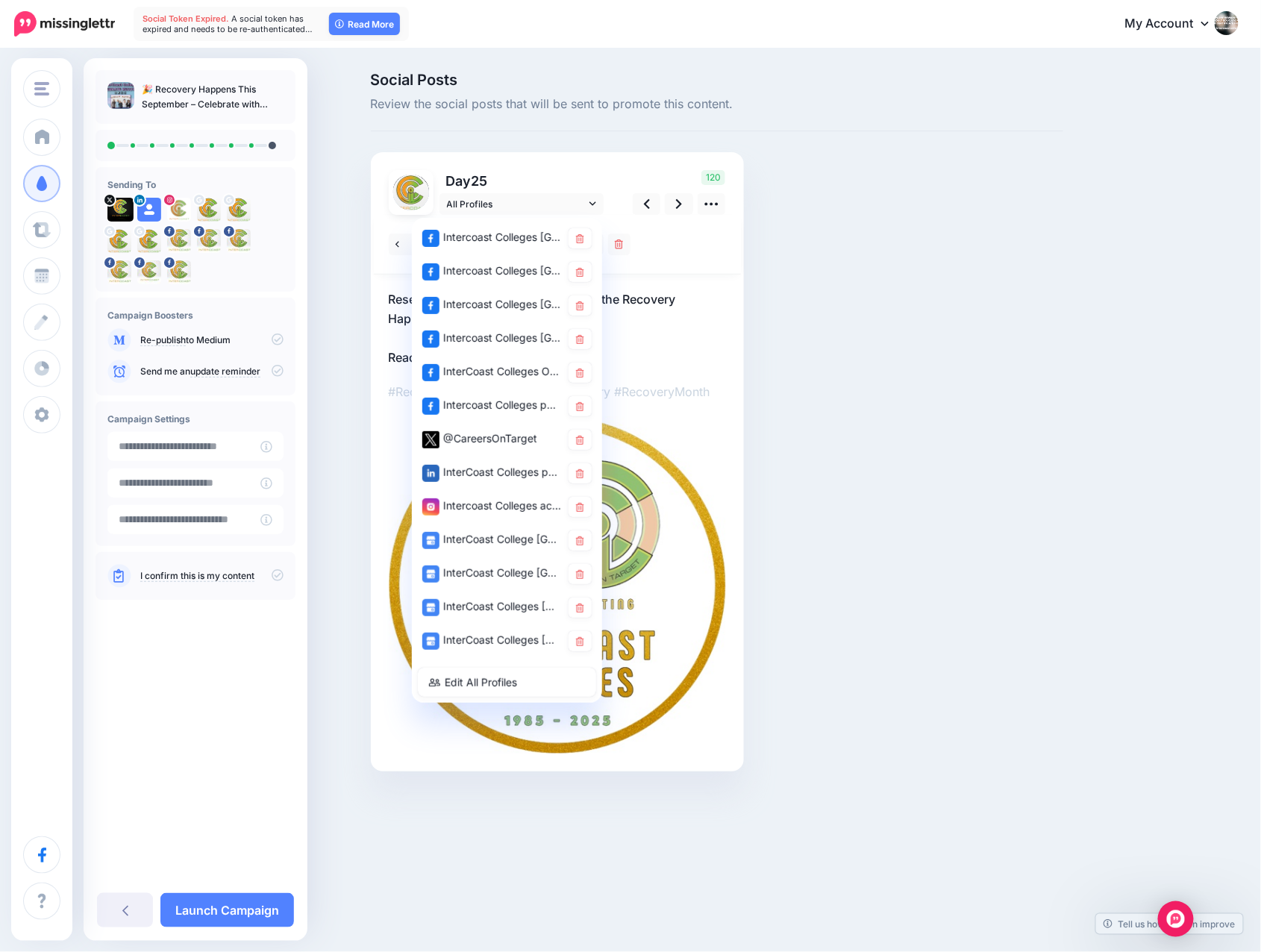
drag, startPoint x: 476, startPoint y: 501, endPoint x: 494, endPoint y: 506, distance: 18.7
click at [476, 501] on div "Intercoast Colleges account" at bounding box center [492, 506] width 139 height 19
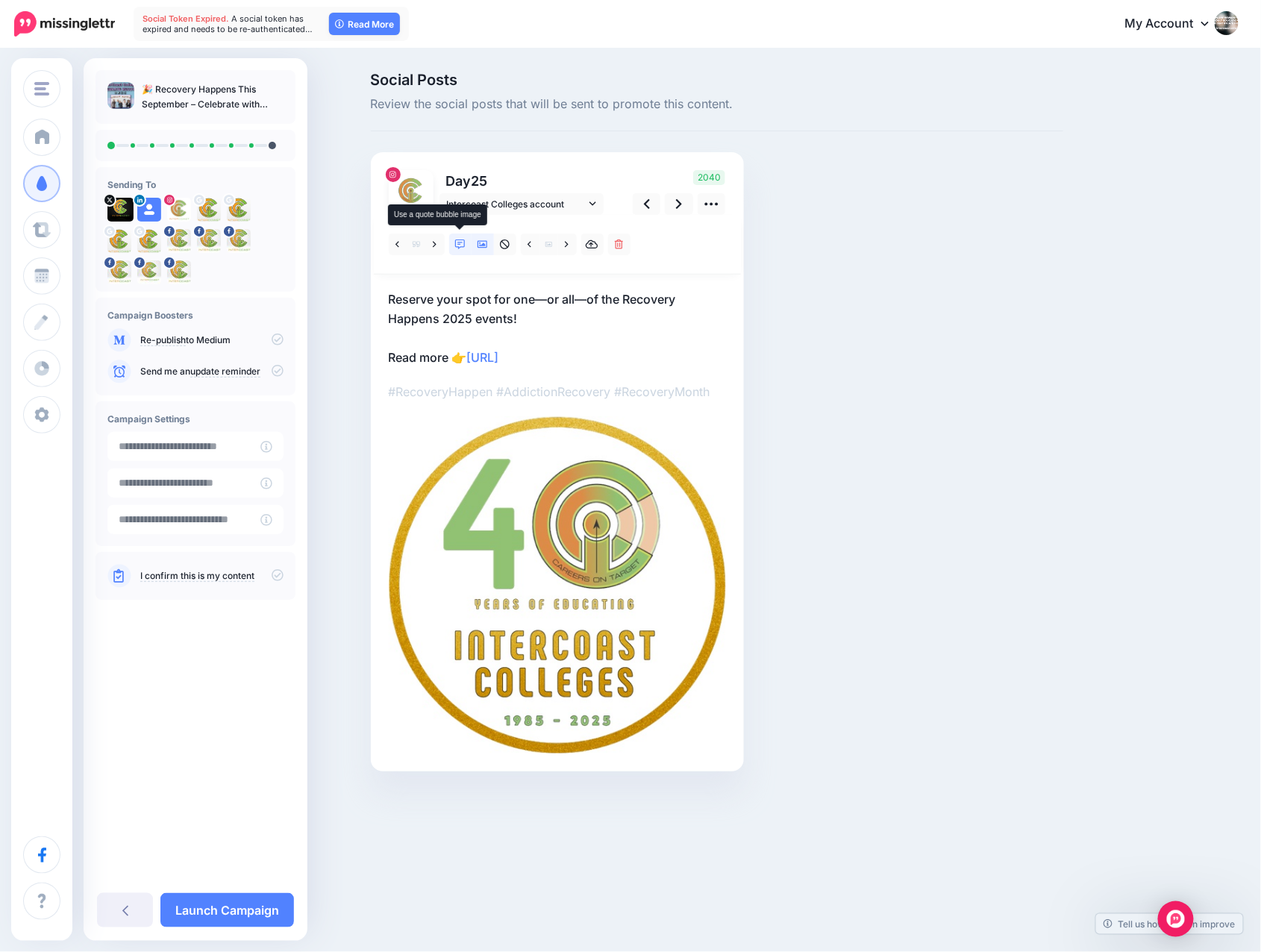
click at [456, 241] on icon at bounding box center [461, 245] width 10 height 10
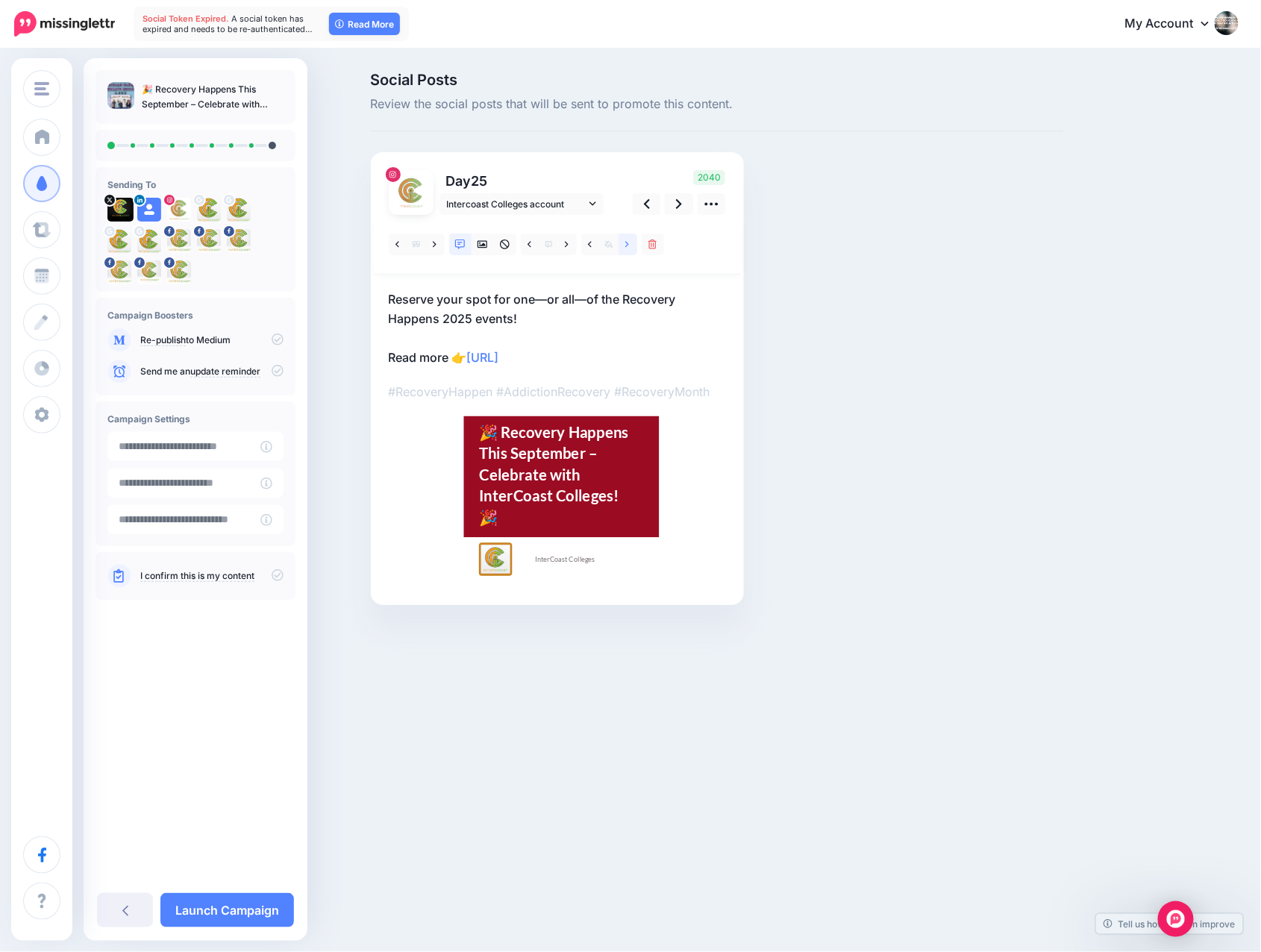
click at [626, 244] on icon at bounding box center [627, 245] width 3 height 10
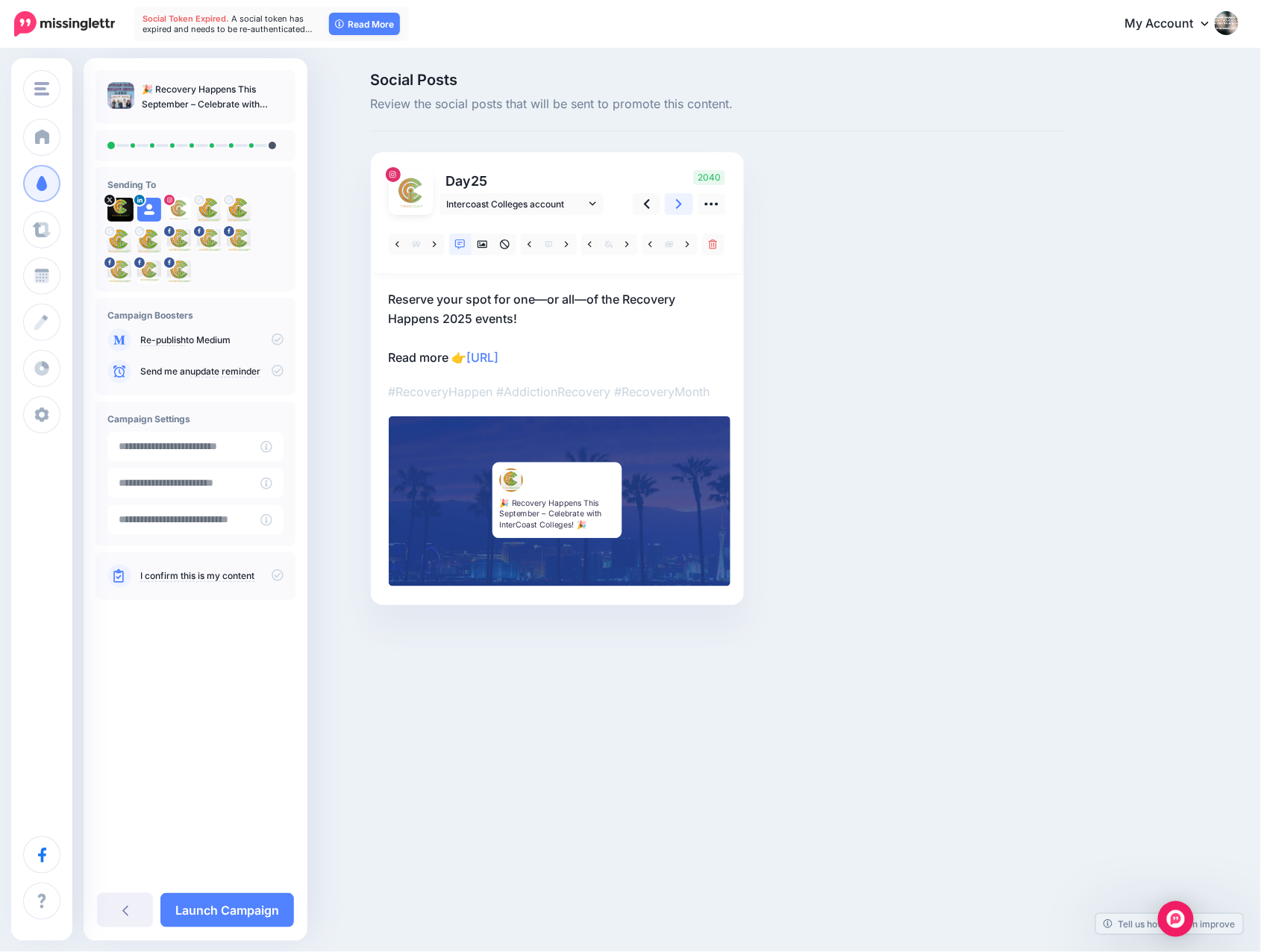
click at [681, 202] on icon at bounding box center [679, 204] width 6 height 10
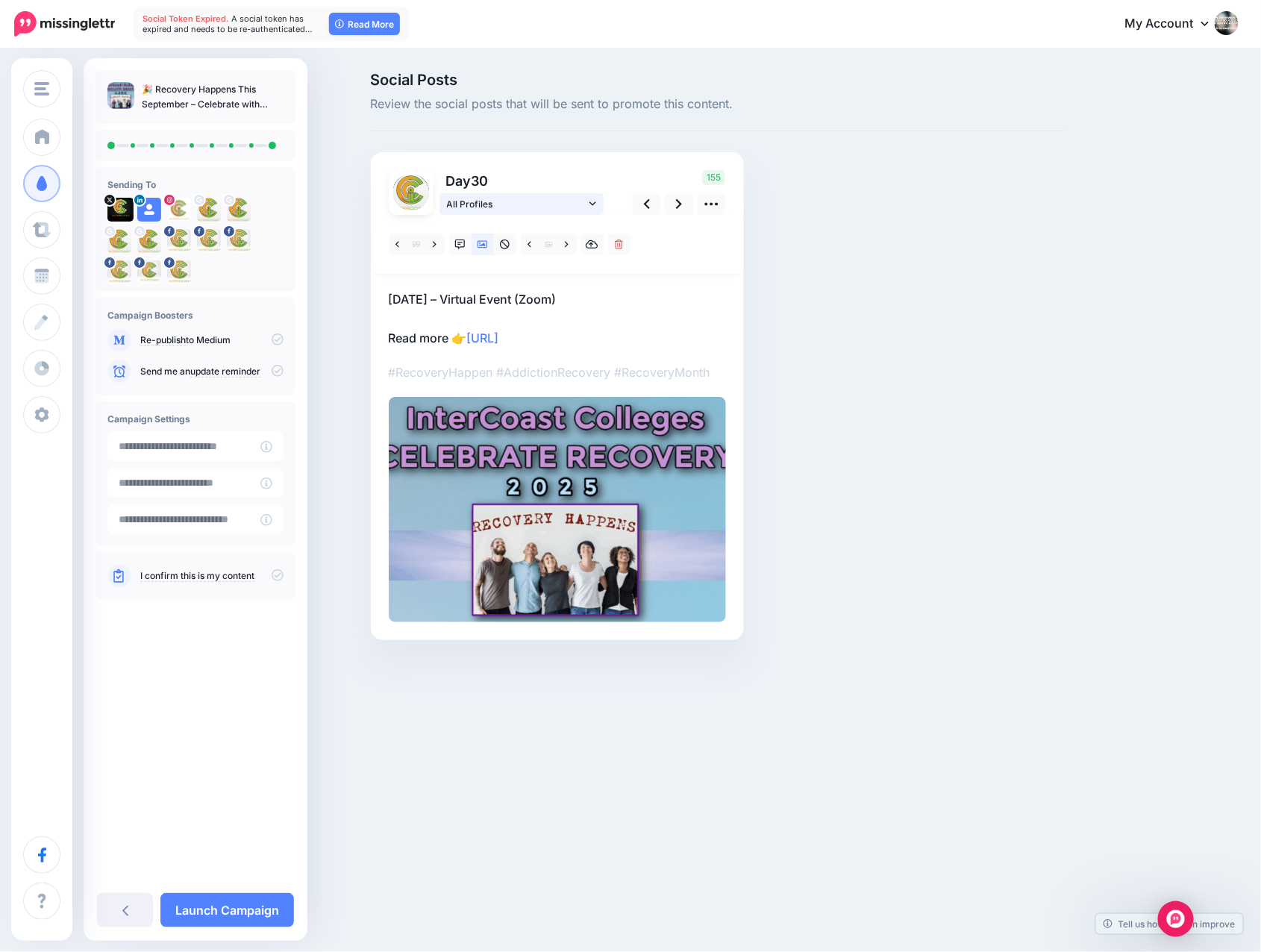
click at [593, 204] on icon at bounding box center [593, 203] width 7 height 10
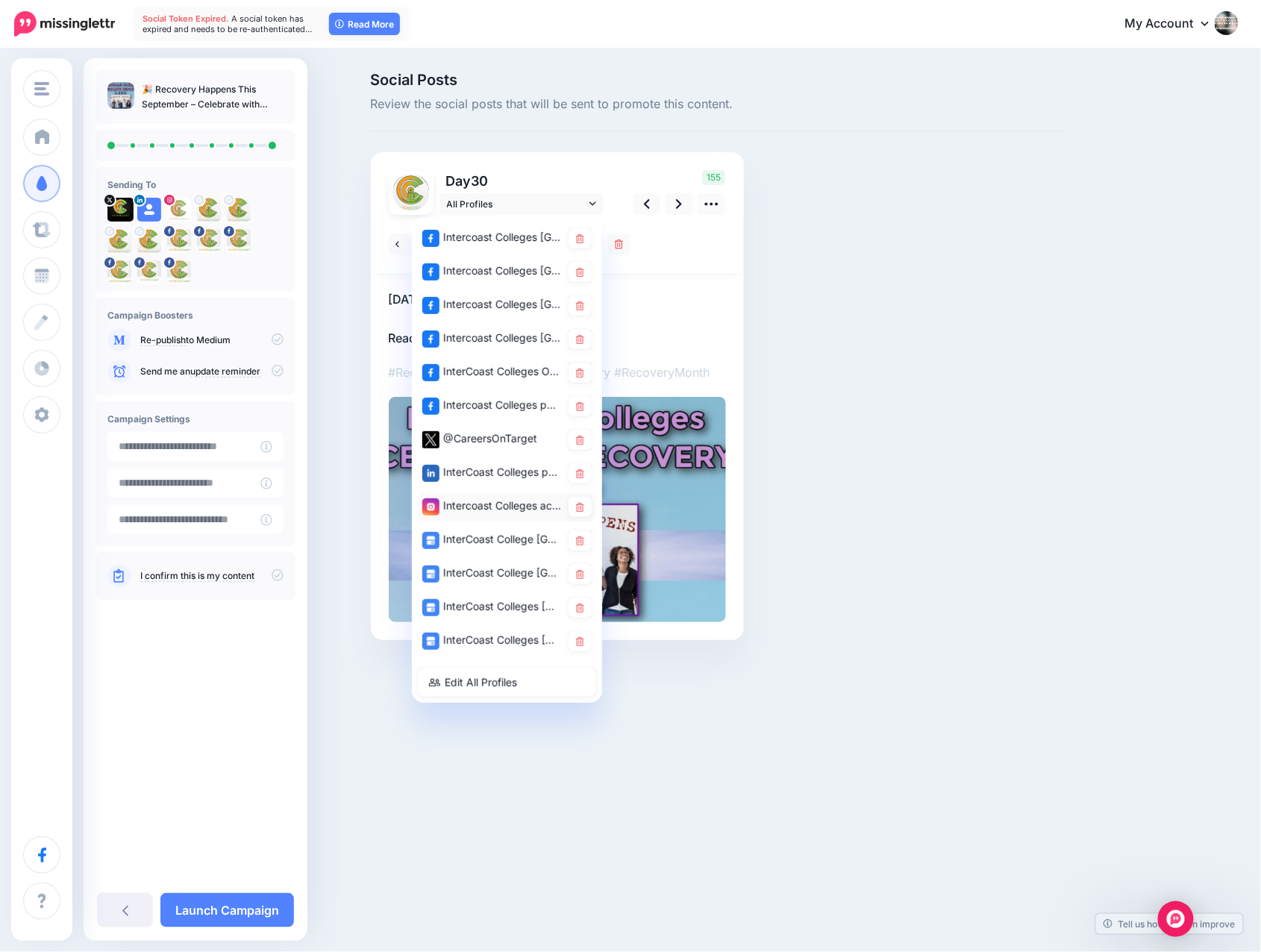
click at [482, 502] on div "Intercoast Colleges account" at bounding box center [492, 506] width 139 height 19
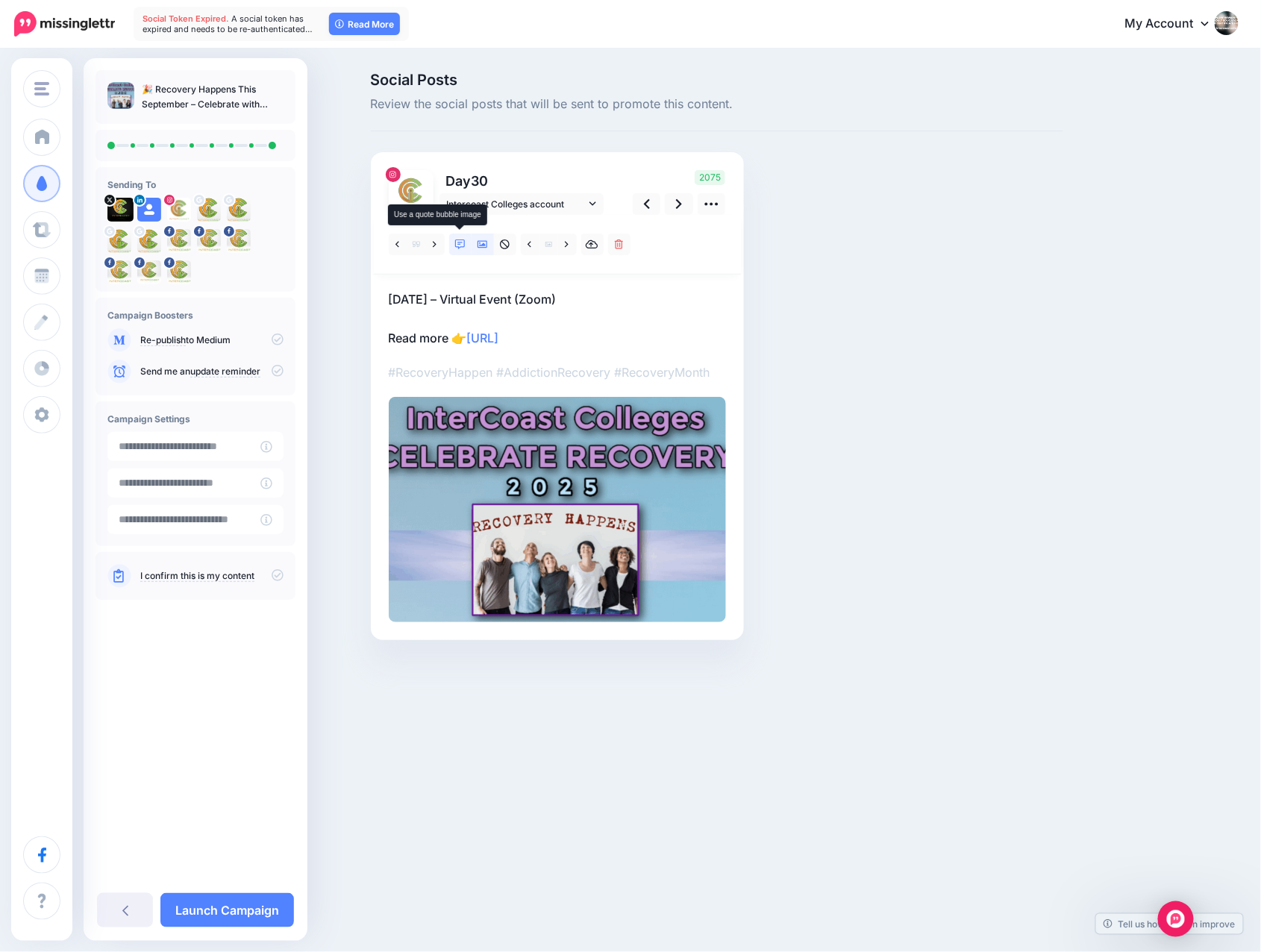
click at [458, 243] on icon at bounding box center [461, 245] width 10 height 10
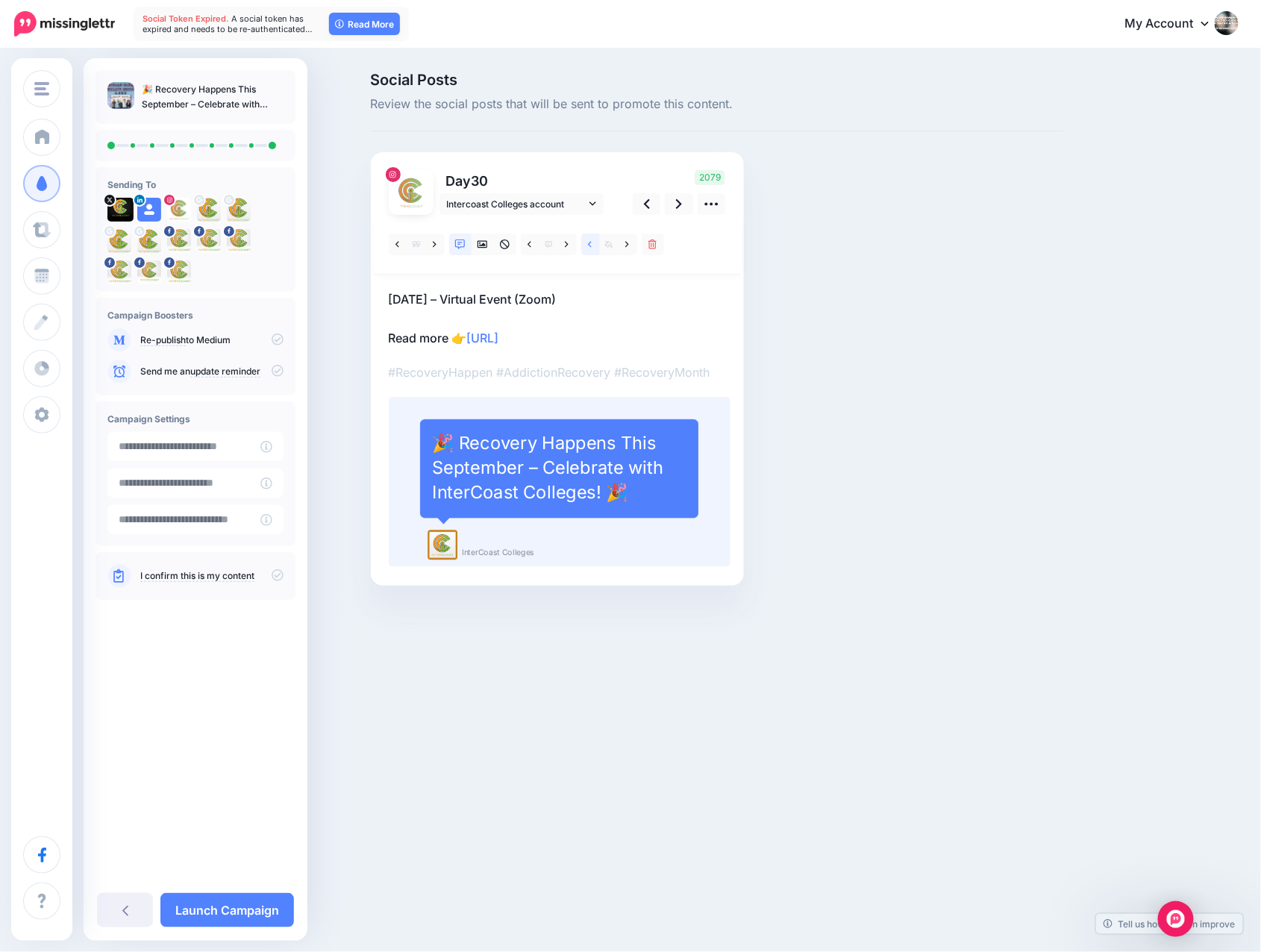
click at [590, 245] on icon at bounding box center [590, 244] width 3 height 6
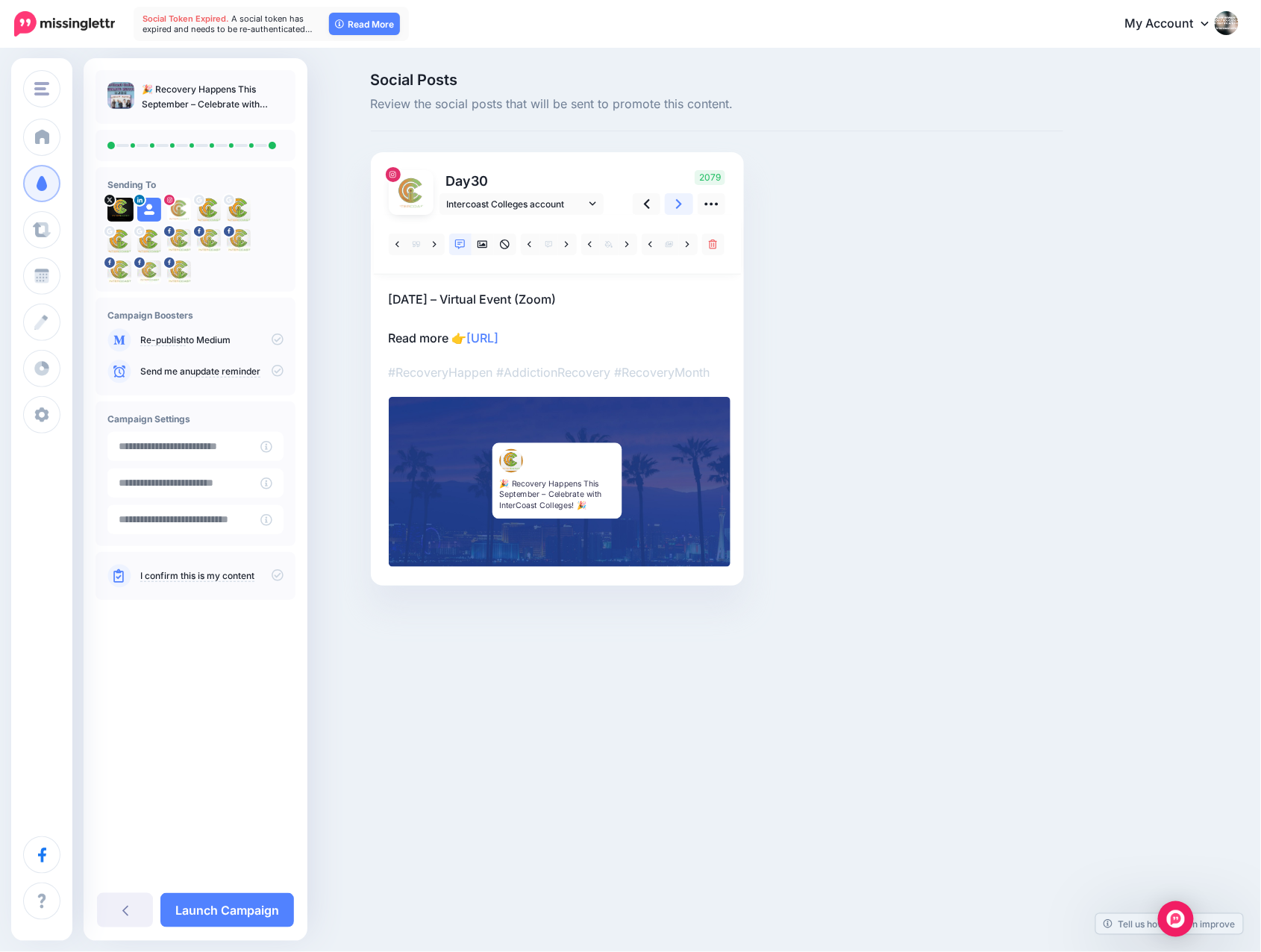
click at [681, 201] on icon at bounding box center [679, 204] width 6 height 16
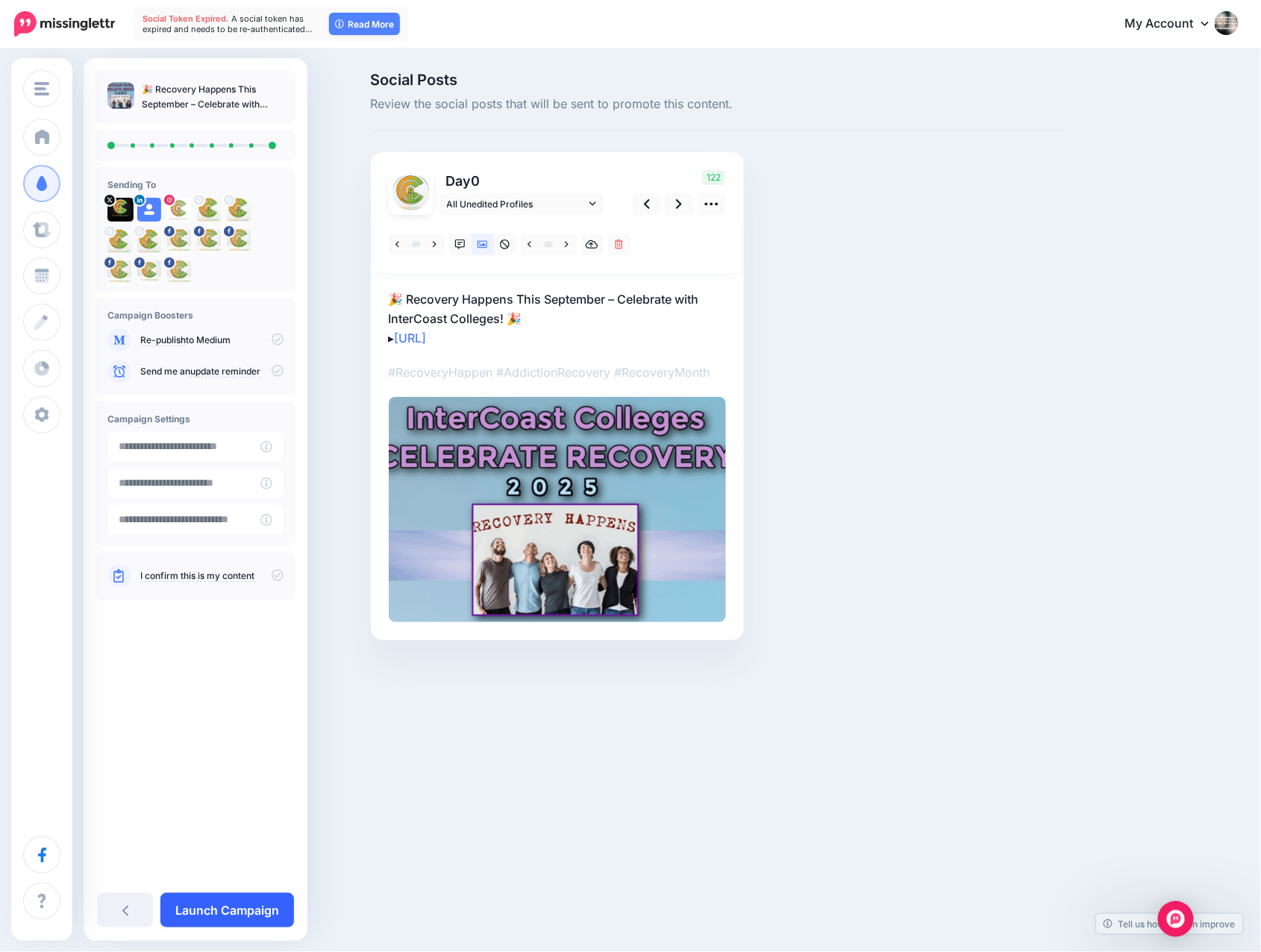
click at [217, 917] on link "Launch Campaign" at bounding box center [227, 910] width 133 height 35
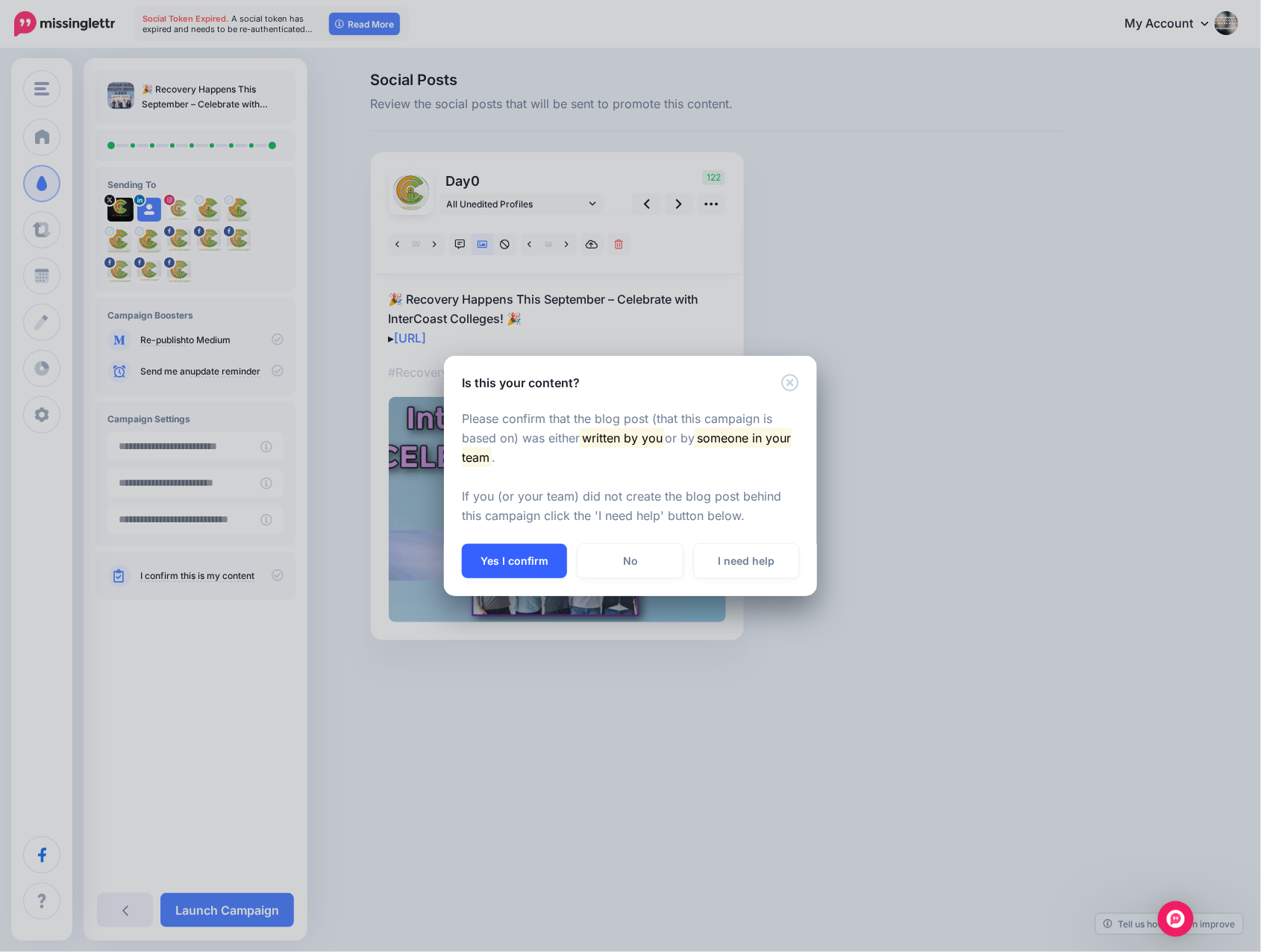
click at [509, 566] on button "Yes I confirm" at bounding box center [515, 561] width 105 height 35
